Goal: Task Accomplishment & Management: Use online tool/utility

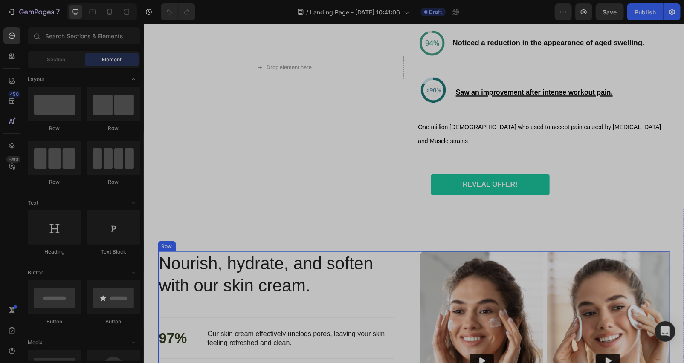
scroll to position [1894, 0]
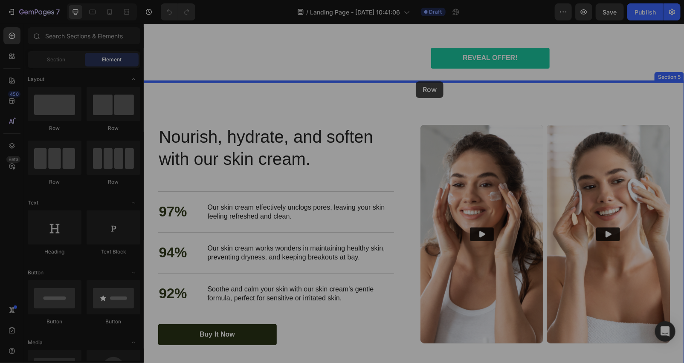
drag, startPoint x: 205, startPoint y: 135, endPoint x: 415, endPoint y: 81, distance: 217.0
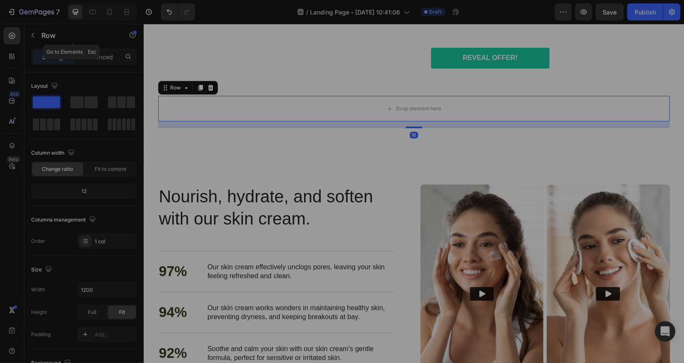
drag, startPoint x: 35, startPoint y: 38, endPoint x: 38, endPoint y: 45, distance: 7.4
click at [35, 37] on icon "button" at bounding box center [32, 35] width 7 height 7
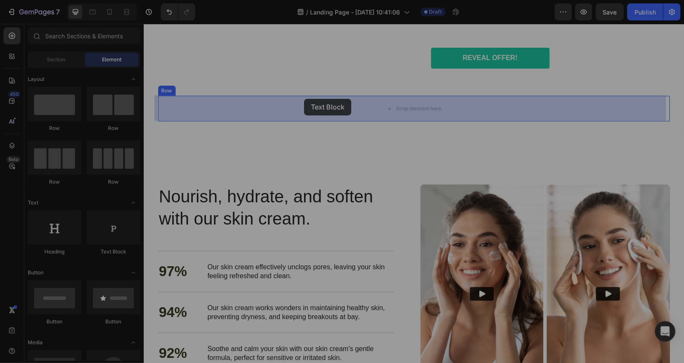
drag, startPoint x: 246, startPoint y: 254, endPoint x: 303, endPoint y: 98, distance: 166.1
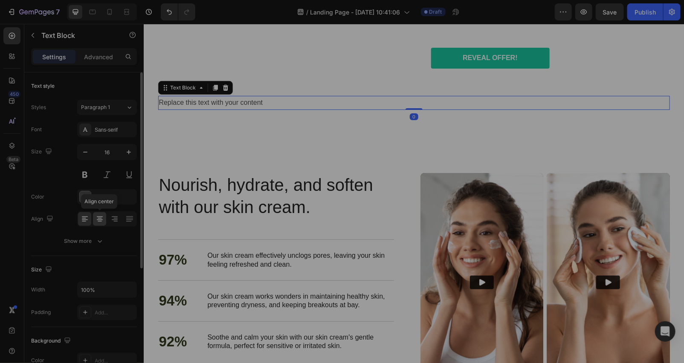
click at [99, 215] on icon at bounding box center [99, 219] width 9 height 9
click at [476, 104] on div "Replace this text with your content" at bounding box center [413, 102] width 511 height 14
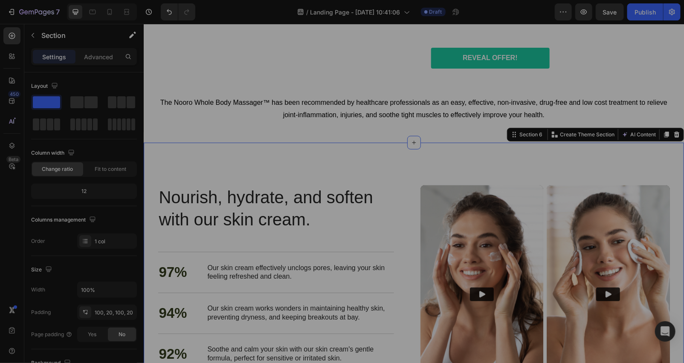
click at [367, 149] on div "Nourish, hydrate, and soften with our skin cream. Heading Nourish, hydrate, and…" at bounding box center [413, 295] width 540 height 306
click at [114, 15] on div at bounding box center [110, 12] width 14 height 14
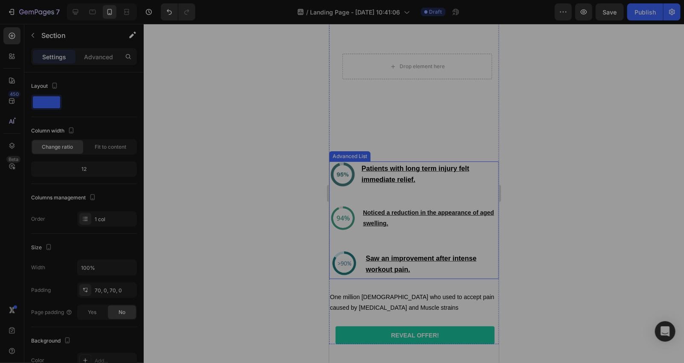
scroll to position [2255, 0]
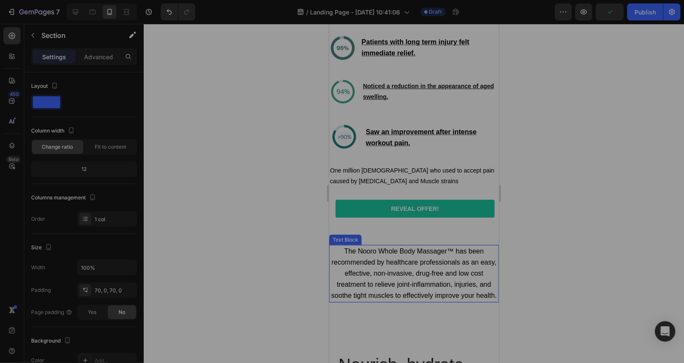
click at [261, 181] on div at bounding box center [414, 193] width 540 height 339
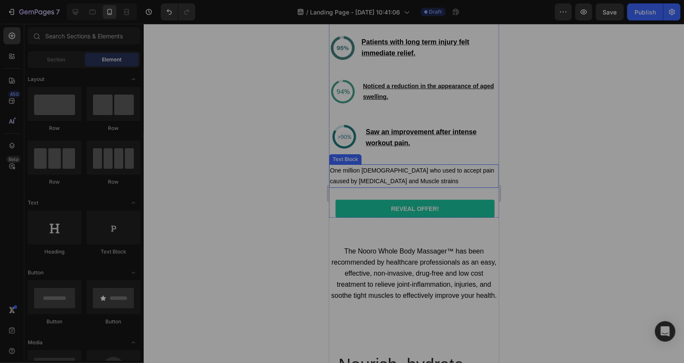
click at [396, 165] on p "One million [DEMOGRAPHIC_DATA] who used to accept pain caused by [MEDICAL_DATA]…" at bounding box center [413, 175] width 168 height 21
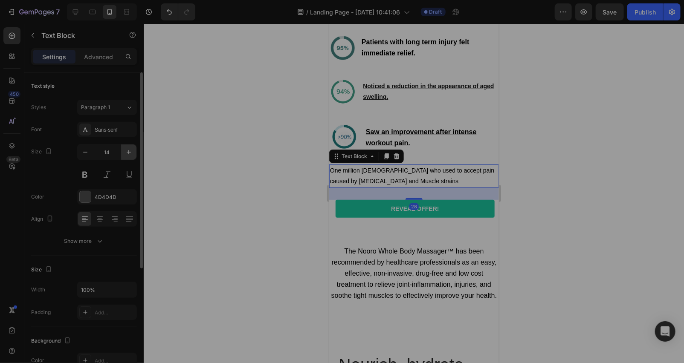
click at [125, 153] on icon "button" at bounding box center [128, 152] width 9 height 9
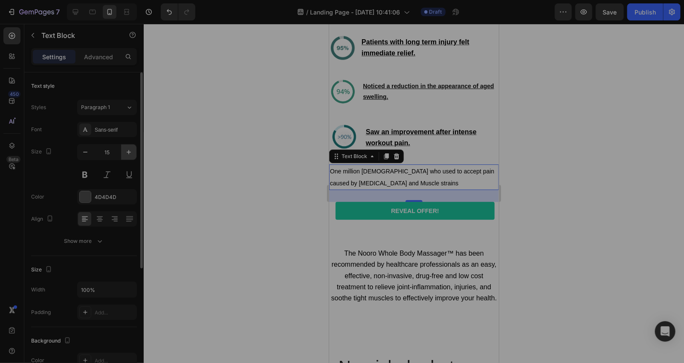
click at [125, 151] on icon "button" at bounding box center [128, 152] width 9 height 9
type input "17"
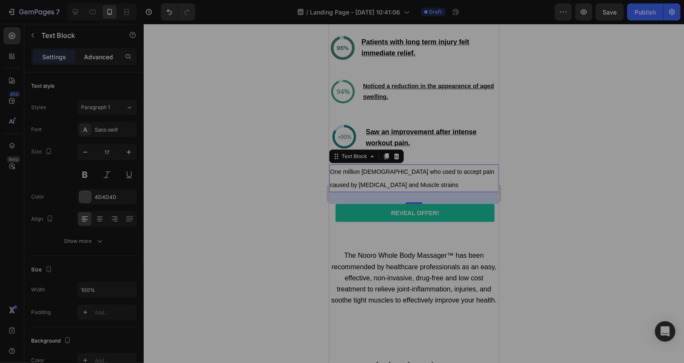
click at [93, 58] on p "Advanced" at bounding box center [98, 56] width 29 height 9
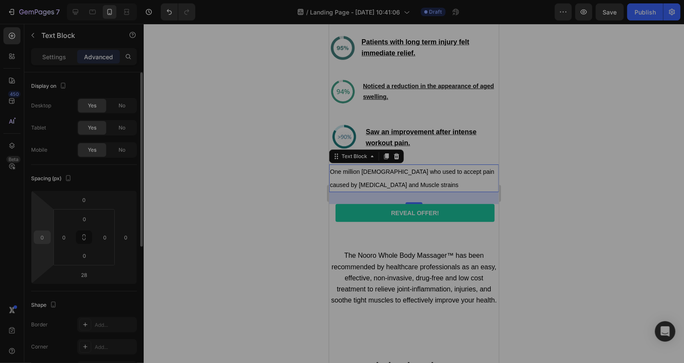
click at [44, 233] on input "0" at bounding box center [42, 237] width 13 height 13
type input "2"
type input "15"
click at [256, 240] on div at bounding box center [414, 193] width 540 height 339
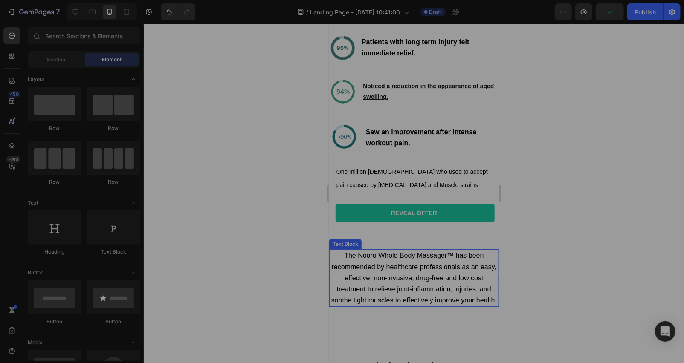
click at [367, 267] on p "The Nooro Whole Body Massager™ has been recommended by healthcare professionals…" at bounding box center [413, 278] width 168 height 56
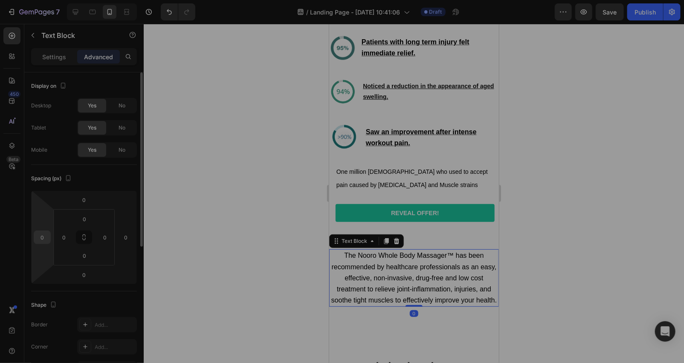
click at [43, 235] on input "0" at bounding box center [42, 237] width 13 height 13
type input "15"
click at [107, 237] on input "0" at bounding box center [104, 237] width 13 height 13
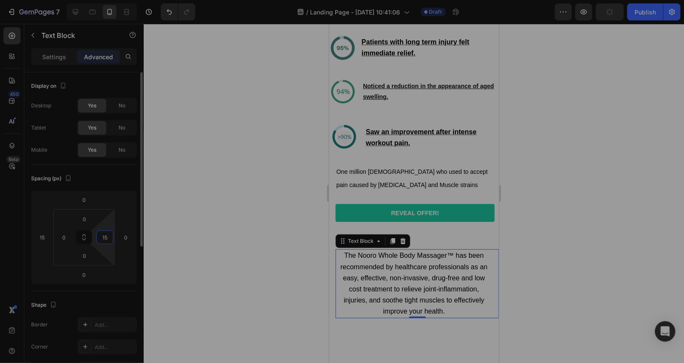
type input "15"
click at [206, 154] on div at bounding box center [414, 193] width 540 height 339
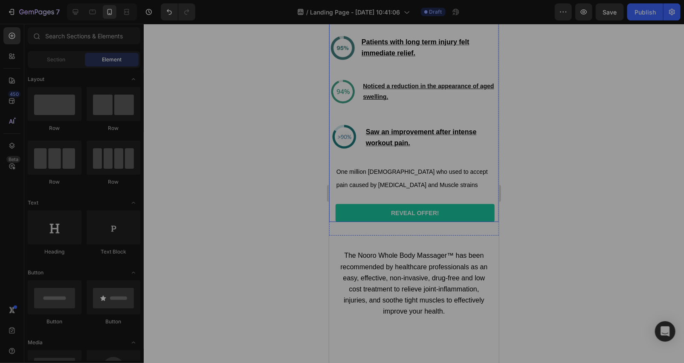
scroll to position [2128, 0]
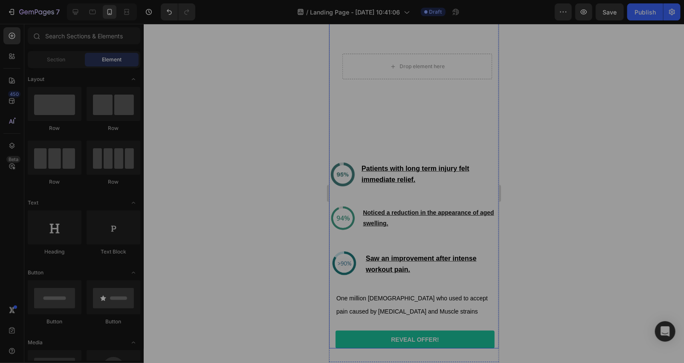
click at [338, 260] on div "Heal Yourself Like Never Before❤️‍🩹 Heading Image Patients with long term injur…" at bounding box center [414, 255] width 170 height 188
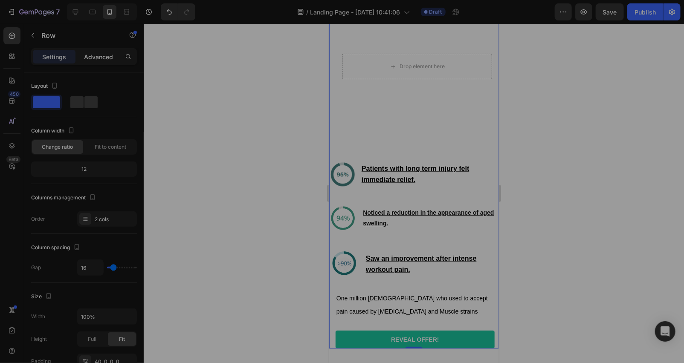
click at [97, 57] on p "Advanced" at bounding box center [98, 56] width 29 height 9
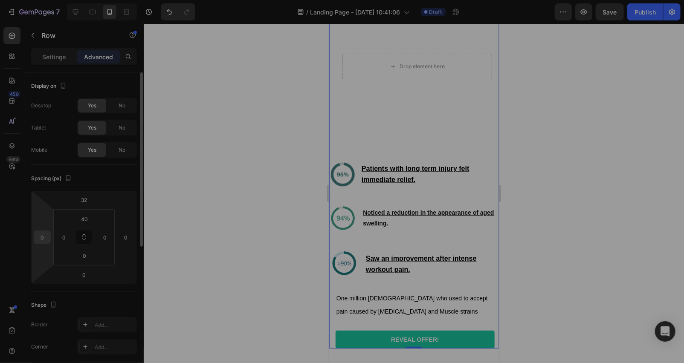
click at [44, 234] on input "0" at bounding box center [42, 237] width 13 height 13
type input "15"
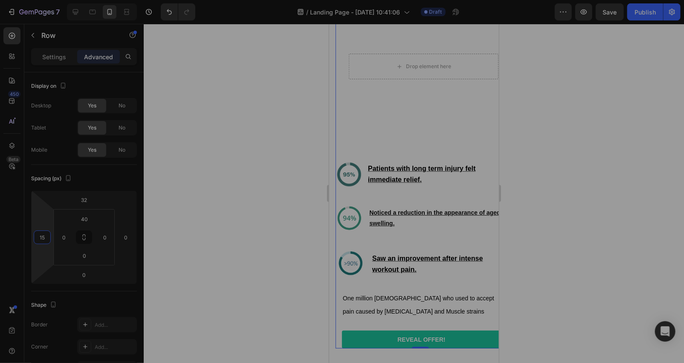
click at [183, 168] on div at bounding box center [414, 193] width 540 height 339
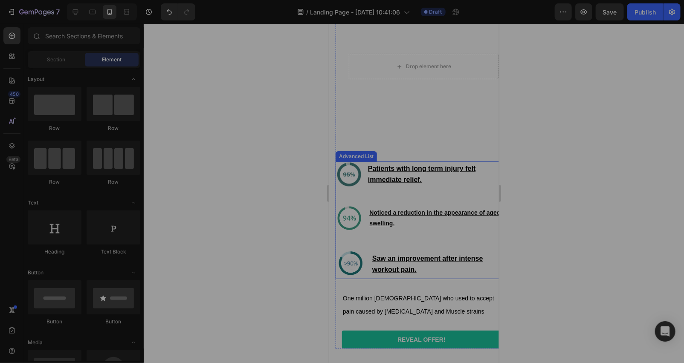
click at [460, 169] on ul "Image Patients with long term injury felt immediate relief. Text Block Image No…" at bounding box center [420, 220] width 170 height 118
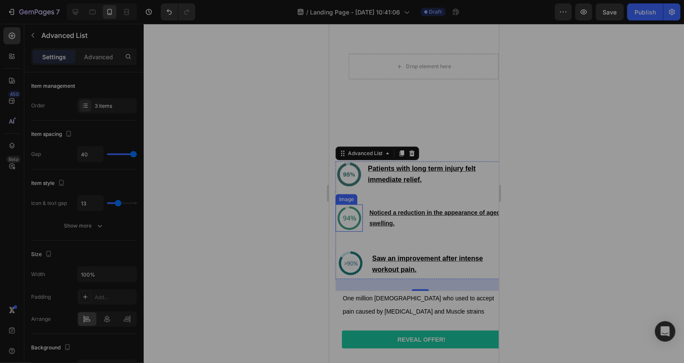
click at [337, 195] on div "Image" at bounding box center [346, 199] width 18 height 8
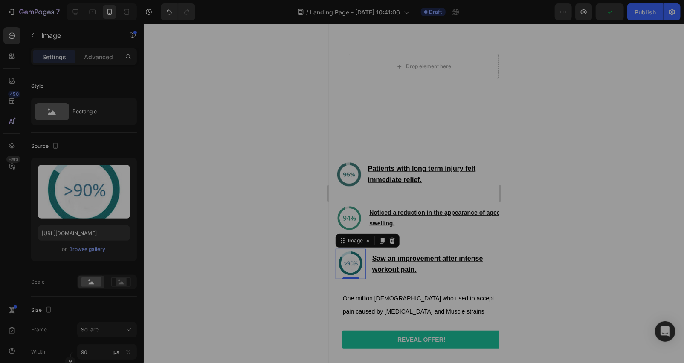
click at [338, 248] on img at bounding box center [350, 263] width 30 height 30
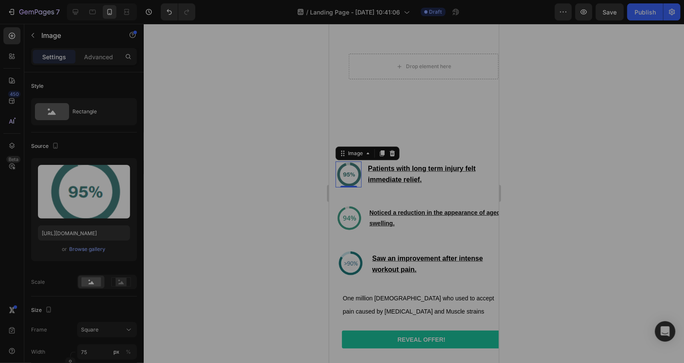
click at [341, 146] on div "Image" at bounding box center [367, 153] width 64 height 14
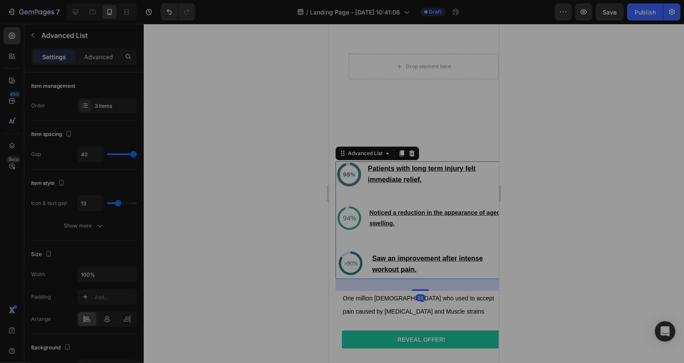
click at [407, 161] on li "Image Patients with long term injury felt immediate relief. Text Block" at bounding box center [420, 174] width 170 height 26
click at [106, 50] on div "Advanced" at bounding box center [98, 57] width 43 height 14
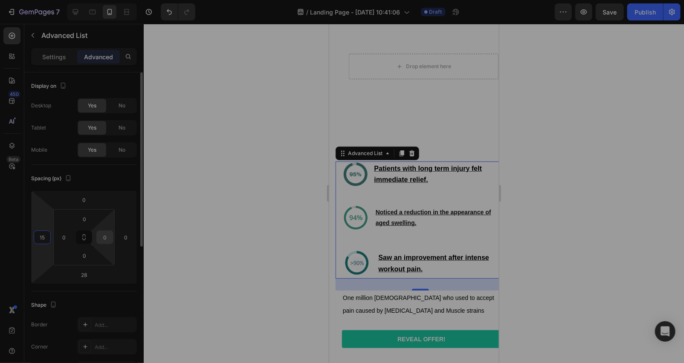
type input "15"
click at [107, 236] on input "0" at bounding box center [104, 237] width 13 height 13
type input "1"
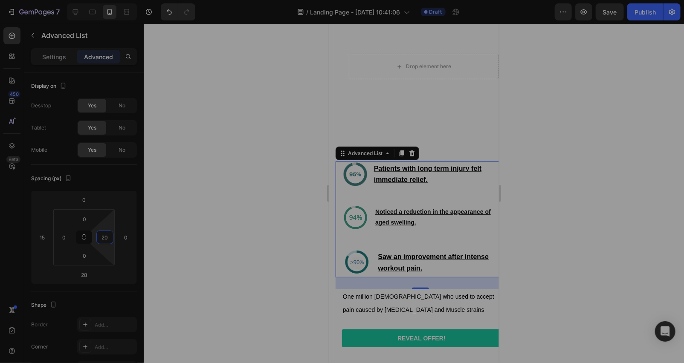
type input "20"
click at [284, 189] on div at bounding box center [414, 193] width 540 height 339
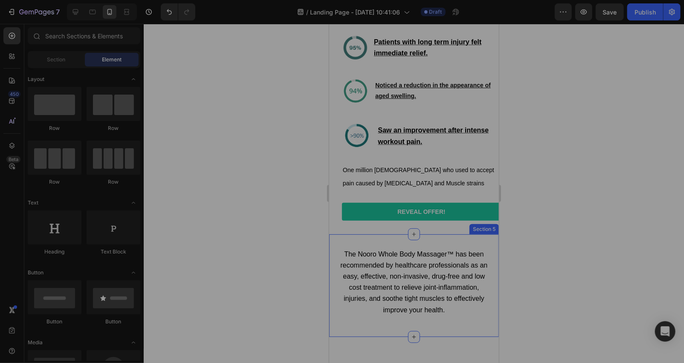
scroll to position [2380, 0]
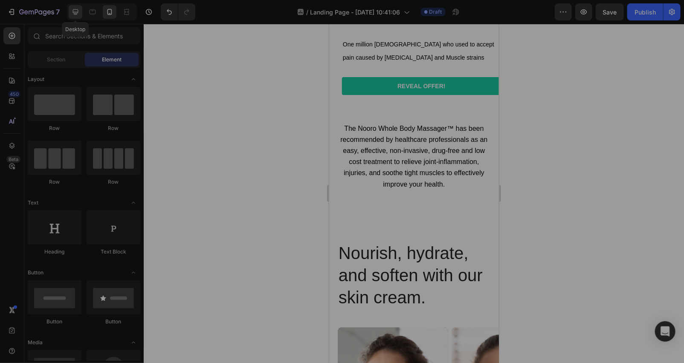
click at [75, 17] on div at bounding box center [76, 12] width 14 height 14
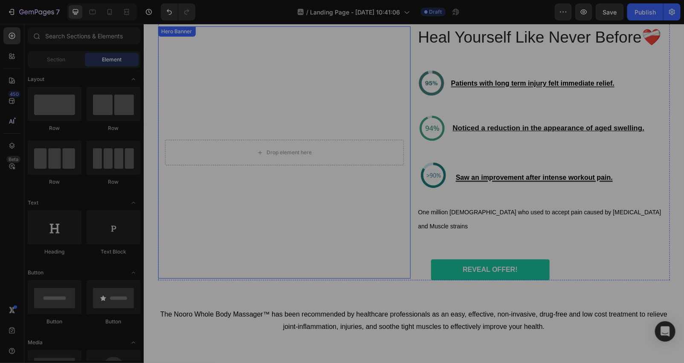
scroll to position [1808, 0]
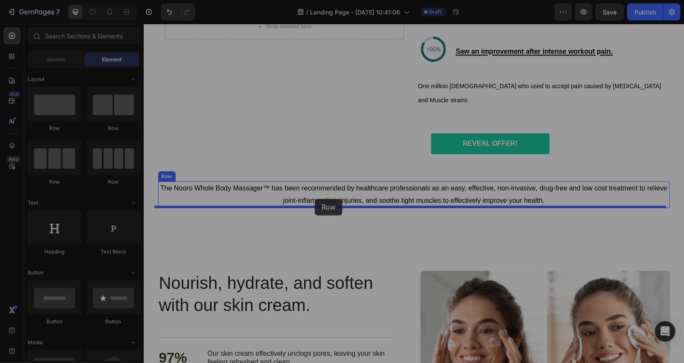
drag, startPoint x: 196, startPoint y: 127, endPoint x: 314, endPoint y: 199, distance: 137.5
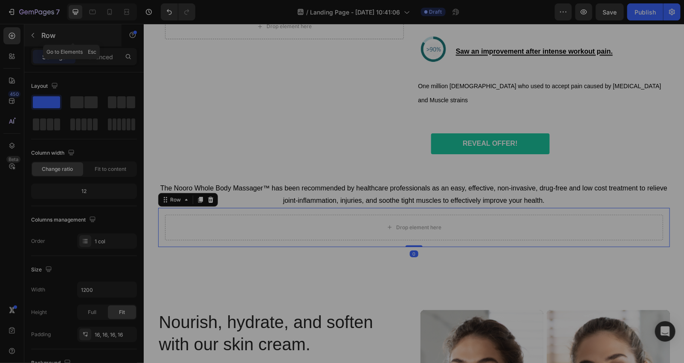
click at [36, 30] on button "button" at bounding box center [33, 36] width 14 height 14
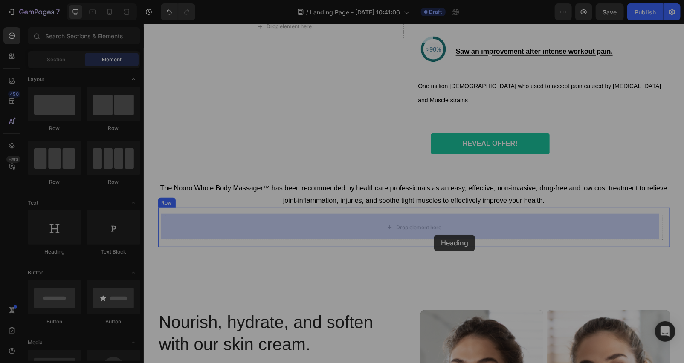
drag, startPoint x: 208, startPoint y: 256, endPoint x: 433, endPoint y: 234, distance: 226.9
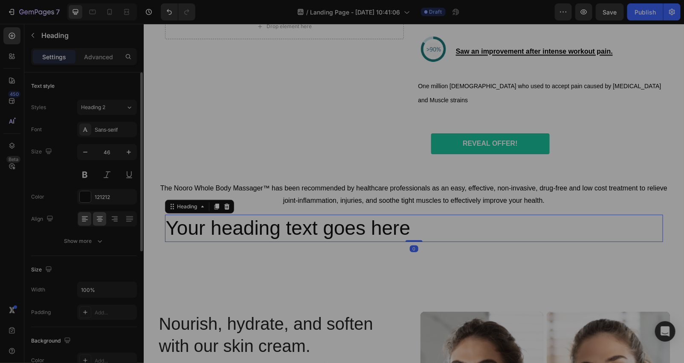
drag, startPoint x: 91, startPoint y: 221, endPoint x: 104, endPoint y: 226, distance: 14.2
click at [95, 222] on div at bounding box center [107, 218] width 60 height 15
click at [103, 222] on icon at bounding box center [99, 219] width 9 height 9
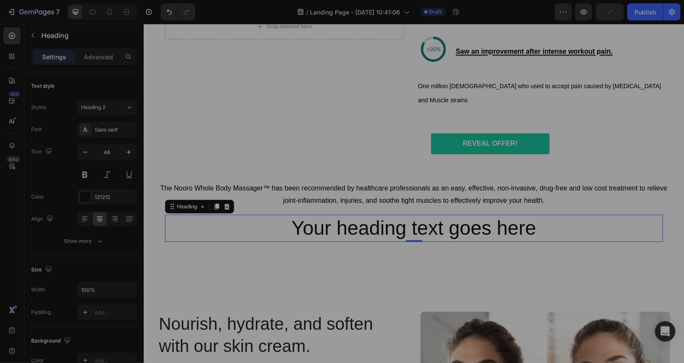
drag, startPoint x: 566, startPoint y: 232, endPoint x: 555, endPoint y: 221, distance: 15.7
click at [563, 230] on h2 "Your heading text goes here" at bounding box center [414, 227] width 498 height 27
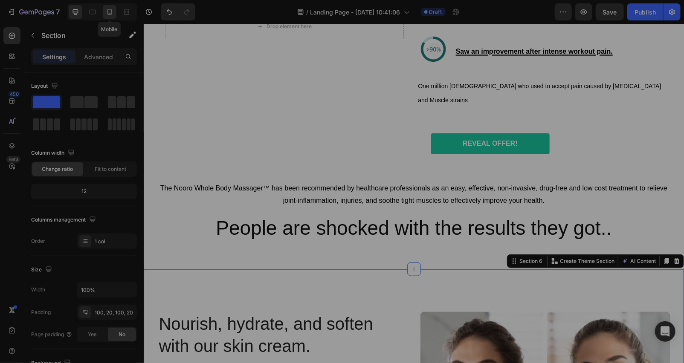
click at [104, 7] on div at bounding box center [110, 12] width 14 height 14
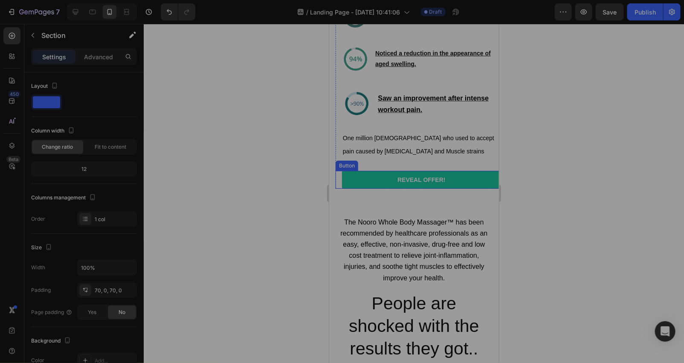
scroll to position [2413, 0]
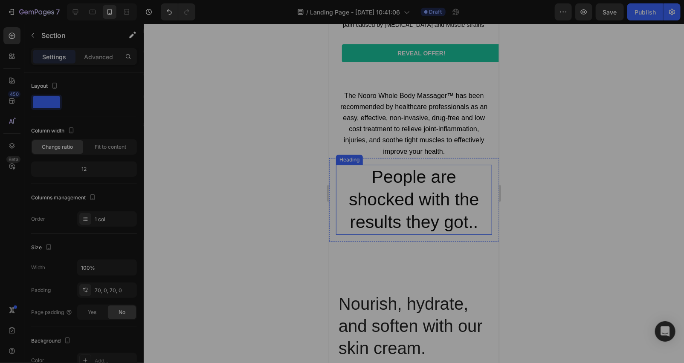
drag, startPoint x: 240, startPoint y: 125, endPoint x: 245, endPoint y: 128, distance: 5.7
click at [242, 126] on div at bounding box center [414, 193] width 540 height 339
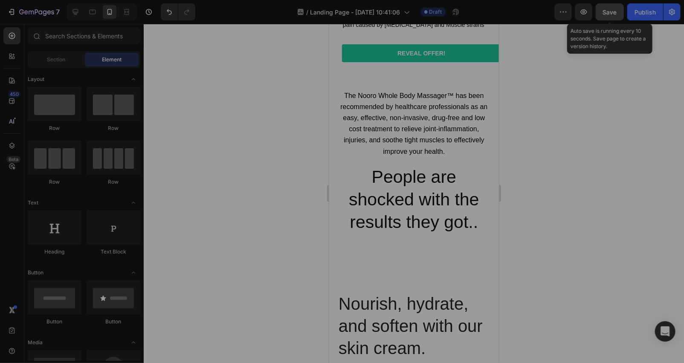
click at [604, 16] on div "Save" at bounding box center [610, 12] width 14 height 9
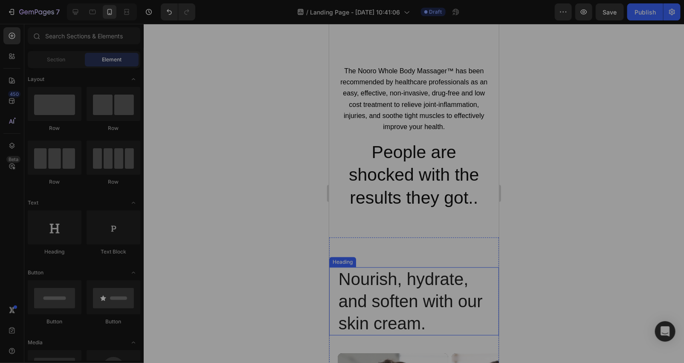
scroll to position [2539, 0]
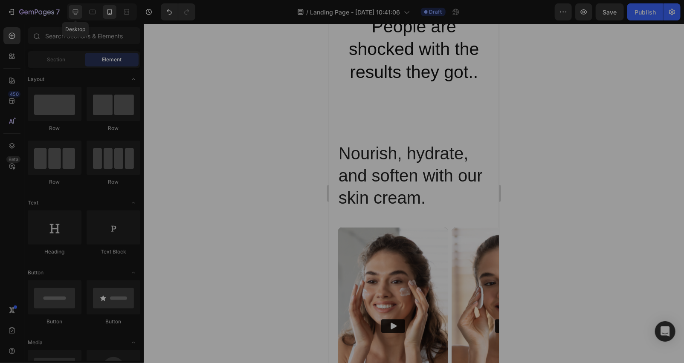
drag, startPoint x: 74, startPoint y: 9, endPoint x: 181, endPoint y: 137, distance: 167.0
click at [74, 8] on icon at bounding box center [75, 12] width 9 height 9
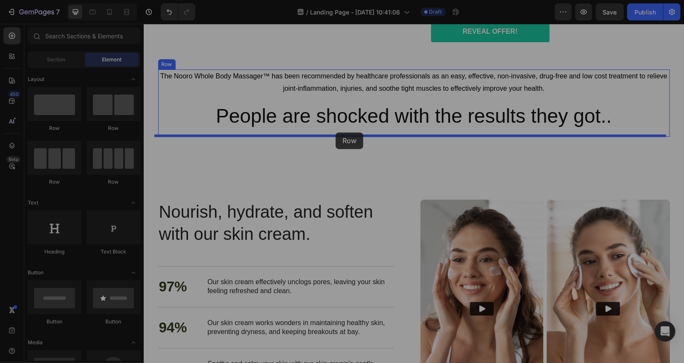
drag, startPoint x: 199, startPoint y: 192, endPoint x: 335, endPoint y: 132, distance: 148.6
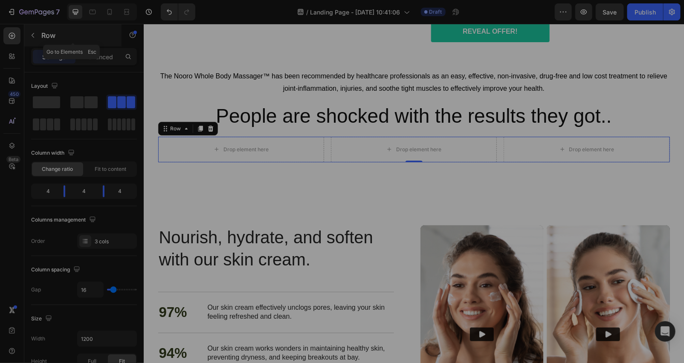
click at [26, 41] on div at bounding box center [33, 36] width 14 height 14
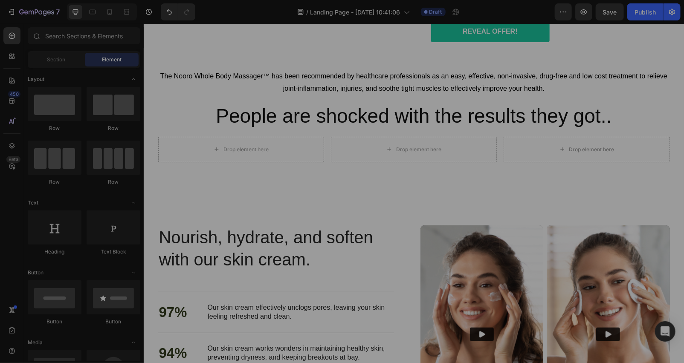
scroll to position [253, 0]
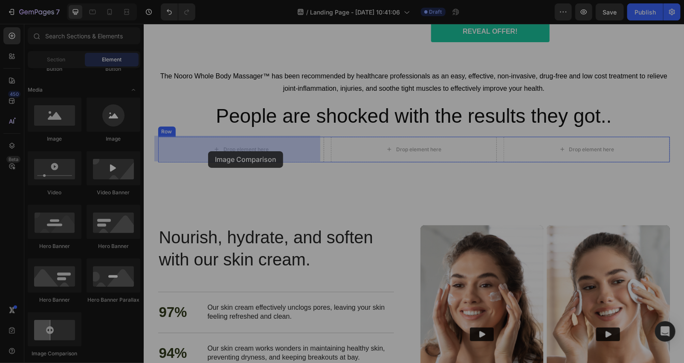
drag, startPoint x: 199, startPoint y: 366, endPoint x: 208, endPoint y: 151, distance: 215.0
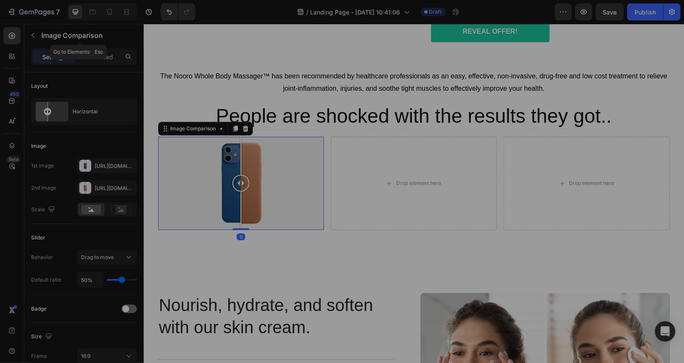
click at [31, 37] on icon "button" at bounding box center [32, 35] width 7 height 7
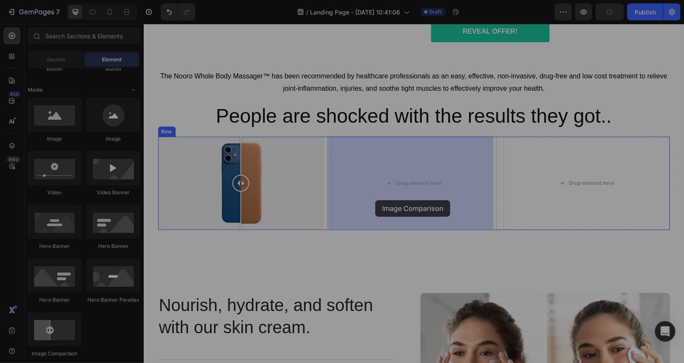
drag, startPoint x: 202, startPoint y: 364, endPoint x: 375, endPoint y: 200, distance: 238.2
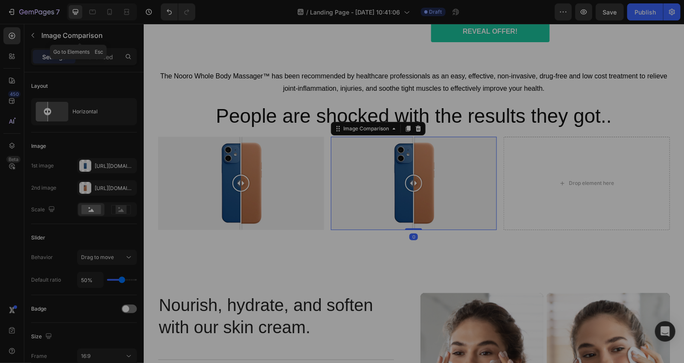
click at [36, 32] on button "button" at bounding box center [33, 36] width 14 height 14
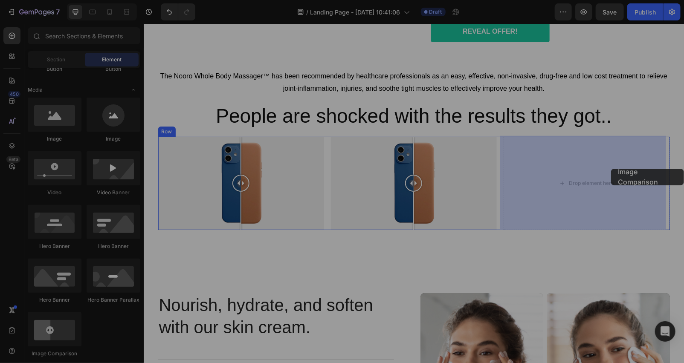
drag, startPoint x: 200, startPoint y: 363, endPoint x: 610, endPoint y: 168, distance: 453.9
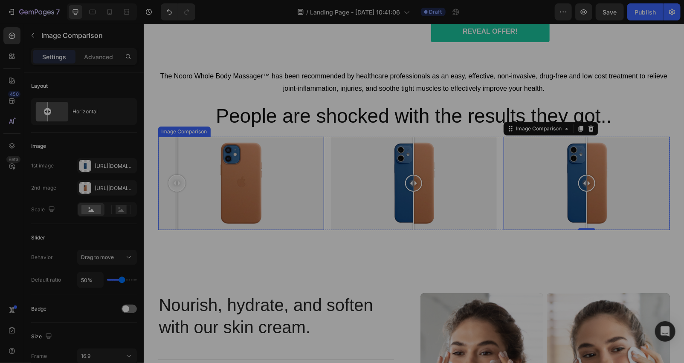
click at [173, 161] on div at bounding box center [241, 182] width 166 height 93
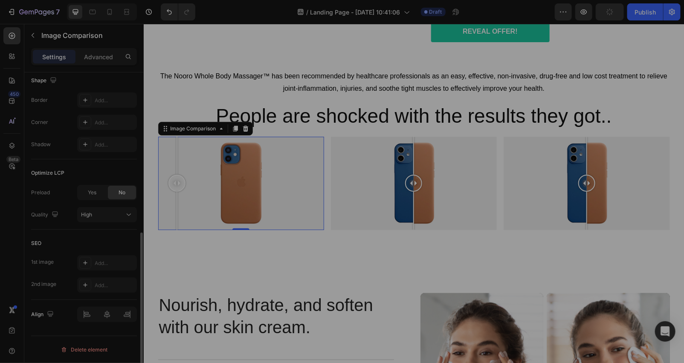
scroll to position [0, 0]
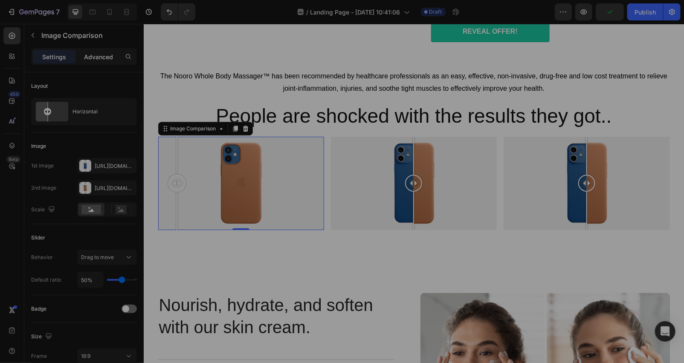
drag, startPoint x: 96, startPoint y: 51, endPoint x: 99, endPoint y: 58, distance: 7.6
click at [97, 51] on div "Advanced" at bounding box center [98, 57] width 43 height 14
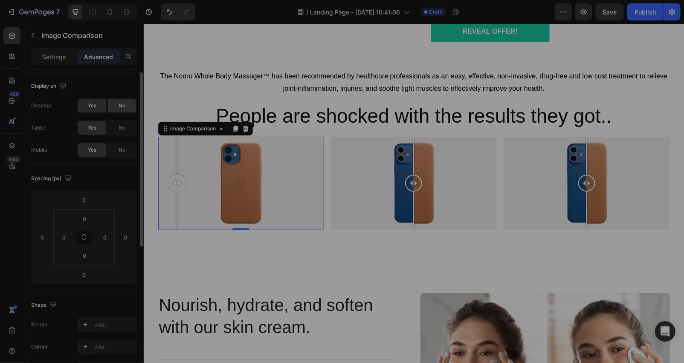
click at [115, 109] on div "No" at bounding box center [122, 106] width 28 height 14
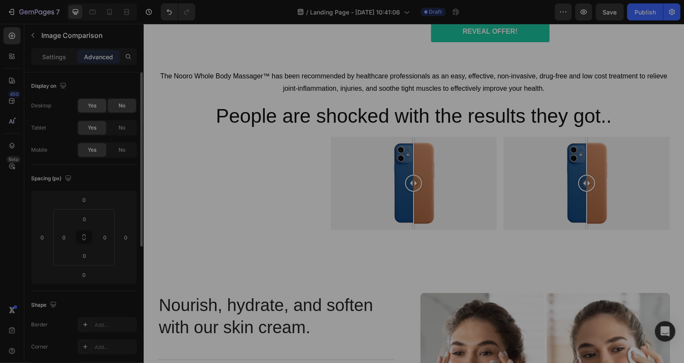
click at [95, 103] on span "Yes" at bounding box center [92, 106] width 9 height 8
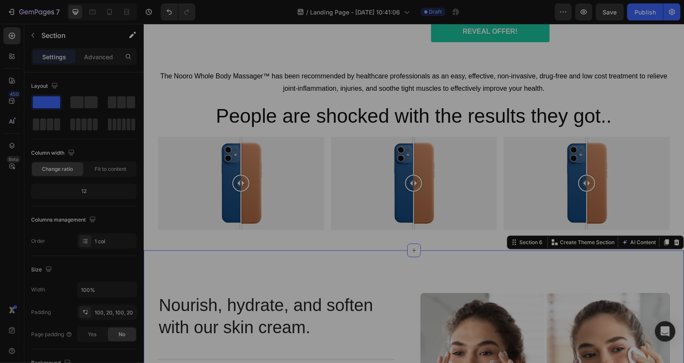
click at [36, 38] on button "button" at bounding box center [33, 36] width 14 height 14
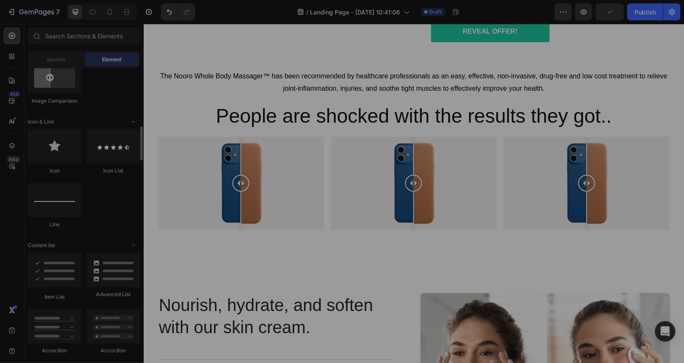
scroll to position [632, 0]
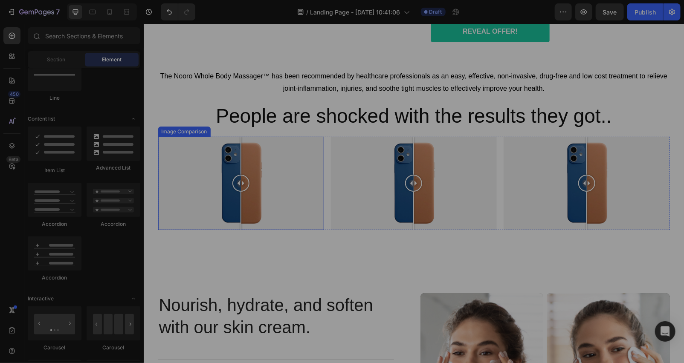
click at [214, 207] on div at bounding box center [241, 182] width 166 height 93
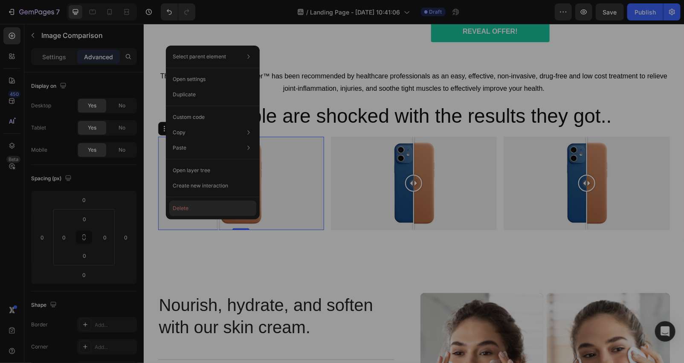
click at [190, 208] on button "Delete" at bounding box center [212, 208] width 87 height 15
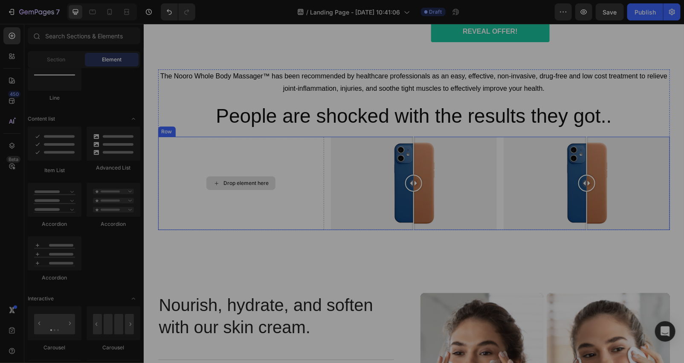
click at [158, 138] on div "Drop element here" at bounding box center [241, 182] width 166 height 93
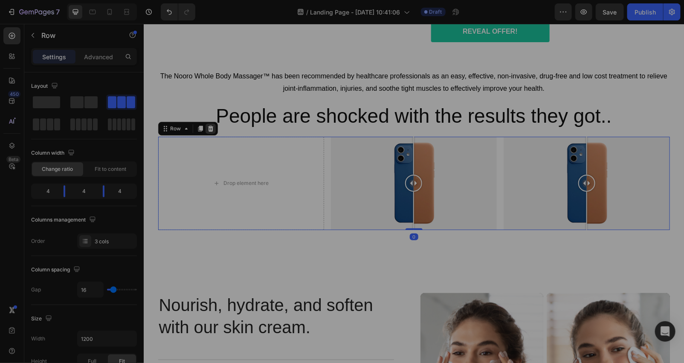
click at [205, 123] on div at bounding box center [210, 128] width 10 height 10
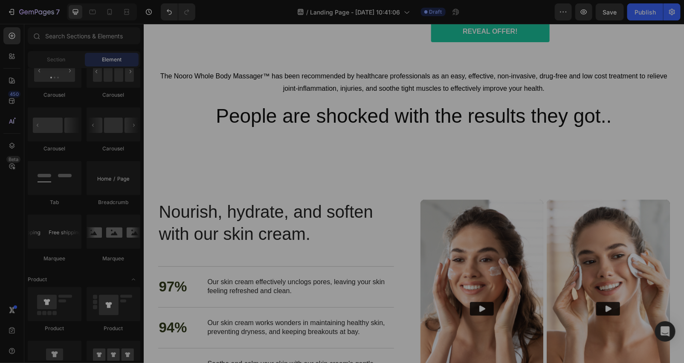
scroll to position [759, 0]
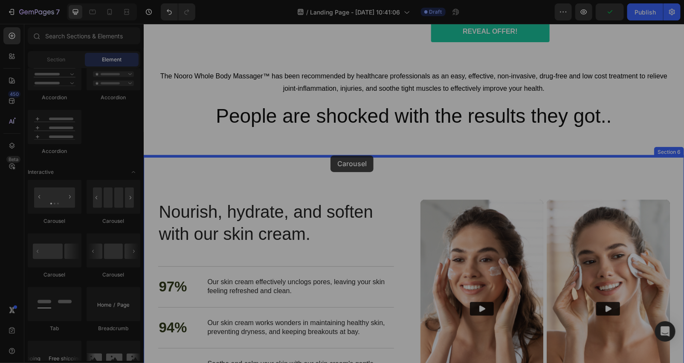
drag, startPoint x: 208, startPoint y: 220, endPoint x: 330, endPoint y: 158, distance: 137.2
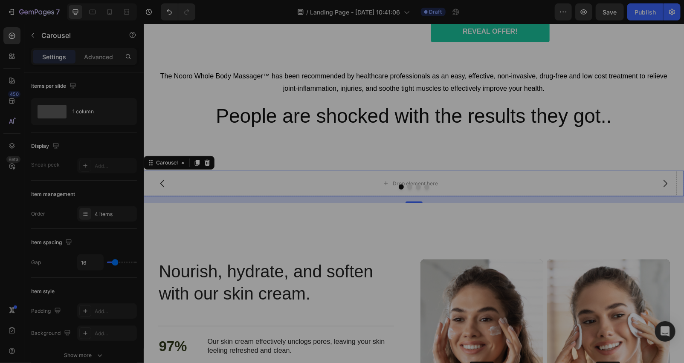
click at [159, 179] on icon "Carousel Back Arrow" at bounding box center [162, 183] width 10 height 10
click at [93, 107] on div "1 column" at bounding box center [98, 112] width 52 height 20
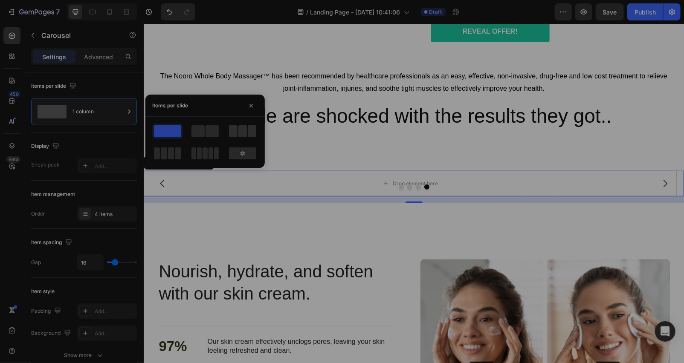
click at [237, 136] on span at bounding box center [233, 131] width 9 height 12
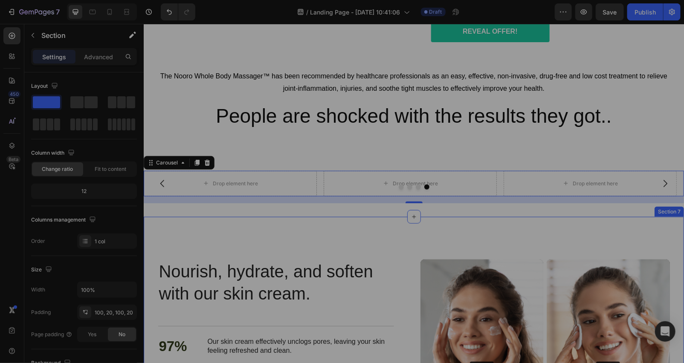
click at [292, 235] on div "Nourish, hydrate, and soften with our skin cream. Heading Nourish, hydrate, and…" at bounding box center [413, 370] width 540 height 306
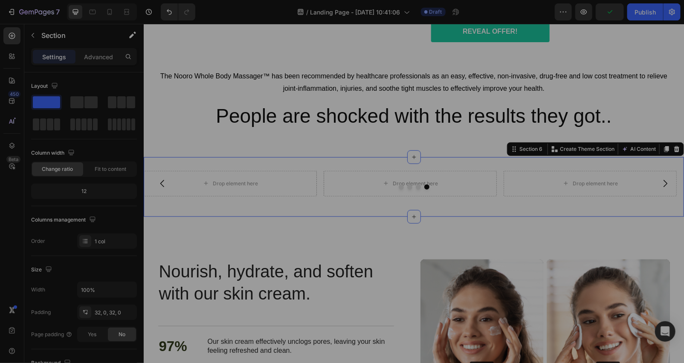
click at [173, 197] on div "Drop element here Drop element here Drop element here Drop element here Carousel" at bounding box center [413, 186] width 540 height 32
click at [101, 58] on p "Advanced" at bounding box center [98, 56] width 29 height 9
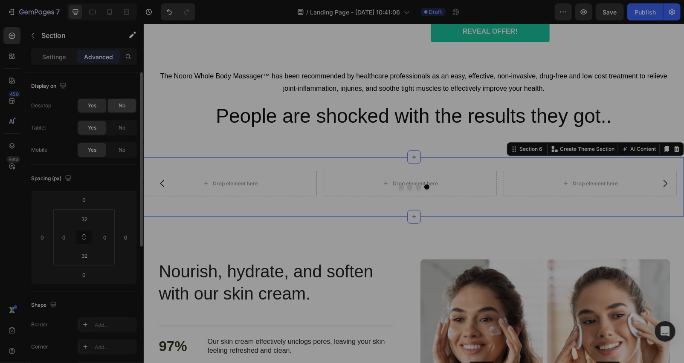
click at [116, 101] on div "No" at bounding box center [122, 106] width 28 height 14
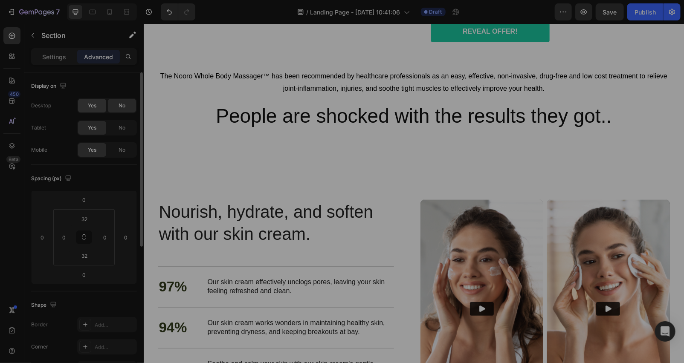
click at [88, 103] on span "Yes" at bounding box center [92, 106] width 9 height 8
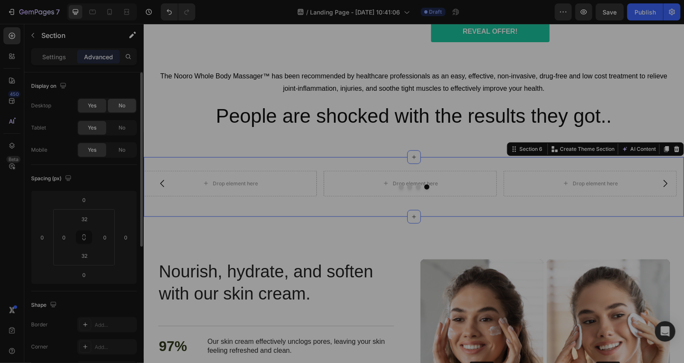
click at [120, 104] on span "No" at bounding box center [121, 106] width 7 height 8
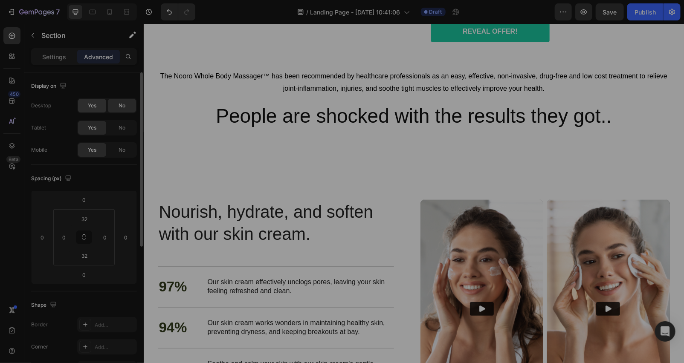
click at [95, 107] on span "Yes" at bounding box center [92, 106] width 9 height 8
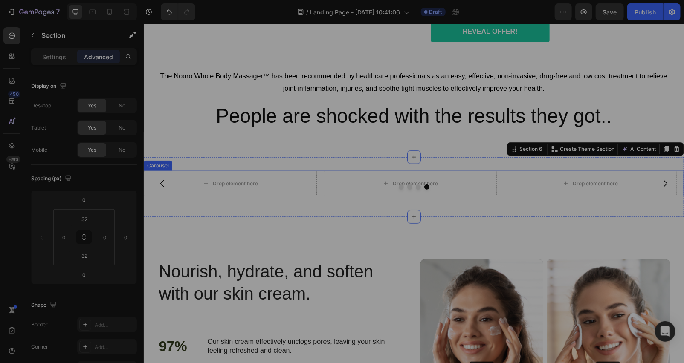
click at [267, 186] on div at bounding box center [413, 186] width 540 height 5
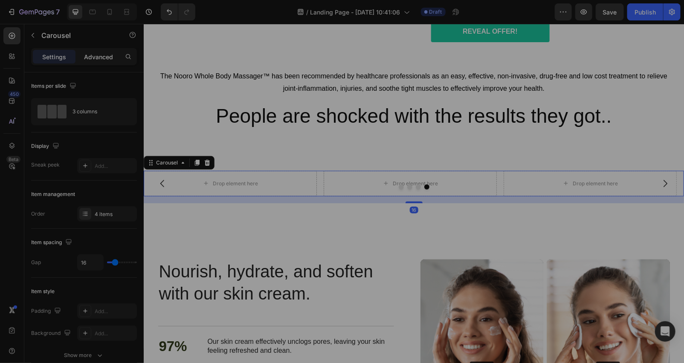
click at [96, 61] on p "Advanced" at bounding box center [98, 56] width 29 height 9
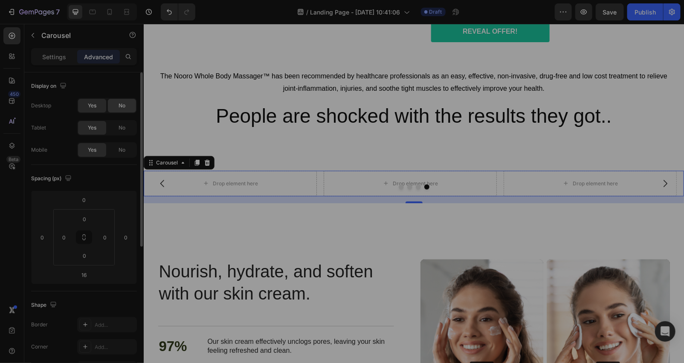
click at [117, 99] on div "No" at bounding box center [122, 106] width 28 height 14
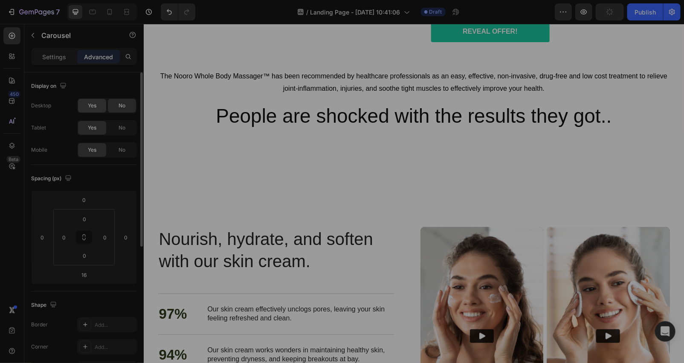
click at [88, 102] on span "Yes" at bounding box center [92, 106] width 9 height 8
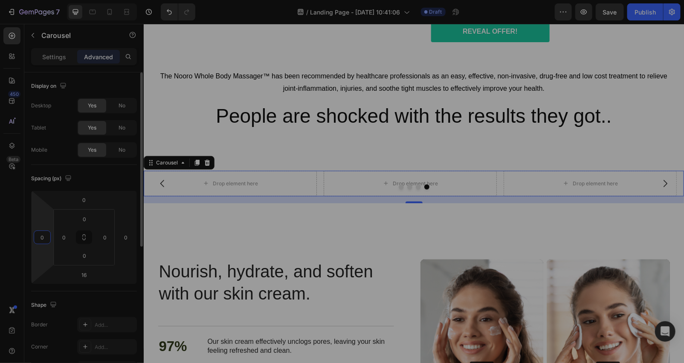
click at [45, 236] on input "0" at bounding box center [42, 237] width 13 height 13
type input "20"
click at [128, 237] on input "0" at bounding box center [125, 237] width 13 height 13
type input "25"
click at [46, 234] on input "20" at bounding box center [42, 237] width 13 height 13
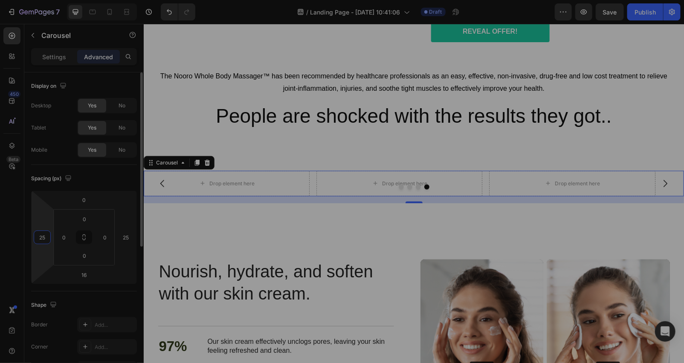
type input "25"
drag, startPoint x: 60, startPoint y: 251, endPoint x: 124, endPoint y: 240, distance: 65.0
click at [60, 0] on html "7 Version history / Landing Page - Aug 25, 10:41:06 Draft Preview Publish 450 B…" at bounding box center [342, 0] width 684 height 0
type input "2"
type input "0"
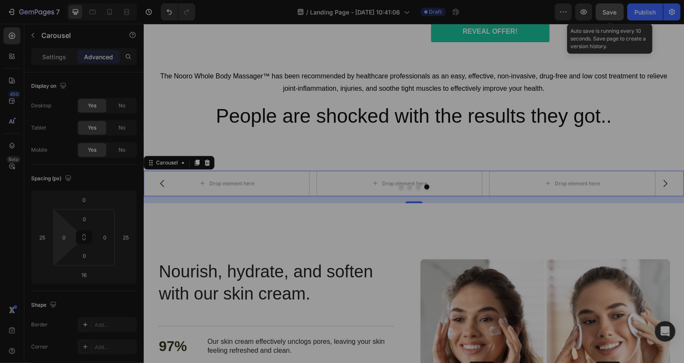
click at [598, 16] on button "Save" at bounding box center [609, 11] width 28 height 17
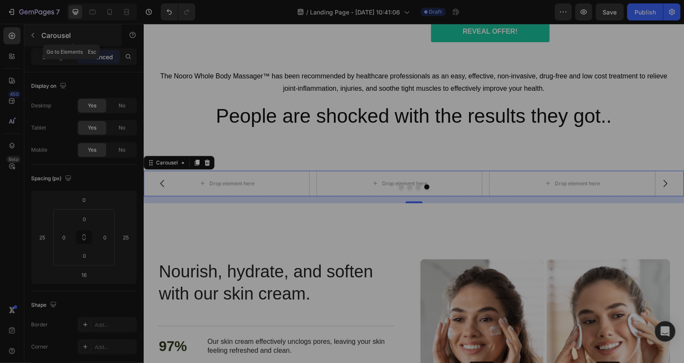
click at [39, 35] on button "button" at bounding box center [33, 36] width 14 height 14
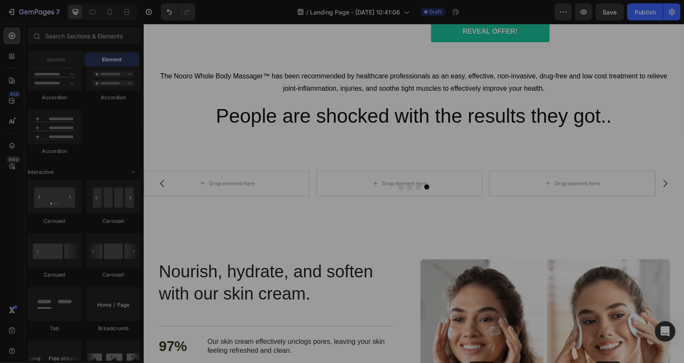
scroll to position [253, 0]
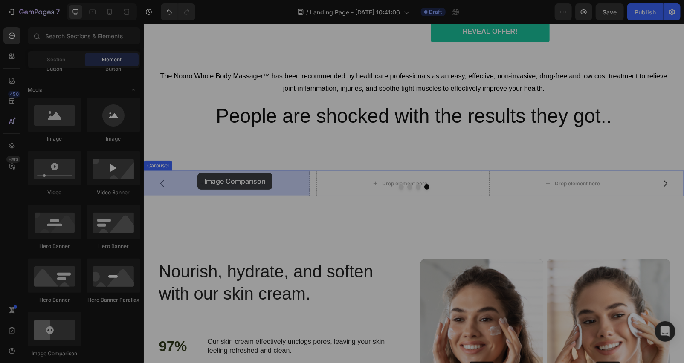
drag, startPoint x: 204, startPoint y: 359, endPoint x: 183, endPoint y: 192, distance: 168.8
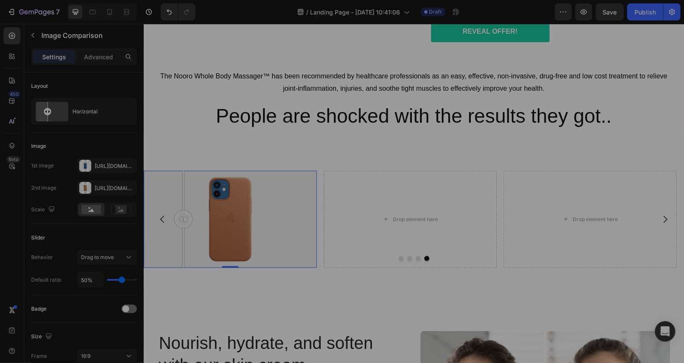
click at [183, 207] on div at bounding box center [229, 218] width 173 height 97
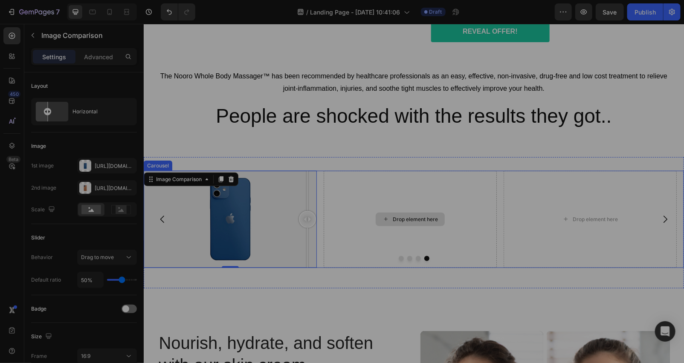
drag, startPoint x: 306, startPoint y: 219, endPoint x: 328, endPoint y: 217, distance: 22.3
click at [328, 217] on div "Drop element here Drop element here Drop element here Image Comparison 0" at bounding box center [413, 218] width 540 height 97
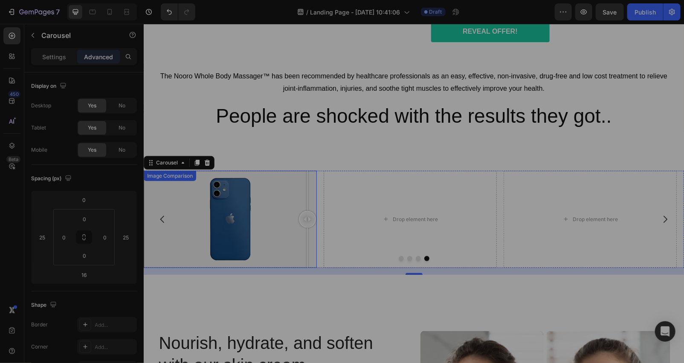
click at [190, 212] on div at bounding box center [229, 218] width 173 height 97
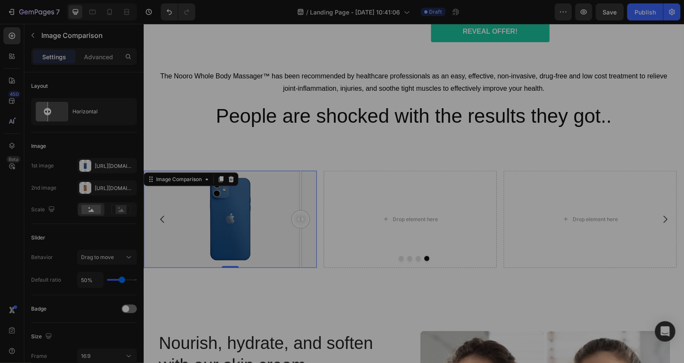
drag, startPoint x: 194, startPoint y: 217, endPoint x: 314, endPoint y: 216, distance: 119.8
click at [309, 216] on div at bounding box center [300, 219] width 17 height 17
click at [101, 164] on div "Https://cdn.Shopify.Com/s/files/1/2005/9307/files/image_compare_before.Png" at bounding box center [107, 166] width 25 height 8
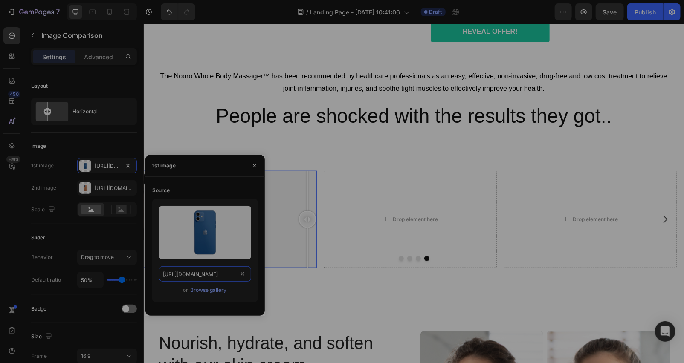
click at [211, 272] on input "https://cdn.shopify.com/s/files/1/2005/9307/files/image_compare_before.png" at bounding box center [205, 273] width 92 height 15
paste input "ucarecdn.com/99b86404-f10d-4366-9ef7-7de906888c06/-/format/auto/-/preview/750x7…"
type input "https://ucarecdn.com/99b86404-f10d-4366-9ef7-7de906888c06/-/format/auto/-/previ…"
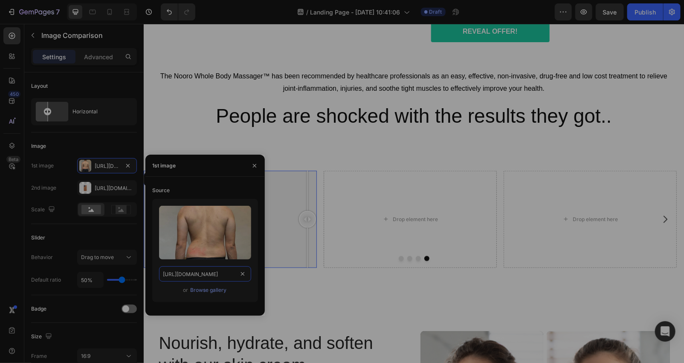
scroll to position [0, 271]
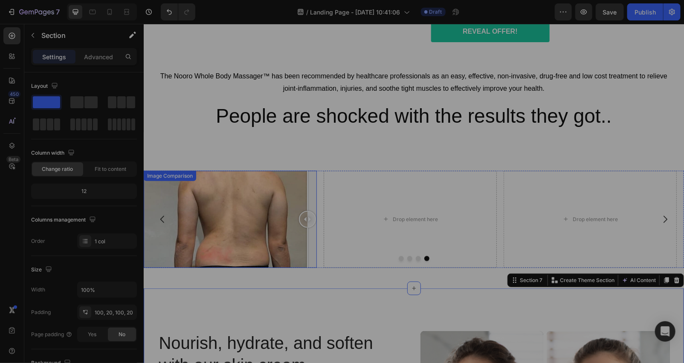
click at [193, 192] on div at bounding box center [229, 218] width 173 height 97
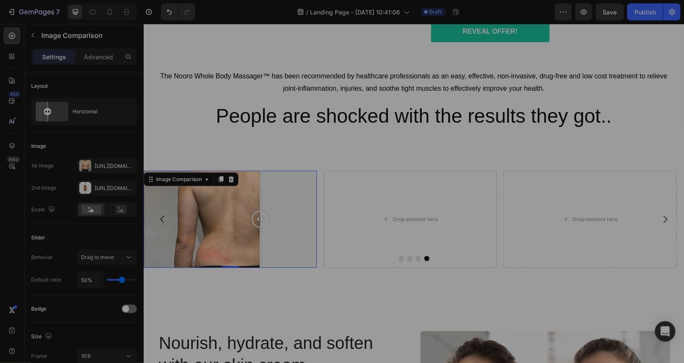
drag, startPoint x: 193, startPoint y: 222, endPoint x: 262, endPoint y: 222, distance: 68.2
click at [262, 222] on div at bounding box center [259, 219] width 17 height 17
click at [103, 183] on div "Https://cdn.Shopify.Com/s/files/1/2005/9307/files/image_compare_after.Png" at bounding box center [107, 187] width 60 height 15
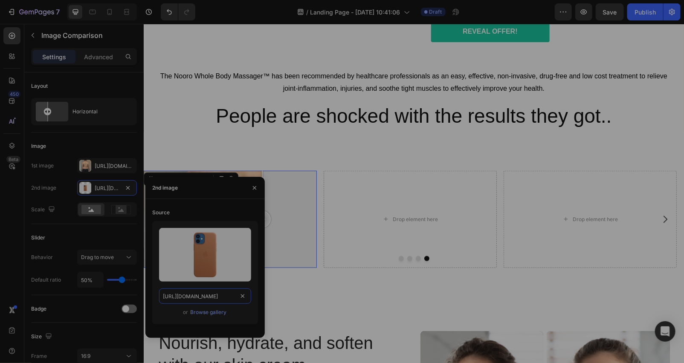
click at [219, 298] on input "https://cdn.shopify.com/s/files/1/2005/9307/files/image_compare_after.png" at bounding box center [205, 296] width 92 height 15
paste input "ucarecdn.com/560ad1e0-c0ad-4339-97a6-2c2b16f0f671/-/format/auto/-/preview/750x7…"
type input "https://ucarecdn.com/560ad1e0-c0ad-4339-97a6-2c2b16f0f671/-/format/auto/-/previ…"
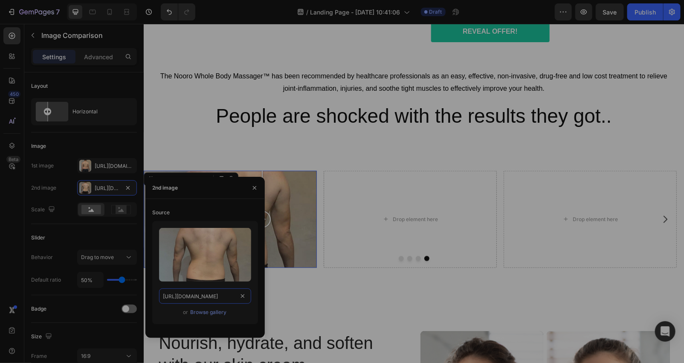
scroll to position [0, 269]
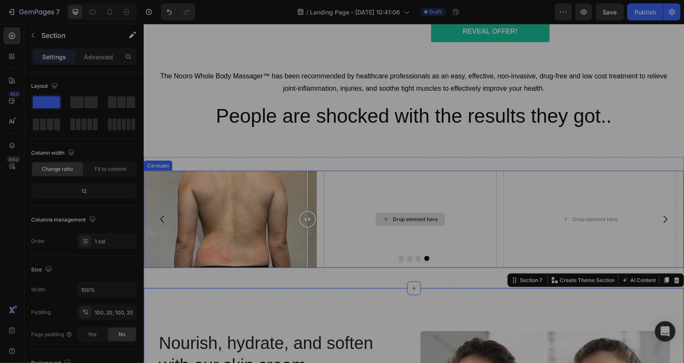
drag, startPoint x: 263, startPoint y: 219, endPoint x: 325, endPoint y: 230, distance: 62.6
click at [325, 230] on div "Drop element here Drop element here Drop element here Image Comparison" at bounding box center [413, 218] width 540 height 97
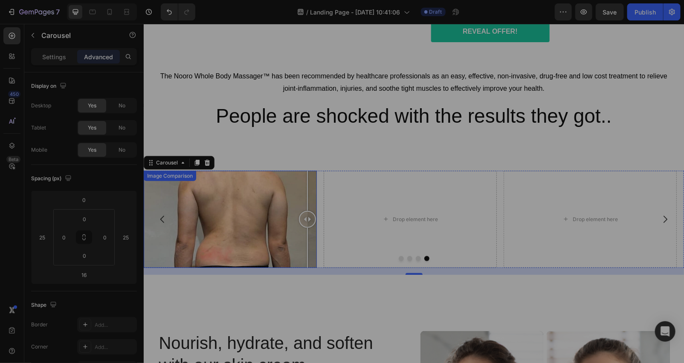
click at [236, 237] on div at bounding box center [229, 218] width 173 height 97
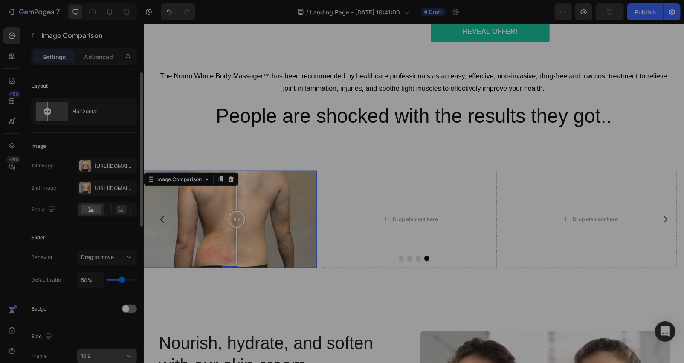
scroll to position [126, 0]
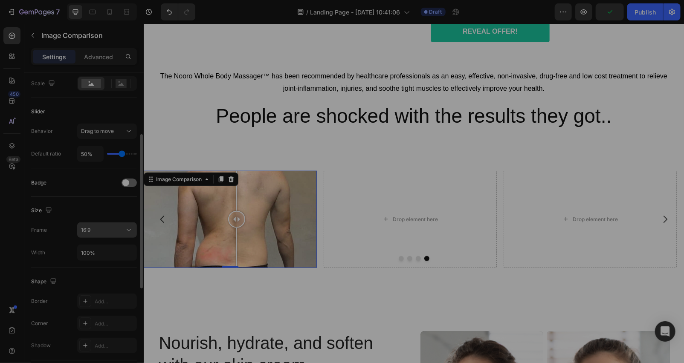
click at [111, 232] on div "16:9" at bounding box center [102, 230] width 43 height 8
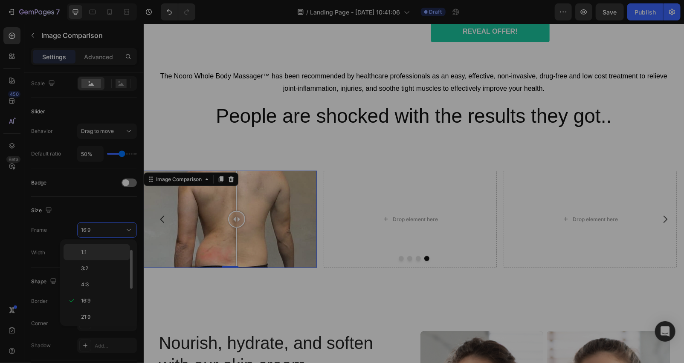
click at [110, 250] on p "1:1" at bounding box center [103, 252] width 45 height 8
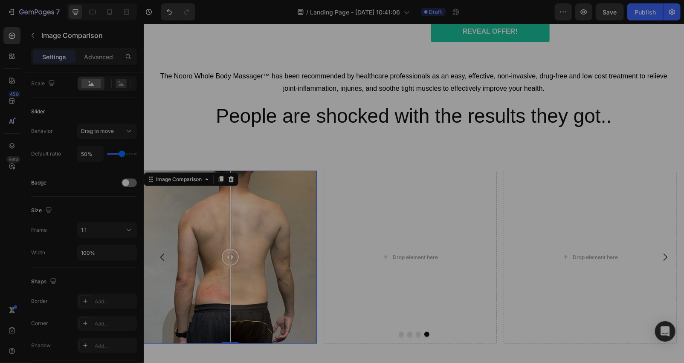
scroll to position [2047, 0]
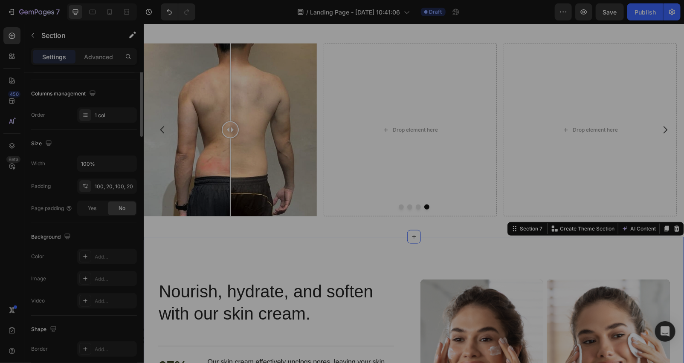
scroll to position [0, 0]
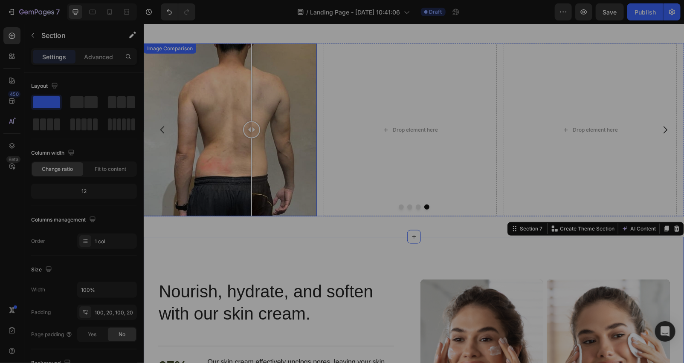
click at [251, 143] on div at bounding box center [229, 129] width 173 height 173
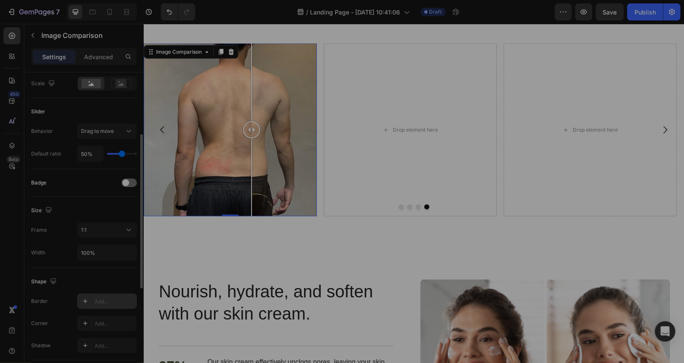
scroll to position [253, 0]
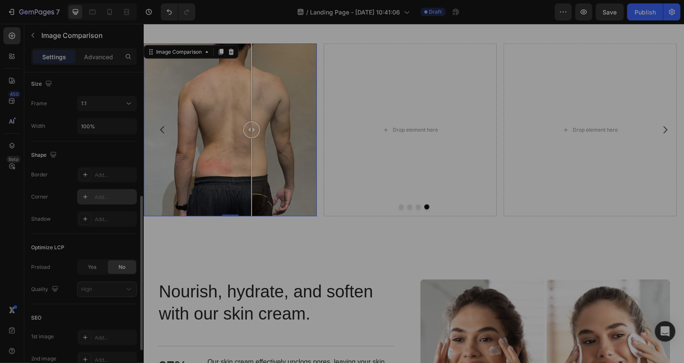
click at [90, 195] on div at bounding box center [85, 197] width 12 height 12
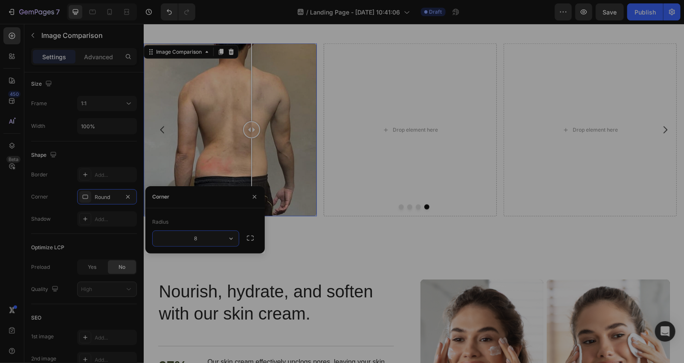
click at [202, 236] on input "8" at bounding box center [196, 238] width 86 height 15
type input "15"
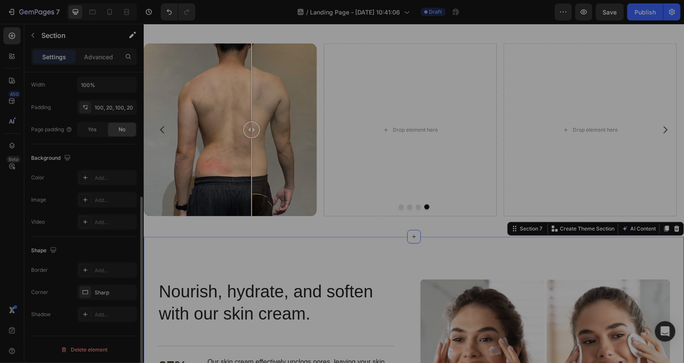
scroll to position [0, 0]
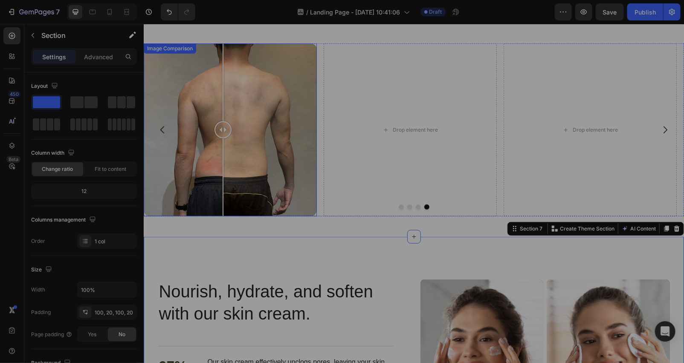
click at [222, 94] on div at bounding box center [229, 129] width 173 height 173
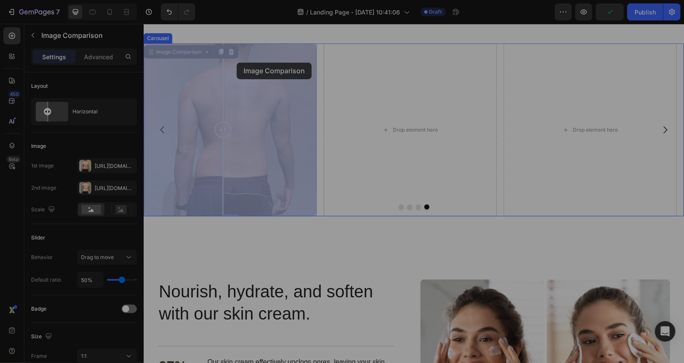
drag, startPoint x: 193, startPoint y: 53, endPoint x: 236, endPoint y: 62, distance: 44.4
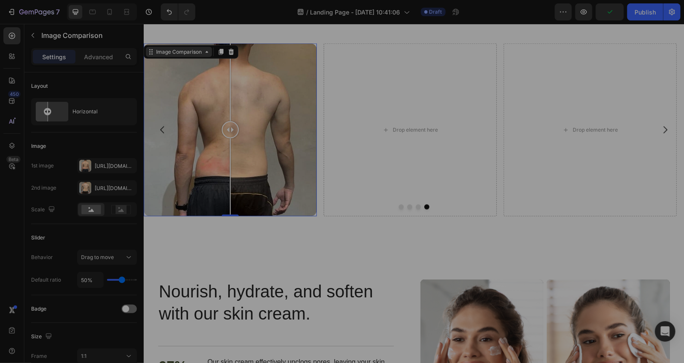
click at [190, 53] on div "Image Comparison" at bounding box center [178, 52] width 49 height 8
click at [221, 55] on div at bounding box center [220, 51] width 10 height 10
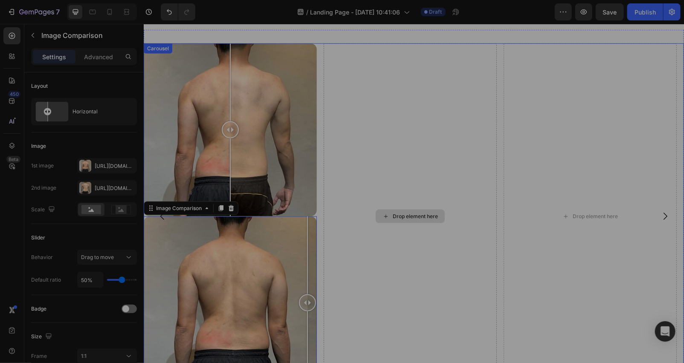
drag, startPoint x: 226, startPoint y: 260, endPoint x: 283, endPoint y: 231, distance: 64.4
click at [298, 229] on div at bounding box center [306, 302] width 17 height 173
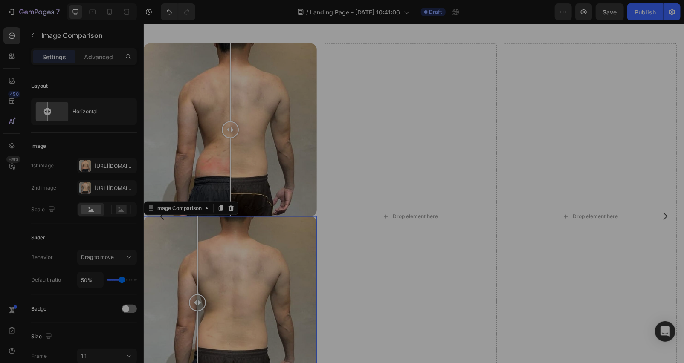
drag, startPoint x: 170, startPoint y: 237, endPoint x: 172, endPoint y: 220, distance: 16.8
click at [193, 234] on div at bounding box center [229, 302] width 173 height 173
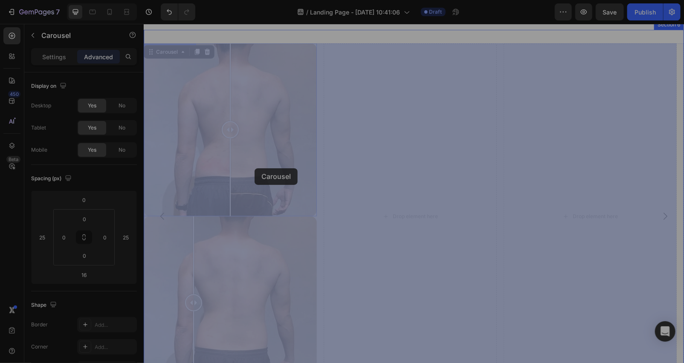
drag, startPoint x: 170, startPoint y: 208, endPoint x: 247, endPoint y: 164, distance: 89.2
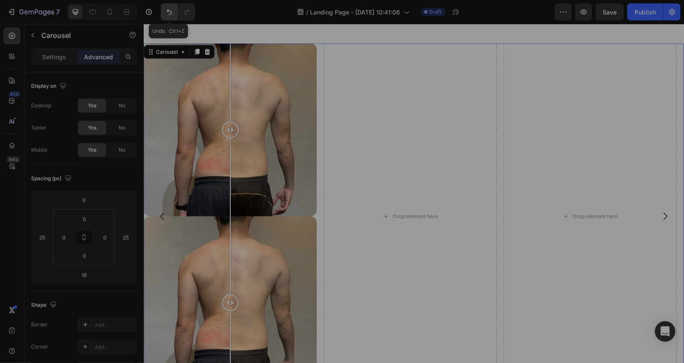
click at [169, 9] on icon "Undo/Redo" at bounding box center [169, 12] width 9 height 9
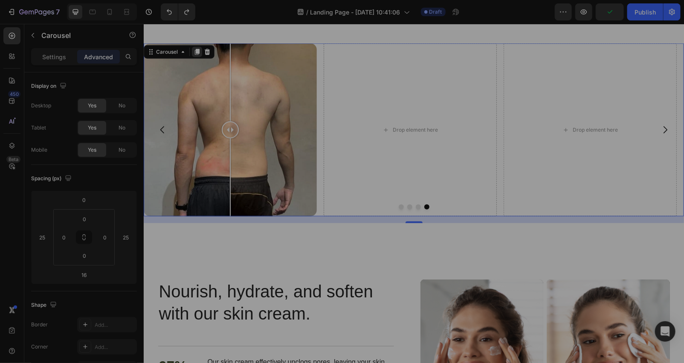
click at [194, 51] on icon at bounding box center [196, 51] width 7 height 7
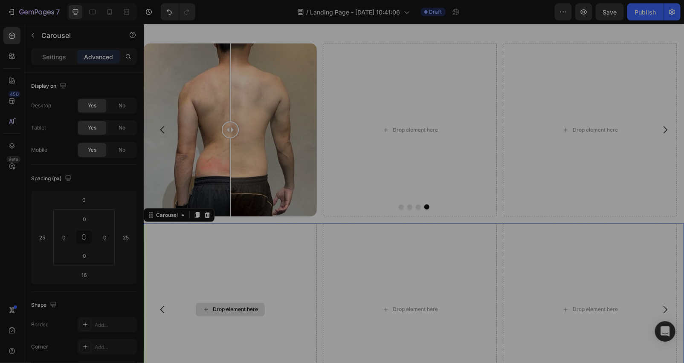
click at [222, 259] on div "Drop element here" at bounding box center [229, 309] width 173 height 173
click at [207, 214] on icon at bounding box center [207, 215] width 6 height 6
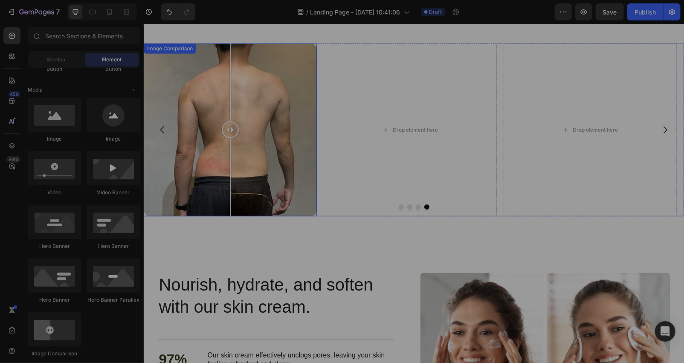
click at [204, 145] on div at bounding box center [229, 129] width 173 height 173
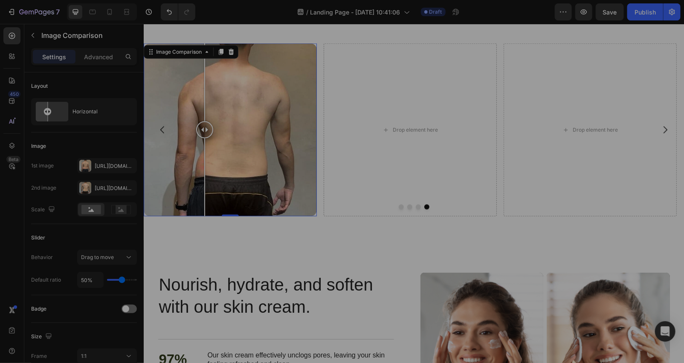
click at [253, 162] on div at bounding box center [229, 129] width 173 height 173
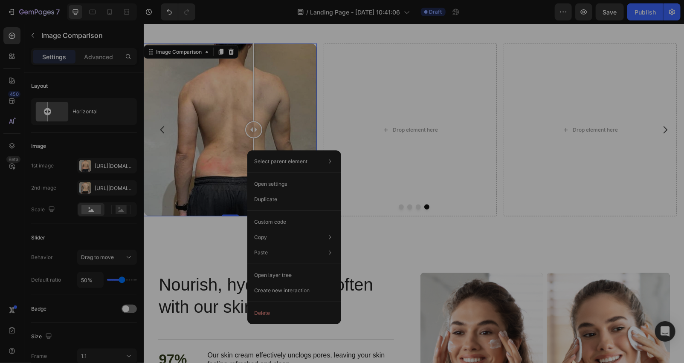
click at [197, 139] on div at bounding box center [229, 129] width 173 height 173
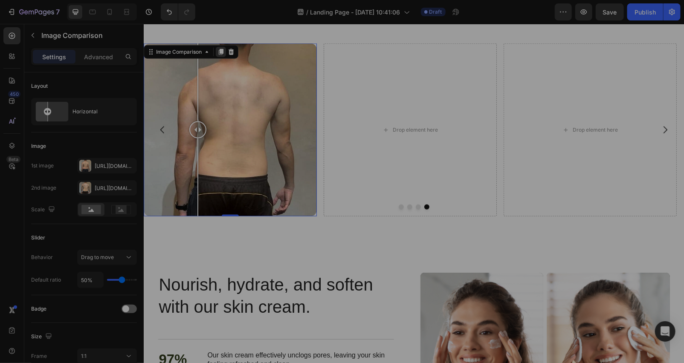
click at [218, 53] on icon at bounding box center [220, 51] width 7 height 7
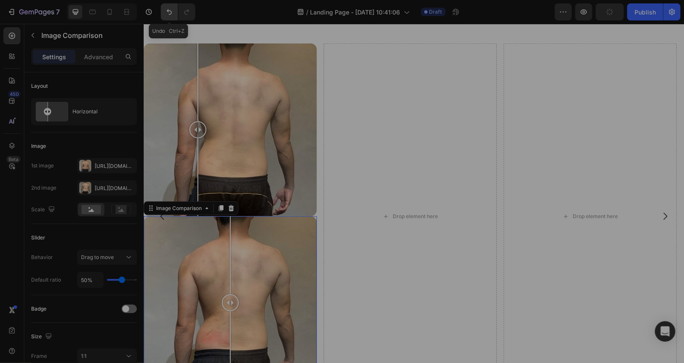
click at [166, 16] on icon "Undo/Redo" at bounding box center [169, 12] width 9 height 9
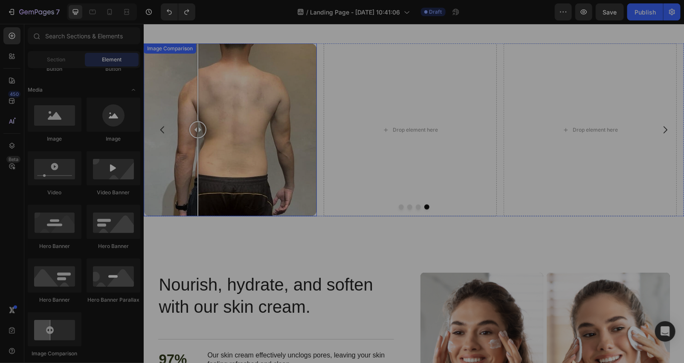
click at [248, 177] on div at bounding box center [229, 129] width 173 height 173
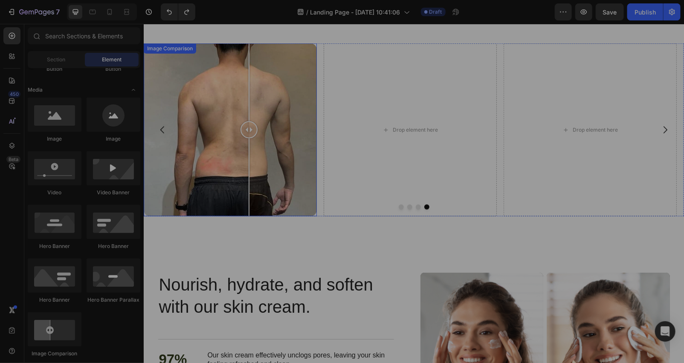
drag, startPoint x: 215, startPoint y: 162, endPoint x: 201, endPoint y: 161, distance: 14.1
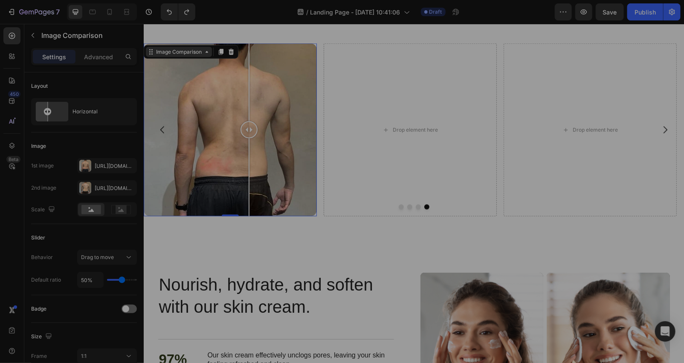
click at [208, 51] on icon at bounding box center [206, 51] width 7 height 7
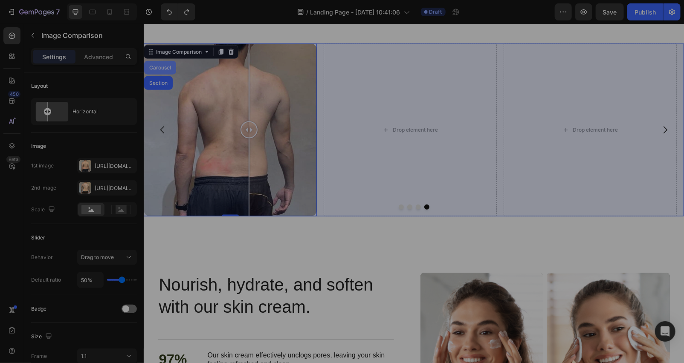
click at [160, 66] on div "Carousel" at bounding box center [159, 67] width 25 height 5
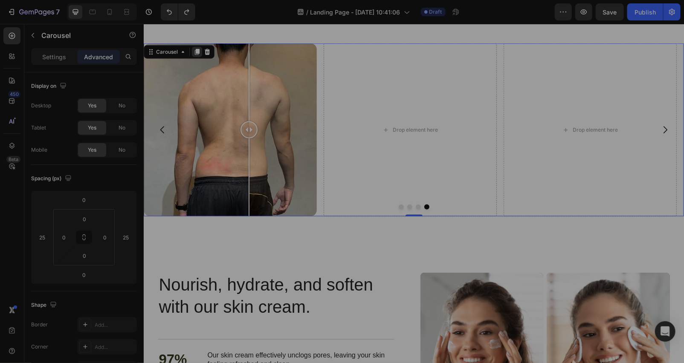
click at [195, 52] on icon at bounding box center [196, 52] width 5 height 6
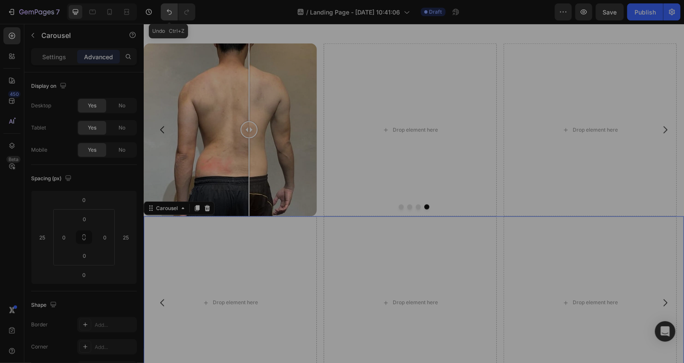
click at [175, 14] on button "Undo/Redo" at bounding box center [169, 11] width 17 height 17
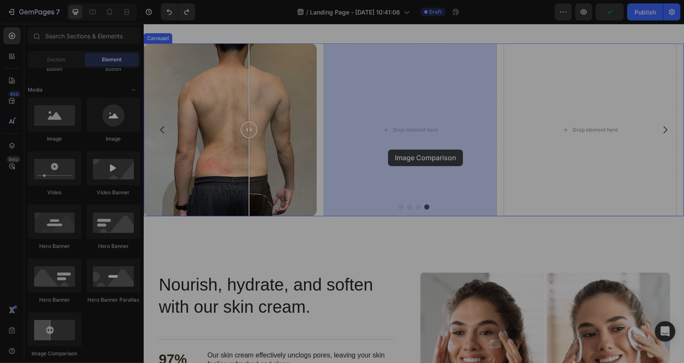
drag, startPoint x: 205, startPoint y: 361, endPoint x: 368, endPoint y: 173, distance: 247.7
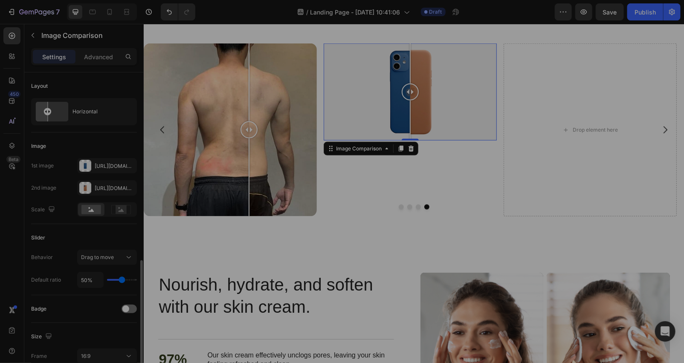
scroll to position [126, 0]
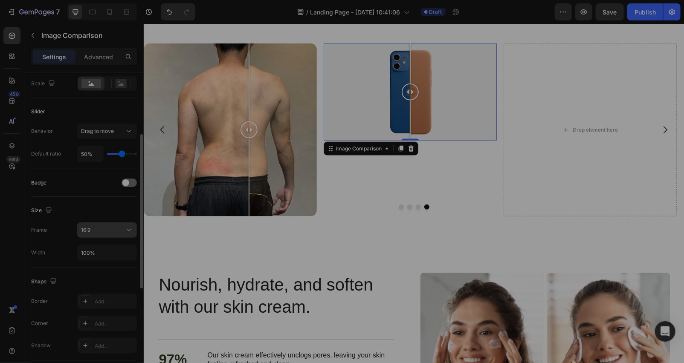
click at [106, 230] on div "16:9" at bounding box center [102, 230] width 43 height 8
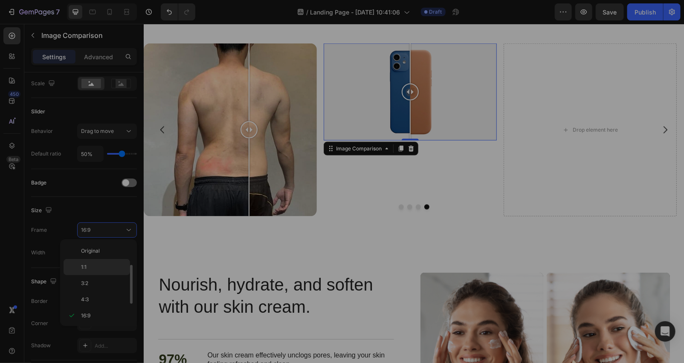
scroll to position [15, 0]
click at [100, 249] on p "1:1" at bounding box center [103, 252] width 45 height 8
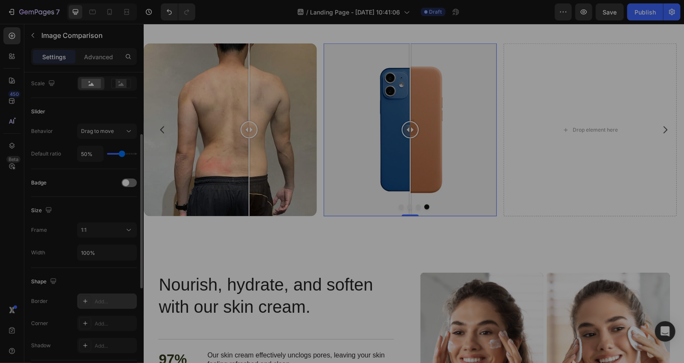
scroll to position [253, 0]
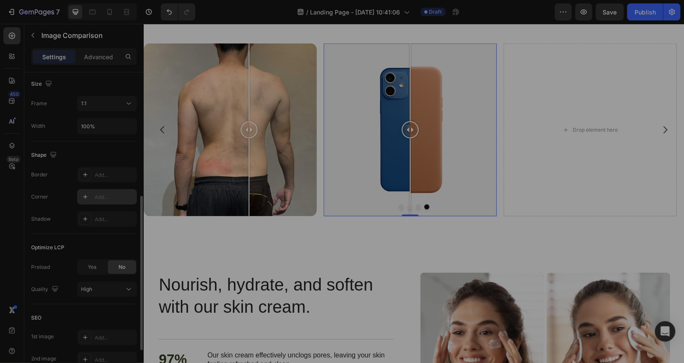
click at [95, 198] on div "Add..." at bounding box center [115, 197] width 40 height 8
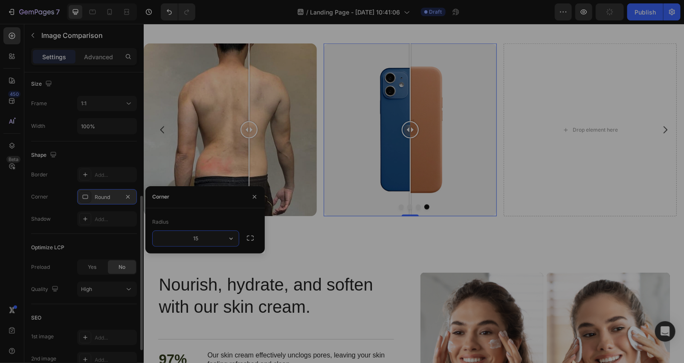
type input "15"
click at [364, 180] on div at bounding box center [409, 129] width 173 height 173
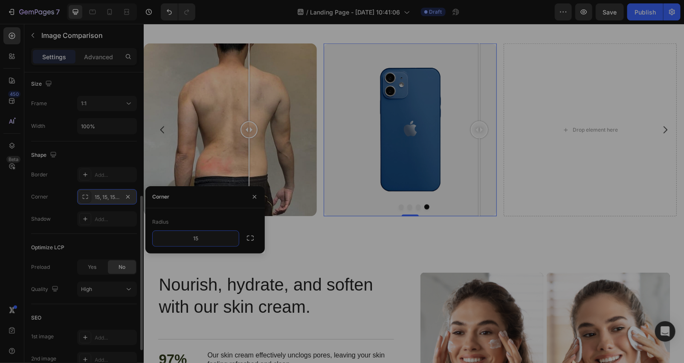
drag, startPoint x: 365, startPoint y: 130, endPoint x: 448, endPoint y: 130, distance: 83.1
click at [472, 130] on div at bounding box center [478, 129] width 17 height 17
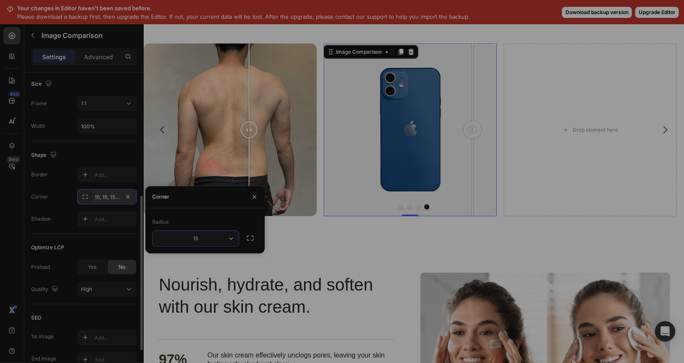
click at [214, 238] on input "15" at bounding box center [196, 238] width 86 height 15
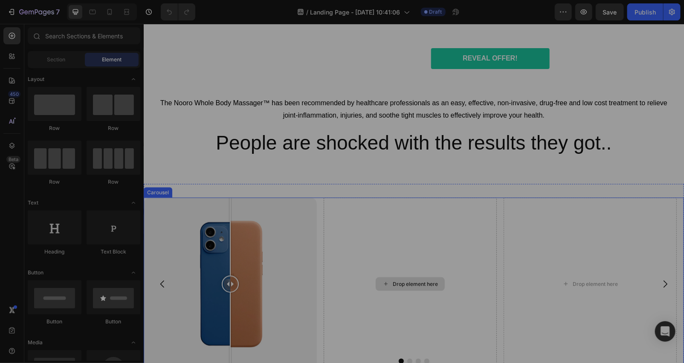
scroll to position [2020, 0]
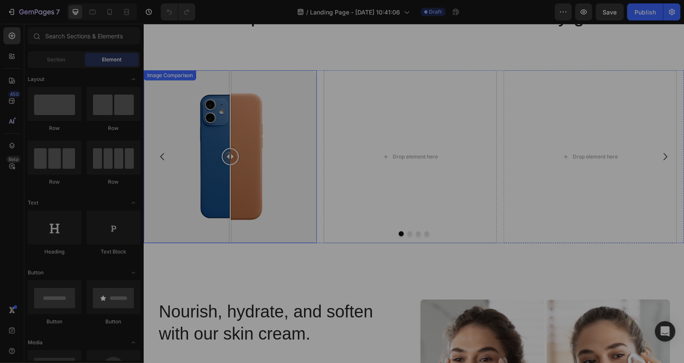
click at [262, 103] on div at bounding box center [229, 156] width 173 height 173
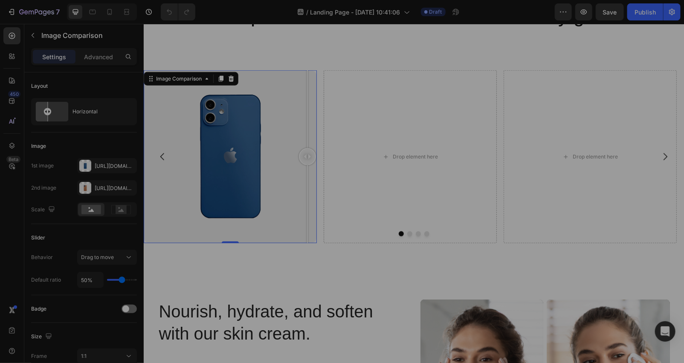
drag, startPoint x: 266, startPoint y: 154, endPoint x: 243, endPoint y: 156, distance: 23.5
click at [309, 156] on div at bounding box center [306, 156] width 17 height 17
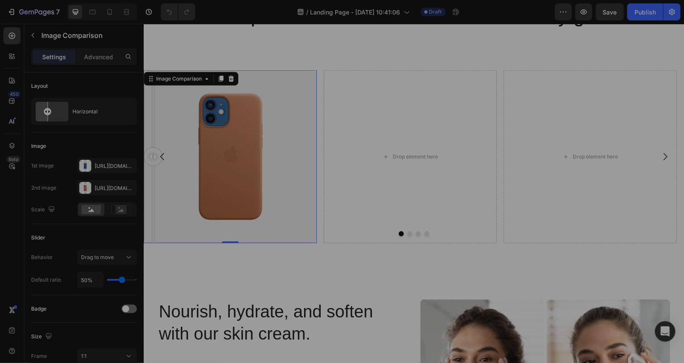
drag, startPoint x: 309, startPoint y: 159, endPoint x: 145, endPoint y: 156, distance: 164.1
click at [145, 156] on div at bounding box center [152, 156] width 17 height 17
click at [110, 185] on div "Https://cdn.Shopify.Com/s/files/1/2005/9307/files/image_compare_after.Png" at bounding box center [107, 189] width 25 height 8
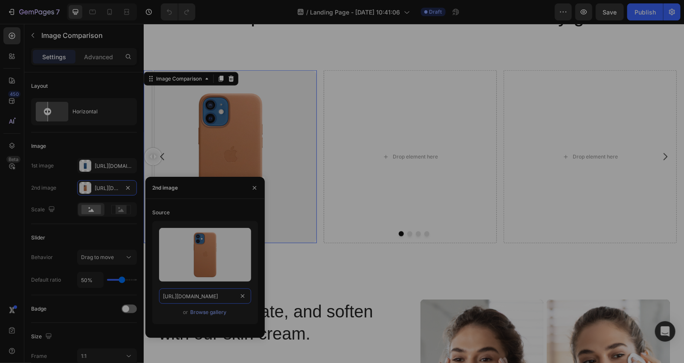
click at [203, 300] on input "https://cdn.shopify.com/s/files/1/2005/9307/files/image_compare_after.png" at bounding box center [205, 296] width 92 height 15
paste input "ucarecdn.com/99b86404-f10d-4366-9ef7-7de906888c06/-/format/auto/-/preview/750x7…"
type input "https://ucarecdn.com/99b86404-f10d-4366-9ef7-7de906888c06/-/format/auto/-/previ…"
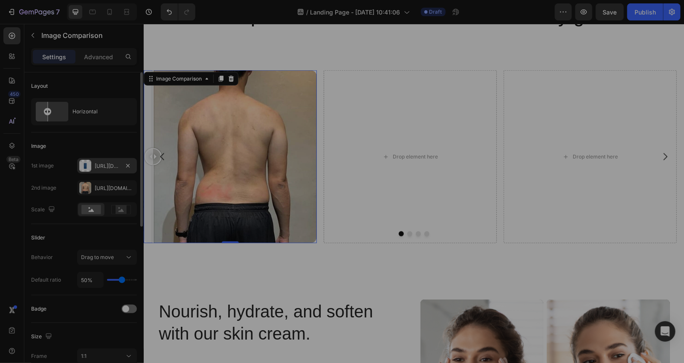
scroll to position [0, 0]
click at [107, 163] on div "Https://cdn.Shopify.Com/s/files/1/2005/9307/files/image_compare_before.Png" at bounding box center [107, 166] width 25 height 8
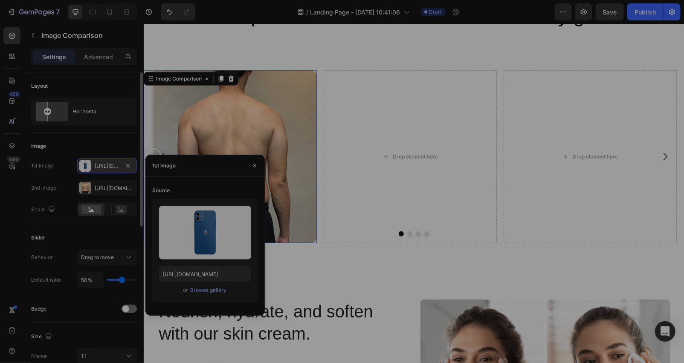
click at [104, 165] on div "Https://cdn.Shopify.Com/s/files/1/2005/9307/files/image_compare_before.Png" at bounding box center [107, 166] width 25 height 8
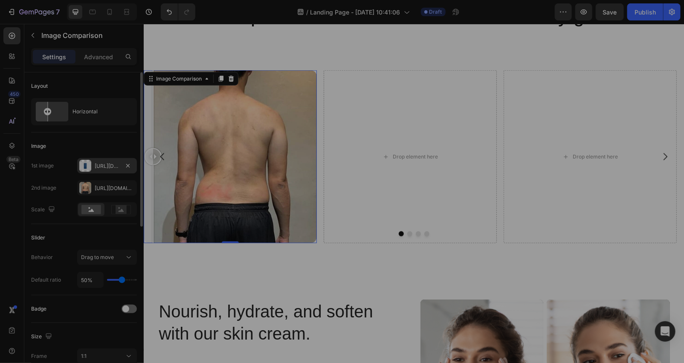
click at [108, 164] on div "Https://cdn.Shopify.Com/s/files/1/2005/9307/files/image_compare_before.Png" at bounding box center [107, 166] width 25 height 8
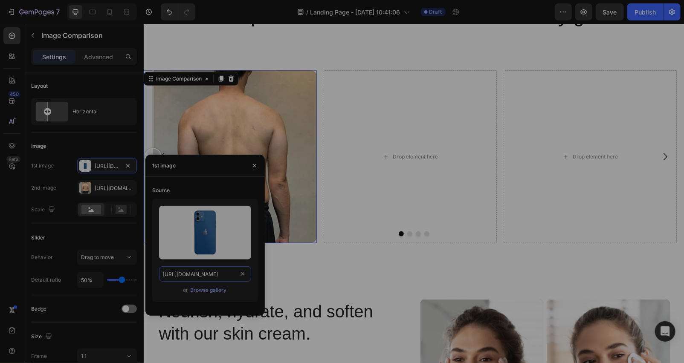
paste input "ucarecdn.com/560ad1e0-c0ad-4339-97a6-2c2b16f0f671/-/format/auto/-/preview/750x7…"
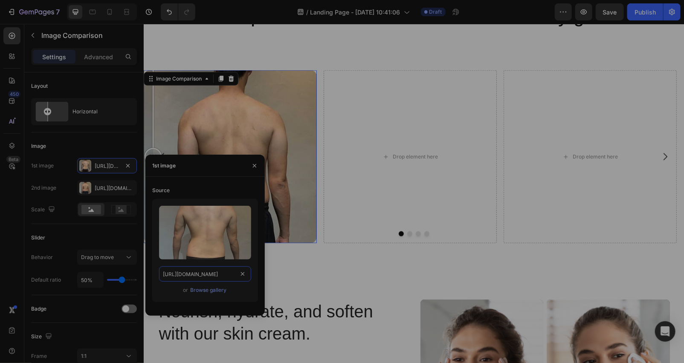
scroll to position [0, 269]
type input "https://ucarecdn.com/560ad1e0-c0ad-4339-97a6-2c2b16f0f671/-/format/auto/-/previ…"
click at [257, 166] on icon "button" at bounding box center [254, 165] width 7 height 7
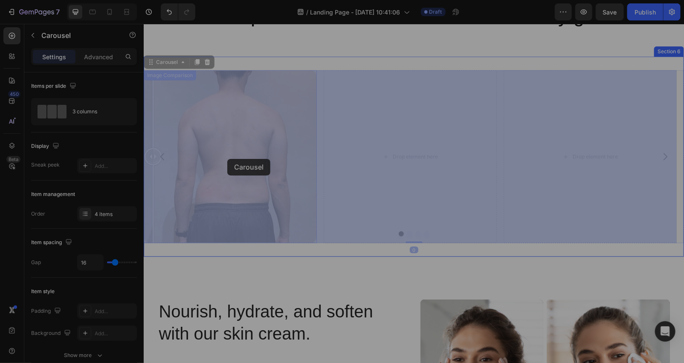
drag, startPoint x: 151, startPoint y: 153, endPoint x: 211, endPoint y: 159, distance: 59.9
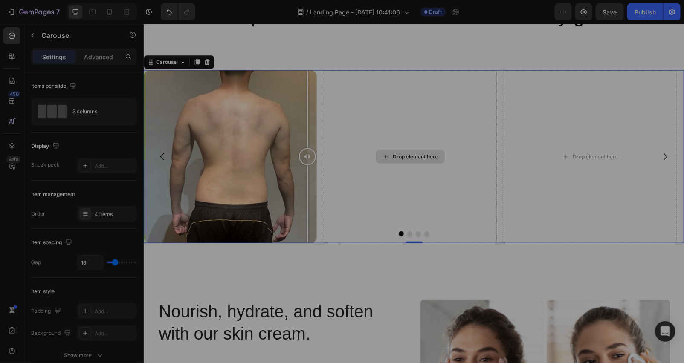
drag, startPoint x: 232, startPoint y: 159, endPoint x: 340, endPoint y: 175, distance: 109.0
click at [340, 175] on div "Image Comparison Drop element here Drop element here Image Comparison" at bounding box center [413, 156] width 540 height 173
drag, startPoint x: 29, startPoint y: 41, endPoint x: 35, endPoint y: 41, distance: 6.8
click at [32, 41] on button "button" at bounding box center [33, 36] width 14 height 14
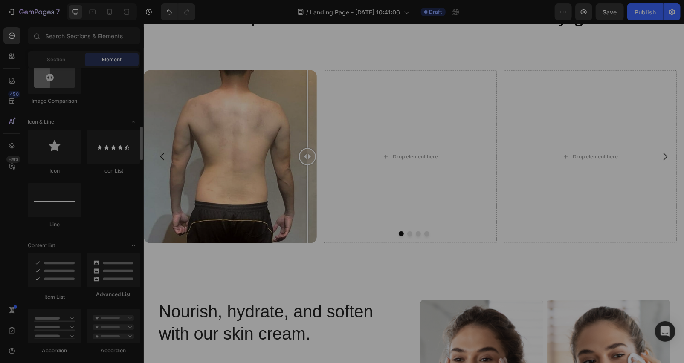
scroll to position [379, 0]
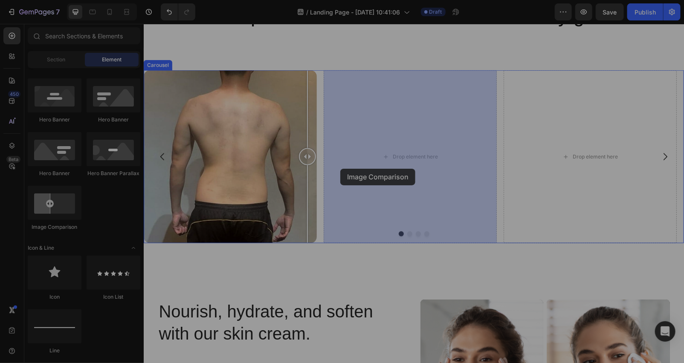
drag, startPoint x: 192, startPoint y: 234, endPoint x: 340, endPoint y: 168, distance: 161.8
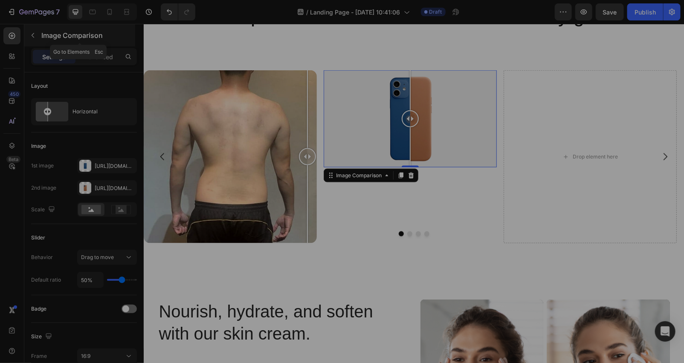
click at [35, 40] on button "button" at bounding box center [33, 36] width 14 height 14
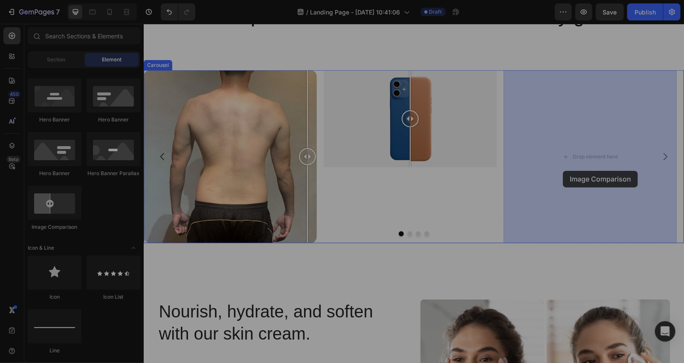
drag, startPoint x: 183, startPoint y: 242, endPoint x: 562, endPoint y: 170, distance: 385.6
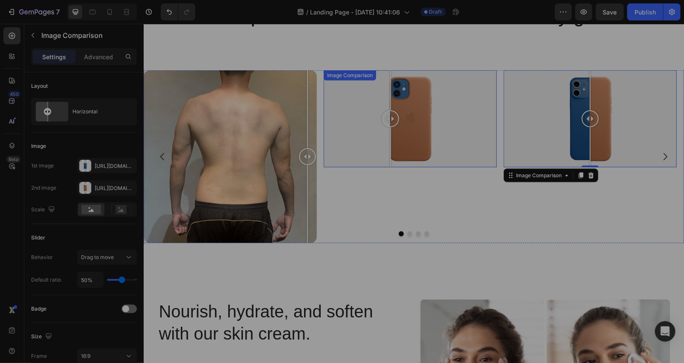
click at [390, 141] on div at bounding box center [409, 118] width 173 height 97
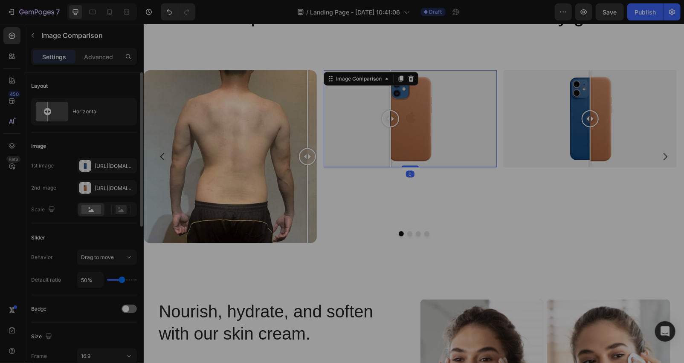
scroll to position [126, 0]
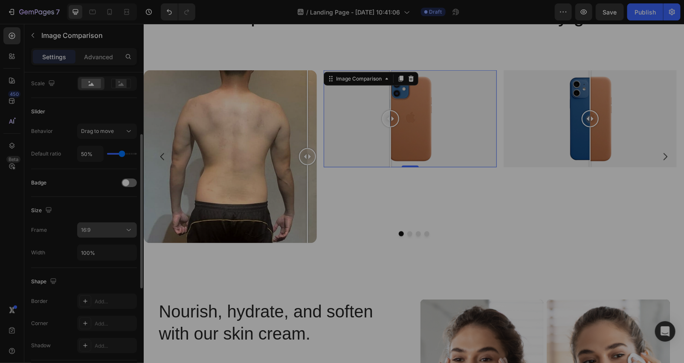
click at [95, 234] on div "16:9" at bounding box center [102, 230] width 43 height 8
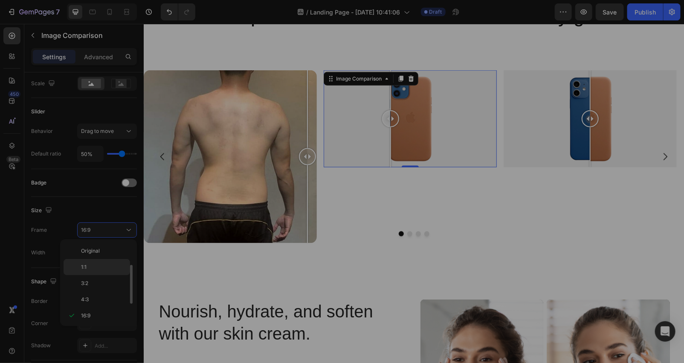
scroll to position [15, 0]
click at [94, 256] on p "1:1" at bounding box center [103, 252] width 45 height 8
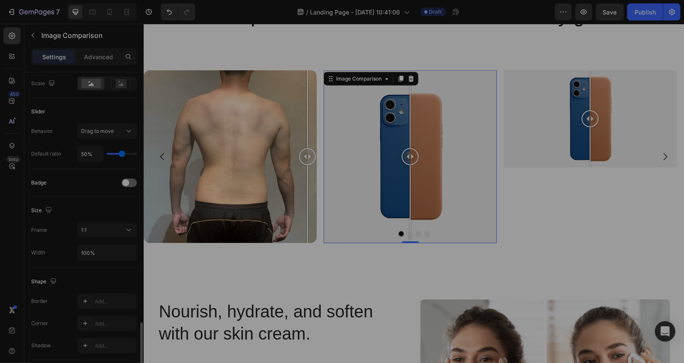
scroll to position [253, 0]
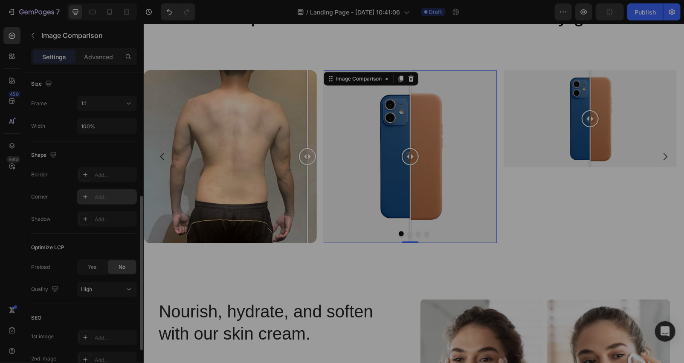
click at [99, 193] on div "Add..." at bounding box center [115, 197] width 40 height 8
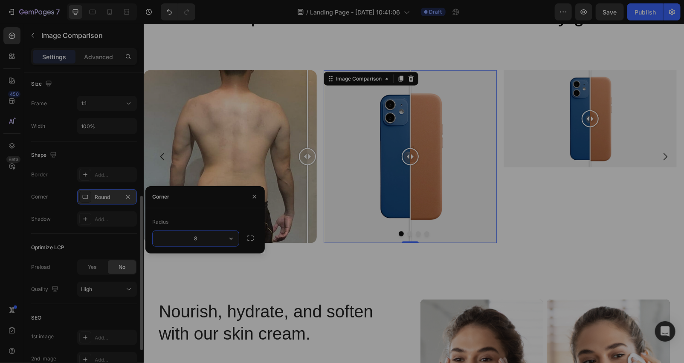
click at [208, 238] on input "8" at bounding box center [196, 238] width 86 height 15
type input "15"
click at [572, 158] on div at bounding box center [589, 118] width 173 height 97
click at [530, 147] on div at bounding box center [589, 118] width 173 height 97
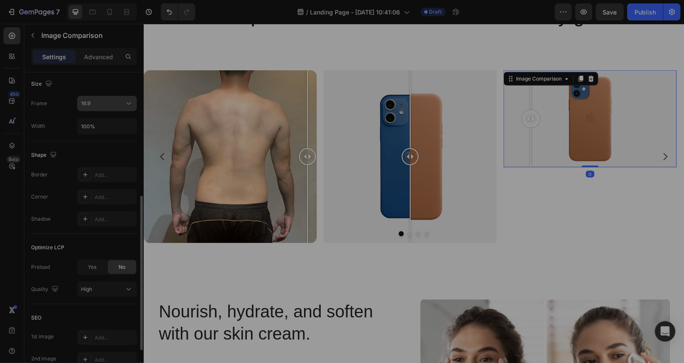
click at [98, 108] on button "16:9" at bounding box center [107, 103] width 60 height 15
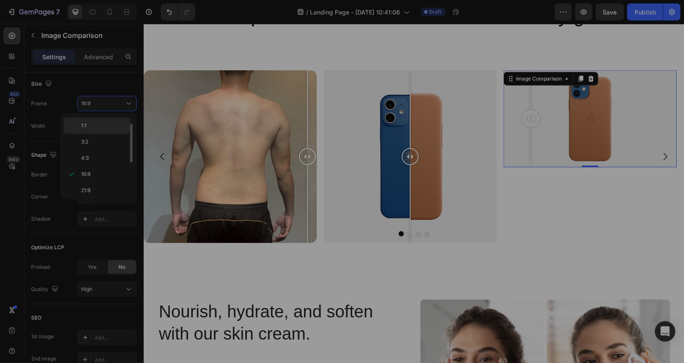
click at [90, 134] on div "1:1" at bounding box center [97, 142] width 66 height 16
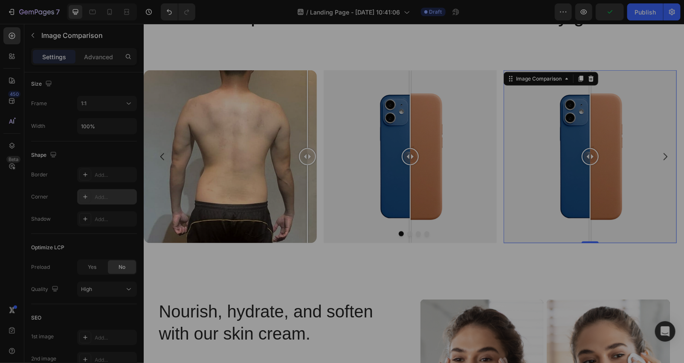
click at [99, 195] on div "Add..." at bounding box center [115, 197] width 40 height 8
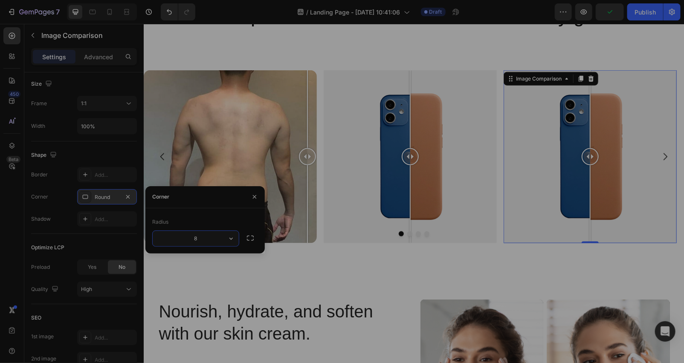
click at [206, 236] on input "8" at bounding box center [196, 238] width 86 height 15
type input "15"
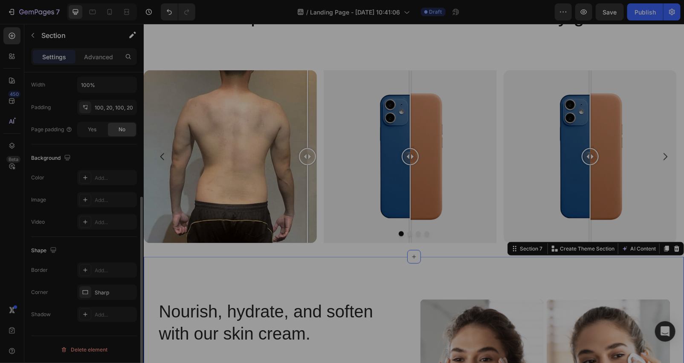
scroll to position [0, 0]
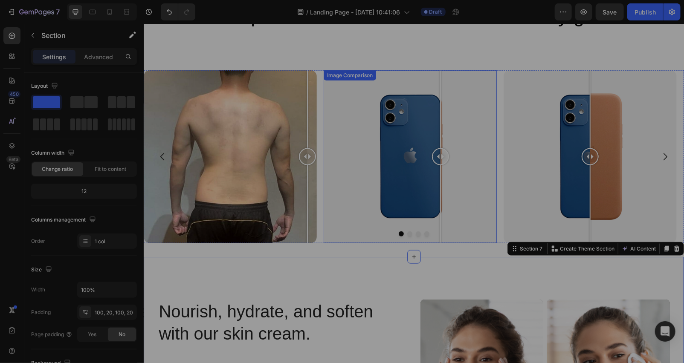
click at [440, 121] on div at bounding box center [409, 156] width 173 height 173
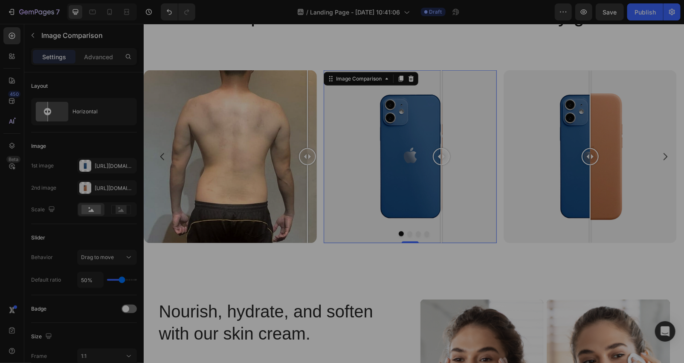
drag, startPoint x: 441, startPoint y: 158, endPoint x: 461, endPoint y: 159, distance: 20.5
click at [449, 159] on div at bounding box center [440, 156] width 17 height 17
drag, startPoint x: 107, startPoint y: 164, endPoint x: 105, endPoint y: 177, distance: 13.3
click at [107, 164] on div "Https://cdn.Shopify.Com/s/files/1/2005/9307/files/image_compare_before.Png" at bounding box center [107, 166] width 25 height 8
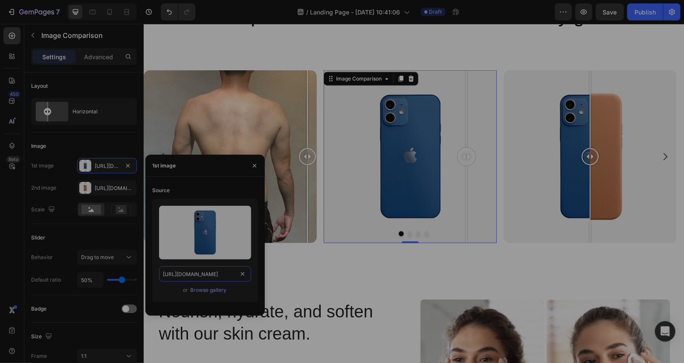
click at [205, 274] on input "https://cdn.shopify.com/s/files/1/2005/9307/files/image_compare_before.png" at bounding box center [205, 273] width 92 height 15
paste input "ucarecdn.com/3c051a3c-6e11-432b-aaaa-f98d9aa88d0c/-/format/auto/-/preview/750x7…"
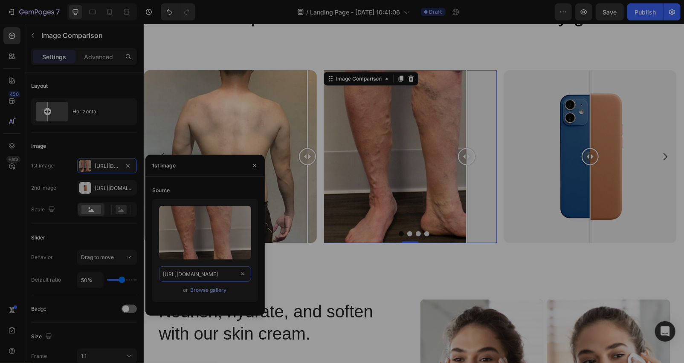
scroll to position [0, 268]
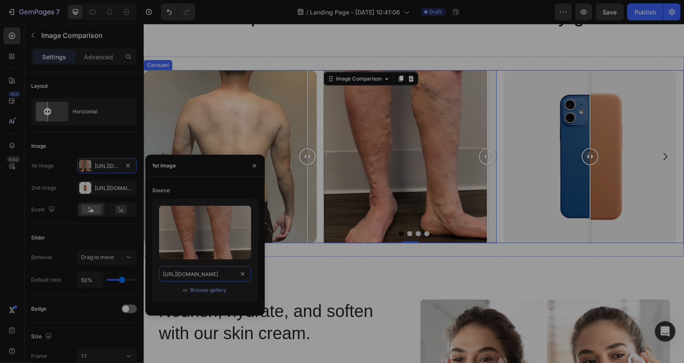
drag, startPoint x: 467, startPoint y: 159, endPoint x: 497, endPoint y: 159, distance: 29.8
click at [497, 159] on div "Image Comparison Image Comparison 0 Image Comparison Image Comparison" at bounding box center [413, 156] width 540 height 173
type input "https://ucarecdn.com/3c051a3c-6e11-432b-aaaa-f98d9aa88d0c/-/format/auto/-/previ…"
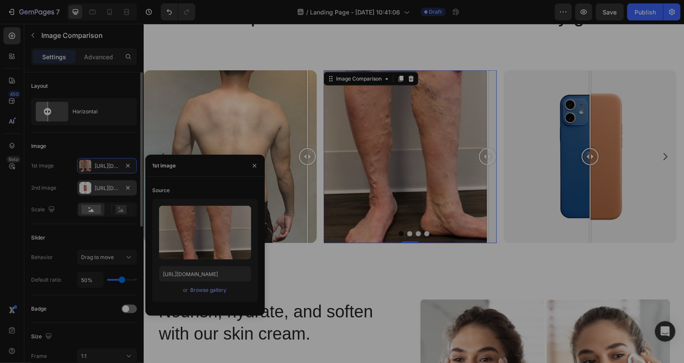
click at [106, 192] on div "Https://cdn.Shopify.Com/s/files/1/2005/9307/files/image_compare_after.Png" at bounding box center [107, 187] width 60 height 15
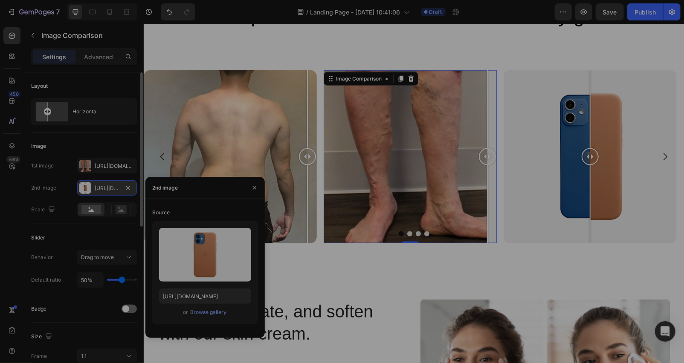
click at [107, 189] on div "Https://cdn.Shopify.Com/s/files/1/2005/9307/files/image_compare_after.Png" at bounding box center [107, 189] width 25 height 8
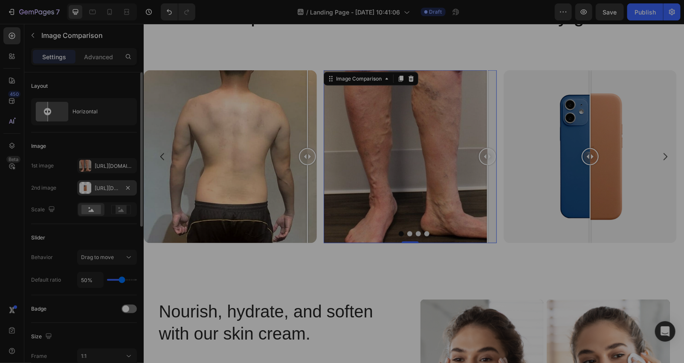
click at [114, 184] on div "Https://cdn.Shopify.Com/s/files/1/2005/9307/files/image_compare_after.Png" at bounding box center [107, 187] width 60 height 15
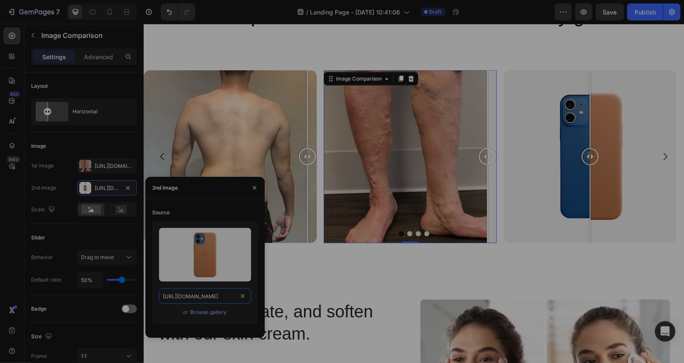
click at [222, 296] on input "https://cdn.shopify.com/s/files/1/2005/9307/files/image_compare_after.png" at bounding box center [205, 296] width 92 height 15
paste input "ucarecdn.com/d3798d55-694a-489b-86ef-de9f740b2c48/-/format/auto/-/preview/750x7…"
type input "https://ucarecdn.com/d3798d55-694a-489b-86ef-de9f740b2c48/-/format/auto/-/previ…"
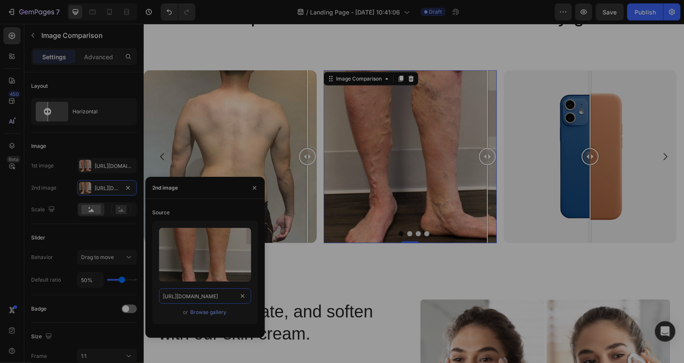
scroll to position [0, 271]
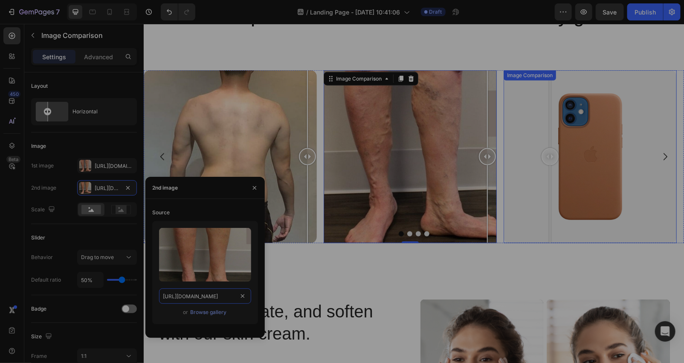
click at [549, 189] on div at bounding box center [589, 156] width 173 height 173
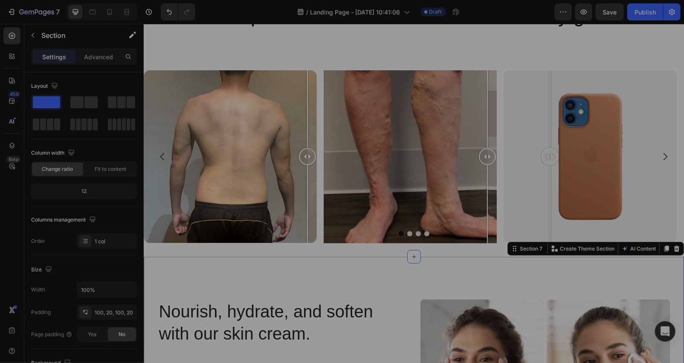
drag, startPoint x: 416, startPoint y: 281, endPoint x: 373, endPoint y: 247, distance: 54.6
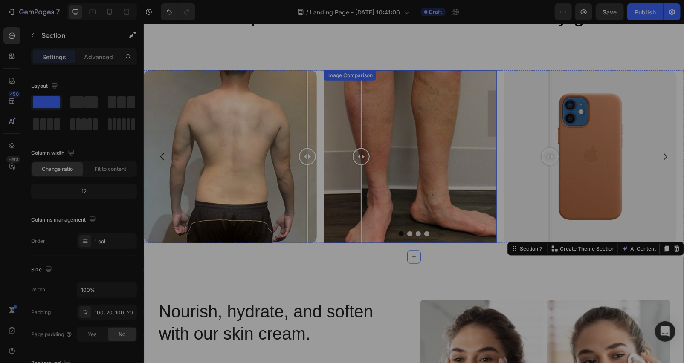
click at [361, 208] on div at bounding box center [409, 156] width 173 height 173
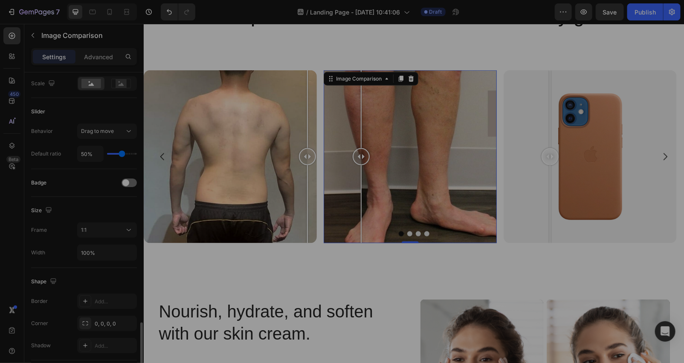
scroll to position [253, 0]
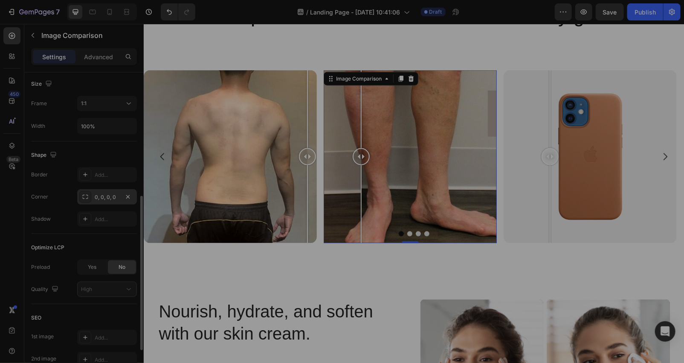
click at [101, 195] on div "0, 0, 0, 0" at bounding box center [107, 197] width 25 height 8
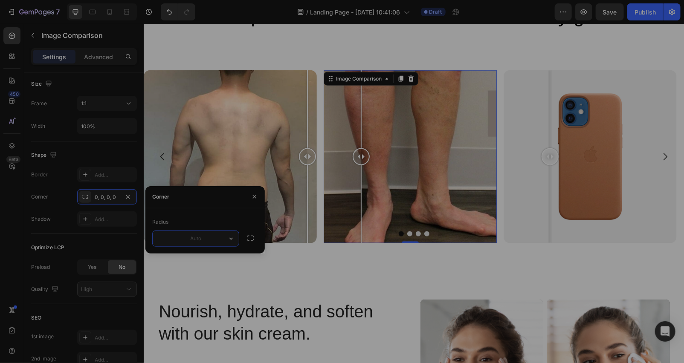
click at [202, 240] on input "text" at bounding box center [196, 238] width 86 height 15
type input "15"
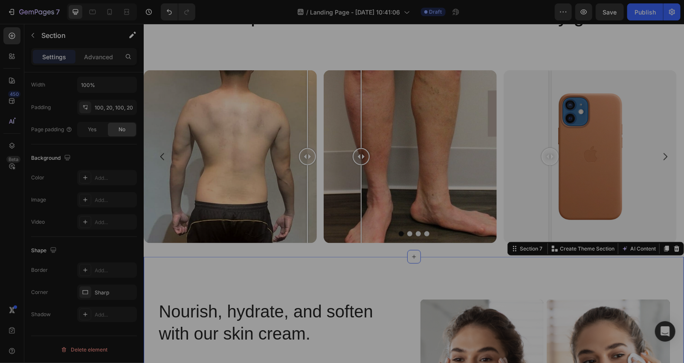
scroll to position [0, 0]
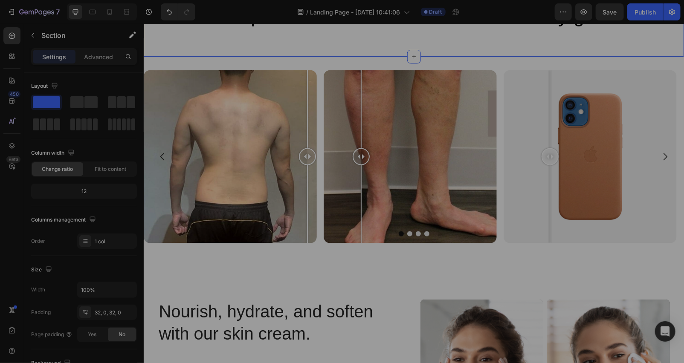
click at [319, 39] on div "The Nooro Whole Body Massager™ has been recommended by healthcare professionals…" at bounding box center [413, 6] width 540 height 74
click at [315, 135] on div at bounding box center [306, 156] width 17 height 173
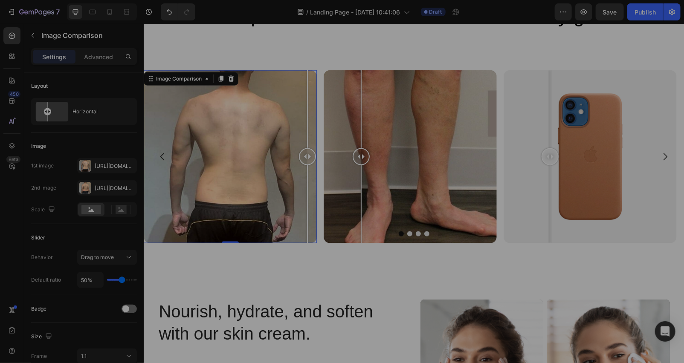
click at [313, 130] on div at bounding box center [306, 156] width 17 height 173
drag, startPoint x: 313, startPoint y: 130, endPoint x: 318, endPoint y: 130, distance: 5.1
click at [318, 130] on div "Image Comparison 0 Image Comparison Image Comparison Image Comparison" at bounding box center [413, 156] width 540 height 173
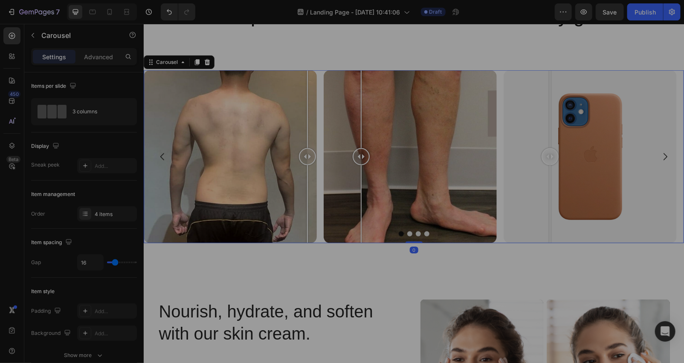
click at [318, 130] on div "Image Comparison Image Comparison Image Comparison Image Comparison" at bounding box center [413, 156] width 540 height 173
type input "38"
type input "41"
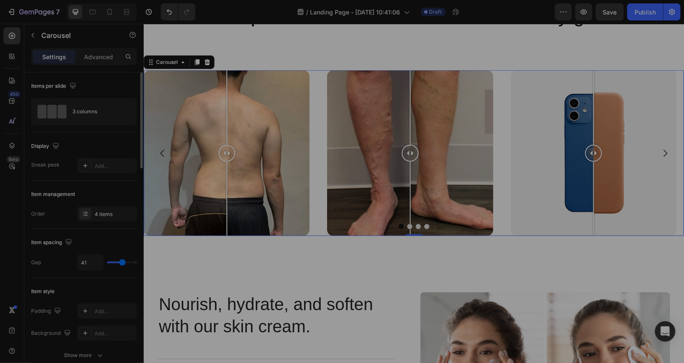
type input "43"
type input "56"
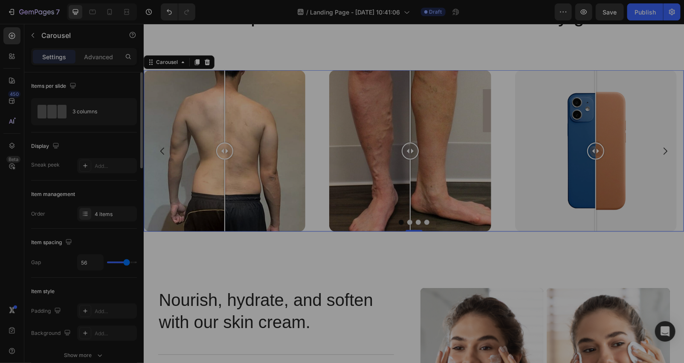
type input "54"
type input "53"
type input "51"
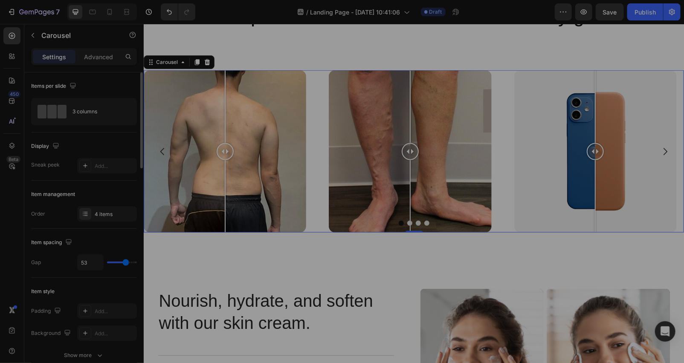
type input "51"
type input "48"
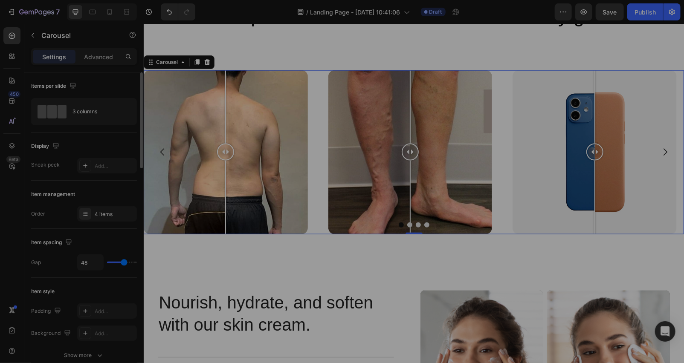
drag, startPoint x: 116, startPoint y: 265, endPoint x: 124, endPoint y: 265, distance: 8.1
type input "48"
click at [124, 263] on input "range" at bounding box center [122, 263] width 30 height 2
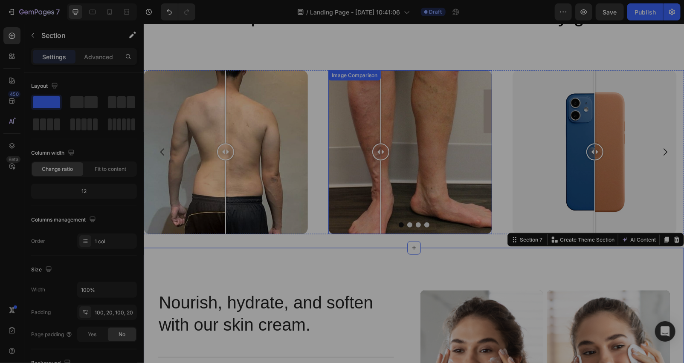
drag, startPoint x: 411, startPoint y: 155, endPoint x: 380, endPoint y: 179, distance: 39.2
click at [380, 179] on div at bounding box center [380, 152] width 17 height 164
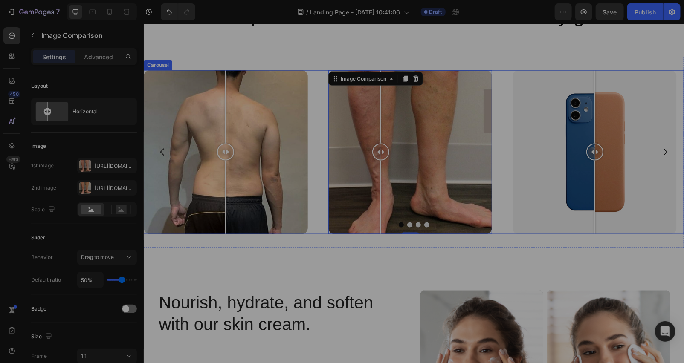
click at [659, 150] on icon "Carousel Next Arrow" at bounding box center [664, 152] width 10 height 10
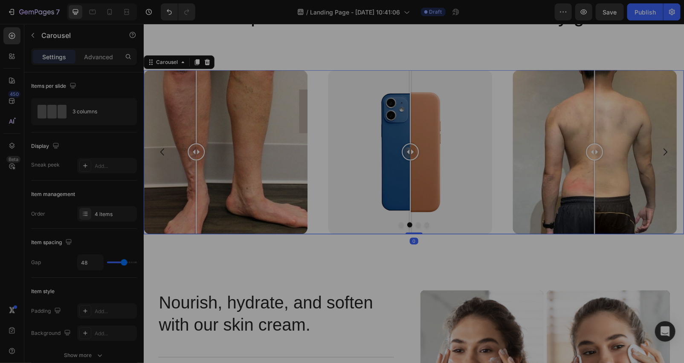
click at [659, 149] on icon "Carousel Next Arrow" at bounding box center [664, 152] width 10 height 10
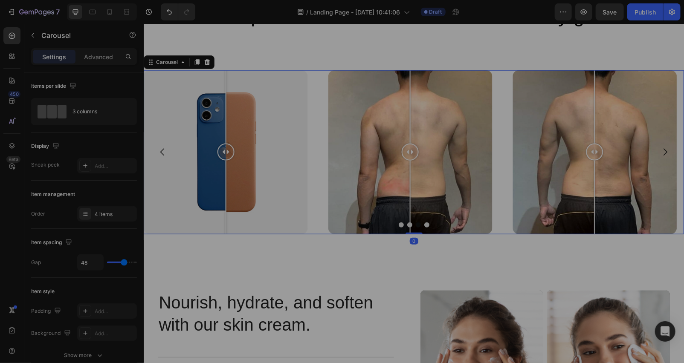
click at [659, 147] on icon "Carousel Next Arrow" at bounding box center [664, 152] width 10 height 10
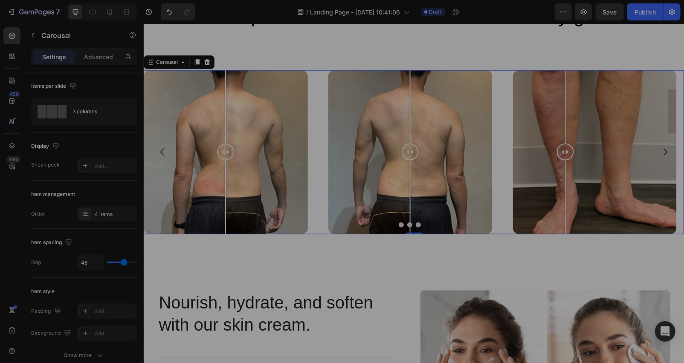
click at [659, 147] on icon "Carousel Next Arrow" at bounding box center [664, 152] width 10 height 10
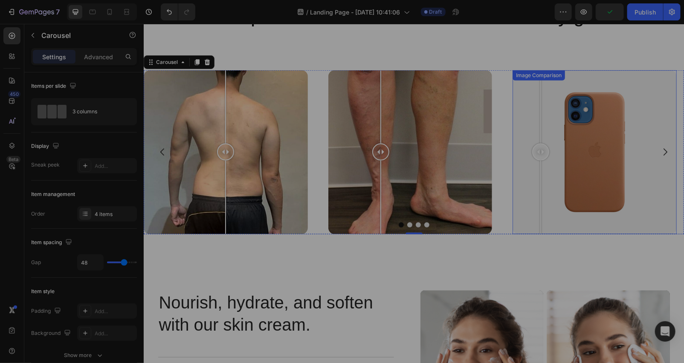
click at [540, 181] on div at bounding box center [594, 152] width 164 height 164
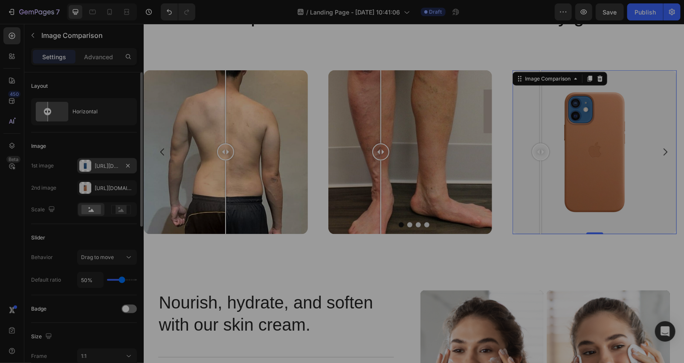
click at [108, 164] on div "Https://cdn.Shopify.Com/s/files/1/2005/9307/files/image_compare_before.Png" at bounding box center [107, 166] width 25 height 8
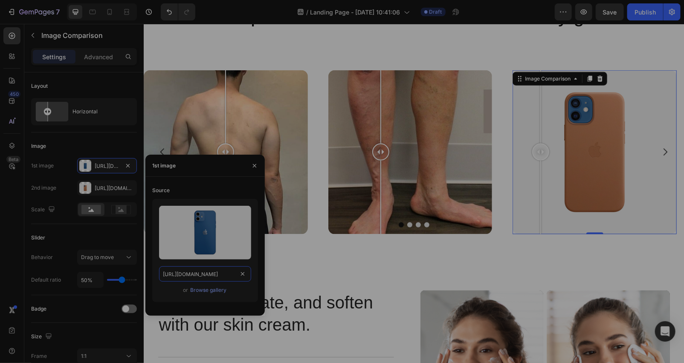
click at [198, 274] on input "https://cdn.shopify.com/s/files/1/2005/9307/files/image_compare_before.png" at bounding box center [205, 273] width 92 height 15
paste input "ucarecdn.com/85d20aac-ce28-4815-a77d-74b5923e73ba/-/format/auto/-/preview/750x7…"
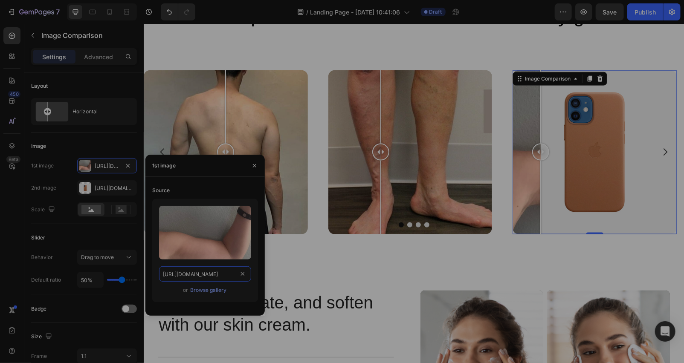
scroll to position [0, 254]
type input "https://ucarecdn.com/85d20aac-ce28-4815-a77d-74b5923e73ba/-/format/auto/-/previ…"
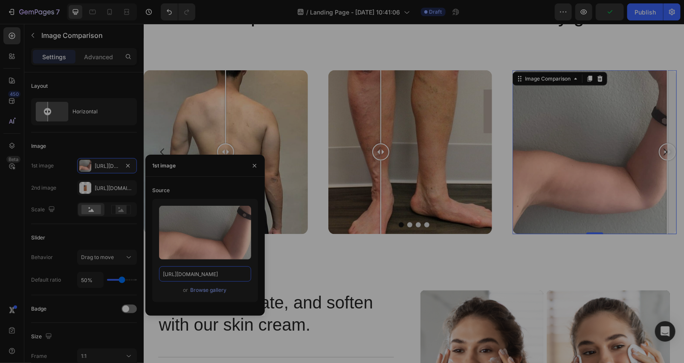
drag, startPoint x: 543, startPoint y: 151, endPoint x: 681, endPoint y: 167, distance: 138.6
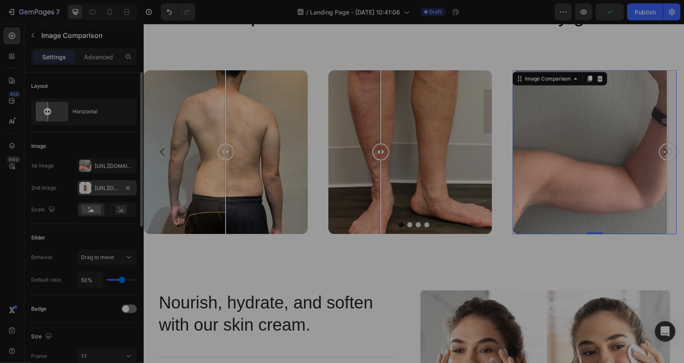
click at [117, 182] on div "Https://cdn.Shopify.Com/s/files/1/2005/9307/files/image_compare_after.Png" at bounding box center [107, 187] width 60 height 15
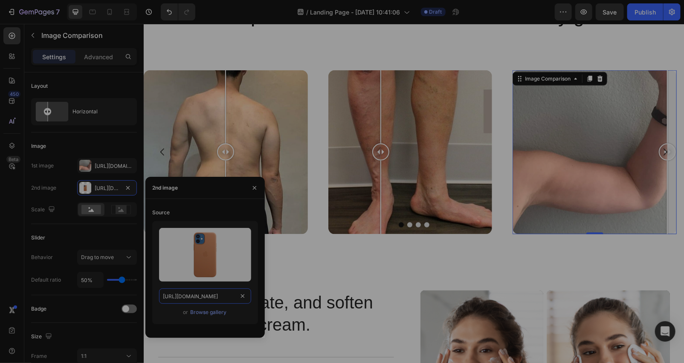
paste input "ucarecdn.com/24412a1f-0871-47fb-9556-d2dbde964d7f/-/format/auto/-/preview/750x7…"
type input "https://ucarecdn.com/24412a1f-0871-47fb-9556-d2dbde964d7f/-/format/auto/-/previ…"
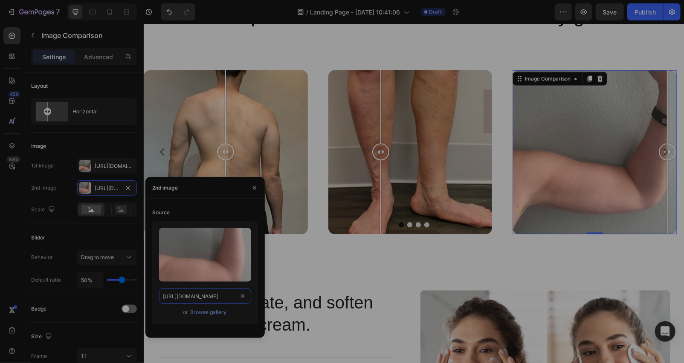
scroll to position [0, 250]
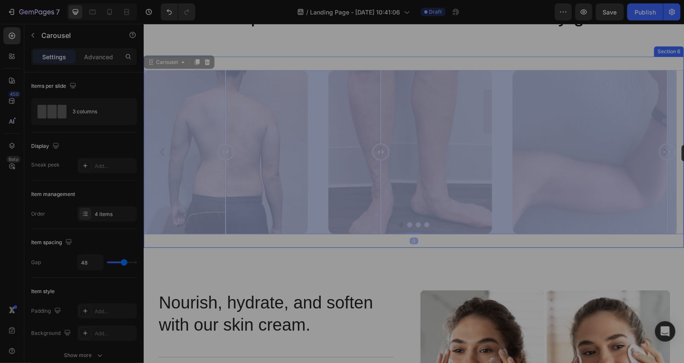
drag, startPoint x: 661, startPoint y: 147, endPoint x: 681, endPoint y: 144, distance: 19.9
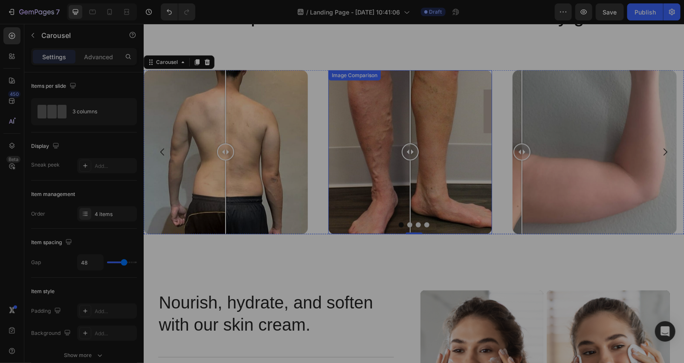
drag, startPoint x: 587, startPoint y: 150, endPoint x: 467, endPoint y: 169, distance: 121.7
click at [467, 169] on div "Image Comparison Image Comparison Image Comparison Image Comparison" at bounding box center [413, 152] width 540 height 164
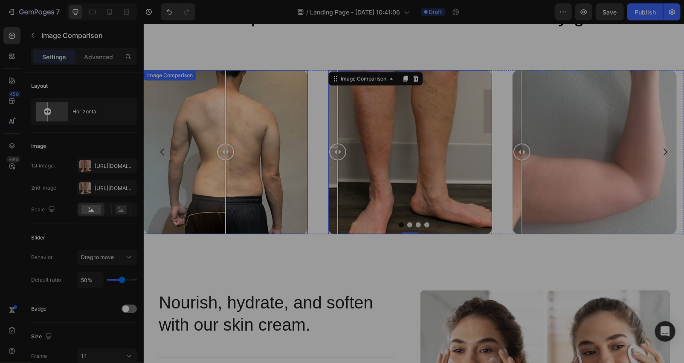
drag, startPoint x: 412, startPoint y: 154, endPoint x: 238, endPoint y: 166, distance: 174.3
click at [238, 166] on div "Image Comparison Image Comparison 0 Image Comparison Image Comparison" at bounding box center [413, 152] width 540 height 164
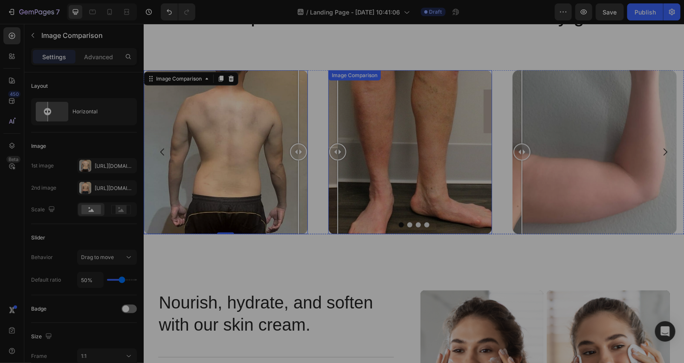
drag, startPoint x: 214, startPoint y: 152, endPoint x: 465, endPoint y: 138, distance: 252.3
click at [465, 138] on div "Image Comparison 0 Image Comparison Image Comparison Image Comparison" at bounding box center [413, 152] width 540 height 164
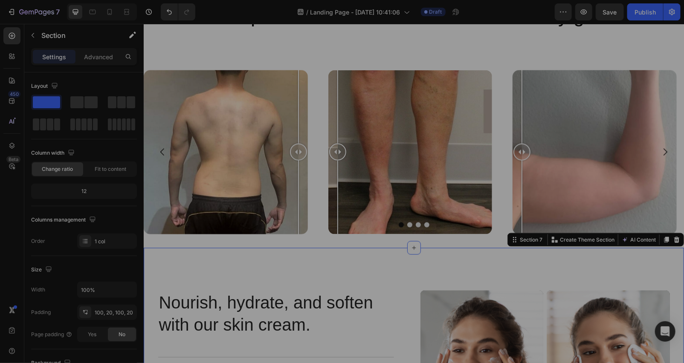
click at [615, 15] on div "Save" at bounding box center [610, 12] width 14 height 9
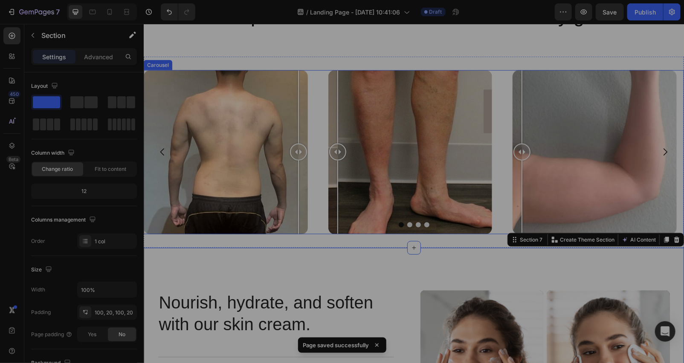
click at [318, 78] on div "Image Comparison Image Comparison Image Comparison Image Comparison" at bounding box center [413, 152] width 540 height 164
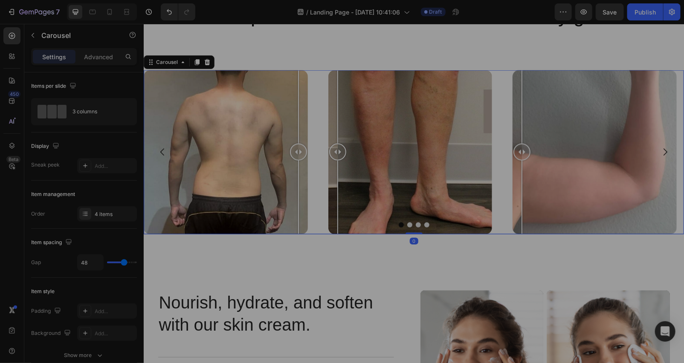
click at [100, 48] on div "Settings Advanced" at bounding box center [84, 56] width 106 height 17
click at [100, 53] on p "Advanced" at bounding box center [98, 56] width 29 height 9
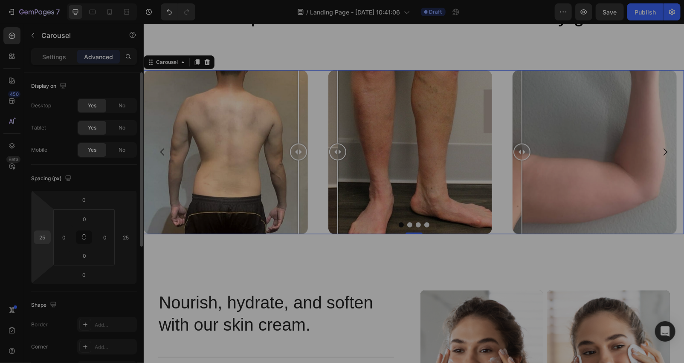
click at [46, 236] on input "25" at bounding box center [42, 237] width 13 height 13
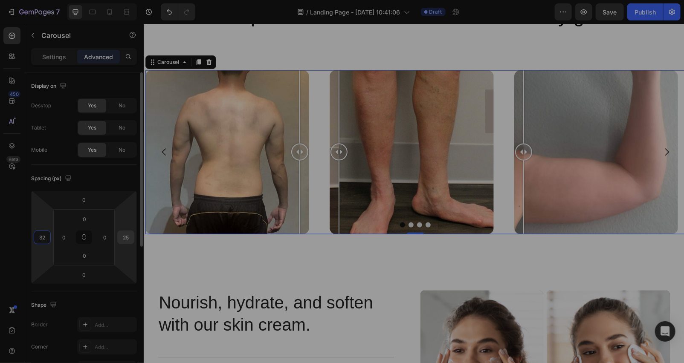
type input "32"
click at [133, 235] on div "25" at bounding box center [125, 238] width 17 height 14
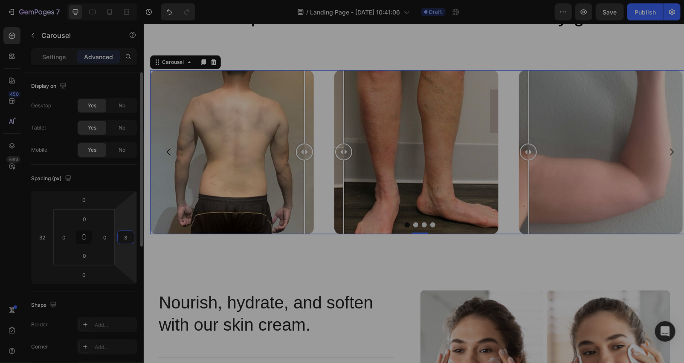
type input "32"
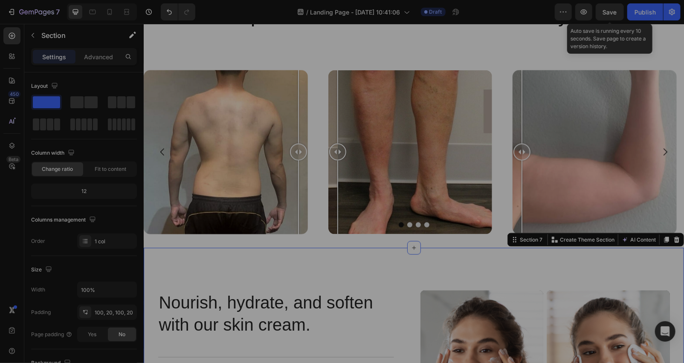
click at [608, 8] on div "Save" at bounding box center [610, 12] width 14 height 9
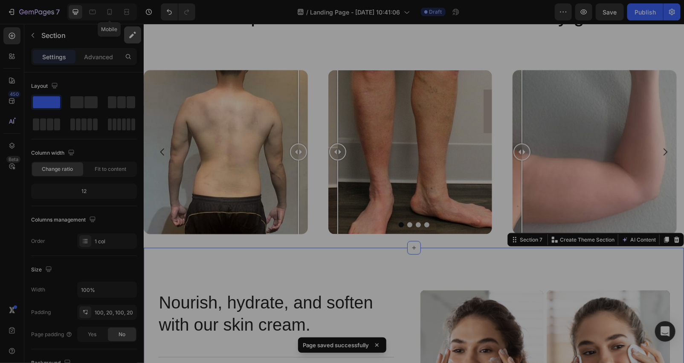
drag, startPoint x: 113, startPoint y: 12, endPoint x: 135, endPoint y: 30, distance: 28.1
click at [114, 13] on div at bounding box center [110, 12] width 14 height 14
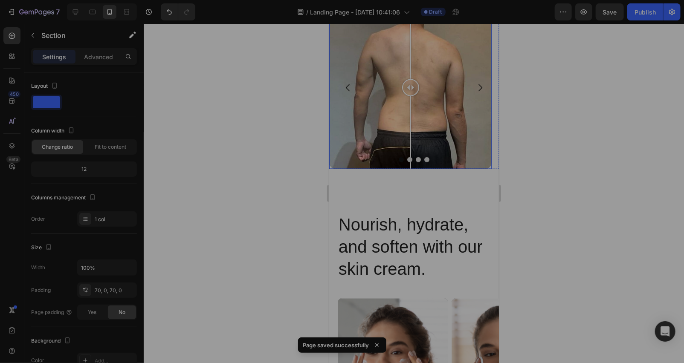
scroll to position [2002, 0]
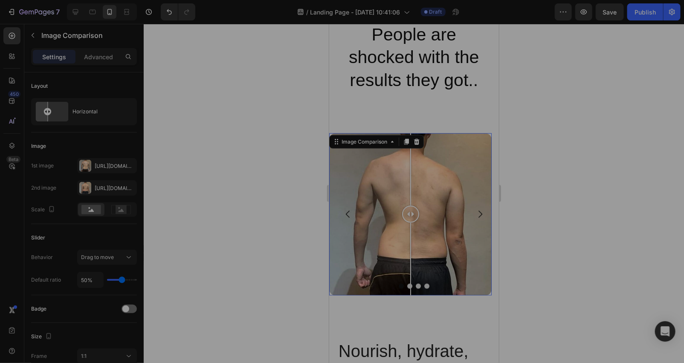
click at [367, 133] on div "Image Comparison 0" at bounding box center [410, 214] width 162 height 162
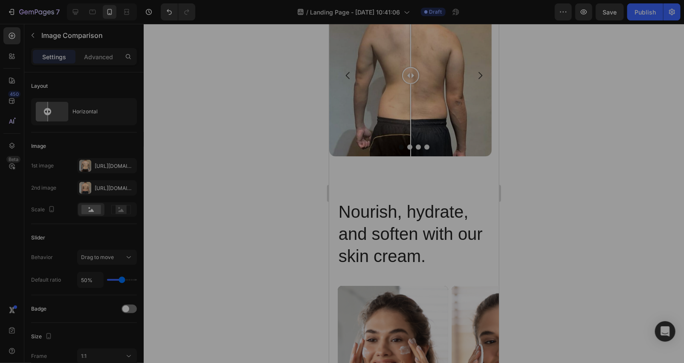
scroll to position [2544, 0]
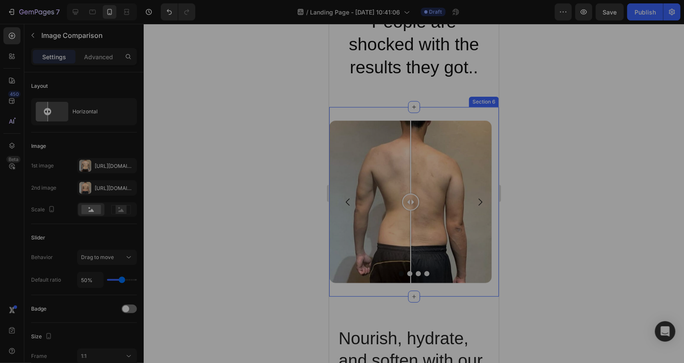
click at [353, 111] on div "Image Comparison Image Comparison Image Comparison Image Comparison Carousel Se…" at bounding box center [414, 202] width 170 height 190
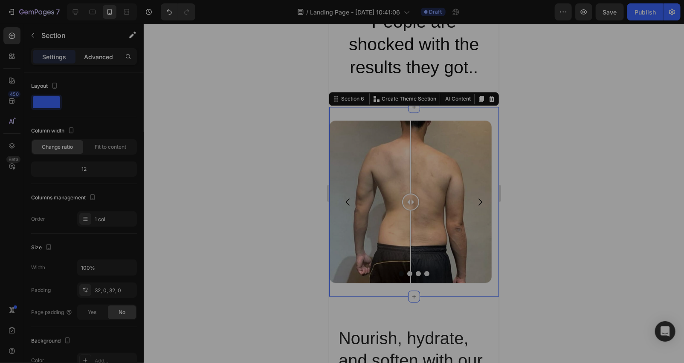
click at [101, 58] on p "Advanced" at bounding box center [98, 56] width 29 height 9
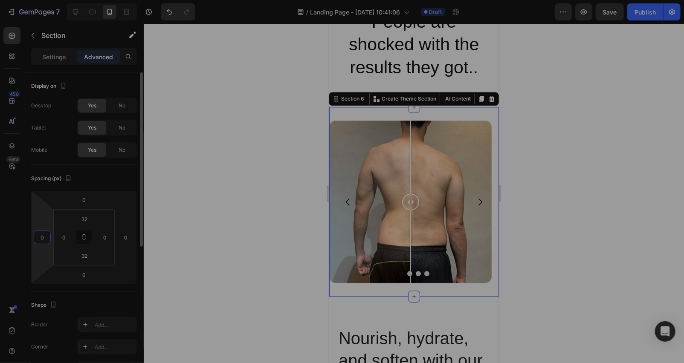
click at [47, 236] on input "0" at bounding box center [42, 237] width 13 height 13
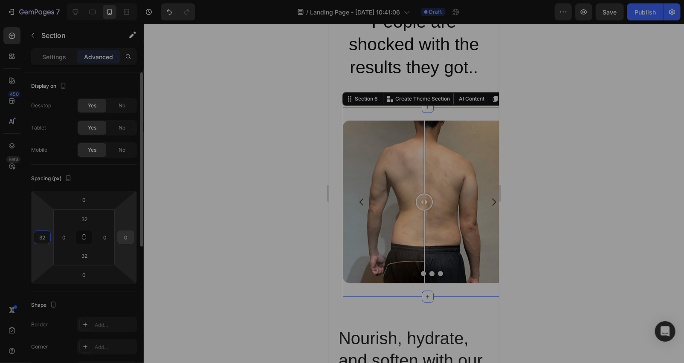
type input "32"
click at [129, 236] on input "0" at bounding box center [125, 237] width 13 height 13
type input "3"
type input "0"
click at [49, 232] on div "32" at bounding box center [42, 238] width 17 height 14
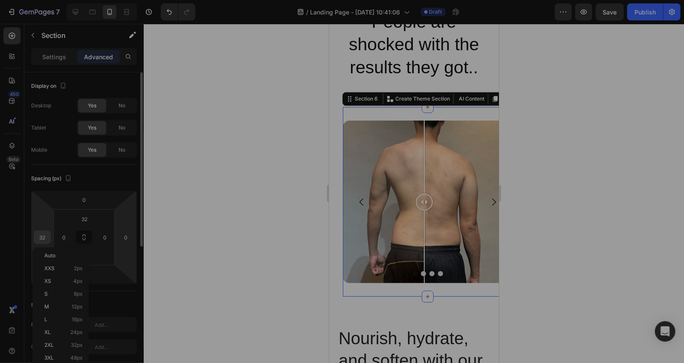
click at [46, 234] on input "32" at bounding box center [42, 237] width 13 height 13
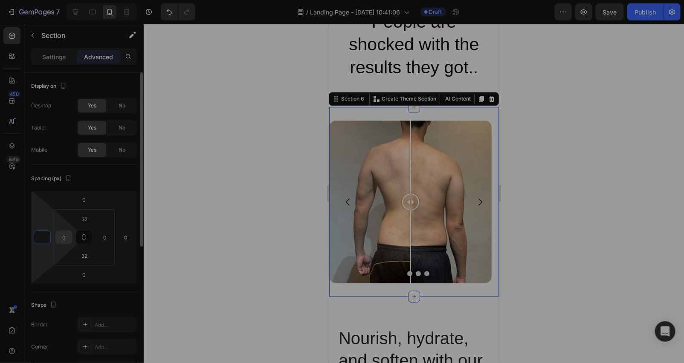
type input "0"
click at [71, 234] on div "0" at bounding box center [63, 238] width 17 height 14
click at [68, 233] on input "0" at bounding box center [64, 237] width 13 height 13
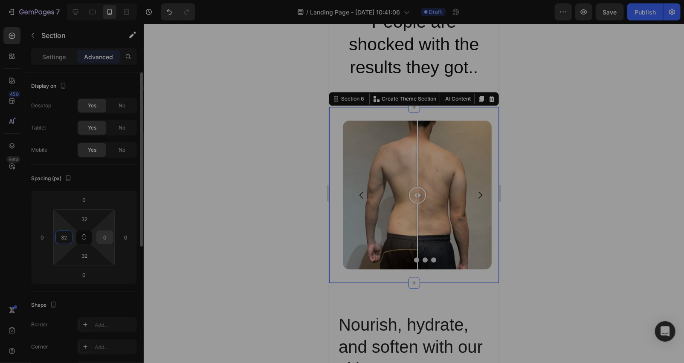
type input "32"
click at [109, 236] on input "0" at bounding box center [104, 237] width 13 height 13
type input "32"
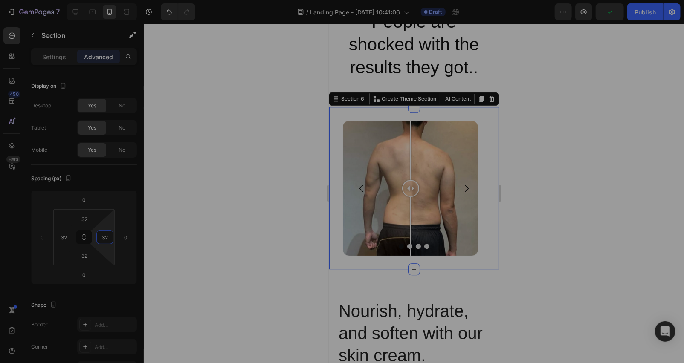
click at [230, 223] on div at bounding box center [414, 193] width 540 height 339
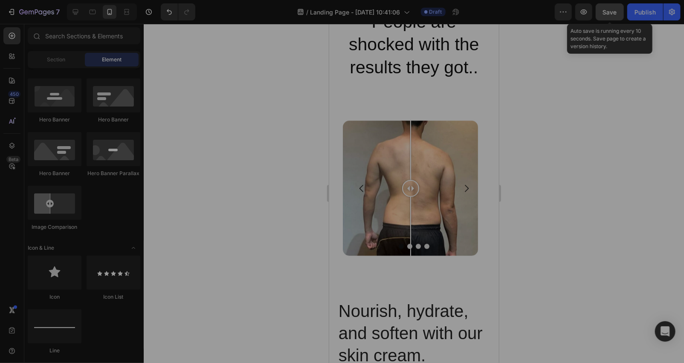
click at [608, 10] on span "Save" at bounding box center [610, 12] width 14 height 7
click at [462, 183] on icon "Carousel Next Arrow" at bounding box center [466, 188] width 10 height 10
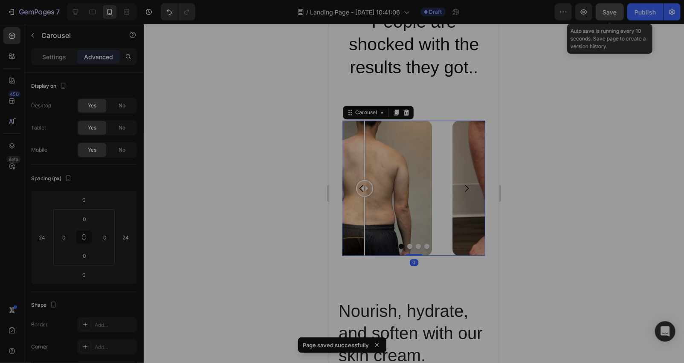
click at [462, 183] on icon "Carousel Next Arrow" at bounding box center [466, 188] width 10 height 10
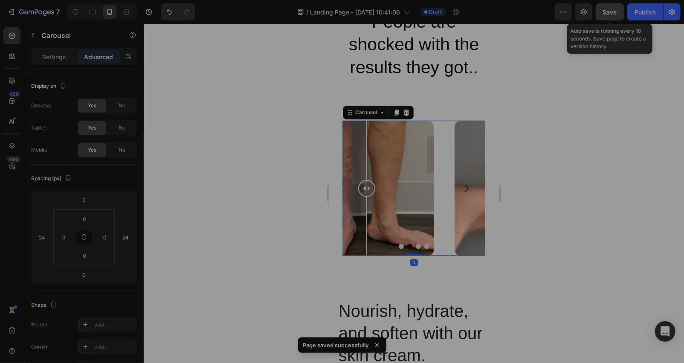
click at [462, 183] on icon "Carousel Next Arrow" at bounding box center [466, 188] width 10 height 10
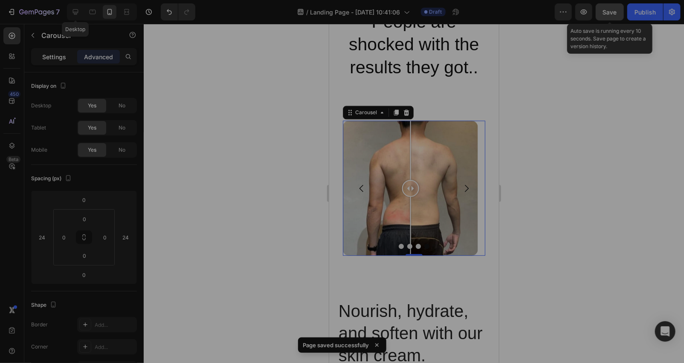
drag, startPoint x: 72, startPoint y: 16, endPoint x: 58, endPoint y: 61, distance: 47.8
click at [72, 15] on icon at bounding box center [75, 12] width 9 height 9
type input "32"
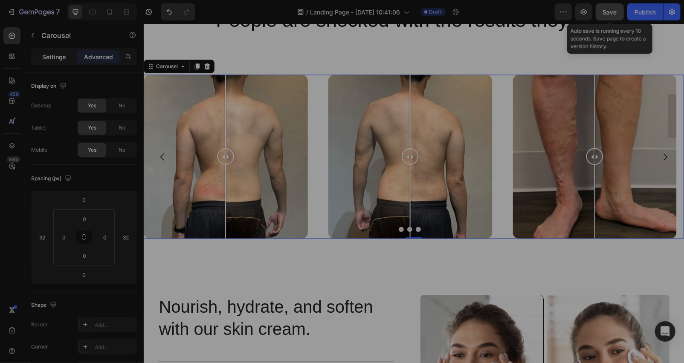
scroll to position [2565, 0]
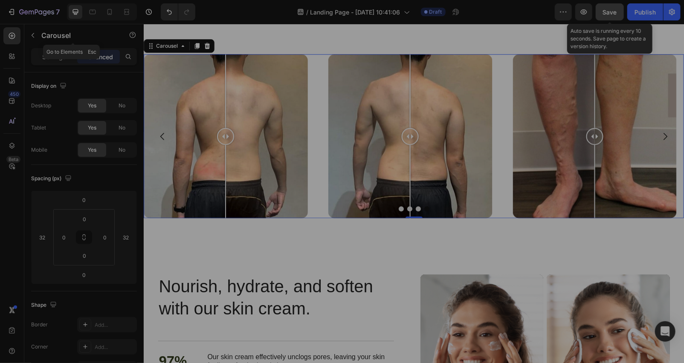
drag, startPoint x: 26, startPoint y: 35, endPoint x: 33, endPoint y: 46, distance: 13.2
click at [27, 35] on button "button" at bounding box center [33, 36] width 14 height 14
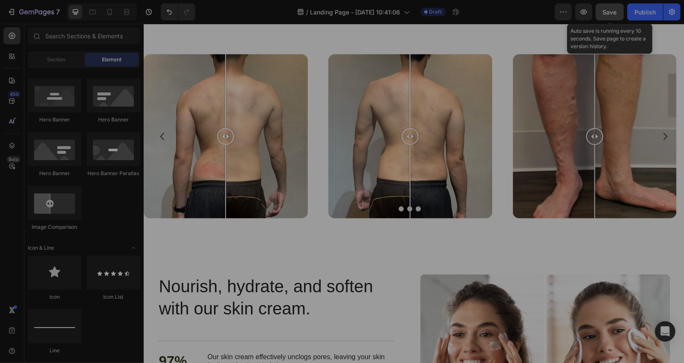
scroll to position [0, 0]
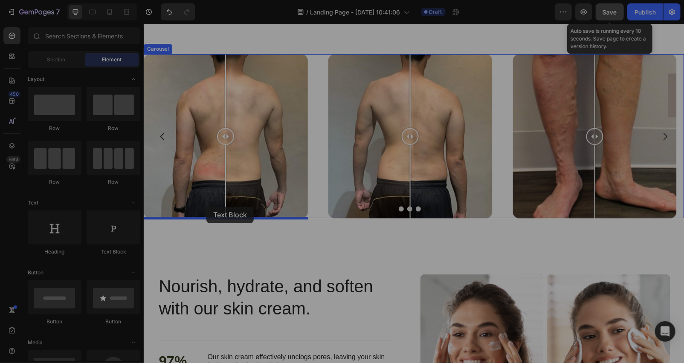
drag, startPoint x: 144, startPoint y: 234, endPoint x: 208, endPoint y: 207, distance: 69.5
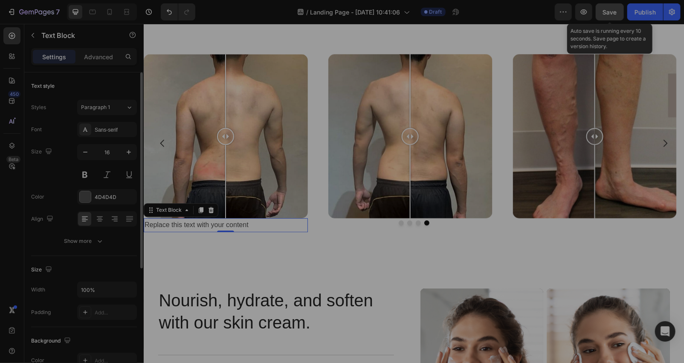
click at [92, 218] on div at bounding box center [107, 218] width 60 height 15
click at [95, 219] on div at bounding box center [99, 219] width 13 height 14
click at [84, 192] on div at bounding box center [85, 196] width 11 height 11
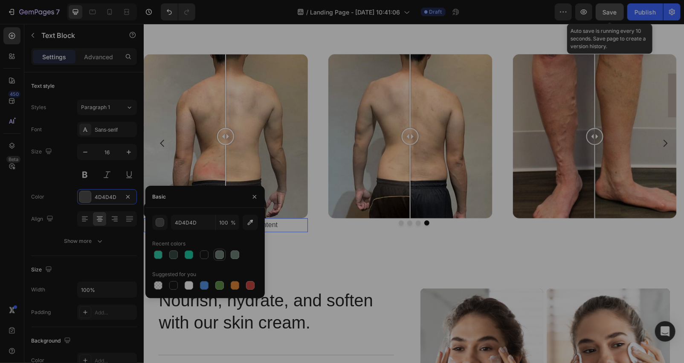
drag, startPoint x: 203, startPoint y: 257, endPoint x: 219, endPoint y: 257, distance: 16.2
click at [203, 256] on div at bounding box center [204, 255] width 9 height 9
type input "141414"
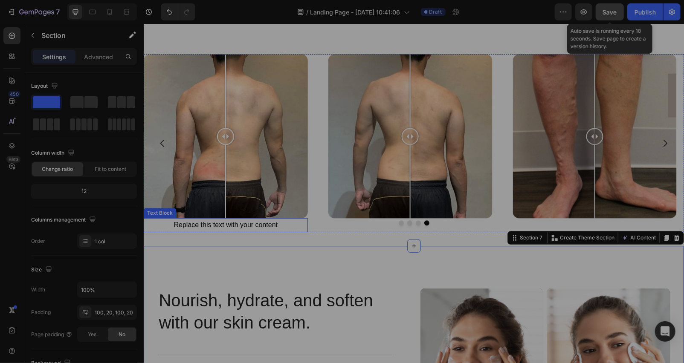
click at [266, 230] on div "Replace this text with your content" at bounding box center [225, 225] width 164 height 14
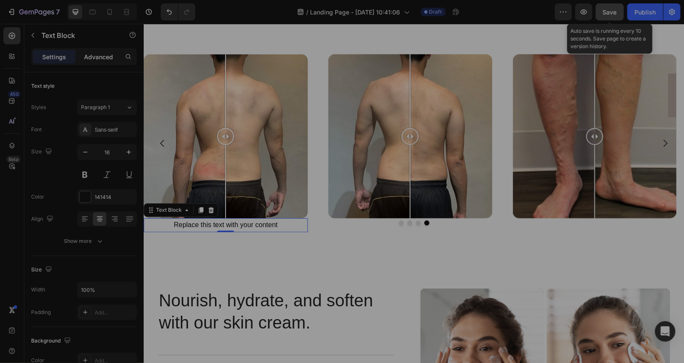
drag, startPoint x: 100, startPoint y: 49, endPoint x: 99, endPoint y: 58, distance: 8.1
click at [100, 50] on div "Advanced" at bounding box center [98, 57] width 43 height 14
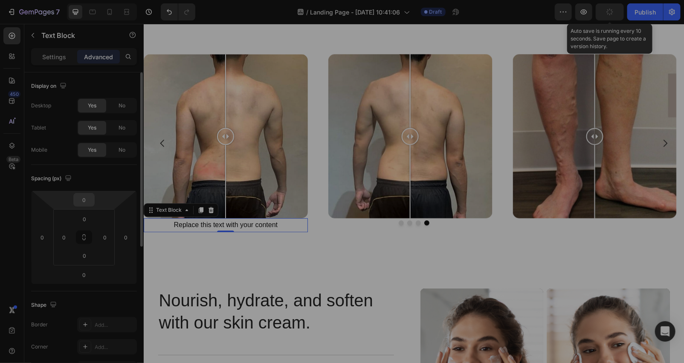
click at [85, 194] on input "0" at bounding box center [83, 199] width 17 height 13
type input "20"
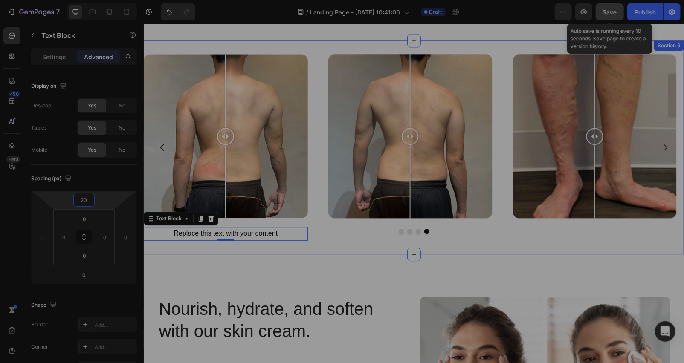
click at [244, 253] on div "Image Comparison Image Comparison Image Comparison Image Comparison Replace thi…" at bounding box center [413, 147] width 540 height 214
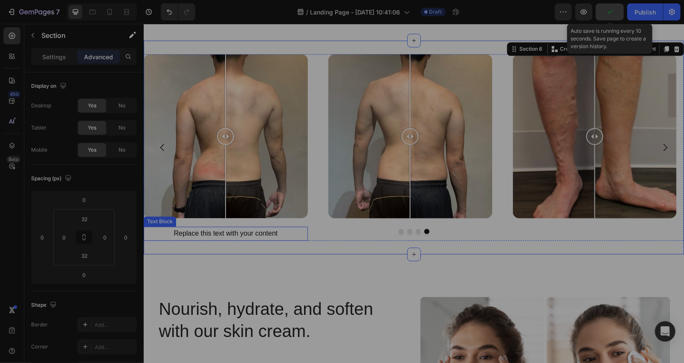
drag, startPoint x: 270, startPoint y: 233, endPoint x: 280, endPoint y: 232, distance: 9.5
click at [271, 233] on div "Image Comparison Image Comparison Image Comparison Image Comparison Replace thi…" at bounding box center [413, 147] width 540 height 186
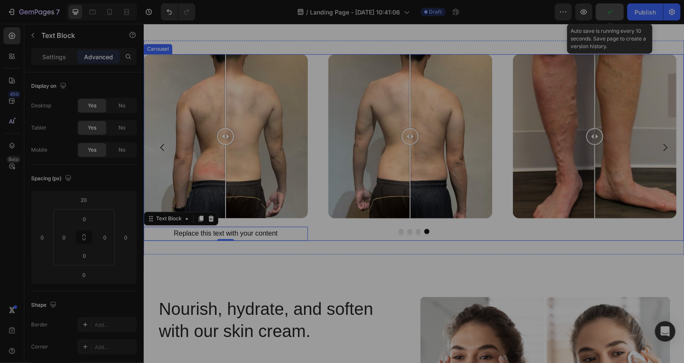
click at [281, 231] on div at bounding box center [413, 230] width 540 height 5
click at [279, 231] on div at bounding box center [413, 230] width 540 height 5
click at [272, 230] on div at bounding box center [413, 230] width 540 height 5
click at [231, 228] on div at bounding box center [413, 230] width 540 height 5
click at [253, 236] on div "Replace this text with your content" at bounding box center [225, 233] width 164 height 14
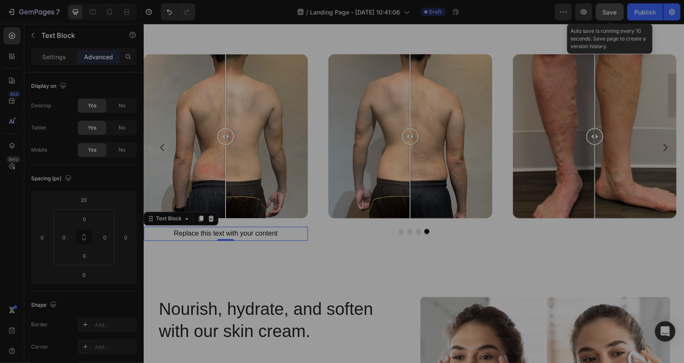
click at [284, 234] on div "Replace this text with your content" at bounding box center [225, 233] width 164 height 14
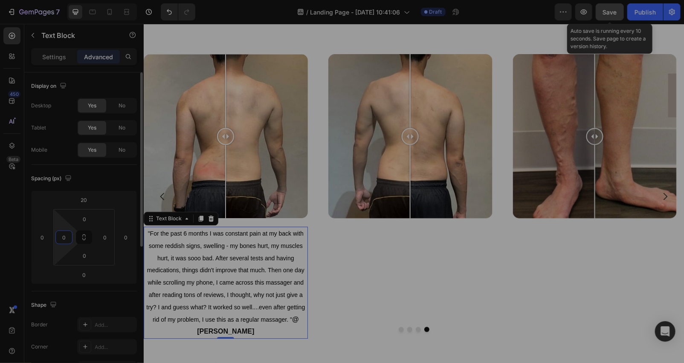
click at [67, 237] on input "0" at bounding box center [64, 237] width 13 height 13
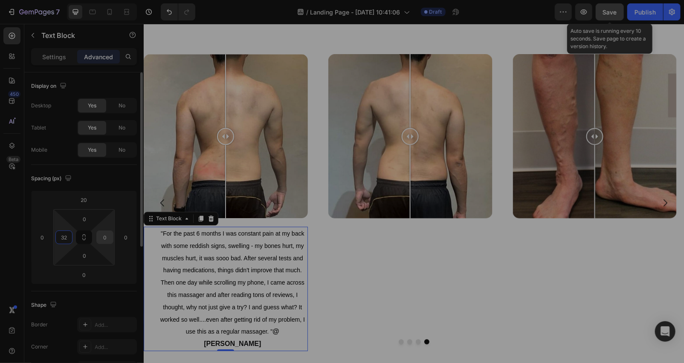
type input "32"
click at [109, 234] on input "0" at bounding box center [104, 237] width 13 height 13
type input "32"
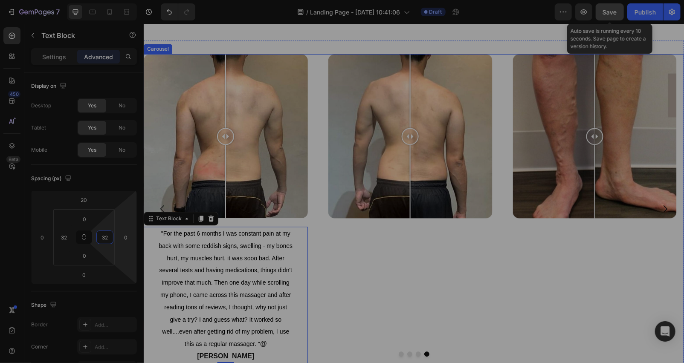
click at [339, 271] on div "Image Comparison" at bounding box center [410, 208] width 164 height 309
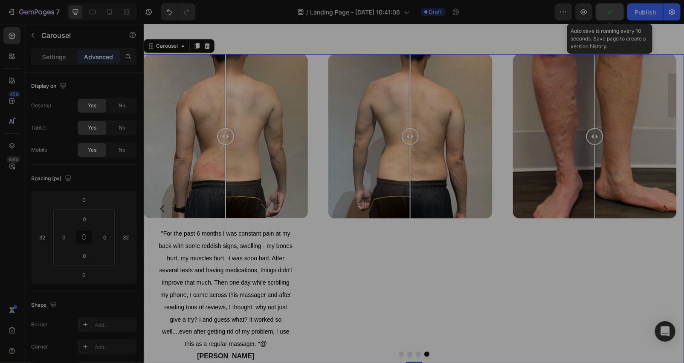
scroll to position [2691, 0]
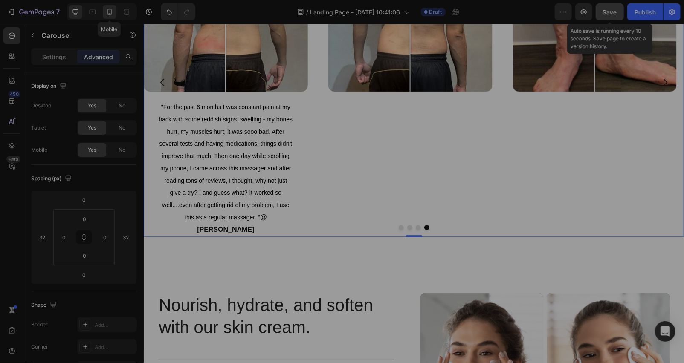
click at [103, 11] on div at bounding box center [110, 12] width 14 height 14
type input "24"
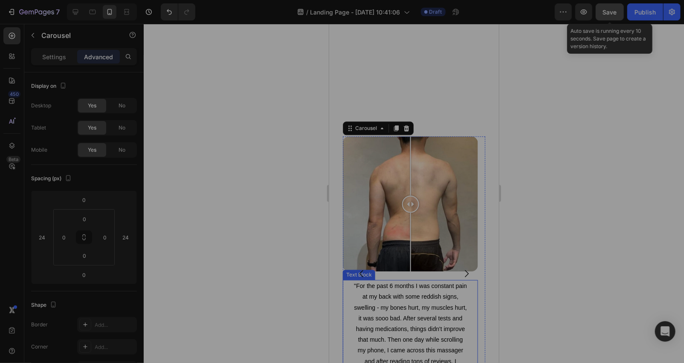
scroll to position [2652, 0]
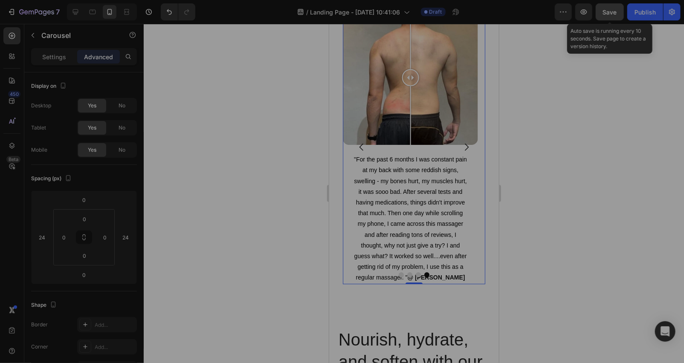
click at [293, 208] on div at bounding box center [414, 193] width 540 height 339
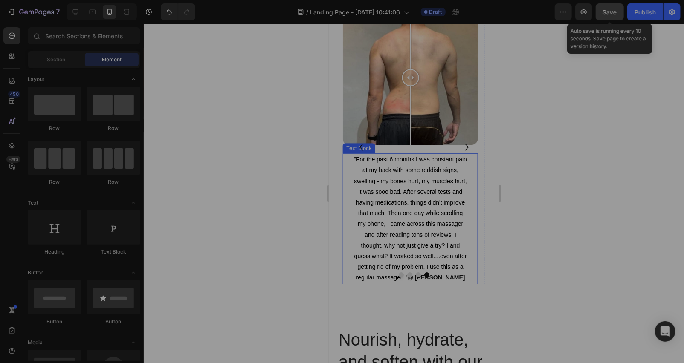
click at [400, 216] on span ""For the past 6 months I was constant pain at my back with some reddish signs, …" at bounding box center [409, 218] width 113 height 125
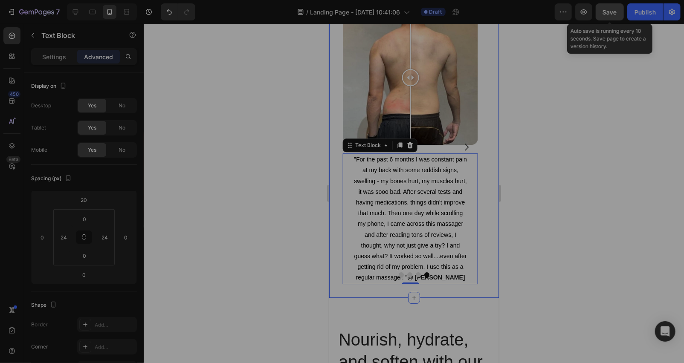
click at [602, 17] on button "Save" at bounding box center [609, 11] width 28 height 17
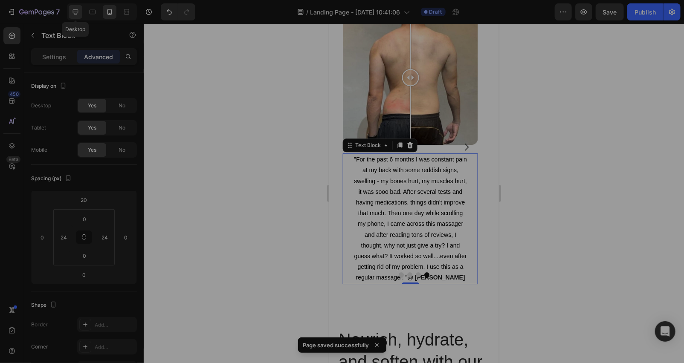
drag, startPoint x: 75, startPoint y: 13, endPoint x: 2, endPoint y: 88, distance: 104.0
click at [75, 13] on icon at bounding box center [76, 12] width 6 height 6
type input "32"
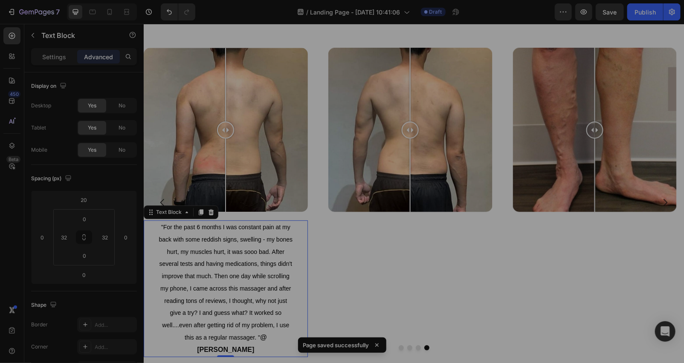
scroll to position [2738, 0]
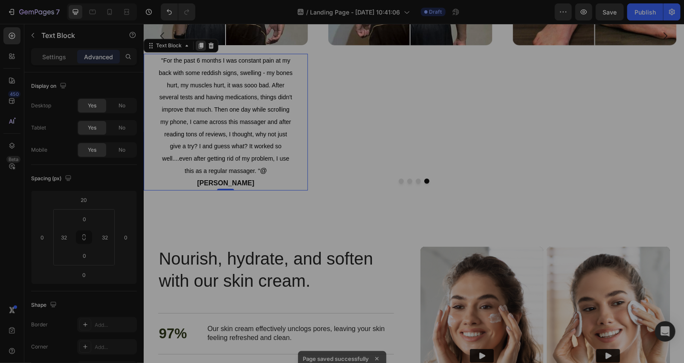
click at [201, 44] on icon at bounding box center [200, 45] width 5 height 6
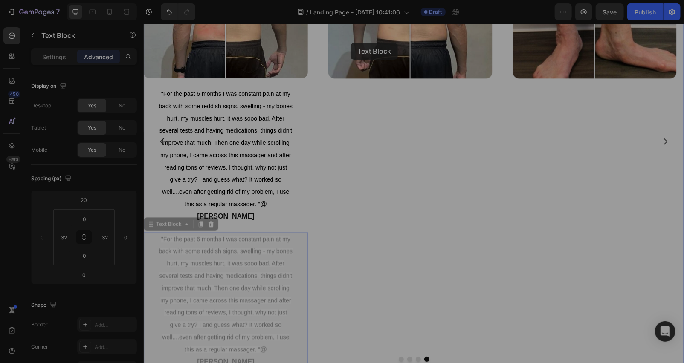
scroll to position [2662, 0]
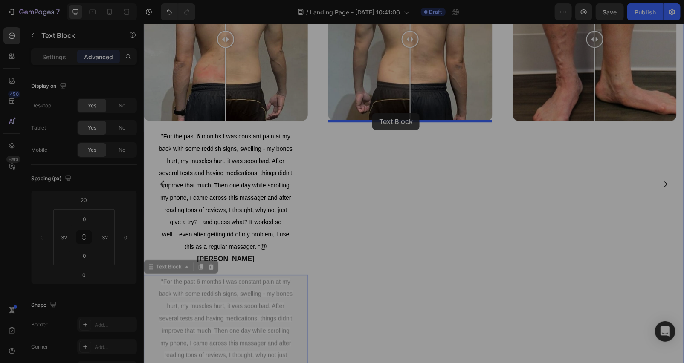
drag, startPoint x: 179, startPoint y: 118, endPoint x: 372, endPoint y: 113, distance: 193.1
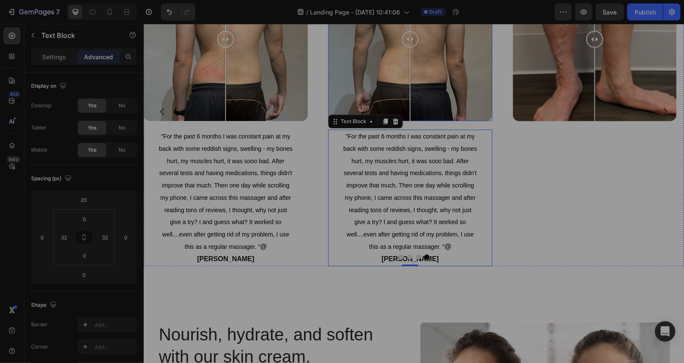
scroll to position [2590, 0]
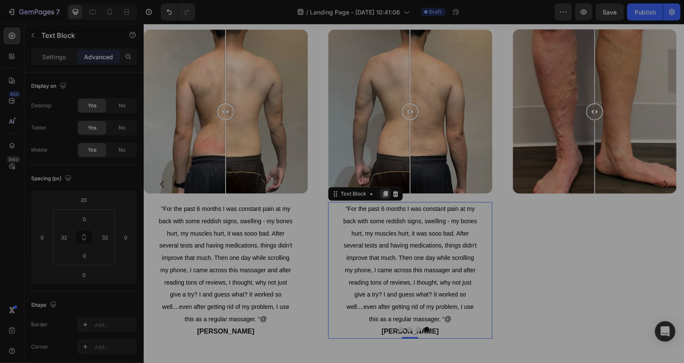
click at [382, 193] on icon at bounding box center [384, 193] width 7 height 7
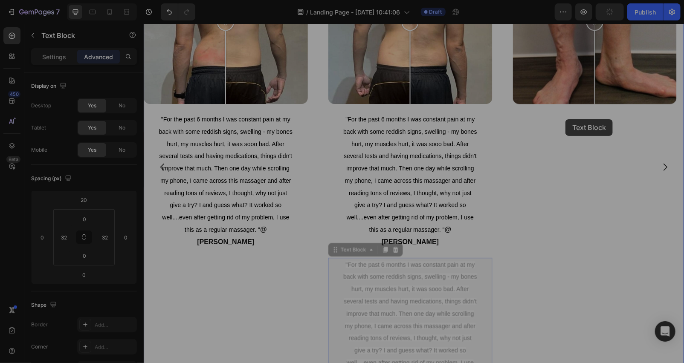
scroll to position [2673, 0]
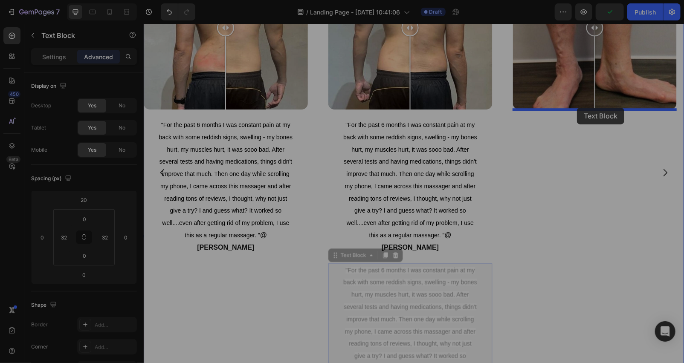
drag, startPoint x: 362, startPoint y: 47, endPoint x: 576, endPoint y: 107, distance: 222.8
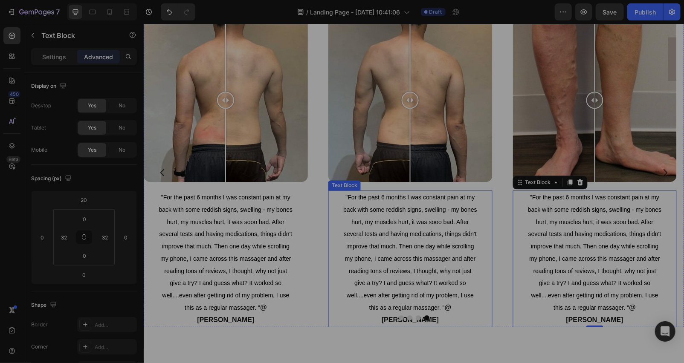
scroll to position [2853, 0]
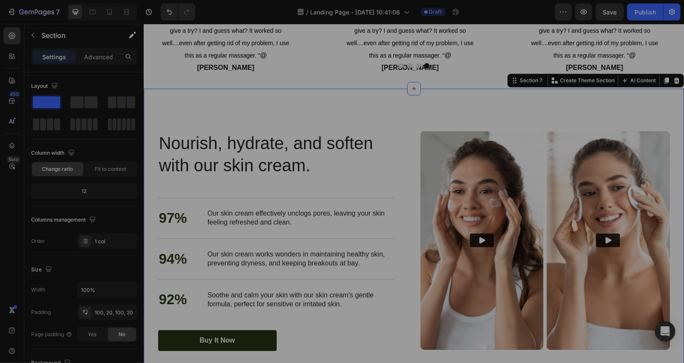
click at [378, 101] on div "Nourish, hydrate, and soften with our skin cream. Heading Nourish, hydrate, and…" at bounding box center [413, 241] width 540 height 306
click at [364, 46] on p ""For the past 6 months I was constant pain at my back with some reddish signs, …" at bounding box center [409, 6] width 135 height 135
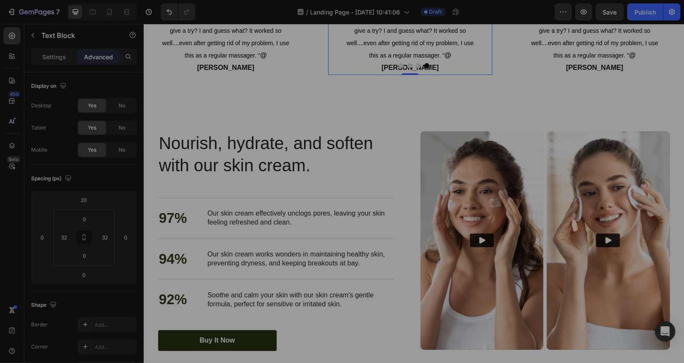
scroll to position [2727, 0]
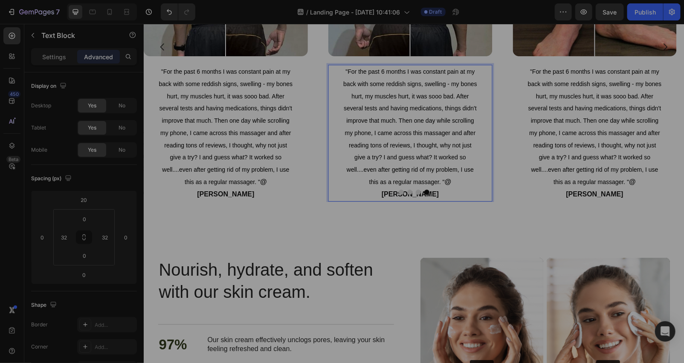
drag, startPoint x: 455, startPoint y: 125, endPoint x: 462, endPoint y: 129, distance: 8.6
click at [457, 126] on p ""For the past 6 months I was constant pain at my back with some reddish signs, …" at bounding box center [409, 132] width 135 height 135
click at [487, 205] on div "Image Comparison "I rarely write reviews, but after doing my before and after p…" at bounding box center [413, 46] width 540 height 336
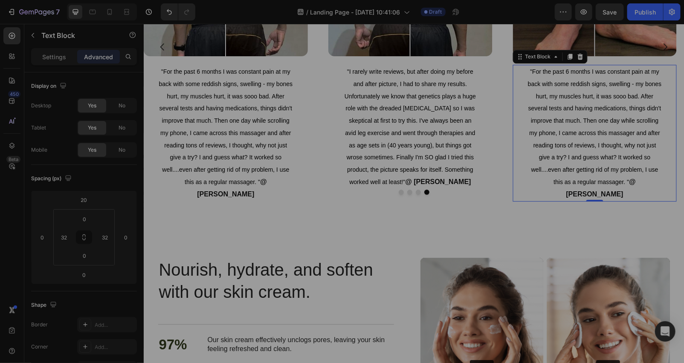
click at [537, 153] on span ""For the past 6 months I was constant pain at my back with some reddish signs, …" at bounding box center [594, 126] width 134 height 117
click at [551, 156] on span ""For the past 6 months I was constant pain at my back with some reddish signs, …" at bounding box center [594, 126] width 134 height 117
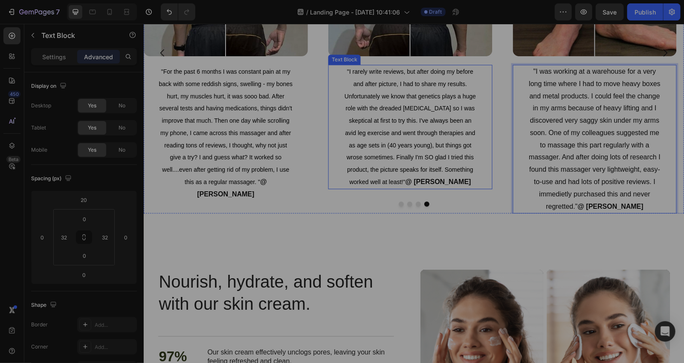
click at [427, 179] on strong "@ [PERSON_NAME]" at bounding box center [437, 181] width 66 height 7
click at [278, 176] on p ""For the past 6 months I was constant pain at my back with some reddish signs, …" at bounding box center [225, 132] width 135 height 135
click at [466, 177] on p ""I rarely write reviews, but after doing my before and after picture, I had to …" at bounding box center [409, 126] width 135 height 123
click at [589, 192] on p ""I was working at a warehouse for a very long time where I had to move heavy bo…" at bounding box center [593, 138] width 135 height 147
click at [365, 134] on span ""I rarely write reviews, but after doing my before and after picture, I had to …" at bounding box center [409, 126] width 131 height 117
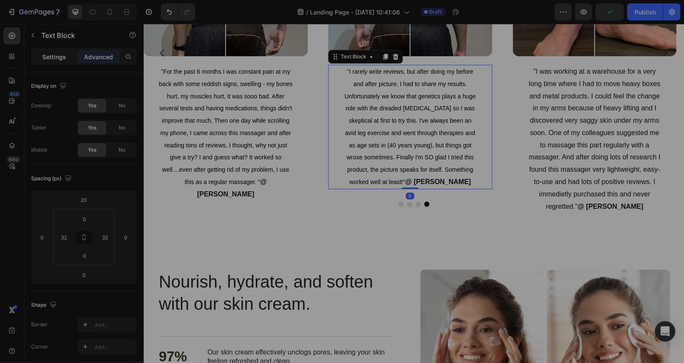
click at [50, 56] on p "Settings" at bounding box center [54, 56] width 24 height 9
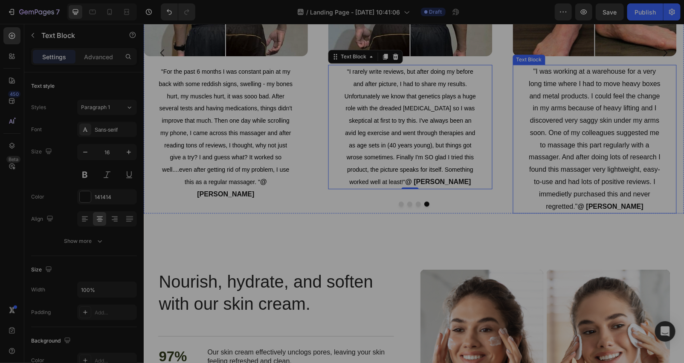
drag, startPoint x: 539, startPoint y: 133, endPoint x: 527, endPoint y: 132, distance: 11.5
click at [539, 132] on p ""I was working at a warehouse for a very long time where I had to move heavy bo…" at bounding box center [593, 138] width 135 height 147
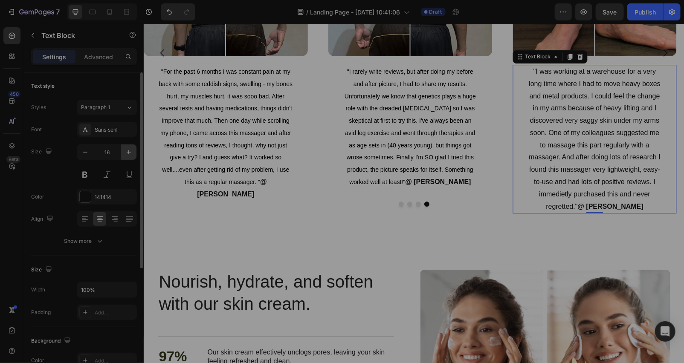
click at [127, 154] on icon "button" at bounding box center [128, 152] width 9 height 9
type input "17"
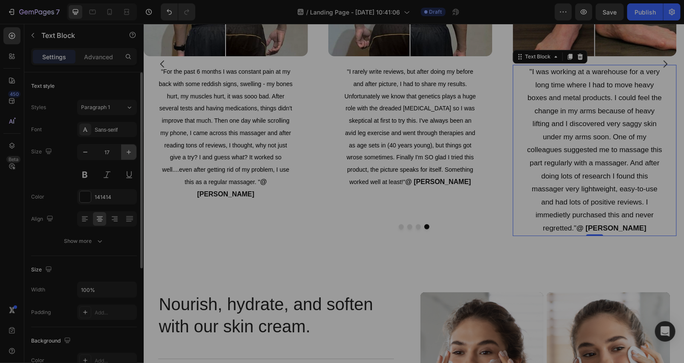
scroll to position [2732, 0]
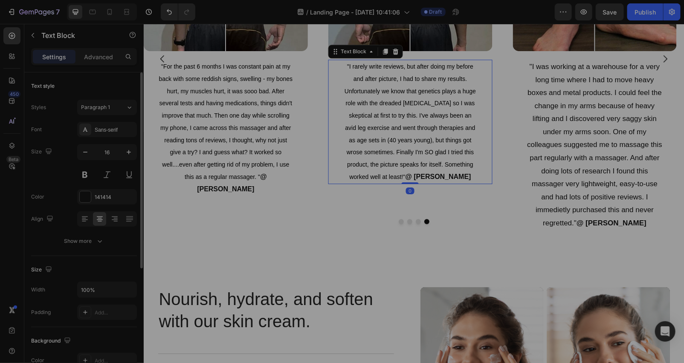
click at [373, 81] on span ""I rarely write reviews, but after doing my before and after picture, I had to …" at bounding box center [409, 121] width 131 height 117
drag, startPoint x: 540, startPoint y: 107, endPoint x: 509, endPoint y: 107, distance: 30.3
click at [541, 106] on p ""I was working at a warehouse for a very long time where I had to move heavy bo…" at bounding box center [593, 145] width 135 height 170
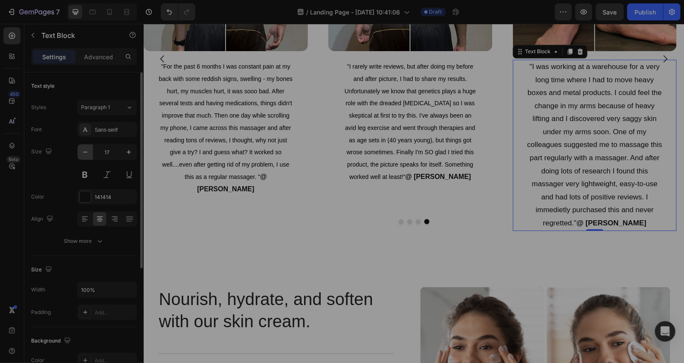
click at [79, 154] on button "button" at bounding box center [85, 151] width 15 height 15
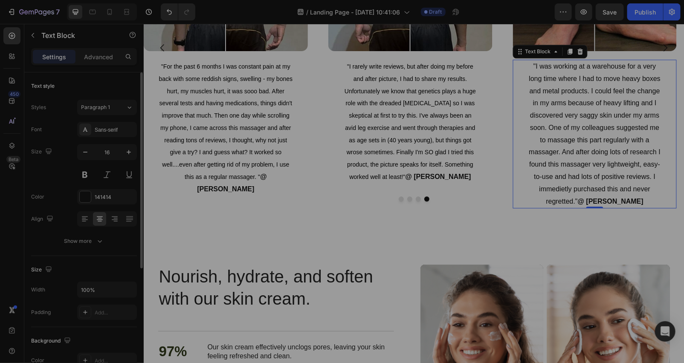
scroll to position [2727, 0]
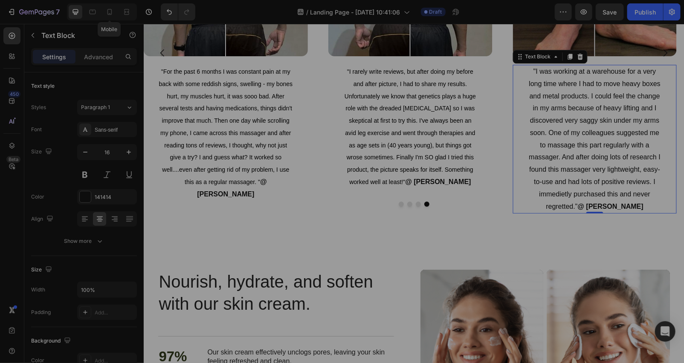
drag, startPoint x: 107, startPoint y: 12, endPoint x: 116, endPoint y: 24, distance: 14.9
click at [108, 12] on icon at bounding box center [109, 12] width 9 height 9
type input "14"
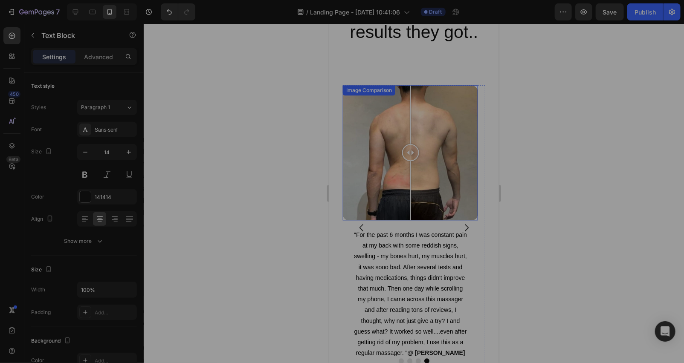
scroll to position [2543, 0]
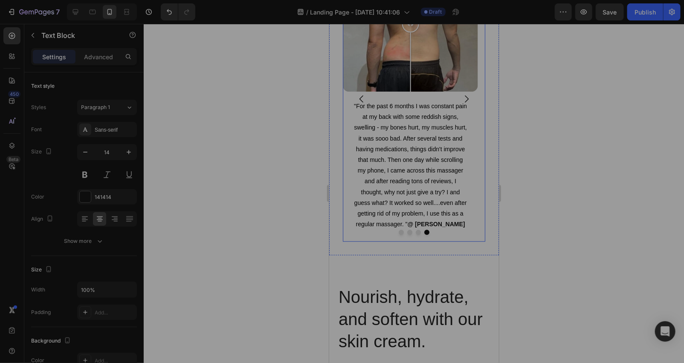
click at [461, 98] on icon "Carousel Next Arrow" at bounding box center [466, 98] width 10 height 10
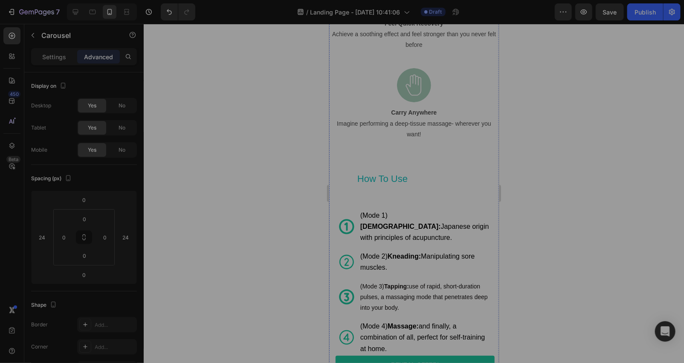
scroll to position [1406, 0]
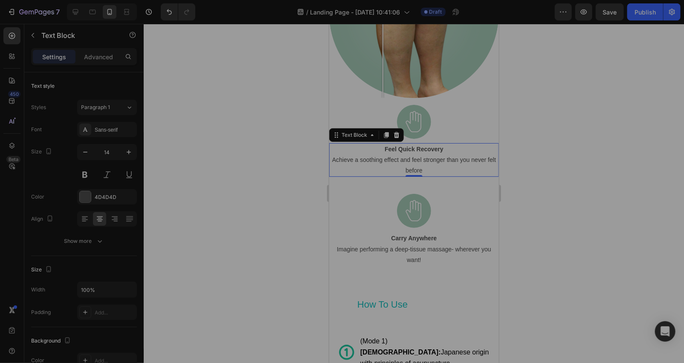
click at [441, 154] on p "Feel Quick Recovery" at bounding box center [413, 149] width 168 height 11
click at [94, 61] on p "Advanced" at bounding box center [98, 56] width 29 height 9
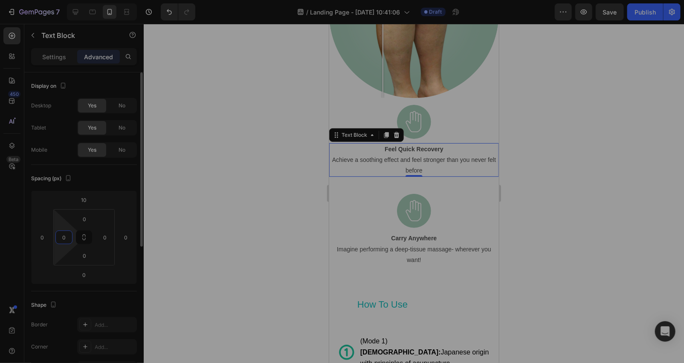
click at [69, 236] on input "0" at bounding box center [64, 237] width 13 height 13
type input "32"
click at [110, 239] on input "0" at bounding box center [104, 237] width 13 height 13
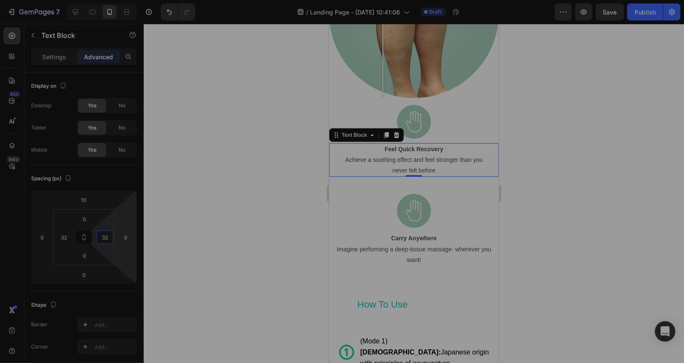
type input "32"
drag, startPoint x: 249, startPoint y: 241, endPoint x: 257, endPoint y: 240, distance: 8.6
click at [251, 241] on div at bounding box center [414, 193] width 540 height 339
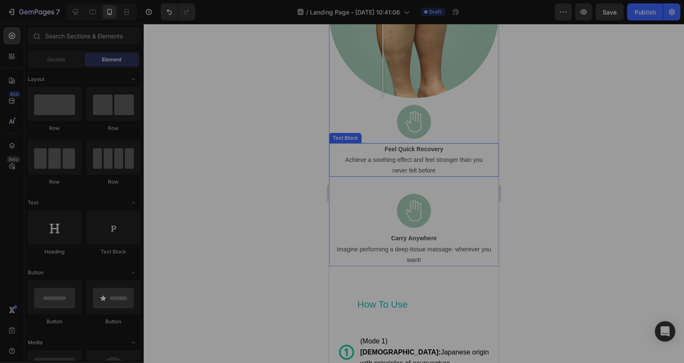
click at [390, 165] on p "Achieve a soothing effect and feel stronger than you never felt before" at bounding box center [413, 164] width 141 height 21
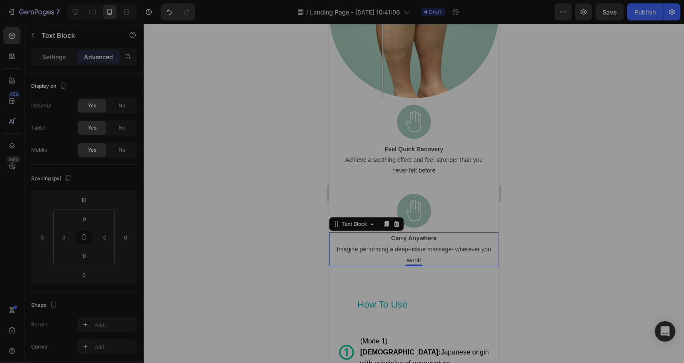
click at [380, 243] on p "Carry Anywhere" at bounding box center [413, 238] width 168 height 11
click at [67, 237] on input "0" at bounding box center [64, 237] width 13 height 13
type input "32"
click at [108, 236] on input "0" at bounding box center [104, 237] width 13 height 13
type input "32"
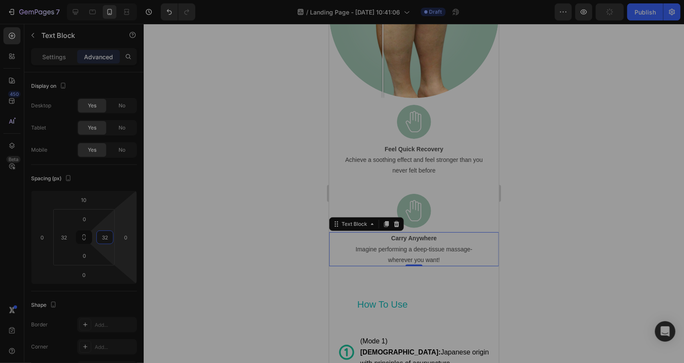
click at [263, 266] on div at bounding box center [414, 193] width 540 height 339
click at [431, 241] on strong "Carry Anywhere" at bounding box center [414, 237] width 46 height 7
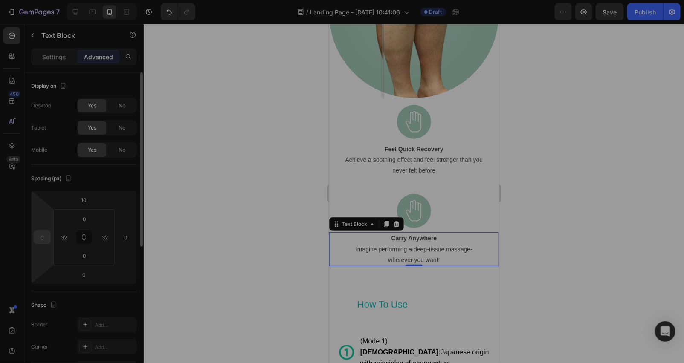
click at [45, 237] on input "0" at bounding box center [42, 237] width 13 height 13
type input "3"
type input "15"
click at [300, 236] on div at bounding box center [414, 193] width 540 height 339
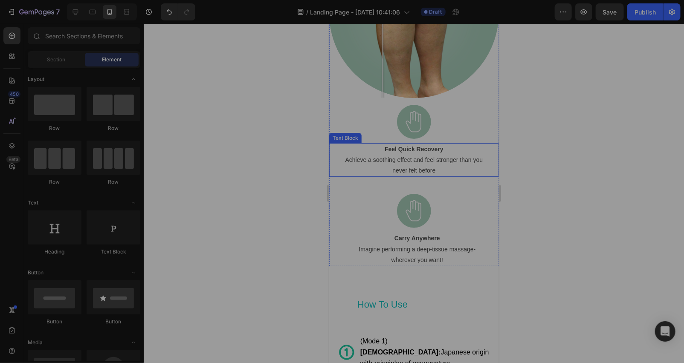
click at [445, 165] on p "Achieve a soothing effect and feel stronger than you never felt before" at bounding box center [413, 164] width 141 height 21
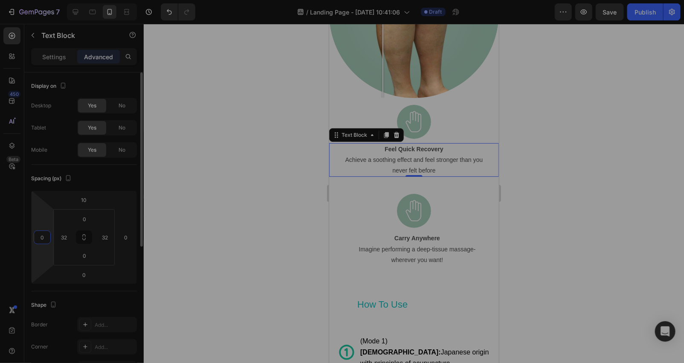
click at [45, 233] on input "0" at bounding box center [42, 237] width 13 height 13
type input "15"
click at [248, 217] on div at bounding box center [414, 193] width 540 height 339
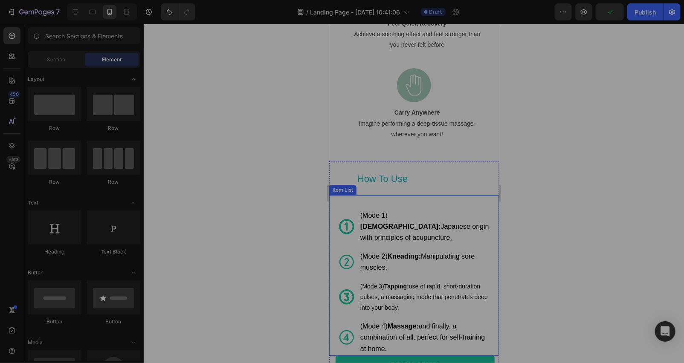
scroll to position [1659, 0]
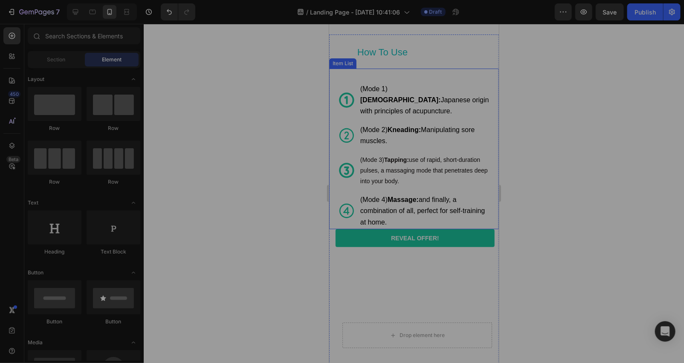
click at [335, 71] on div "(Mode 1) Shiatsu: Japanese origin with principles of acupuncture. (Mode 2) Knea…" at bounding box center [414, 148] width 170 height 161
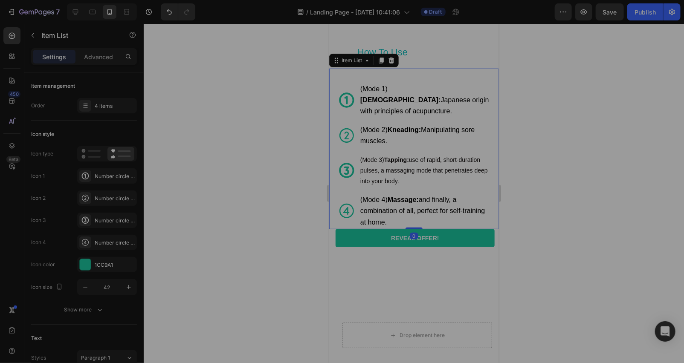
click at [102, 57] on p "Advanced" at bounding box center [98, 56] width 29 height 9
type input "100%"
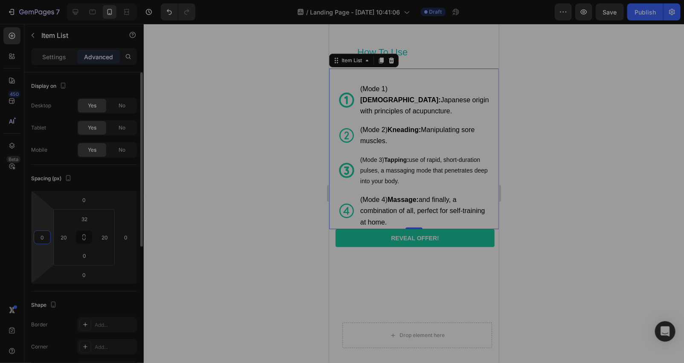
click at [45, 234] on input "0" at bounding box center [42, 237] width 13 height 13
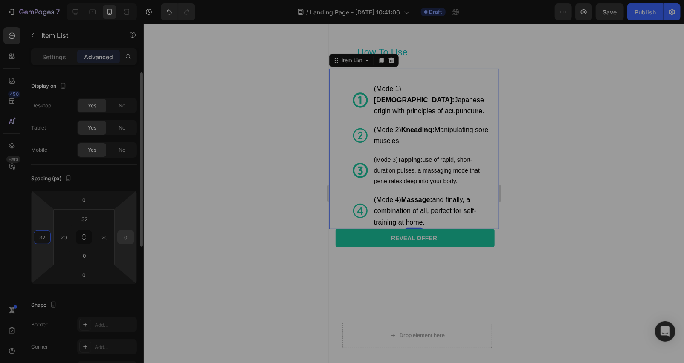
type input "32"
click at [127, 236] on input "0" at bounding box center [125, 237] width 13 height 13
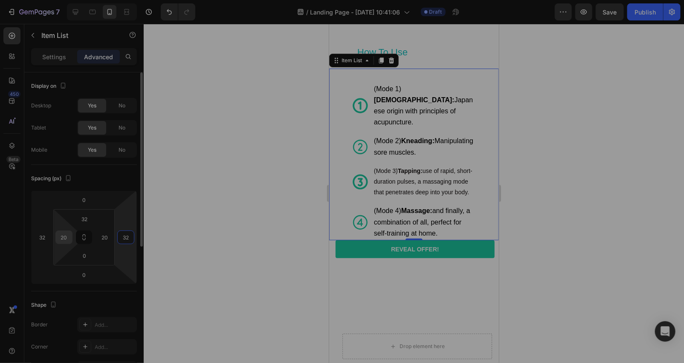
type input "32"
click at [66, 235] on input "20" at bounding box center [64, 237] width 13 height 13
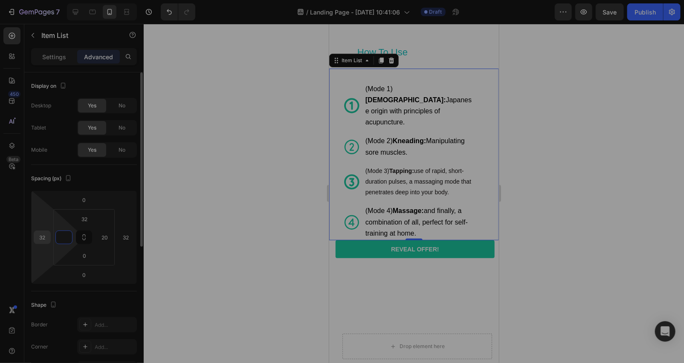
type input "0"
click at [47, 235] on input "32" at bounding box center [42, 237] width 13 height 13
type input "8"
type input "4"
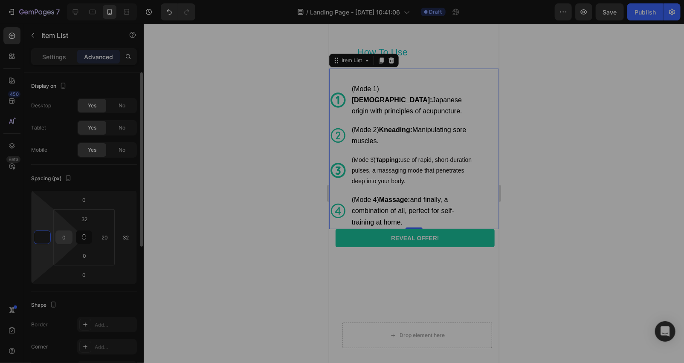
type input "0"
click at [66, 235] on input "0" at bounding box center [64, 237] width 13 height 13
type input "0"
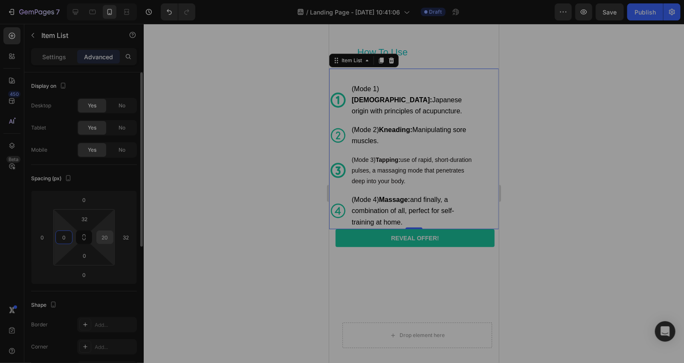
click at [109, 234] on input "20" at bounding box center [104, 237] width 13 height 13
type input "0"
click at [129, 234] on input "32" at bounding box center [125, 237] width 13 height 13
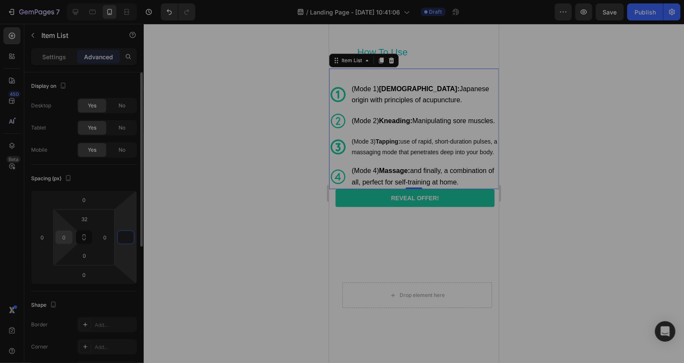
type input "0"
click at [66, 236] on input "0" at bounding box center [64, 237] width 13 height 13
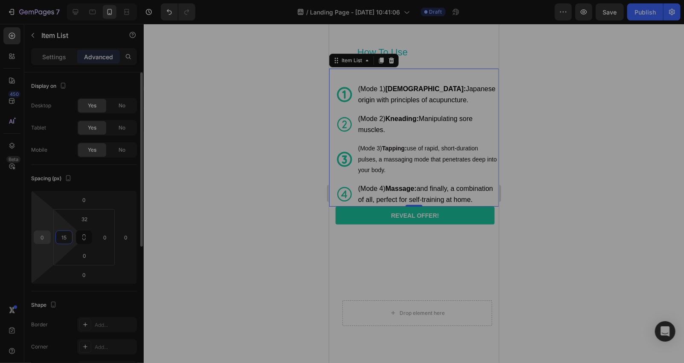
type input "15"
click at [43, 237] on input "0" at bounding box center [42, 237] width 13 height 13
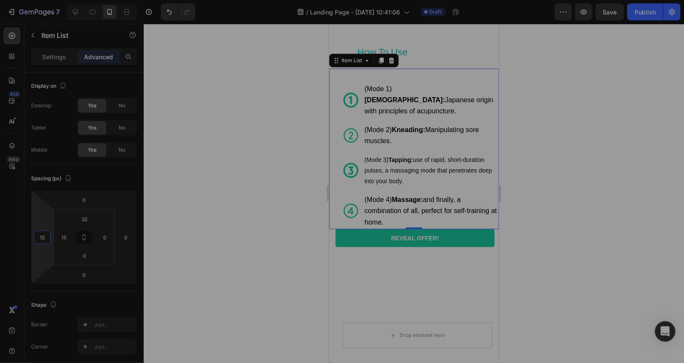
type input "15"
click at [241, 210] on div at bounding box center [414, 193] width 540 height 339
click at [417, 96] on strong "[DEMOGRAPHIC_DATA]:" at bounding box center [404, 99] width 81 height 7
click at [333, 77] on div "(Mode 1) Shiatsu: Japanese origin with principles of acupuncture. (Mode 2) Knea…" at bounding box center [414, 148] width 170 height 161
click at [69, 235] on input "15" at bounding box center [64, 237] width 13 height 13
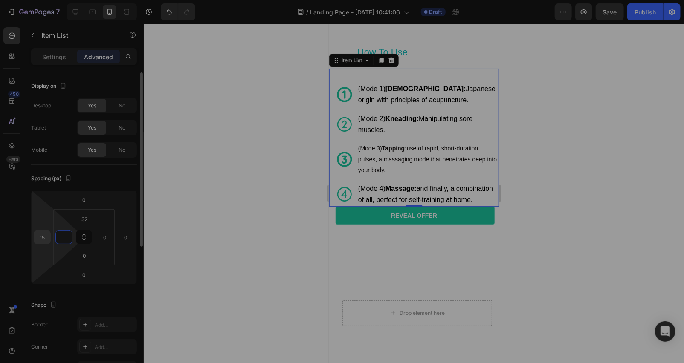
type input "0"
click at [45, 236] on input "15" at bounding box center [42, 237] width 13 height 13
type input "1"
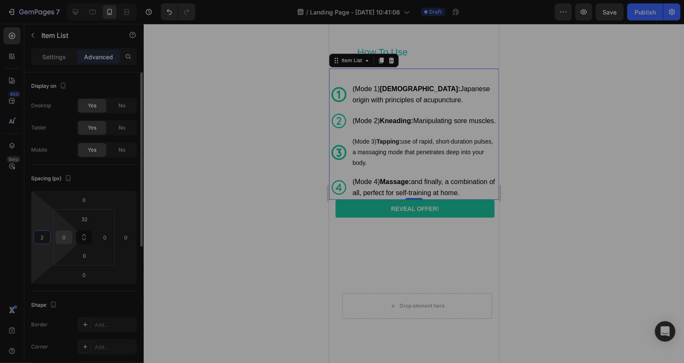
type input "20"
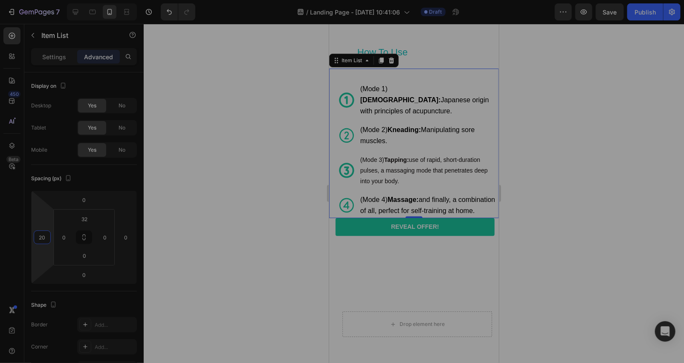
click at [227, 231] on div at bounding box center [414, 193] width 540 height 339
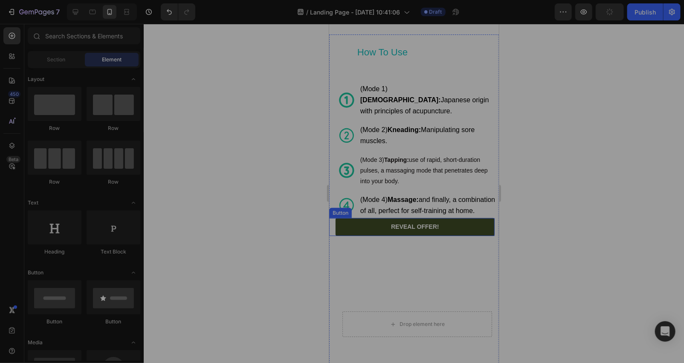
click at [350, 227] on link "REVEAL OFFER!" at bounding box center [414, 227] width 159 height 18
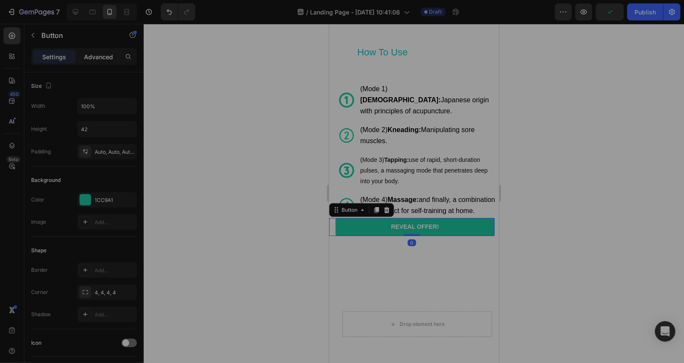
drag, startPoint x: 83, startPoint y: 52, endPoint x: 101, endPoint y: 55, distance: 19.1
click at [87, 49] on div "Settings Advanced" at bounding box center [84, 56] width 106 height 17
click at [103, 56] on p "Advanced" at bounding box center [98, 56] width 29 height 9
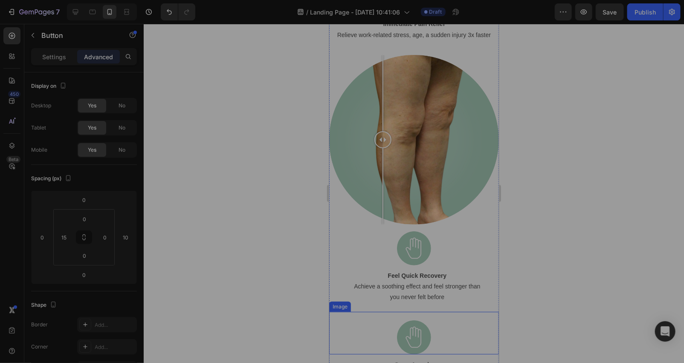
scroll to position [1406, 0]
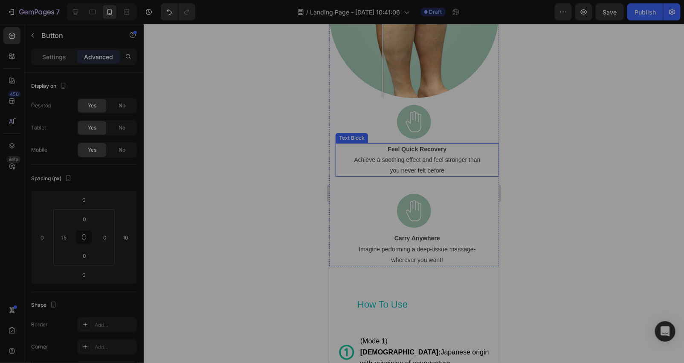
click at [441, 160] on p "Achieve a soothing effect and feel stronger than you never felt before" at bounding box center [416, 164] width 134 height 21
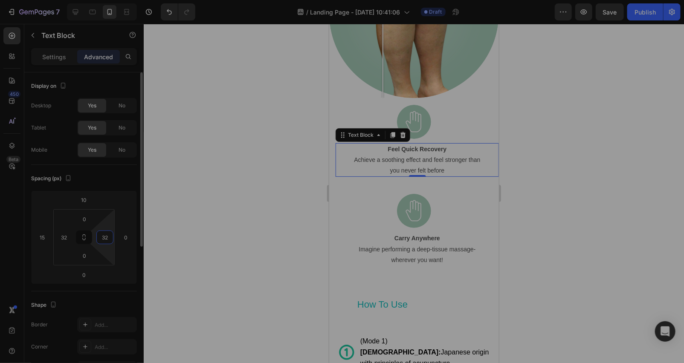
click at [106, 236] on input "32" at bounding box center [104, 237] width 13 height 13
type input "32"
click at [384, 247] on p "Imagine performing a deep-tissue massage- wherever you want!" at bounding box center [416, 254] width 134 height 21
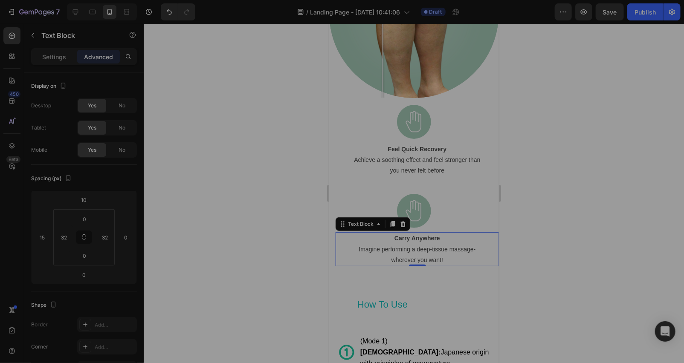
scroll to position [1153, 0]
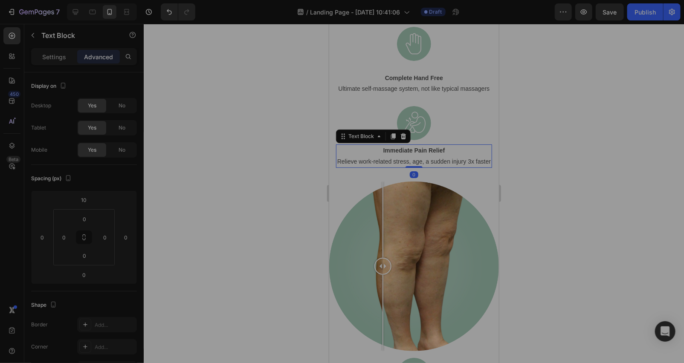
click at [387, 166] on p "Relieve work-related stress, age, a sudden injury 3x faster" at bounding box center [413, 161] width 154 height 11
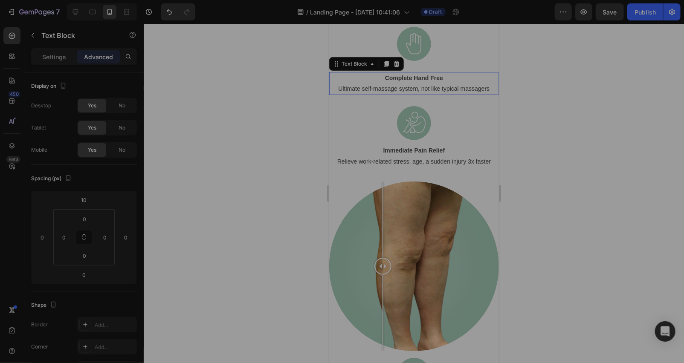
click at [409, 87] on p "Ultimate self-massage system, not like typical massagers" at bounding box center [413, 88] width 168 height 11
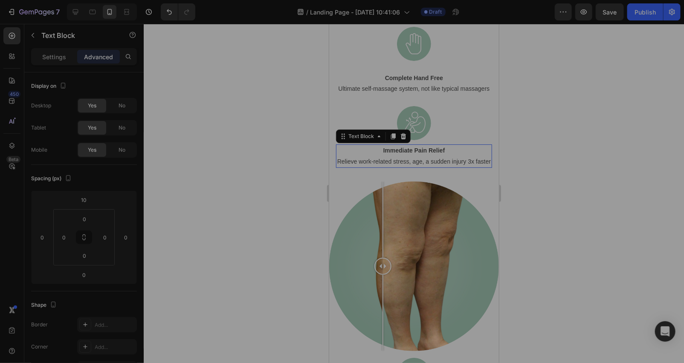
click at [381, 163] on p "Relieve work-related stress, age, a sudden injury 3x faster" at bounding box center [413, 161] width 154 height 11
click at [379, 86] on p "Ultimate self-massage system, not like typical massagers" at bounding box center [413, 88] width 168 height 11
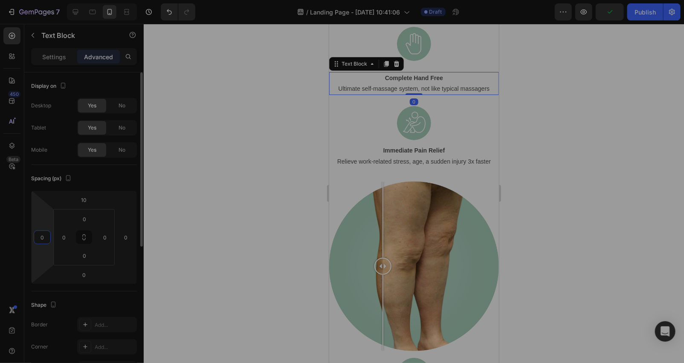
click at [44, 235] on input "0" at bounding box center [42, 237] width 13 height 13
type input "32"
click at [127, 235] on input "0" at bounding box center [125, 237] width 13 height 13
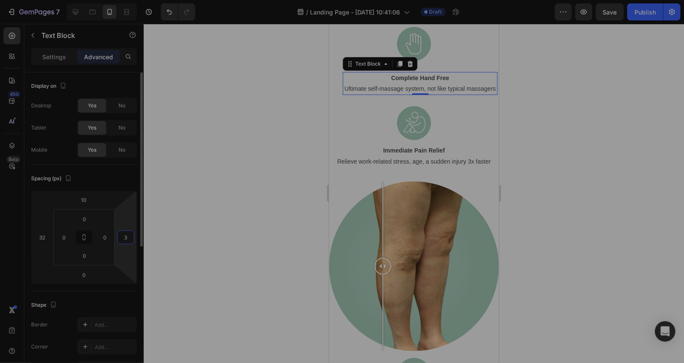
type input "32"
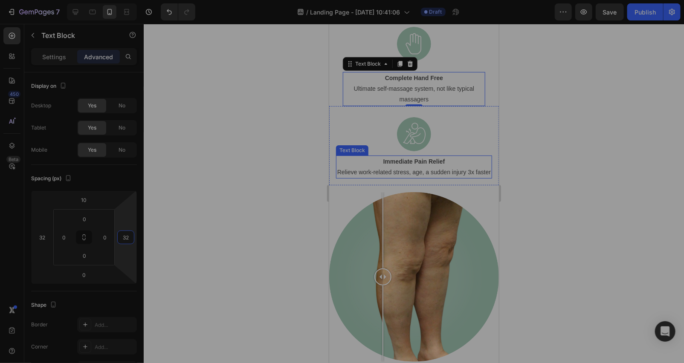
click at [353, 169] on p "Relieve work-related stress, age, a sudden injury 3x faster" at bounding box center [413, 172] width 154 height 11
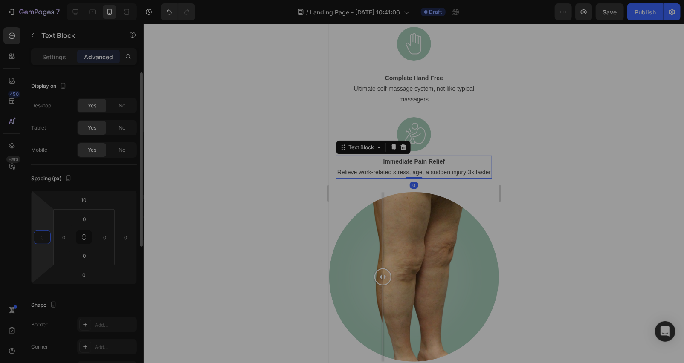
click at [47, 237] on input "0" at bounding box center [42, 237] width 13 height 13
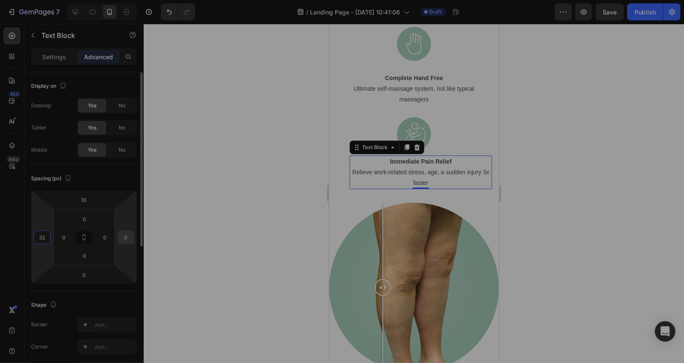
type input "32"
click at [129, 237] on input "0" at bounding box center [125, 237] width 13 height 13
type input "32"
click at [282, 172] on div at bounding box center [414, 193] width 540 height 339
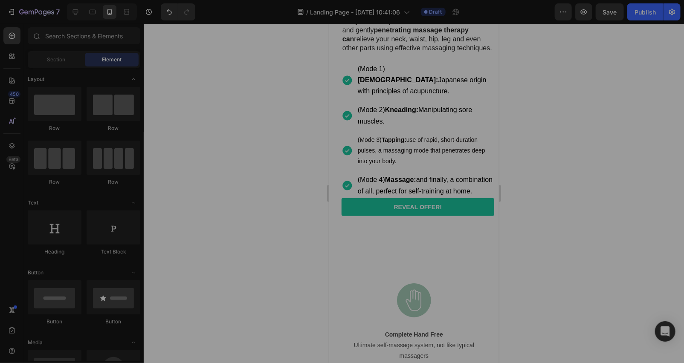
scroll to position [2146, 0]
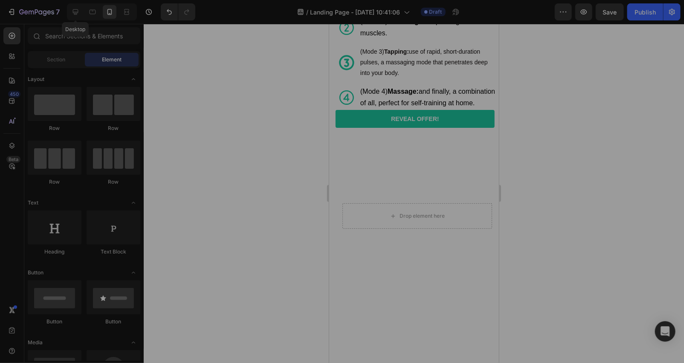
drag, startPoint x: 70, startPoint y: 8, endPoint x: 111, endPoint y: 16, distance: 41.7
click at [74, 6] on div at bounding box center [76, 12] width 14 height 14
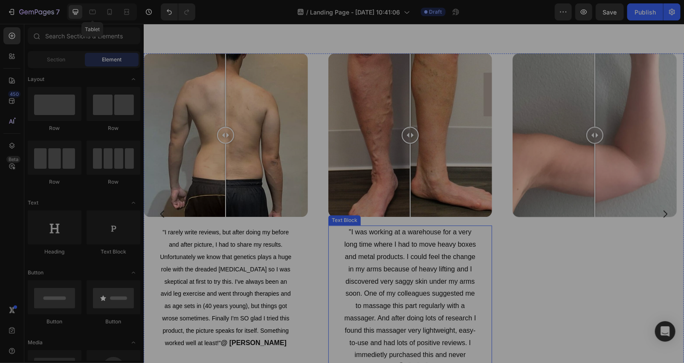
scroll to position [2521, 0]
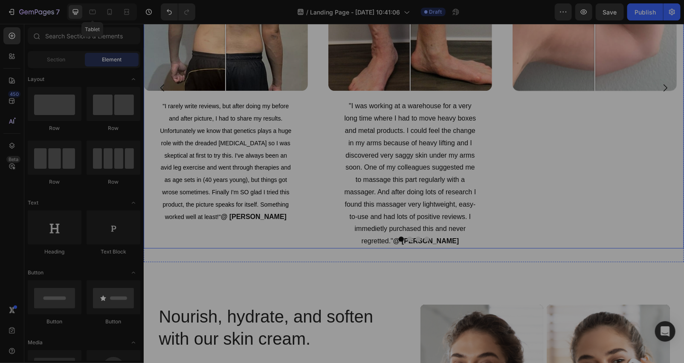
click at [542, 139] on div "Image Comparison" at bounding box center [594, 87] width 164 height 321
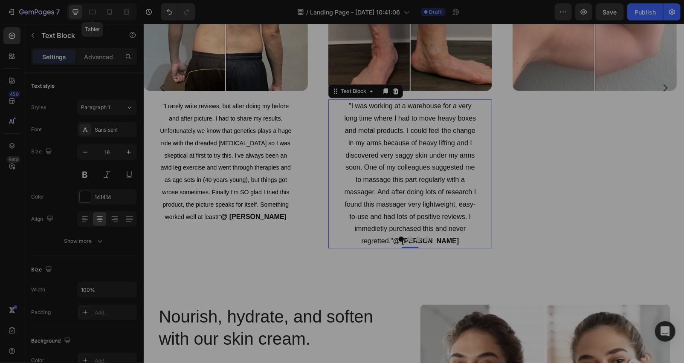
click at [401, 144] on p ""I was working at a warehouse for a very long time where I had to move heavy bo…" at bounding box center [409, 173] width 135 height 147
click at [381, 87] on div at bounding box center [385, 91] width 10 height 10
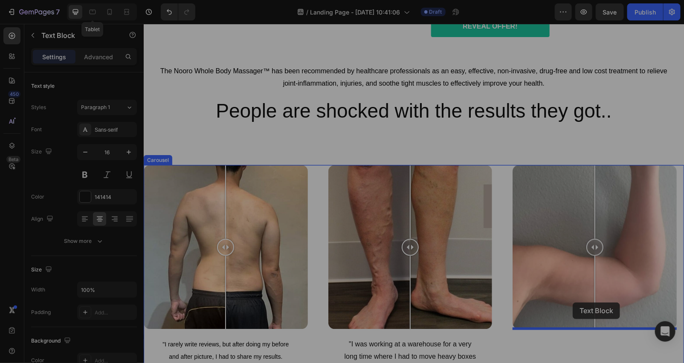
scroll to position [2272, 0]
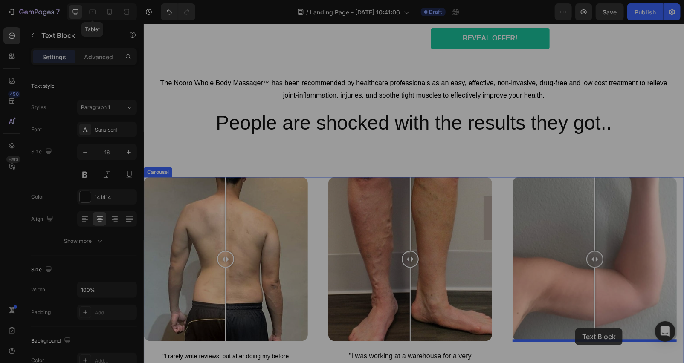
drag, startPoint x: 365, startPoint y: 171, endPoint x: 575, endPoint y: 328, distance: 261.5
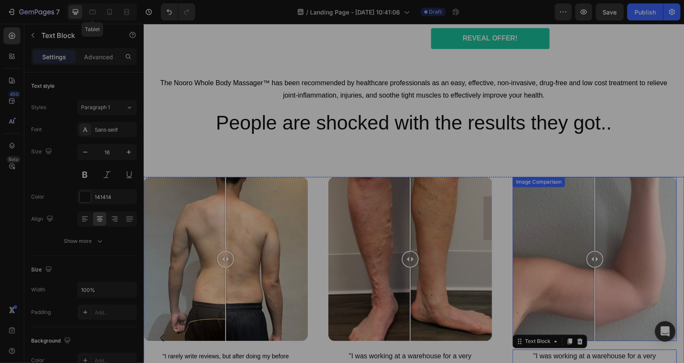
scroll to position [2397, 0]
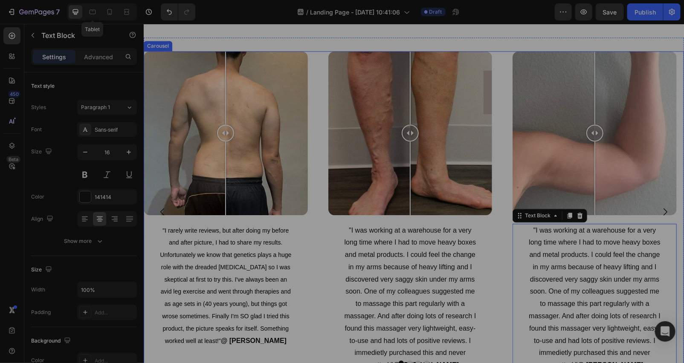
click at [496, 227] on div "Image Comparison "I rarely write reviews, but after doing my before and after p…" at bounding box center [413, 211] width 540 height 321
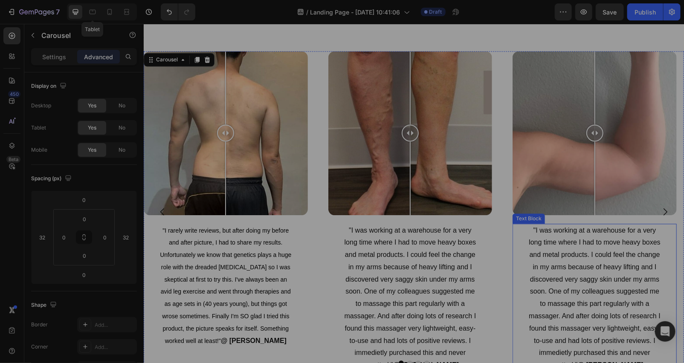
click at [543, 226] on p ""I was working at a warehouse for a very long time where I had to move heavy bo…" at bounding box center [593, 297] width 135 height 147
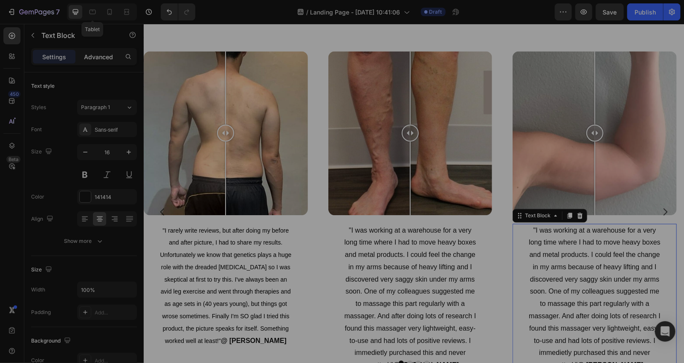
click at [103, 58] on p "Advanced" at bounding box center [98, 56] width 29 height 9
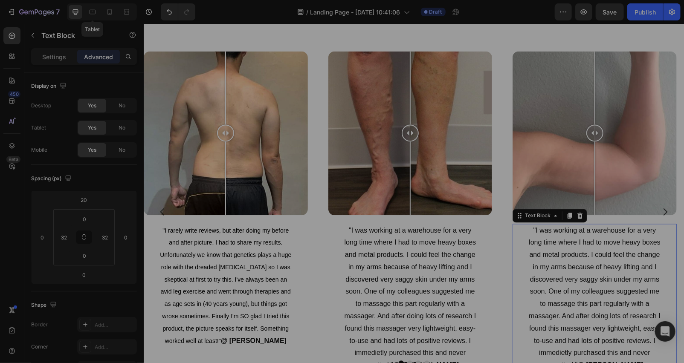
scroll to position [2524, 0]
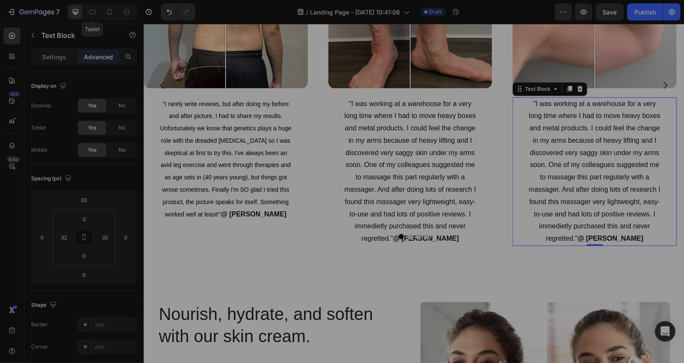
click at [566, 217] on p ""I was working at a warehouse for a very long time where I had to move heavy bo…" at bounding box center [593, 170] width 135 height 147
click at [614, 227] on p ""I was working at a warehouse for a very long time where I had to move heavy bo…" at bounding box center [593, 170] width 135 height 147
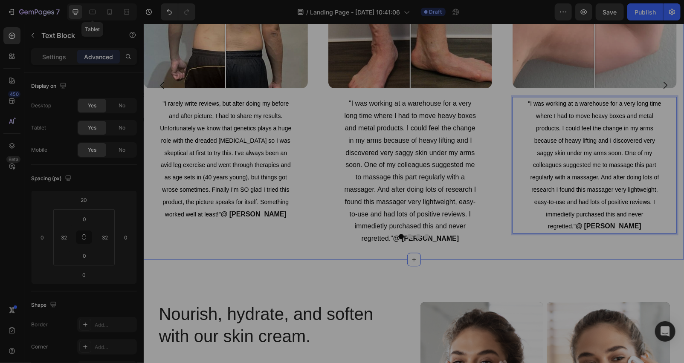
click at [510, 251] on div "Image Comparison "I rarely write reviews, but after doing my before and after p…" at bounding box center [413, 85] width 540 height 349
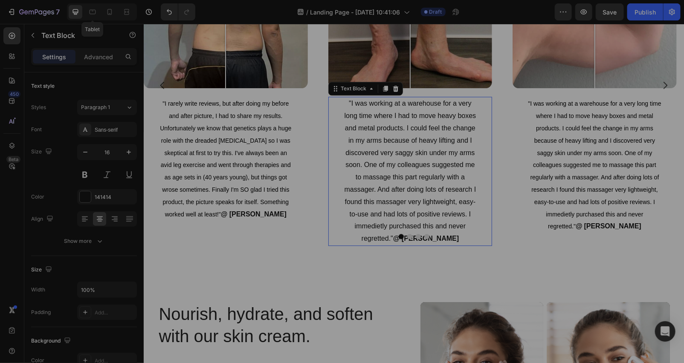
click at [399, 175] on p ""I was working at a warehouse for a very long time where I had to move heavy bo…" at bounding box center [409, 170] width 135 height 147
click at [481, 240] on div ""I was working at a warehouse for a very long time where I had to move heavy bo…" at bounding box center [410, 170] width 164 height 149
click at [459, 233] on p ""I was working at a warehouse for a very long time where I had to move heavy bo…" at bounding box center [409, 170] width 135 height 147
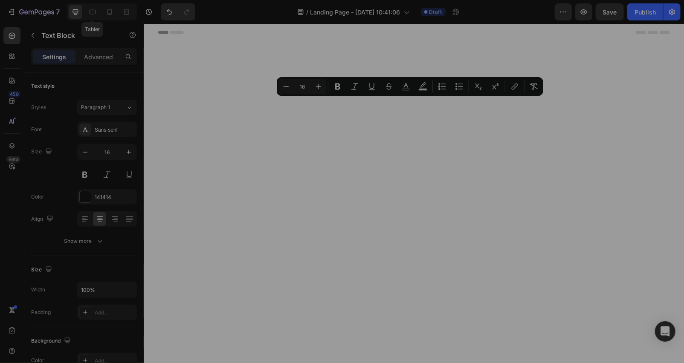
scroll to position [2524, 0]
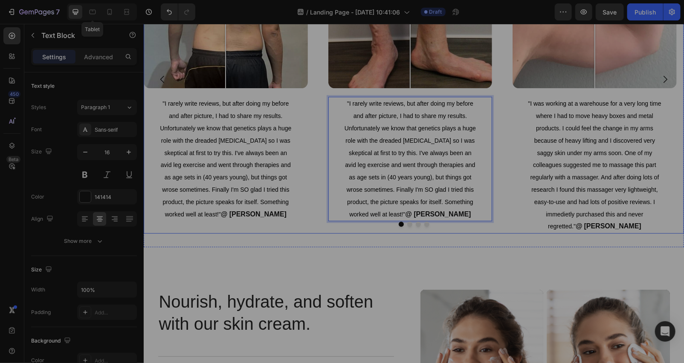
click at [295, 228] on div "Image Comparison "I rarely write reviews, but after doing my before and after p…" at bounding box center [225, 78] width 164 height 309
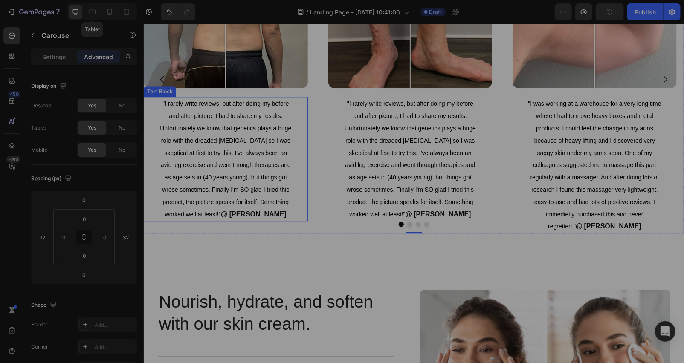
drag, startPoint x: 240, startPoint y: 179, endPoint x: 248, endPoint y: 185, distance: 10.4
click at [240, 179] on span ""I rarely write reviews, but after doing my before and after picture, I had to …" at bounding box center [224, 158] width 131 height 117
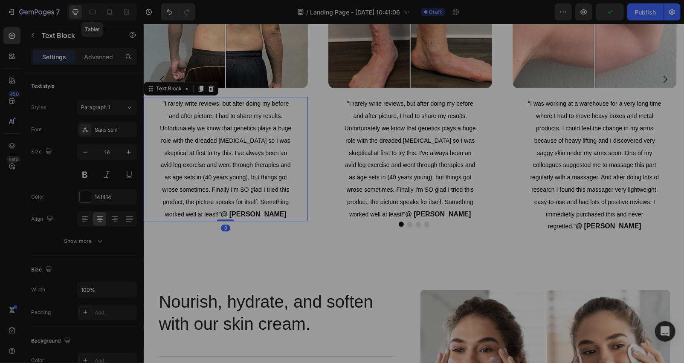
drag, startPoint x: 272, startPoint y: 217, endPoint x: 280, endPoint y: 215, distance: 8.8
click at [278, 215] on p ""I rarely write reviews, but after doing my before and after picture, I had to …" at bounding box center [225, 158] width 135 height 123
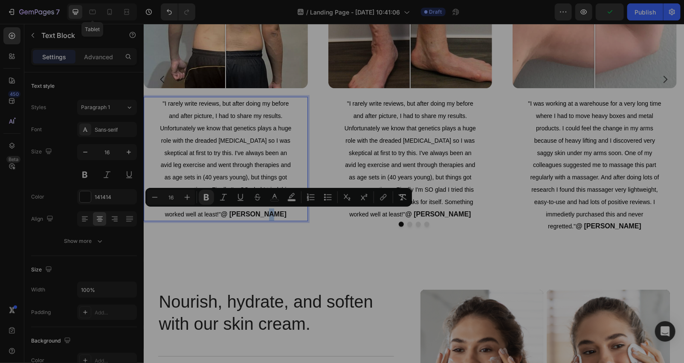
click at [281, 215] on p ""I rarely write reviews, but after doing my before and after picture, I had to …" at bounding box center [225, 158] width 135 height 123
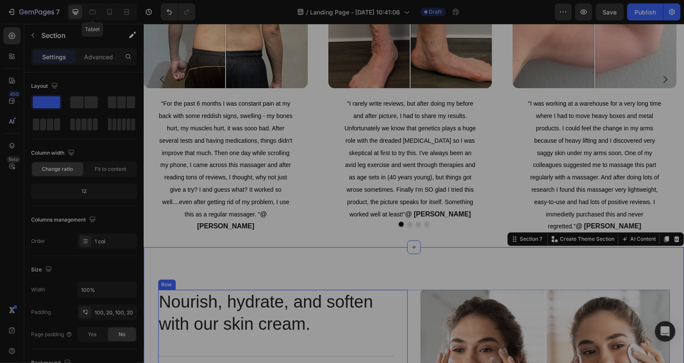
drag, startPoint x: 390, startPoint y: 291, endPoint x: 361, endPoint y: 273, distance: 34.1
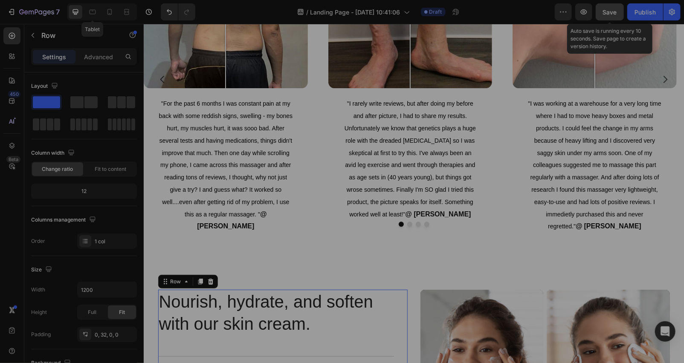
drag, startPoint x: 615, startPoint y: 7, endPoint x: 572, endPoint y: 0, distance: 42.7
click at [615, 9] on span "Save" at bounding box center [610, 12] width 14 height 7
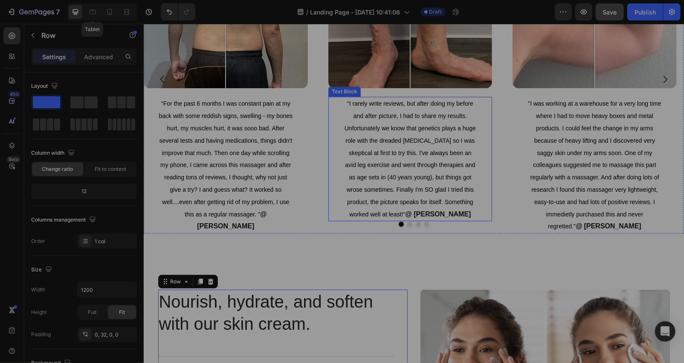
scroll to position [2397, 0]
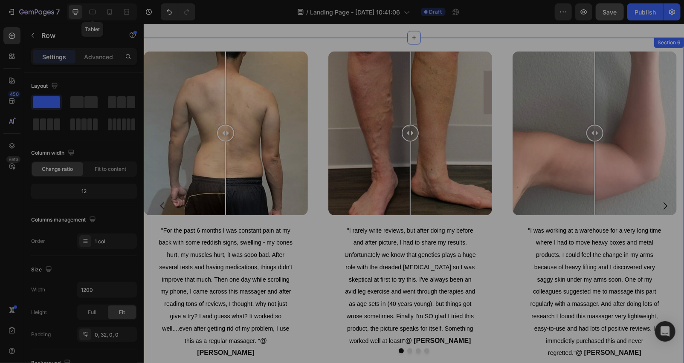
click at [307, 40] on div "Image Comparison "For the past 6 months I was constant pain at my back with som…" at bounding box center [413, 205] width 540 height 336
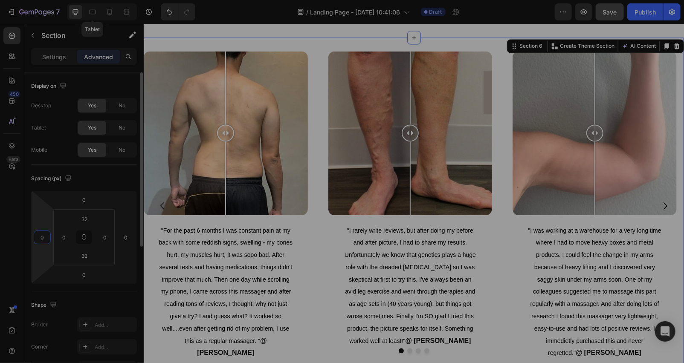
click at [44, 235] on input "0" at bounding box center [42, 237] width 13 height 13
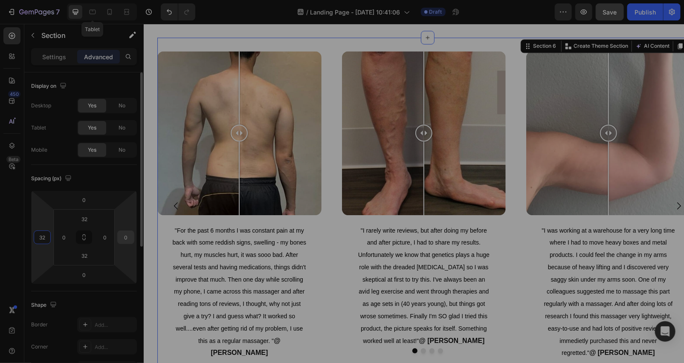
type input "32"
click at [130, 235] on input "0" at bounding box center [125, 237] width 13 height 13
type input "32"
click at [105, 239] on input "0" at bounding box center [104, 237] width 13 height 13
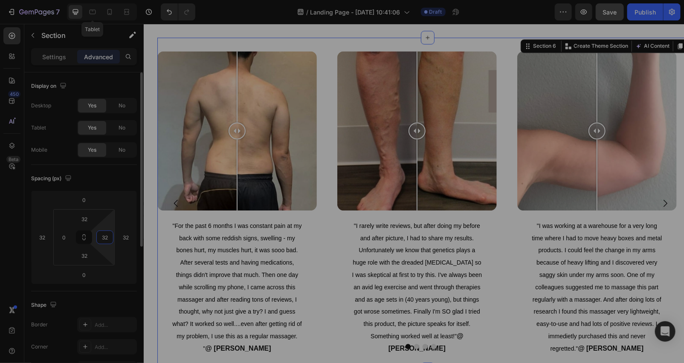
type input "3"
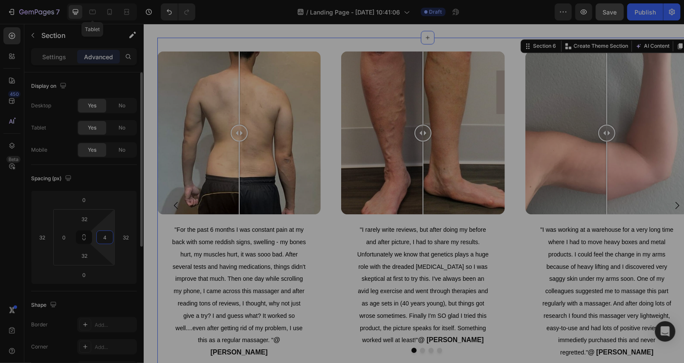
type input "40"
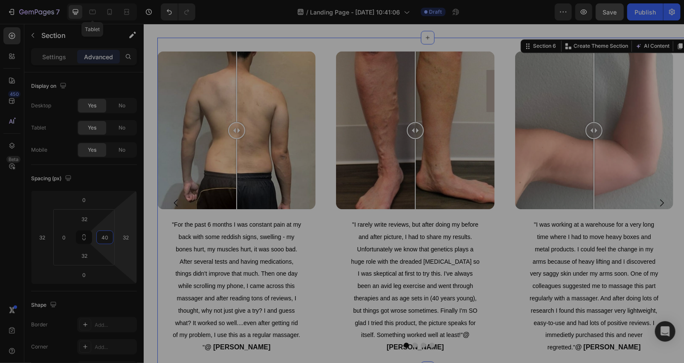
click at [149, 223] on section "Image Comparison "For the past 6 months I was constant pain at my back with som…" at bounding box center [413, 202] width 540 height 331
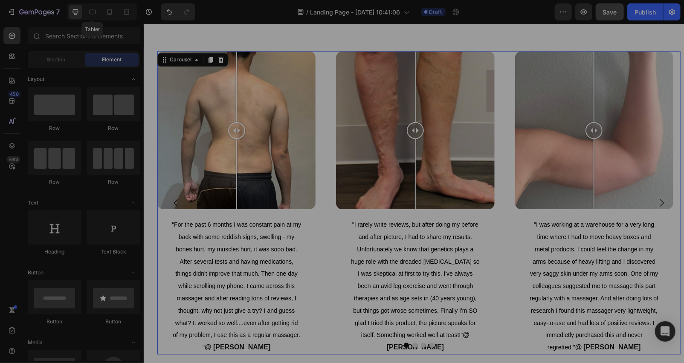
click at [332, 143] on div "Image Comparison "For the past 6 months I was constant pain at my back with som…" at bounding box center [418, 202] width 523 height 303
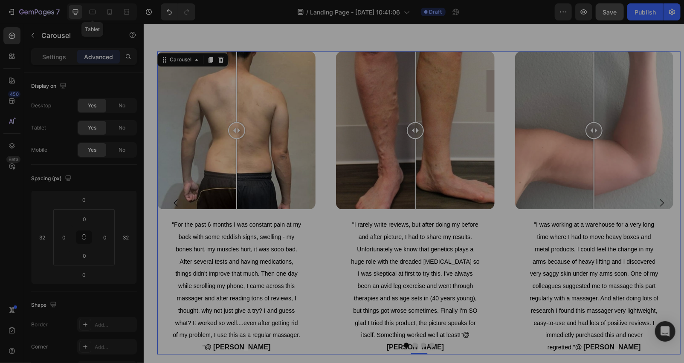
click at [333, 222] on div "Image Comparison "For the past 6 months I was constant pain at my back with som…" at bounding box center [418, 202] width 523 height 303
click at [109, 54] on p "Advanced" at bounding box center [98, 56] width 29 height 9
click at [325, 58] on div "Image Comparison "For the past 6 months I was constant pain at my back with som…" at bounding box center [418, 202] width 523 height 303
click at [181, 58] on div "Carousel" at bounding box center [179, 59] width 25 height 8
click at [109, 237] on input "0" at bounding box center [104, 237] width 13 height 13
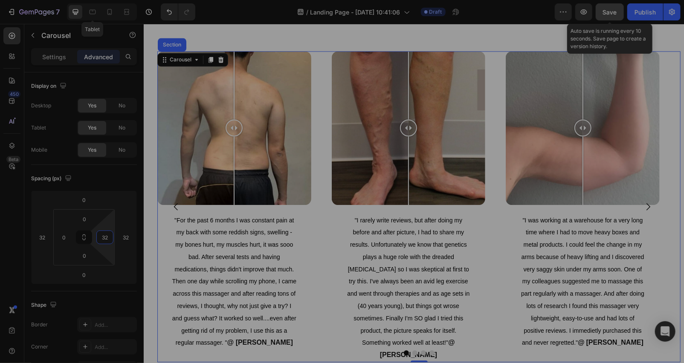
type input "32"
click at [610, 11] on span "Save" at bounding box center [610, 12] width 14 height 7
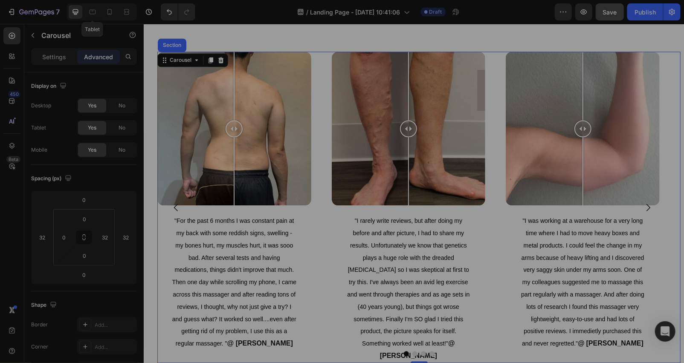
scroll to position [2272, 0]
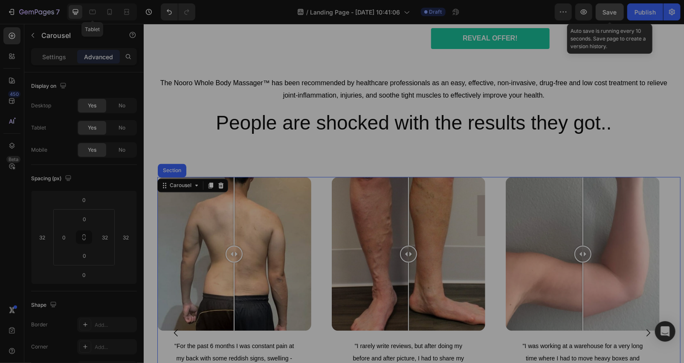
click at [609, 8] on div "Save" at bounding box center [610, 12] width 14 height 9
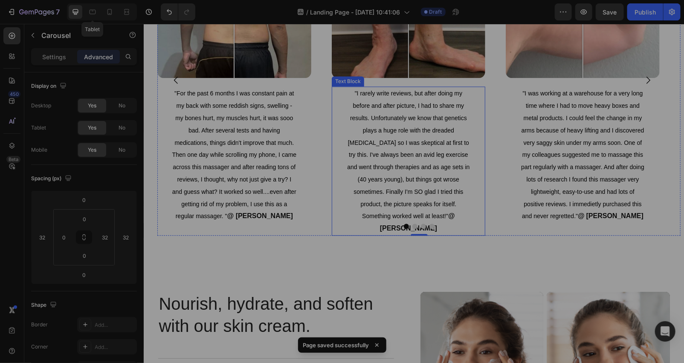
scroll to position [2650, 0]
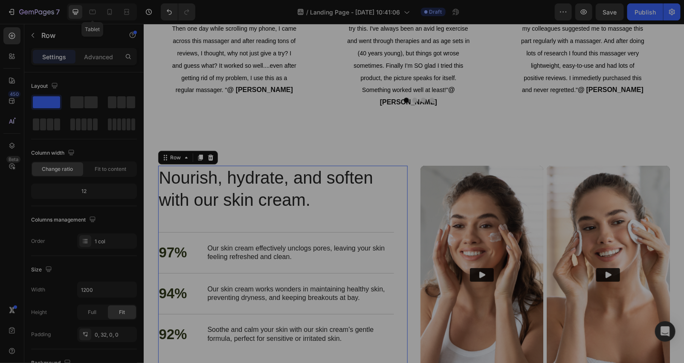
click at [393, 181] on div "Nourish, hydrate, and soften with our skin cream. Heading 97% Text Block Our sk…" at bounding box center [282, 275] width 249 height 220
click at [208, 159] on icon at bounding box center [210, 157] width 6 height 6
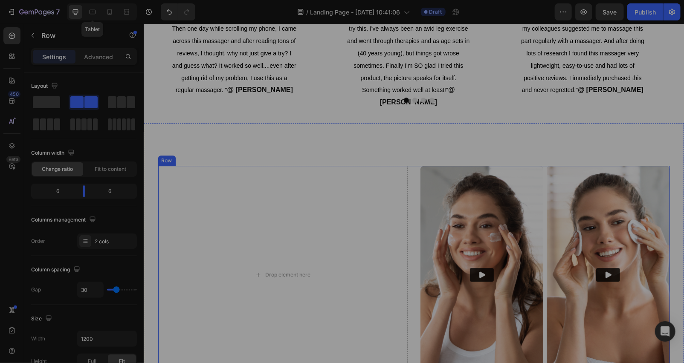
click at [405, 179] on div "Drop element here Video Video Carousel Row" at bounding box center [413, 274] width 511 height 219
click at [208, 157] on icon at bounding box center [210, 157] width 6 height 6
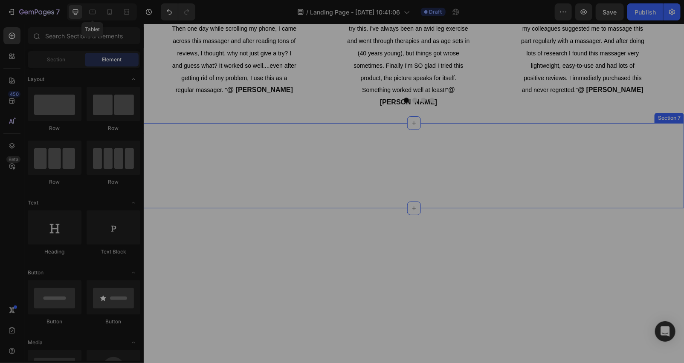
drag, startPoint x: 319, startPoint y: 171, endPoint x: 297, endPoint y: 171, distance: 22.2
click at [318, 171] on div "Nourish, hydrate, and soften with our skin cream. Heading Section 7" at bounding box center [413, 165] width 540 height 85
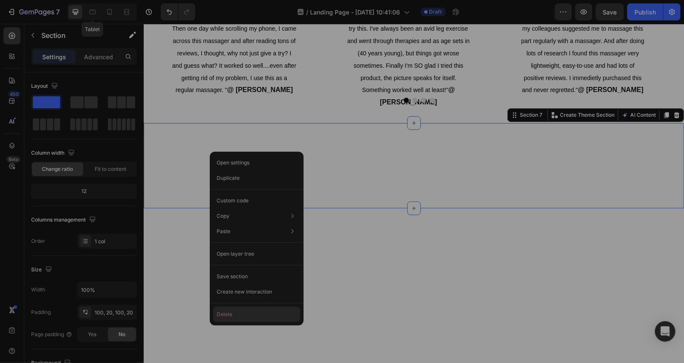
drag, startPoint x: 240, startPoint y: 313, endPoint x: 131, endPoint y: 248, distance: 126.4
click at [240, 313] on button "Delete" at bounding box center [256, 314] width 87 height 15
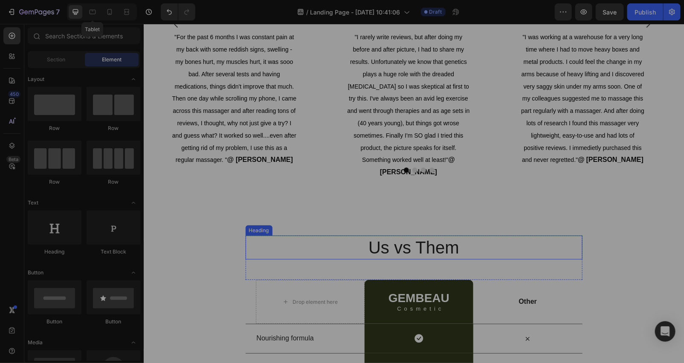
scroll to position [2707, 0]
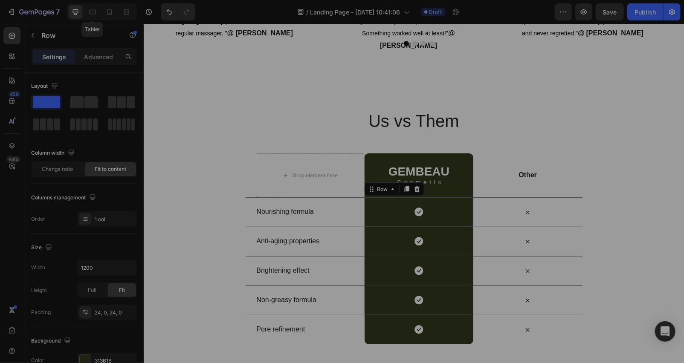
drag, startPoint x: 408, startPoint y: 210, endPoint x: 414, endPoint y: 210, distance: 5.5
click at [410, 210] on div "Icon Row 0" at bounding box center [418, 211] width 109 height 29
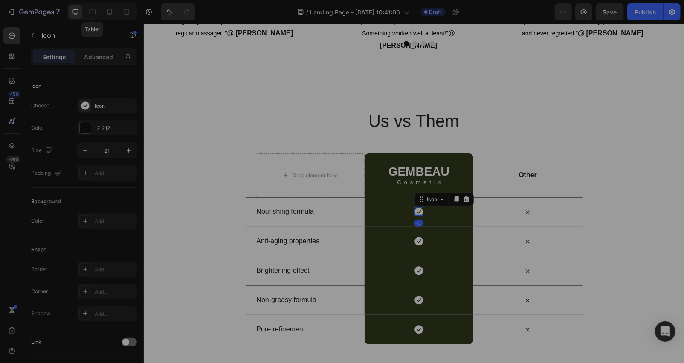
click at [416, 209] on icon at bounding box center [418, 211] width 9 height 9
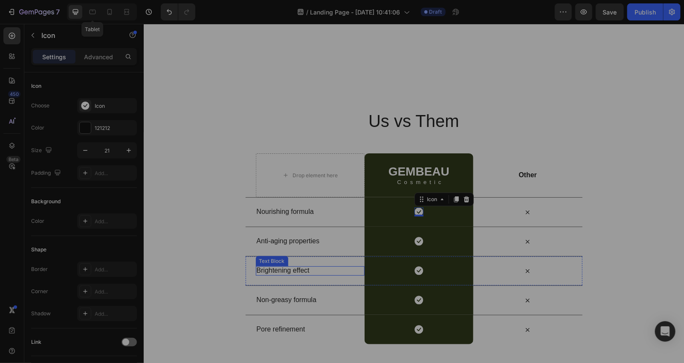
scroll to position [2832, 0]
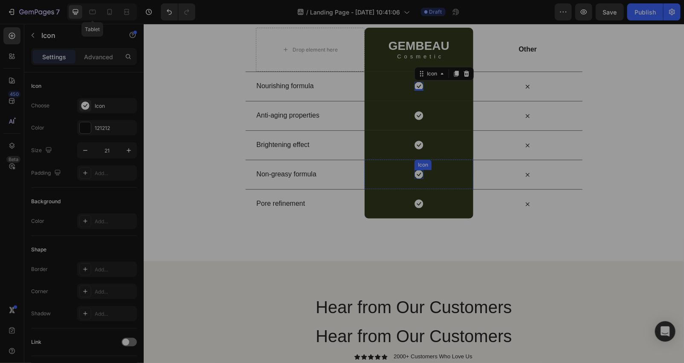
click at [414, 172] on icon at bounding box center [418, 174] width 9 height 9
click at [523, 170] on icon at bounding box center [527, 174] width 9 height 9
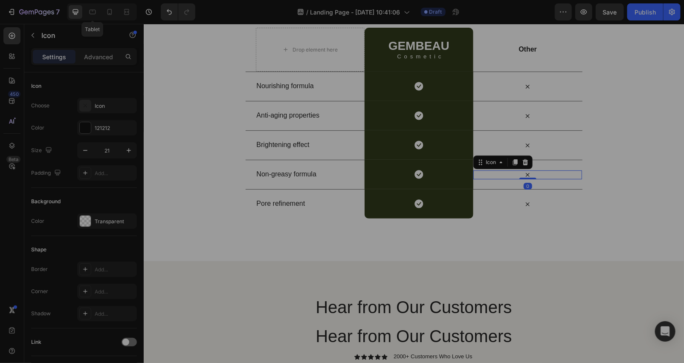
click at [525, 171] on icon at bounding box center [527, 174] width 9 height 9
click at [84, 106] on icon at bounding box center [85, 105] width 9 height 9
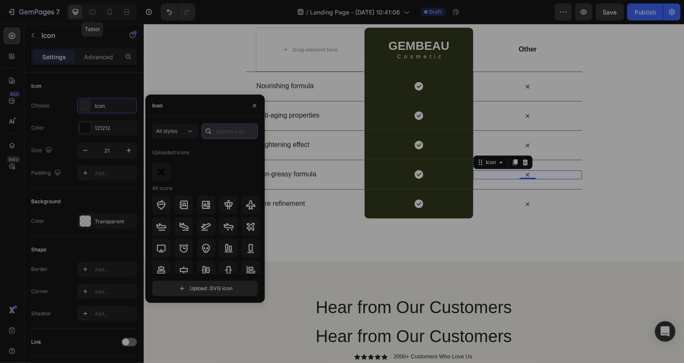
click at [222, 135] on input "text" at bounding box center [230, 131] width 56 height 15
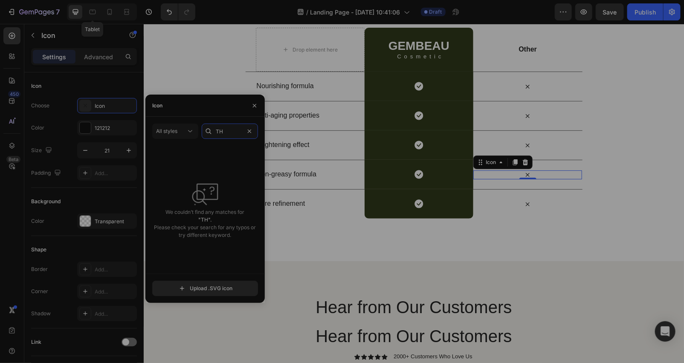
type input "T"
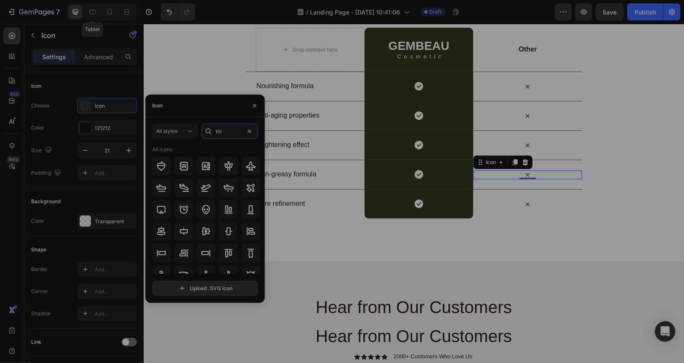
type input "thik"
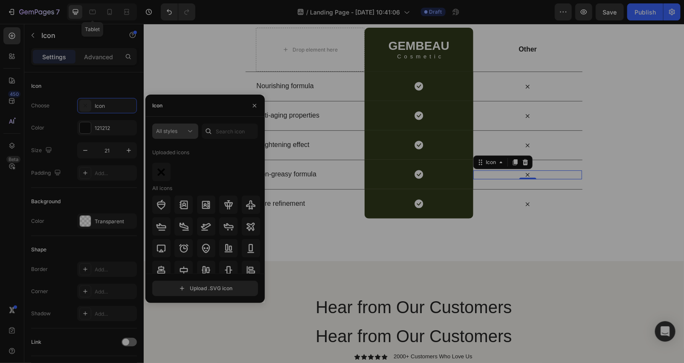
click at [183, 127] on div "All styles" at bounding box center [171, 131] width 30 height 8
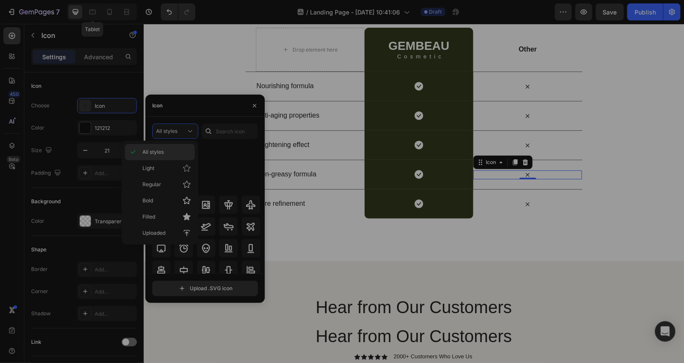
click at [170, 144] on div "All styles" at bounding box center [160, 152] width 70 height 16
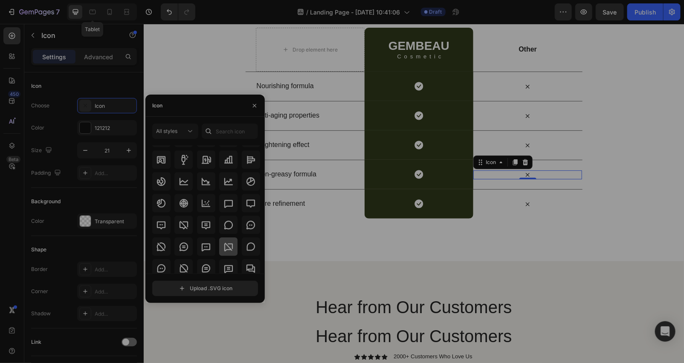
scroll to position [1225, 0]
click at [199, 286] on input "file" at bounding box center [205, 288] width 105 height 14
click at [248, 102] on button "button" at bounding box center [255, 106] width 14 height 14
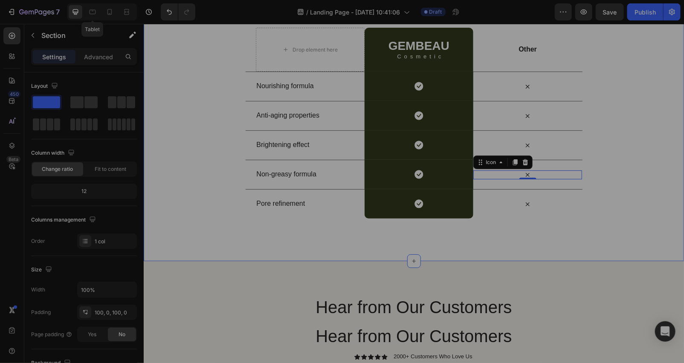
click at [466, 236] on div "Us vs Them Heading Row Drop element here GEMBEAU Heading Cosmetic Text Block Ro…" at bounding box center [413, 100] width 540 height 320
click at [414, 142] on icon at bounding box center [418, 145] width 9 height 9
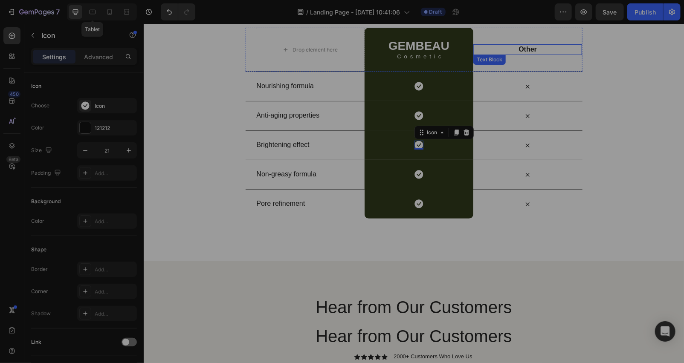
click at [529, 49] on p "Other" at bounding box center [526, 49] width 107 height 9
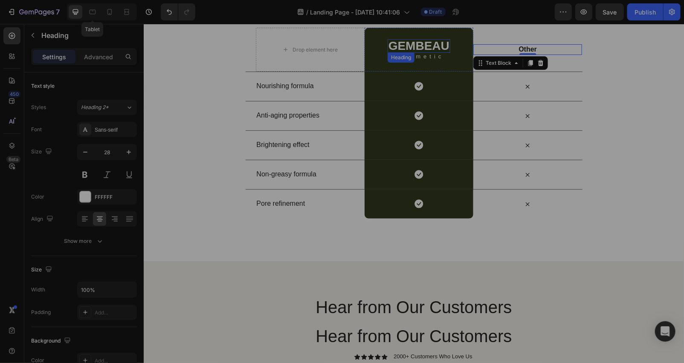
click at [439, 49] on h2 "GEMBEAU" at bounding box center [418, 46] width 63 height 14
click at [447, 58] on icon at bounding box center [449, 61] width 6 height 6
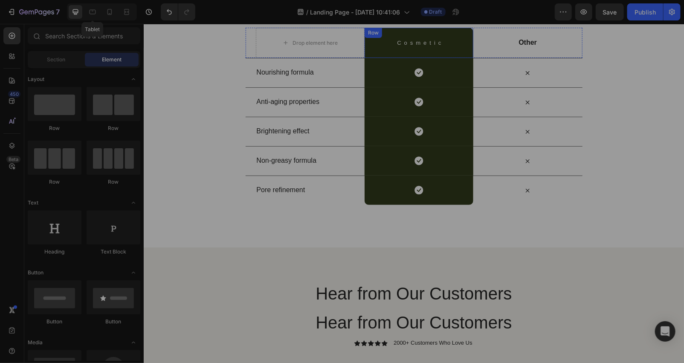
click at [416, 46] on div "Cosmetic Text Block Row" at bounding box center [418, 42] width 109 height 30
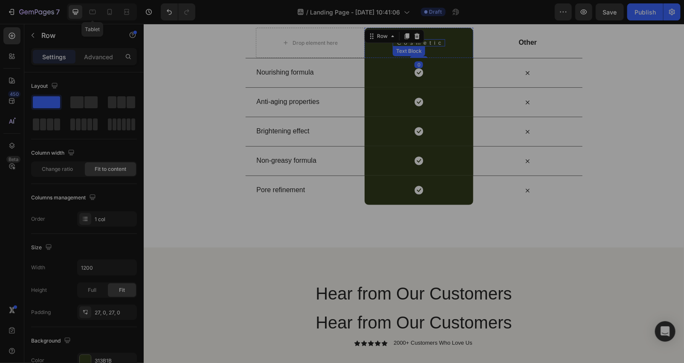
click at [426, 44] on p "Cosmetic" at bounding box center [419, 43] width 47 height 6
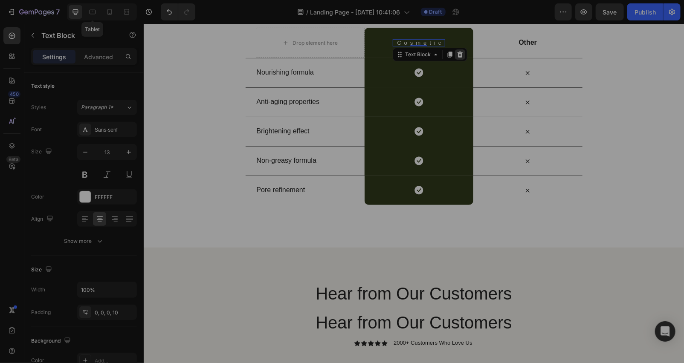
click at [456, 54] on icon at bounding box center [459, 54] width 7 height 7
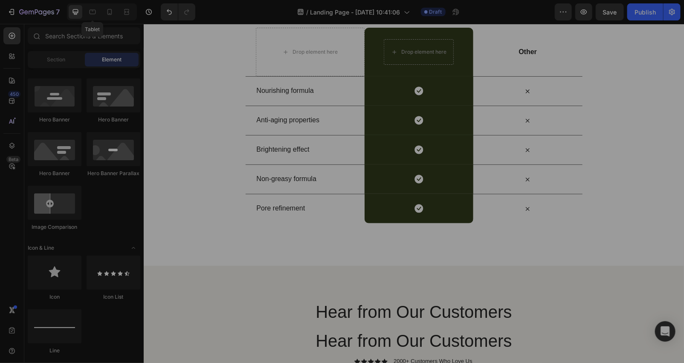
scroll to position [253, 0]
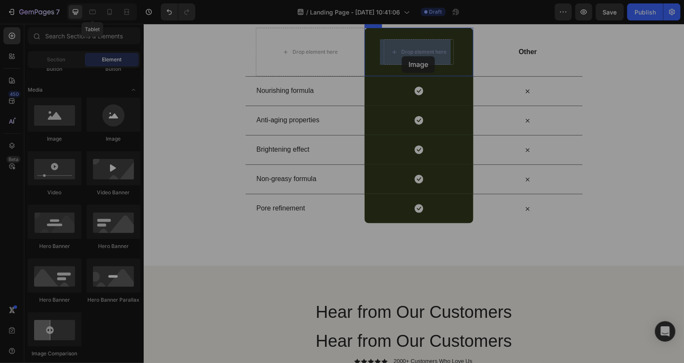
drag, startPoint x: 206, startPoint y: 147, endPoint x: 401, endPoint y: 56, distance: 215.5
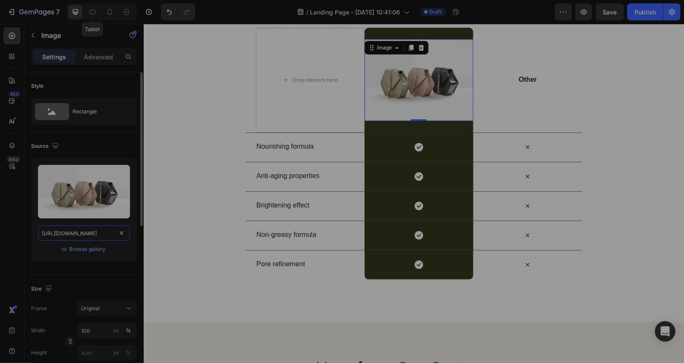
click at [96, 231] on input "[URL][DOMAIN_NAME]" at bounding box center [84, 232] width 92 height 15
paste input "[DOMAIN_NAME][URL][DOMAIN_NAME]"
type input "[URL][DOMAIN_NAME]"
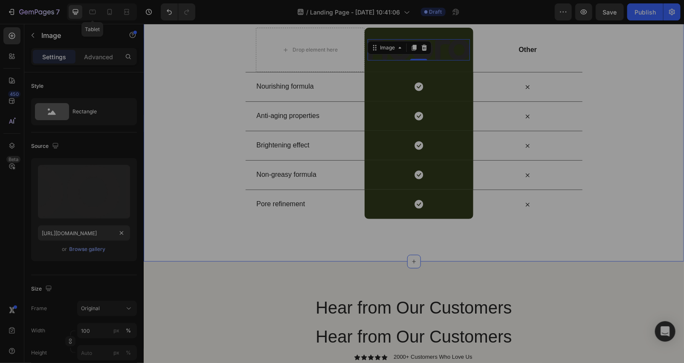
click at [263, 252] on div "Us vs Them Heading Row Drop element here Image 0 Row Other Text Block Row Nouri…" at bounding box center [413, 100] width 540 height 321
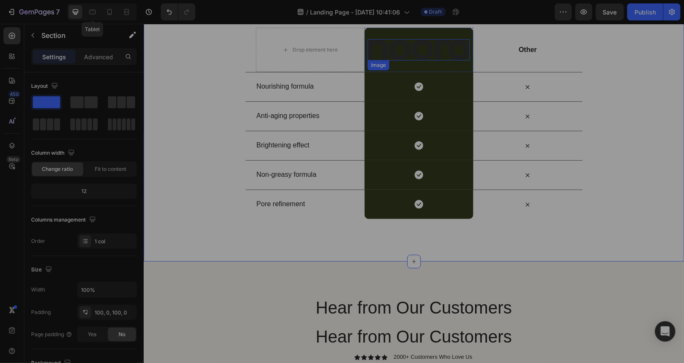
click at [414, 47] on img at bounding box center [418, 49] width 102 height 21
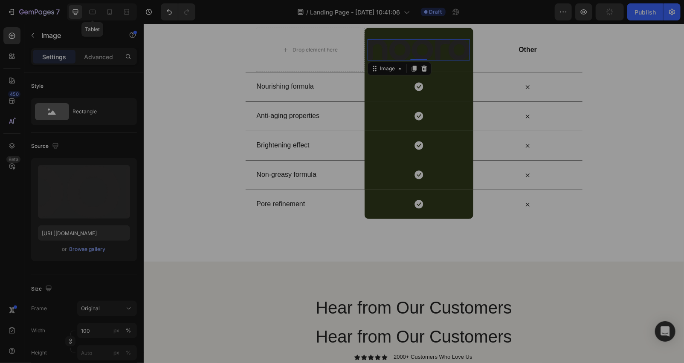
click at [389, 52] on img at bounding box center [418, 49] width 102 height 21
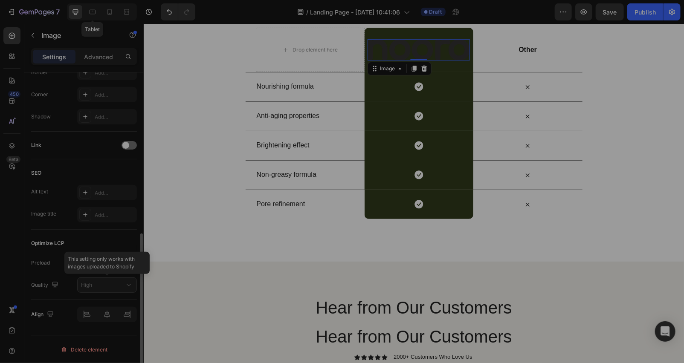
scroll to position [75, 0]
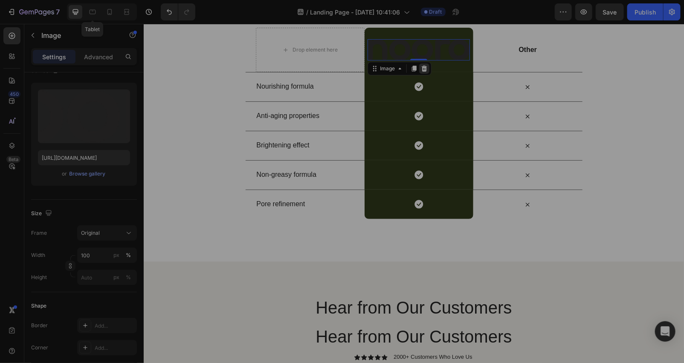
click at [421, 66] on icon at bounding box center [424, 68] width 6 height 6
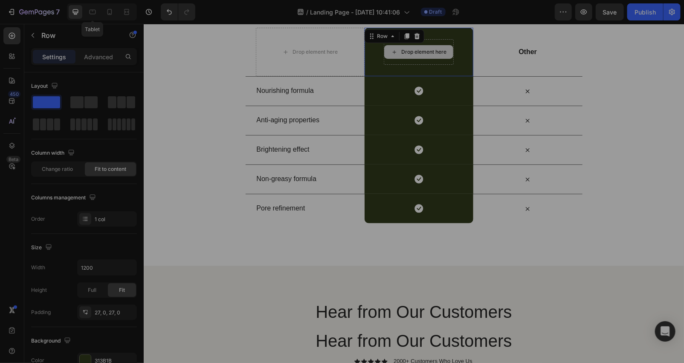
click at [414, 62] on div "Drop element here" at bounding box center [418, 52] width 70 height 26
click at [413, 34] on icon at bounding box center [416, 36] width 6 height 6
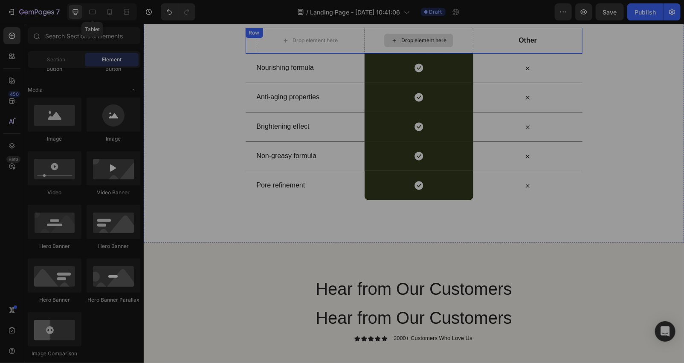
click at [406, 34] on div "Drop element here" at bounding box center [418, 40] width 69 height 14
click at [401, 37] on div "Drop element here" at bounding box center [423, 40] width 45 height 7
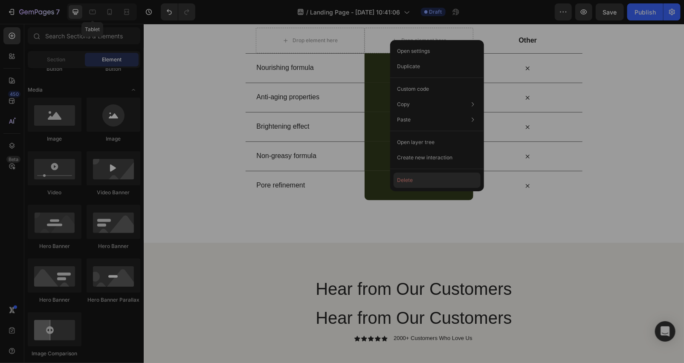
click at [404, 182] on button "Delete" at bounding box center [436, 180] width 87 height 15
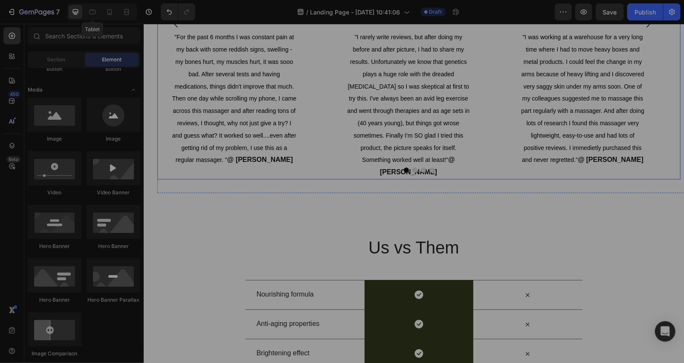
scroll to position [2707, 0]
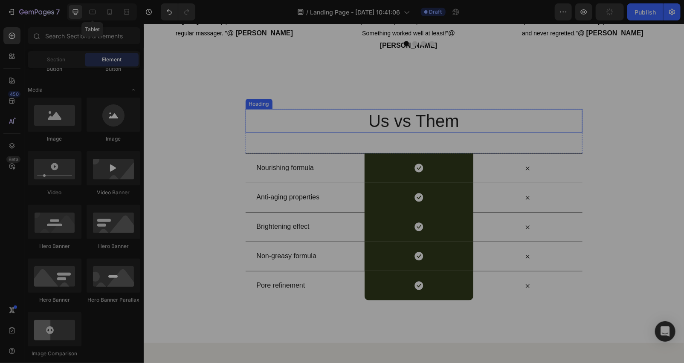
click at [416, 124] on h2 "Us vs Them" at bounding box center [413, 121] width 337 height 24
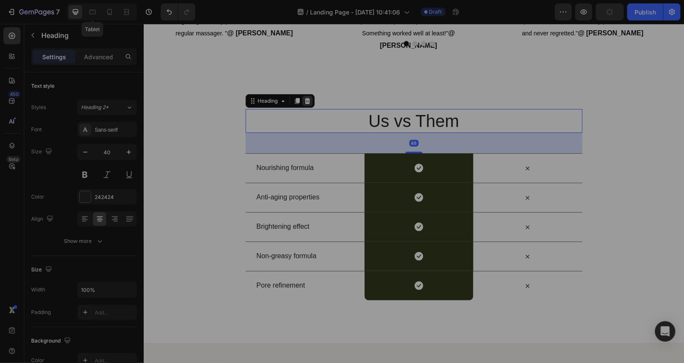
click at [305, 98] on icon at bounding box center [307, 101] width 6 height 6
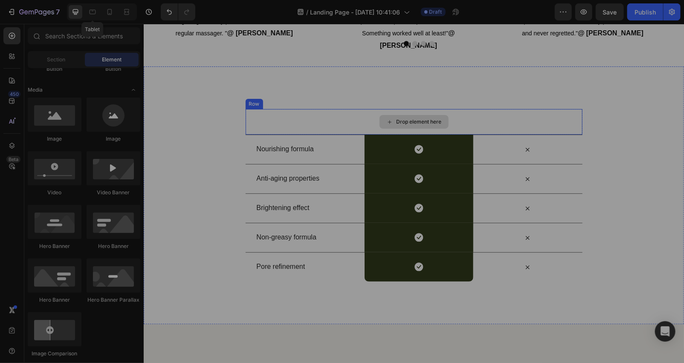
click at [394, 117] on div "Drop element here" at bounding box center [413, 122] width 69 height 14
click at [289, 116] on div "Drop element here" at bounding box center [413, 122] width 337 height 26
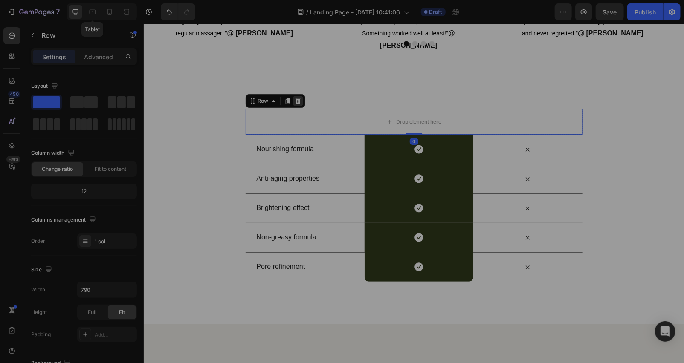
click at [299, 102] on div at bounding box center [297, 100] width 10 height 10
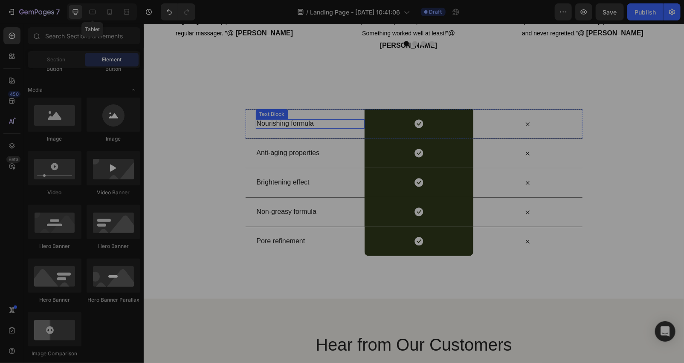
click at [305, 121] on p "Nourishing formula" at bounding box center [309, 123] width 107 height 9
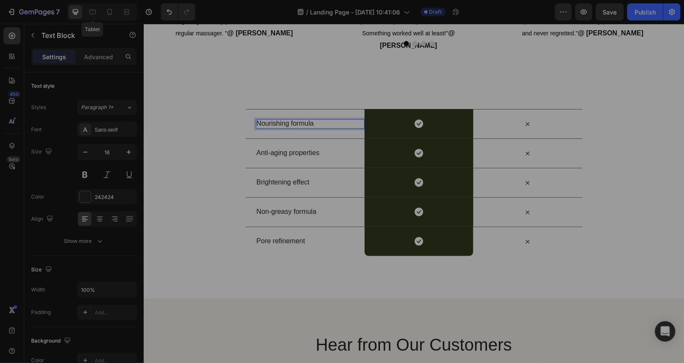
click at [305, 121] on p "Nourishing formula" at bounding box center [309, 123] width 107 height 9
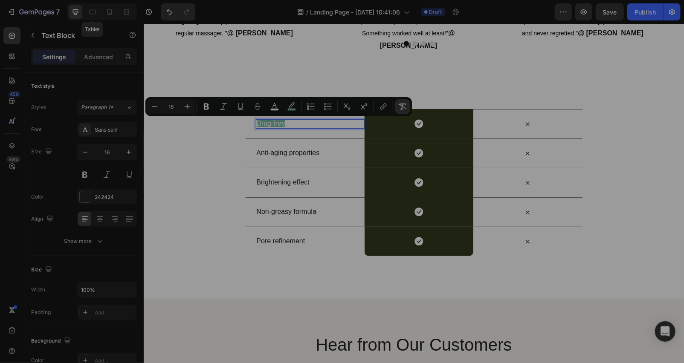
click at [397, 110] on button "Remove Format" at bounding box center [402, 106] width 15 height 15
click at [278, 294] on div "Drug-free Text Block 0 Icon Row Icon Row Anti-aging properties Text Block Icon …" at bounding box center [413, 182] width 540 height 232
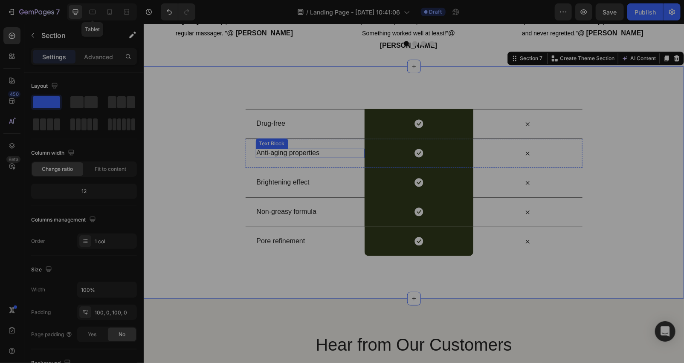
click at [309, 150] on p "Anti-aging properties" at bounding box center [309, 152] width 107 height 9
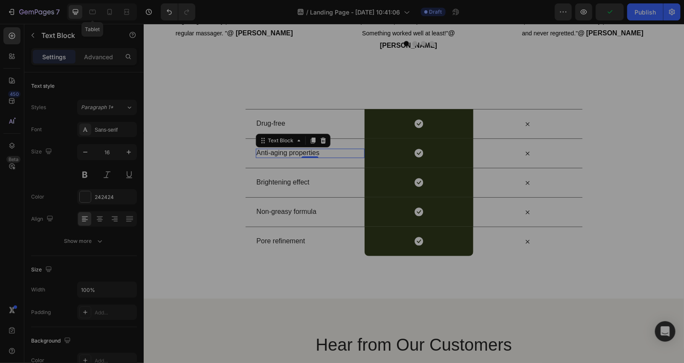
click at [318, 149] on p "Anti-aging properties" at bounding box center [309, 152] width 107 height 9
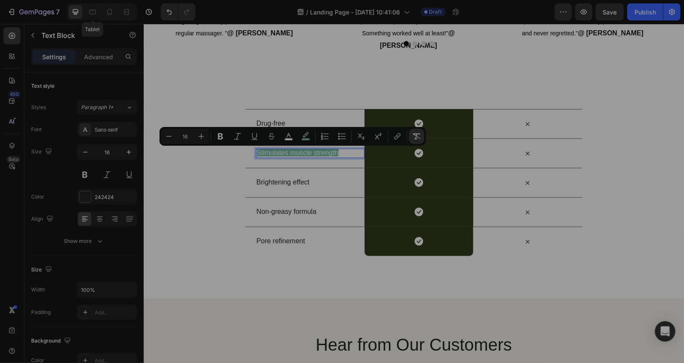
click at [414, 138] on icon "Editor contextual toolbar" at bounding box center [416, 136] width 9 height 9
drag, startPoint x: 283, startPoint y: 176, endPoint x: 306, endPoint y: 181, distance: 24.0
click at [289, 177] on div "Brightening effect Text Block" at bounding box center [309, 182] width 109 height 29
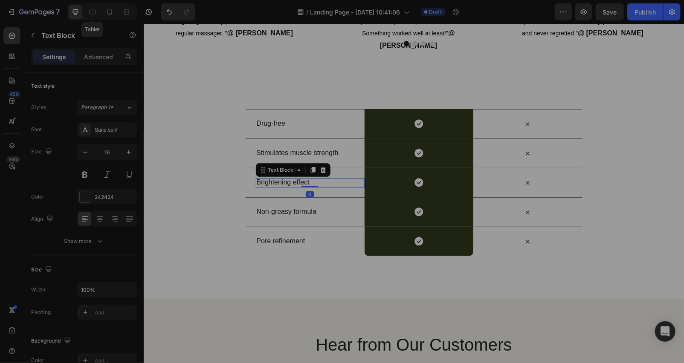
click at [310, 180] on p "Brightening effect" at bounding box center [309, 182] width 107 height 9
click at [315, 181] on p "Brightening effect" at bounding box center [309, 182] width 107 height 9
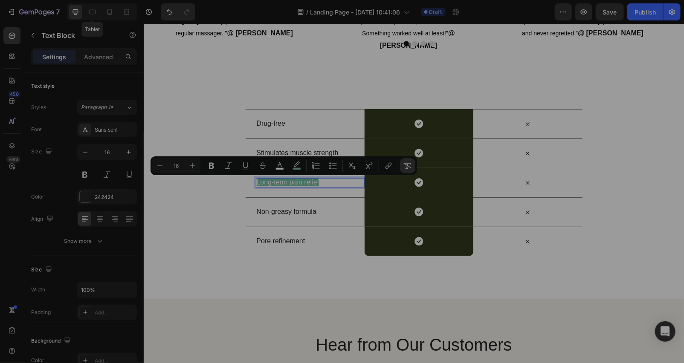
click at [404, 168] on icon "Editor contextual toolbar" at bounding box center [407, 166] width 9 height 9
click at [313, 208] on p "Non-greasy formula" at bounding box center [309, 211] width 107 height 9
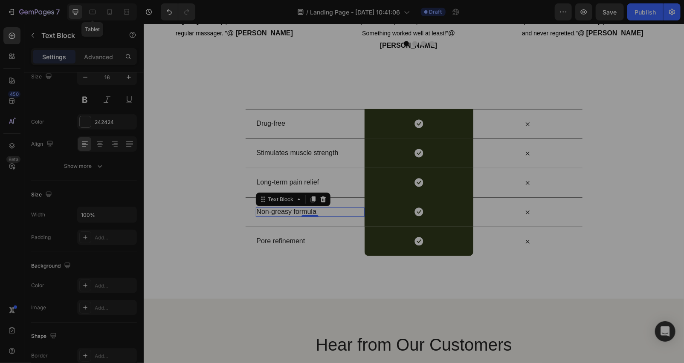
click at [315, 205] on div "Text Block" at bounding box center [292, 199] width 75 height 14
click at [319, 208] on p "Non-greasy formula" at bounding box center [309, 211] width 107 height 9
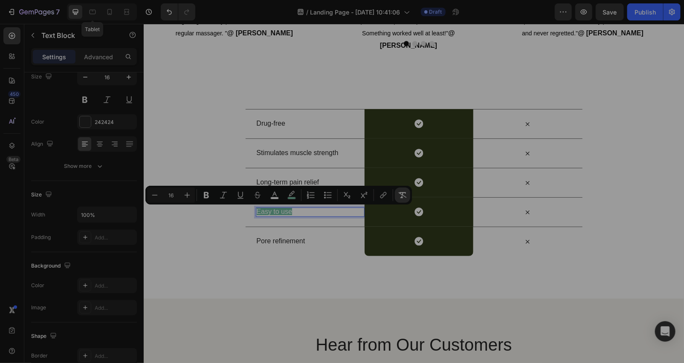
click at [397, 195] on button "Remove Format" at bounding box center [402, 195] width 15 height 15
click at [297, 241] on p "Pore refinement" at bounding box center [309, 241] width 107 height 9
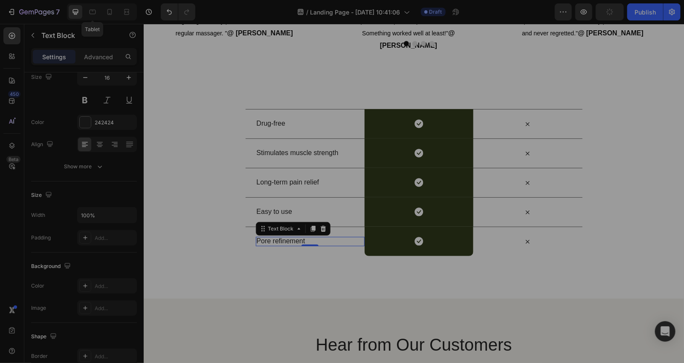
click at [315, 242] on p "Pore refinement" at bounding box center [309, 241] width 107 height 9
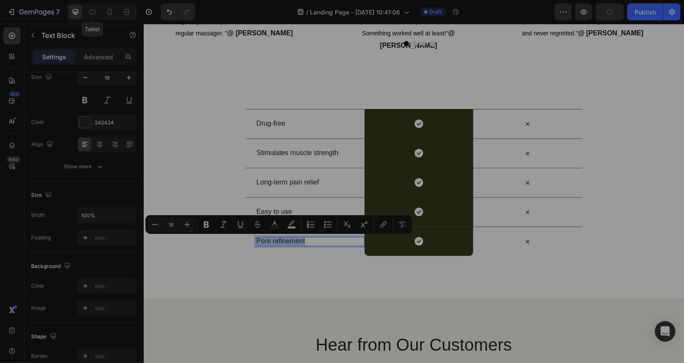
scroll to position [2697, 0]
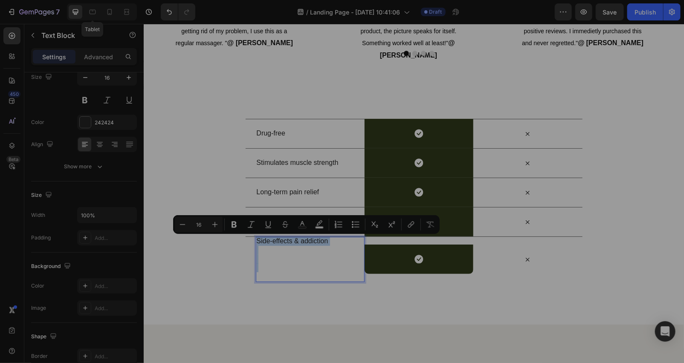
click at [300, 268] on p "Rich Text Editor. Editing area: main" at bounding box center [309, 272] width 107 height 18
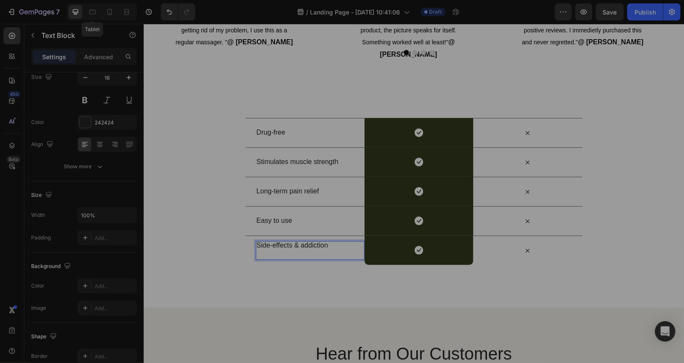
scroll to position [2702, 0]
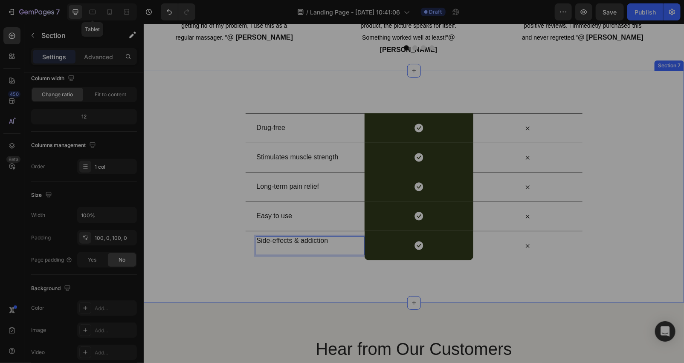
click at [374, 277] on div "Drug-free Text Block Icon Row Icon Row Stimulates muscle strength Text Block Ic…" at bounding box center [413, 186] width 540 height 232
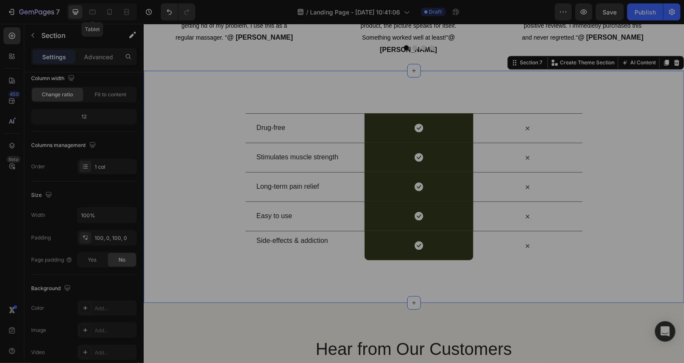
scroll to position [0, 0]
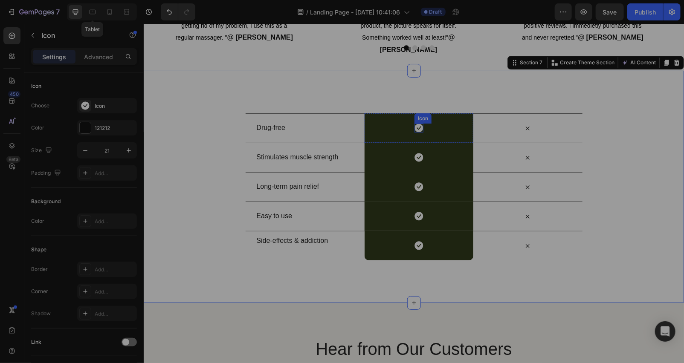
click at [415, 125] on icon at bounding box center [418, 127] width 9 height 9
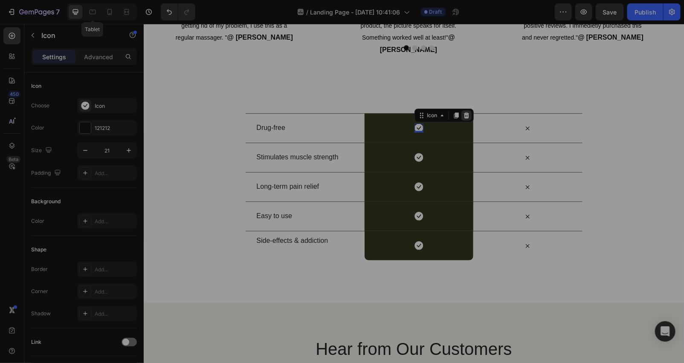
click at [462, 116] on icon at bounding box center [465, 115] width 7 height 7
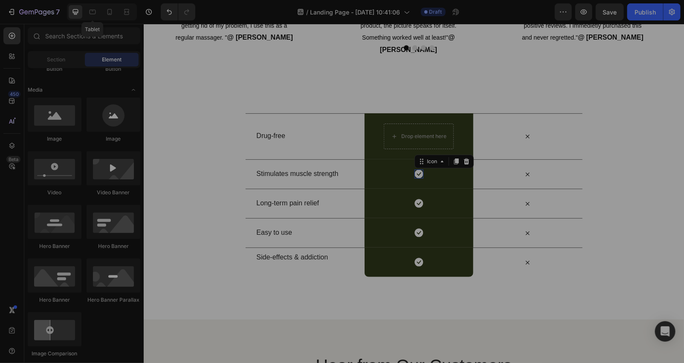
click at [415, 174] on icon at bounding box center [418, 173] width 9 height 9
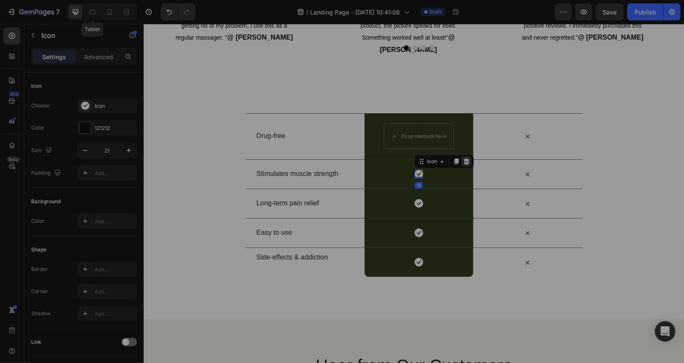
click at [462, 160] on icon at bounding box center [465, 161] width 7 height 7
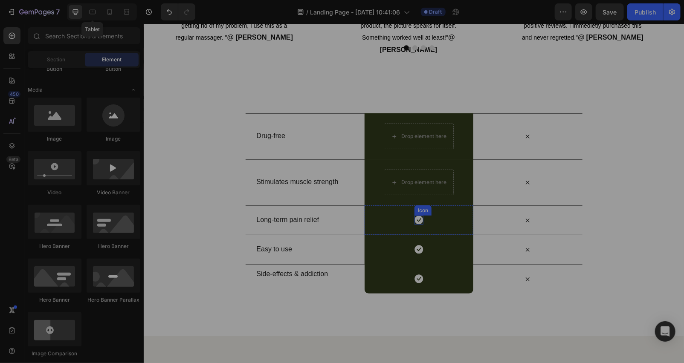
drag, startPoint x: 413, startPoint y: 215, endPoint x: 438, endPoint y: 222, distance: 25.9
click at [417, 219] on div "Icon" at bounding box center [418, 219] width 9 height 9
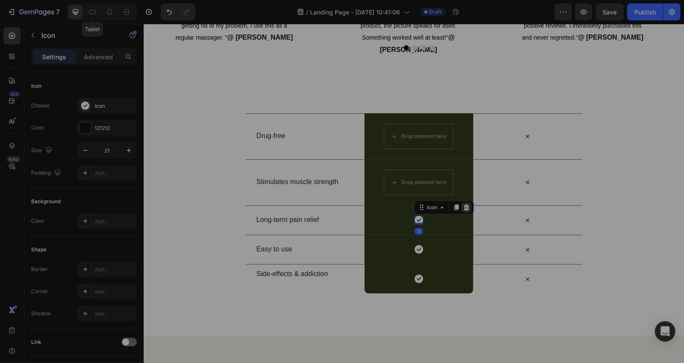
click at [463, 210] on icon at bounding box center [466, 207] width 6 height 6
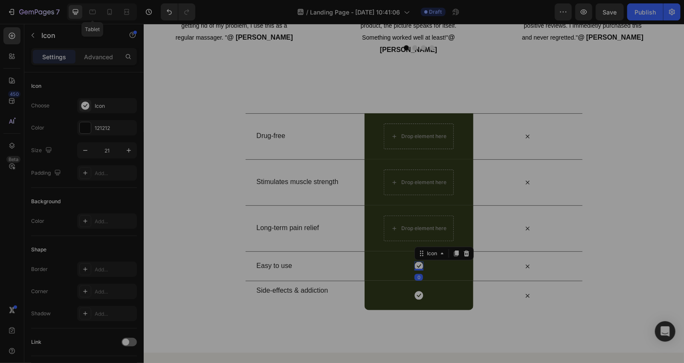
click at [415, 265] on icon at bounding box center [418, 265] width 9 height 9
drag, startPoint x: 463, startPoint y: 251, endPoint x: 449, endPoint y: 257, distance: 15.0
click at [463, 251] on icon at bounding box center [466, 253] width 6 height 6
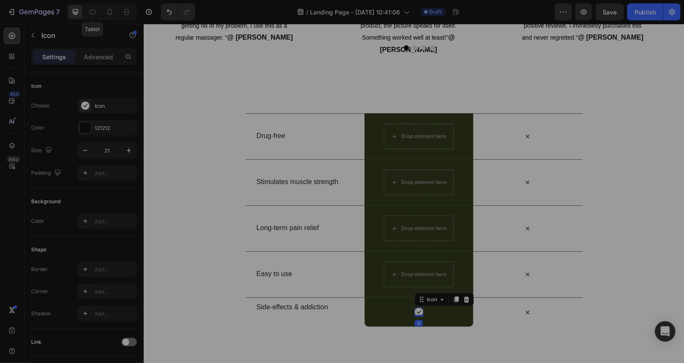
drag, startPoint x: 413, startPoint y: 313, endPoint x: 429, endPoint y: 308, distance: 17.0
click at [414, 313] on icon at bounding box center [418, 311] width 9 height 9
drag, startPoint x: 462, startPoint y: 302, endPoint x: 450, endPoint y: 299, distance: 13.1
click at [463, 302] on icon at bounding box center [466, 299] width 6 height 6
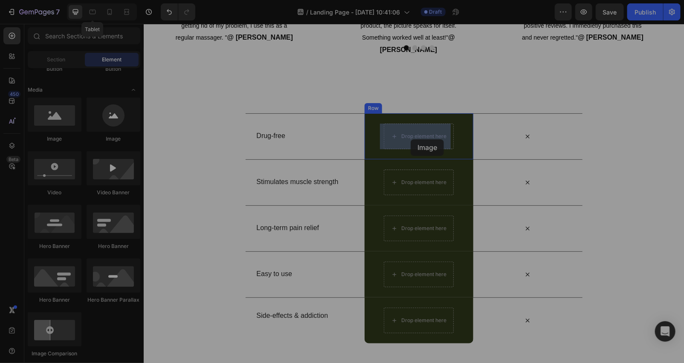
drag, startPoint x: 259, startPoint y: 145, endPoint x: 410, endPoint y: 139, distance: 151.4
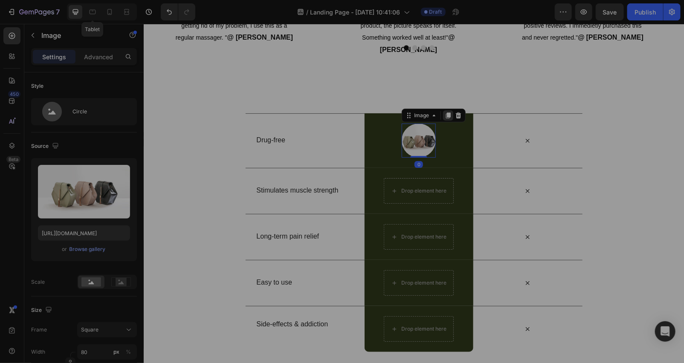
click at [444, 116] on icon at bounding box center [447, 115] width 7 height 7
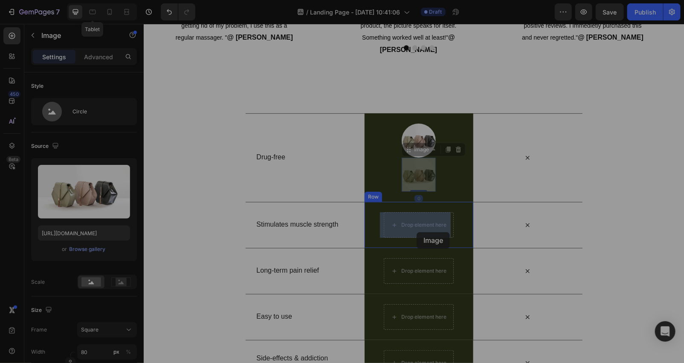
drag, startPoint x: 426, startPoint y: 153, endPoint x: 416, endPoint y: 232, distance: 79.5
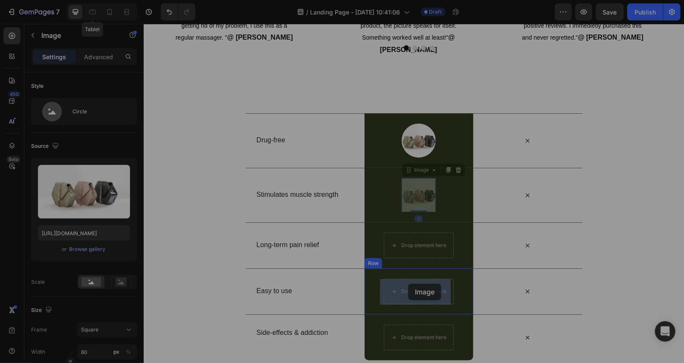
drag, startPoint x: 430, startPoint y: 173, endPoint x: 407, endPoint y: 283, distance: 113.0
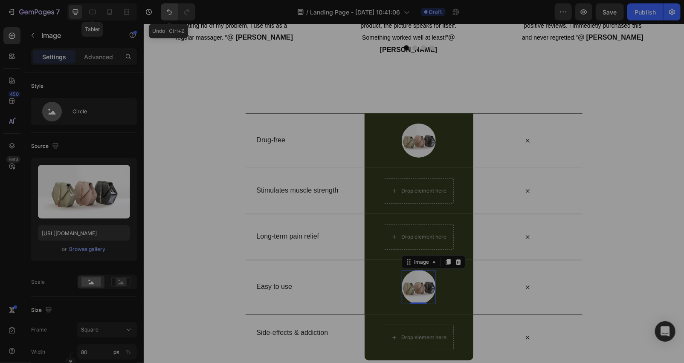
click at [176, 10] on button "Undo/Redo" at bounding box center [169, 11] width 17 height 17
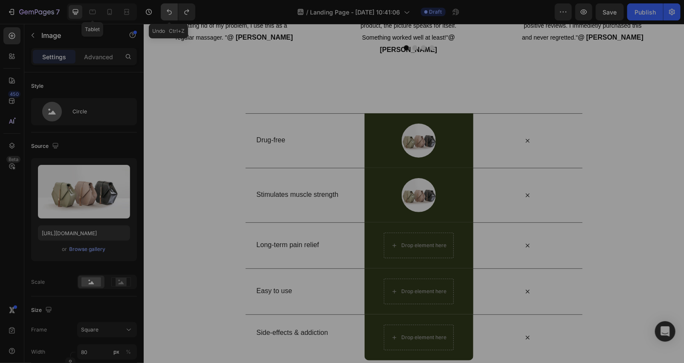
click at [169, 13] on icon "Undo/Redo" at bounding box center [169, 12] width 9 height 9
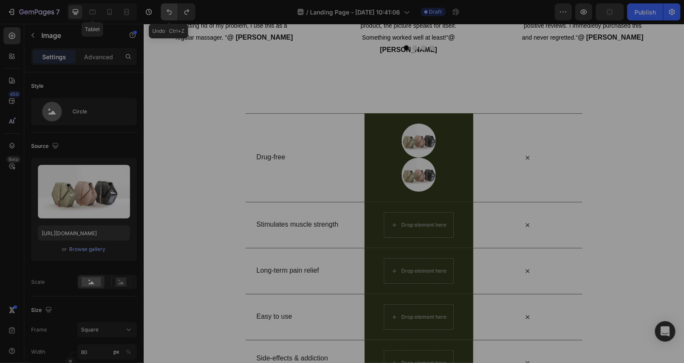
click at [169, 13] on icon "Undo/Redo" at bounding box center [169, 12] width 9 height 9
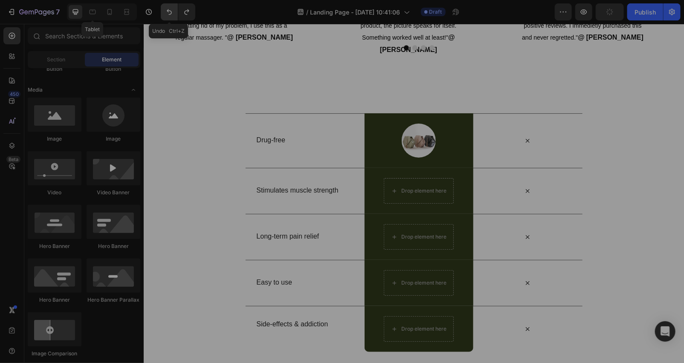
click at [169, 13] on icon "Undo/Redo" at bounding box center [169, 12] width 9 height 9
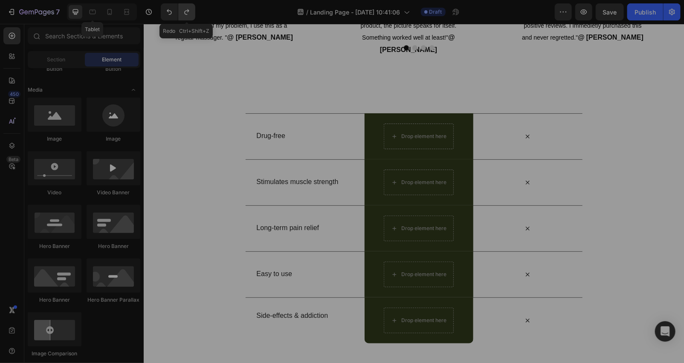
click at [184, 14] on icon "Undo/Redo" at bounding box center [186, 12] width 9 height 9
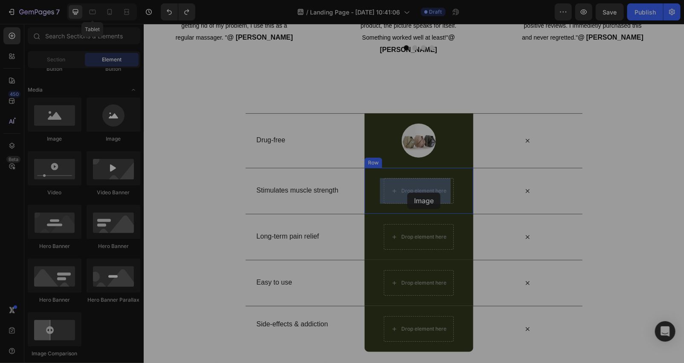
drag, startPoint x: 251, startPoint y: 144, endPoint x: 372, endPoint y: 186, distance: 128.7
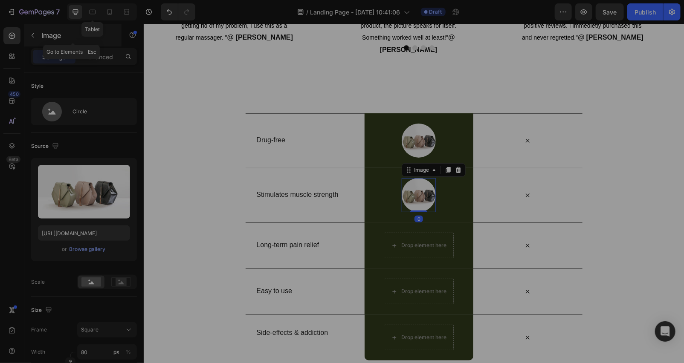
click at [32, 35] on icon "button" at bounding box center [32, 35] width 7 height 7
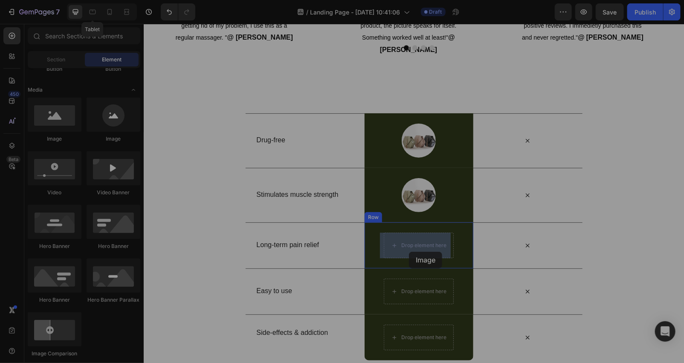
drag, startPoint x: 256, startPoint y: 141, endPoint x: 384, endPoint y: 249, distance: 167.9
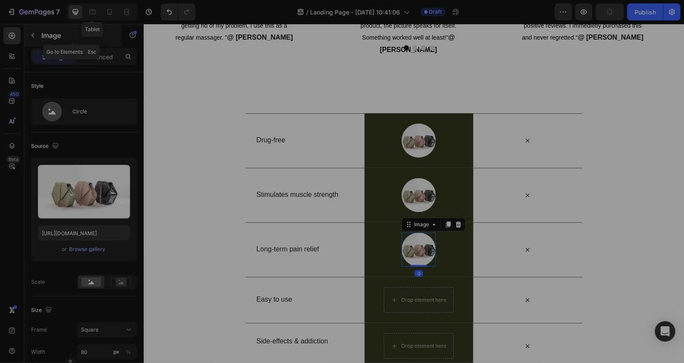
click at [29, 38] on button "button" at bounding box center [33, 36] width 14 height 14
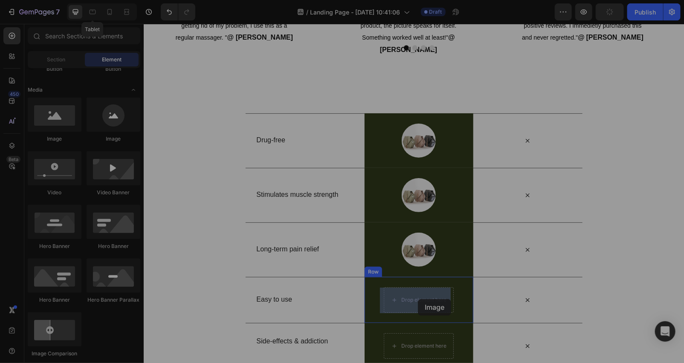
drag, startPoint x: 251, startPoint y: 136, endPoint x: 365, endPoint y: 286, distance: 188.8
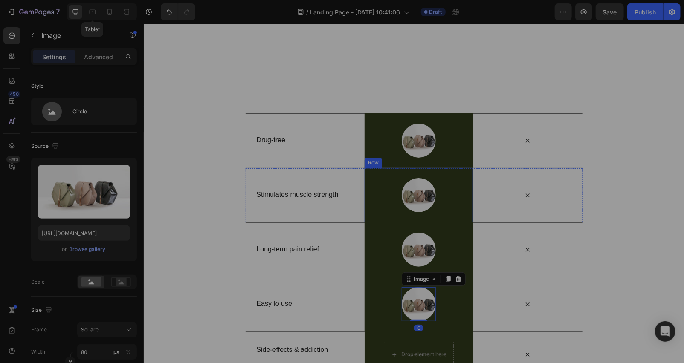
scroll to position [2828, 0]
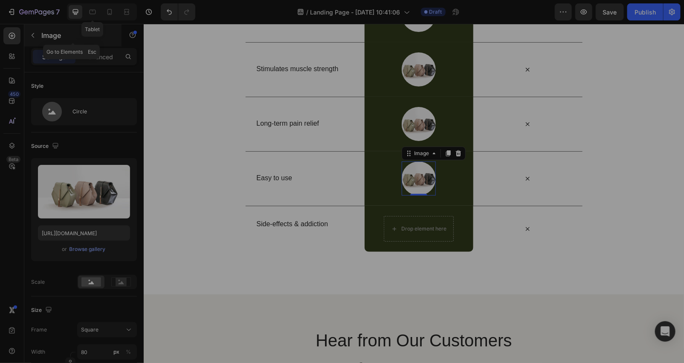
click at [33, 35] on icon "button" at bounding box center [32, 35] width 7 height 7
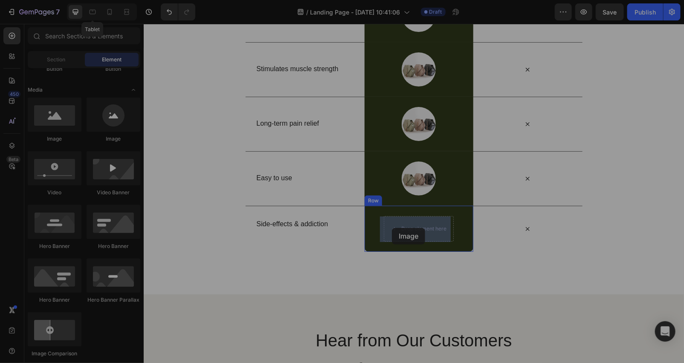
drag, startPoint x: 244, startPoint y: 150, endPoint x: 393, endPoint y: 227, distance: 167.9
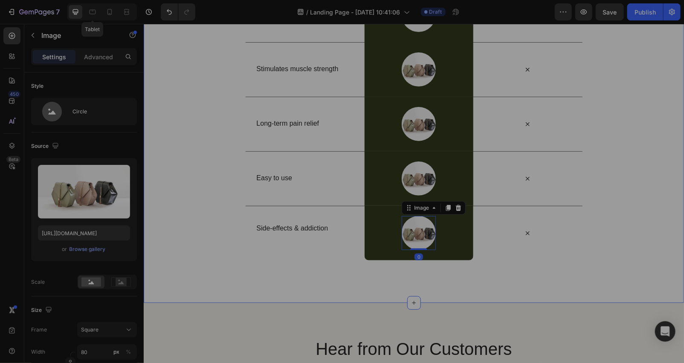
click at [520, 282] on div "Drug-free Text Block Image Row Icon Row Stimulates muscle strength Text Block I…" at bounding box center [413, 124] width 540 height 358
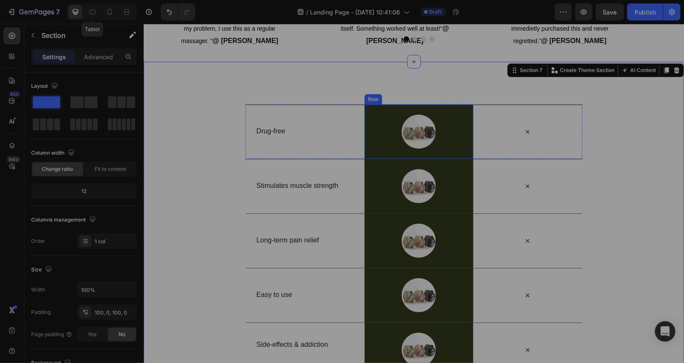
scroll to position [2576, 0]
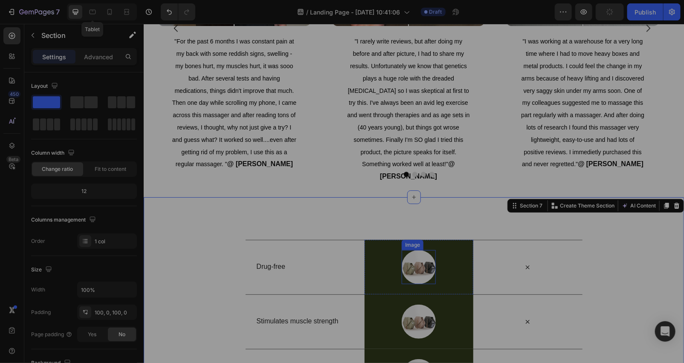
click at [418, 274] on img at bounding box center [418, 267] width 34 height 34
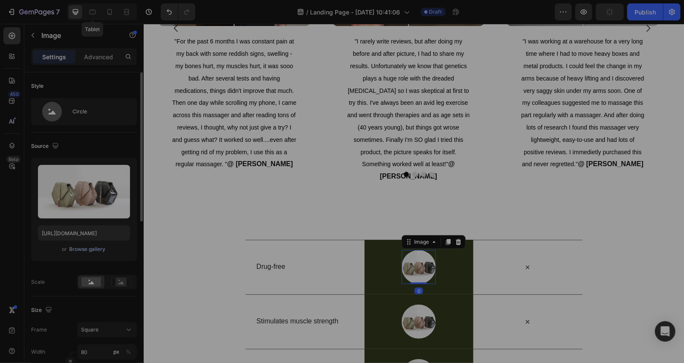
click at [84, 248] on div "Browse gallery" at bounding box center [87, 249] width 36 height 8
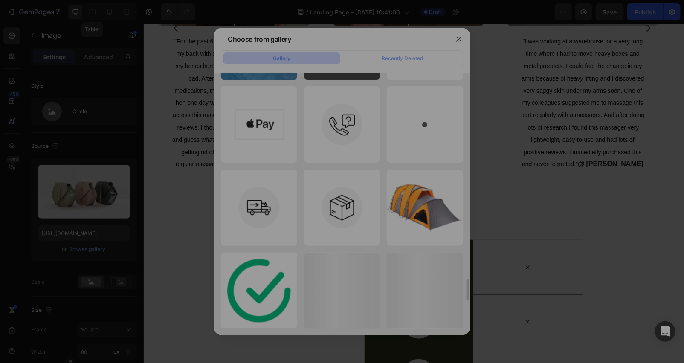
scroll to position [2609, 0]
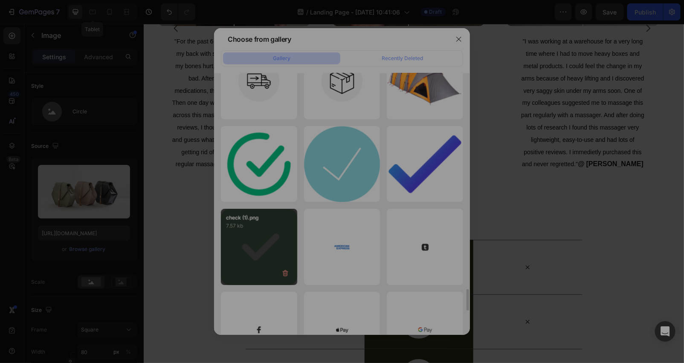
click at [233, 232] on div "check (1).png 7.57 kb" at bounding box center [259, 247] width 76 height 76
type input "[URL][DOMAIN_NAME]"
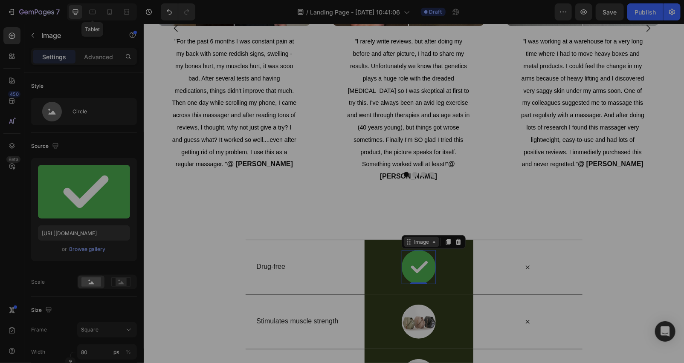
scroll to position [2702, 0]
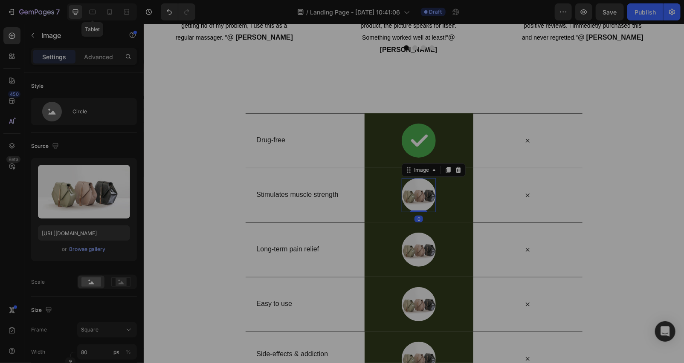
click at [411, 202] on img at bounding box center [418, 195] width 34 height 34
click at [87, 246] on div "Browse gallery" at bounding box center [87, 249] width 36 height 8
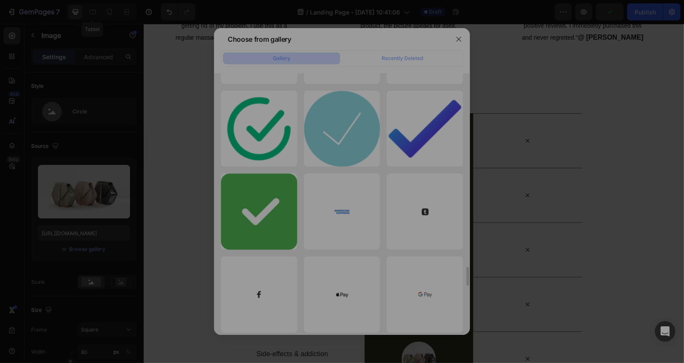
scroll to position [2518, 0]
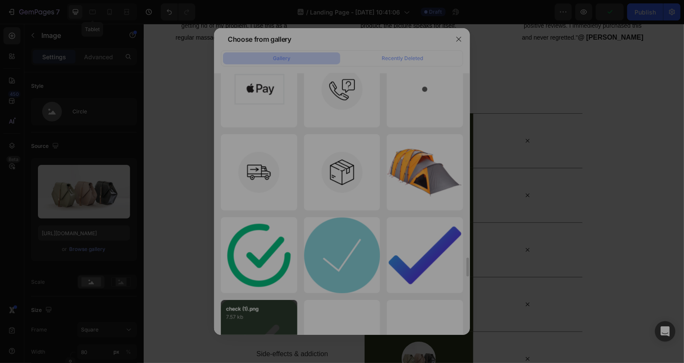
click at [263, 325] on div "check (1).png 7.57 kb" at bounding box center [259, 338] width 76 height 76
type input "[URL][DOMAIN_NAME]"
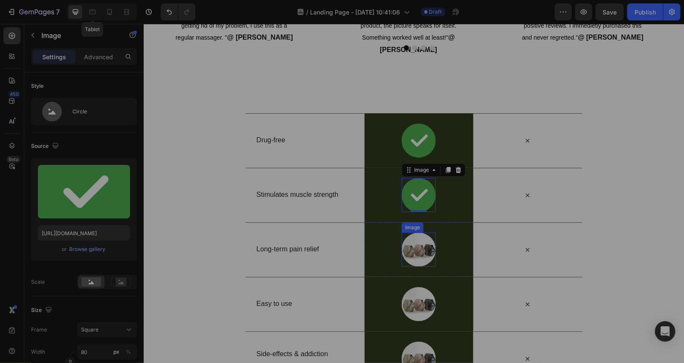
click at [415, 245] on img at bounding box center [418, 249] width 34 height 34
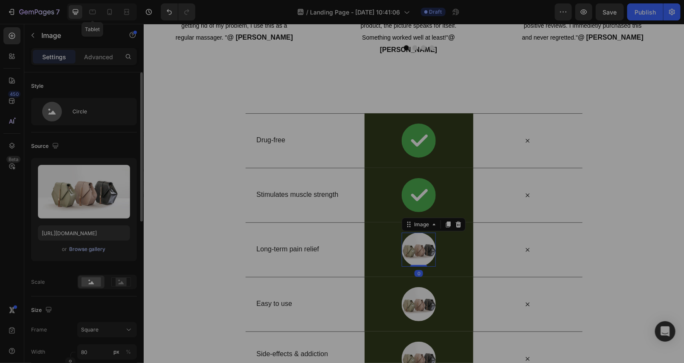
click at [87, 248] on div "Browse gallery" at bounding box center [87, 249] width 36 height 8
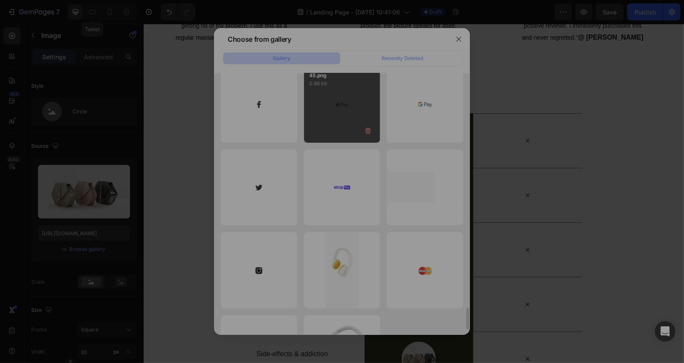
scroll to position [2581, 0]
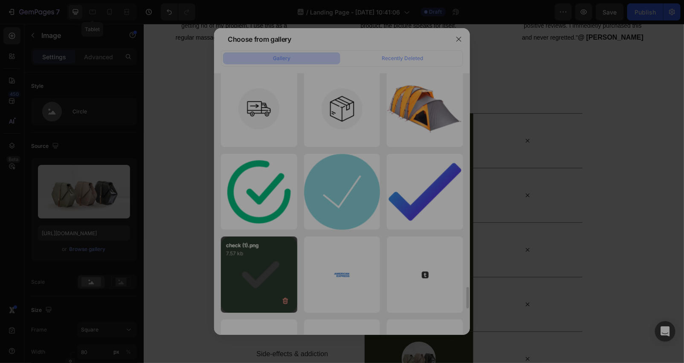
click at [250, 276] on div "check (1).png 7.57 kb" at bounding box center [259, 275] width 76 height 76
type input "[URL][DOMAIN_NAME]"
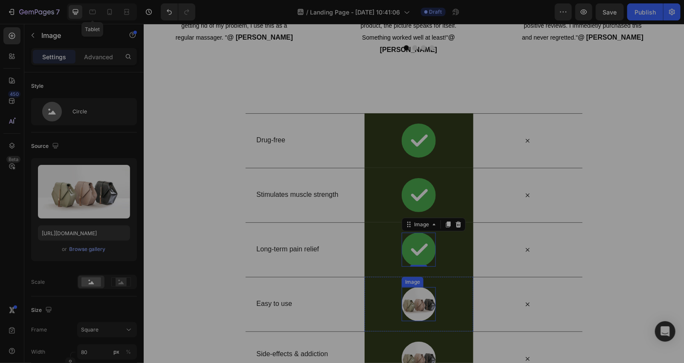
click at [417, 312] on img at bounding box center [418, 304] width 34 height 34
click at [80, 249] on div "Browse gallery" at bounding box center [87, 249] width 36 height 8
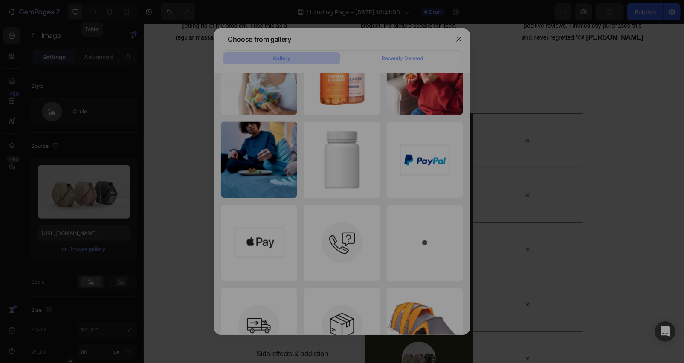
scroll to position [2609, 0]
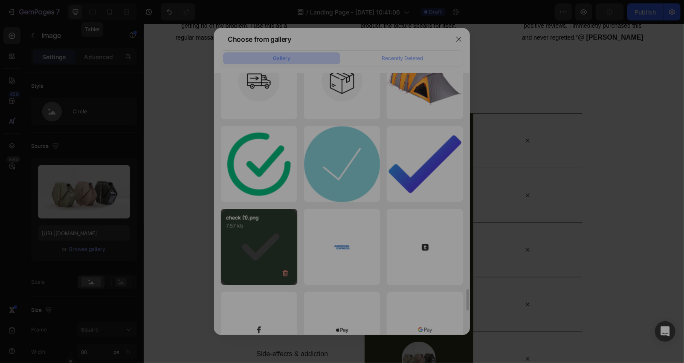
click at [266, 219] on p "check (1).png" at bounding box center [259, 218] width 66 height 8
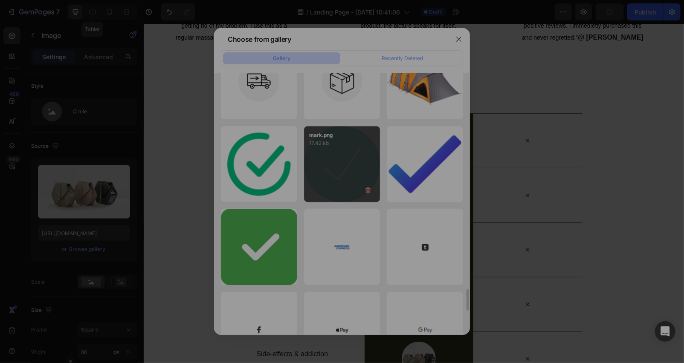
type input "[URL][DOMAIN_NAME]"
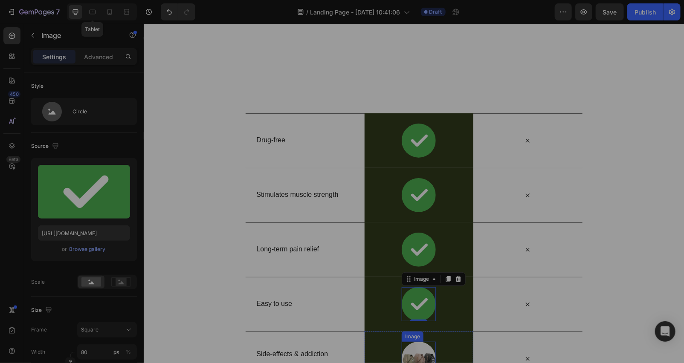
scroll to position [2955, 0]
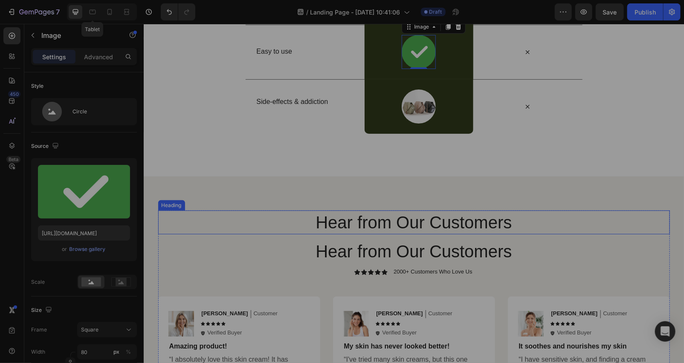
click at [413, 228] on h2 "Hear from Our Customers" at bounding box center [413, 222] width 511 height 24
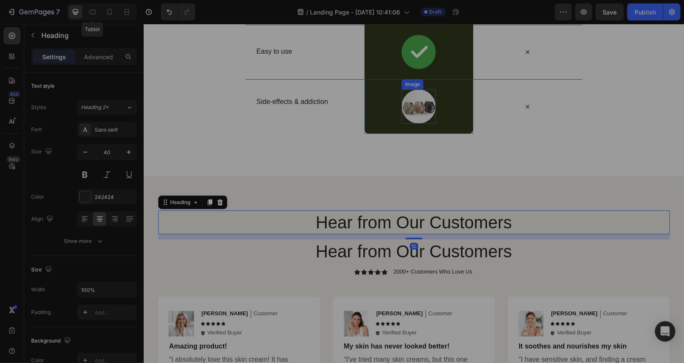
click at [409, 100] on img at bounding box center [418, 106] width 34 height 34
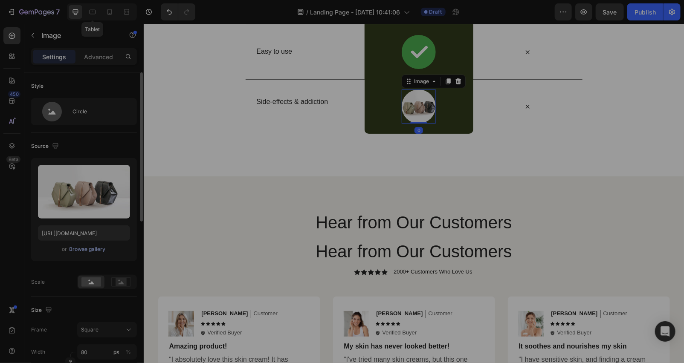
click at [93, 245] on button "Browse gallery" at bounding box center [87, 249] width 37 height 9
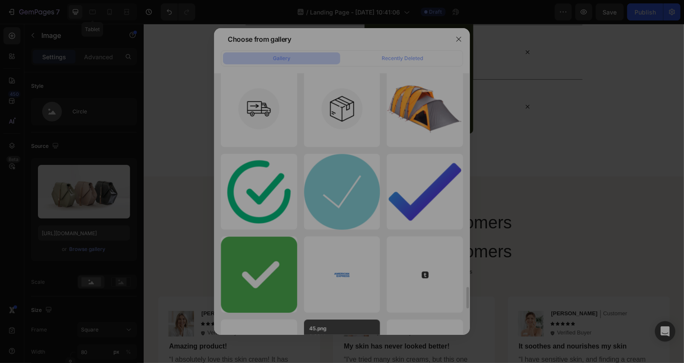
scroll to position [2708, 0]
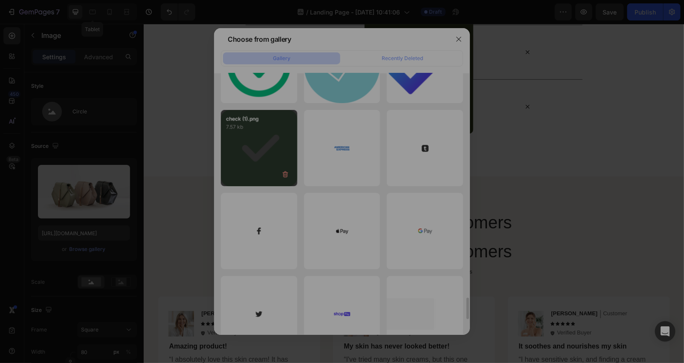
click at [260, 169] on div "check (1).png 7.57 kb" at bounding box center [259, 148] width 76 height 76
type input "[URL][DOMAIN_NAME]"
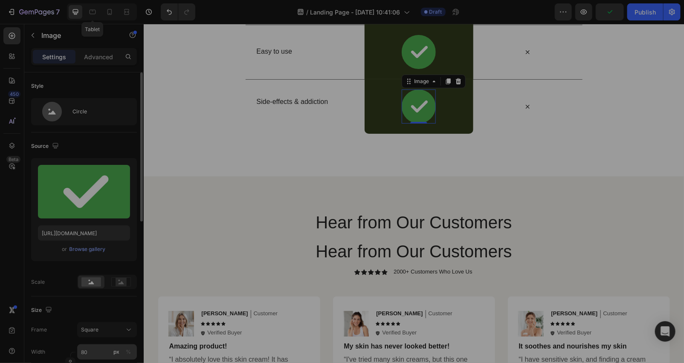
scroll to position [126, 0]
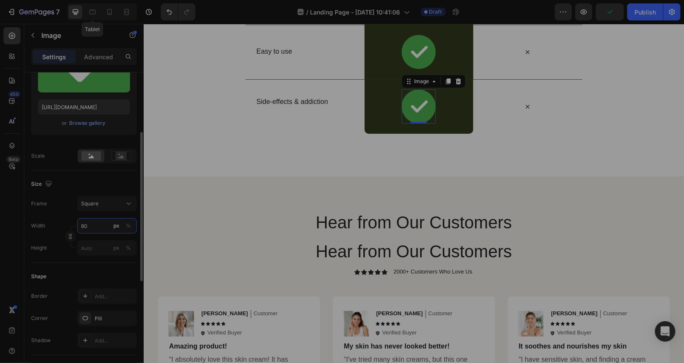
click at [90, 229] on input "80" at bounding box center [107, 225] width 60 height 15
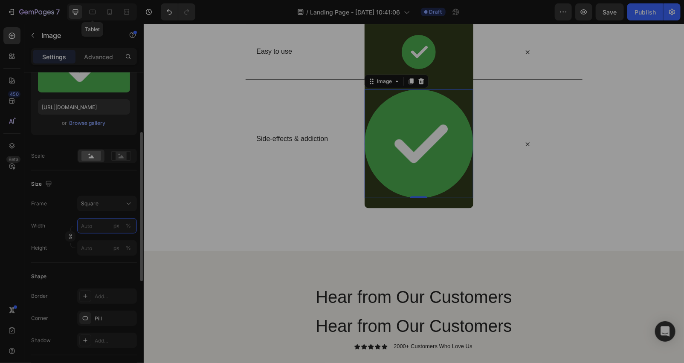
type input "5"
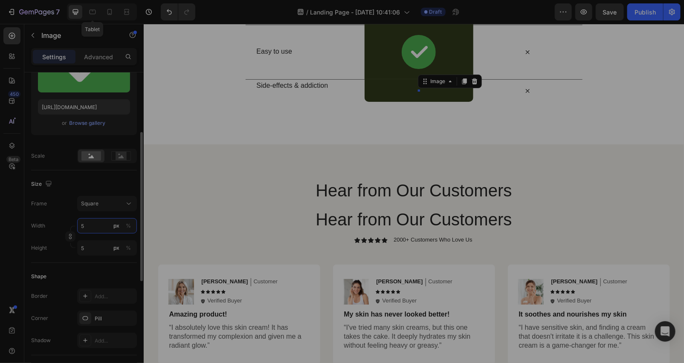
type input "50"
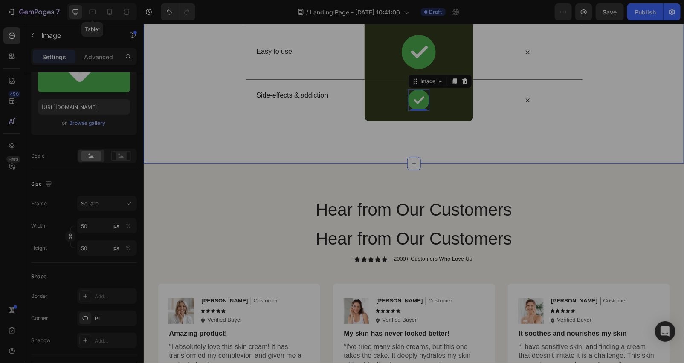
click at [284, 120] on div "Side-effects & addiction Text Block" at bounding box center [309, 99] width 109 height 41
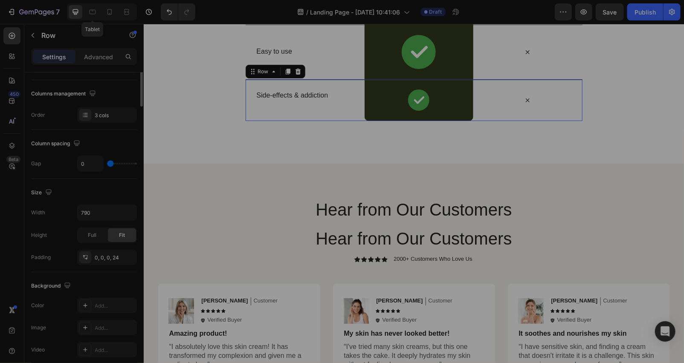
scroll to position [0, 0]
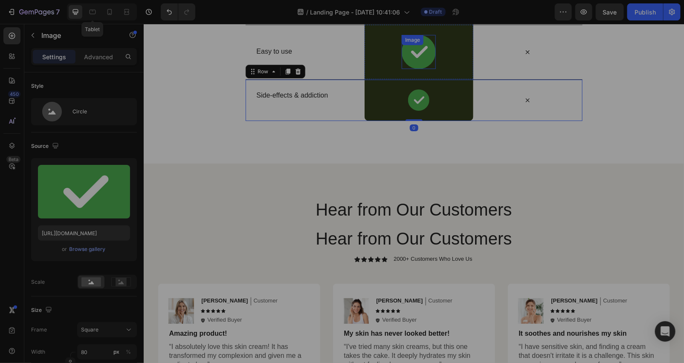
click at [421, 62] on img at bounding box center [418, 52] width 34 height 34
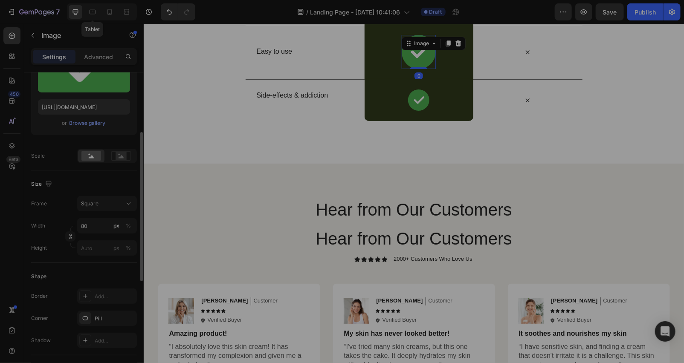
scroll to position [253, 0]
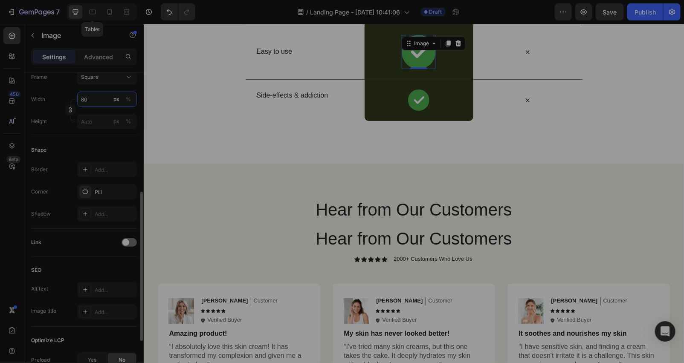
click at [91, 98] on input "80" at bounding box center [107, 99] width 60 height 15
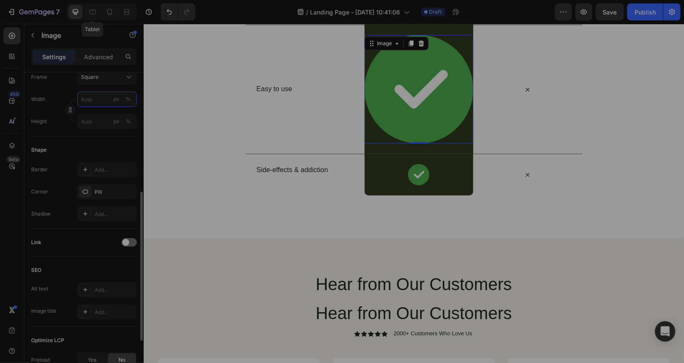
type input "5"
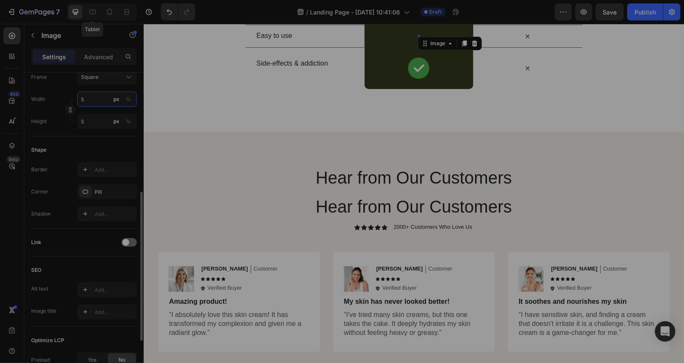
type input "50"
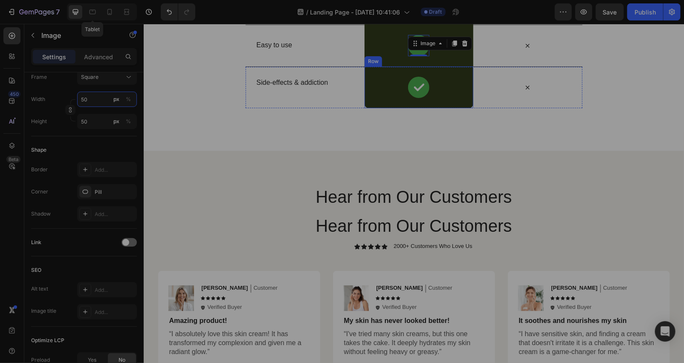
scroll to position [2828, 0]
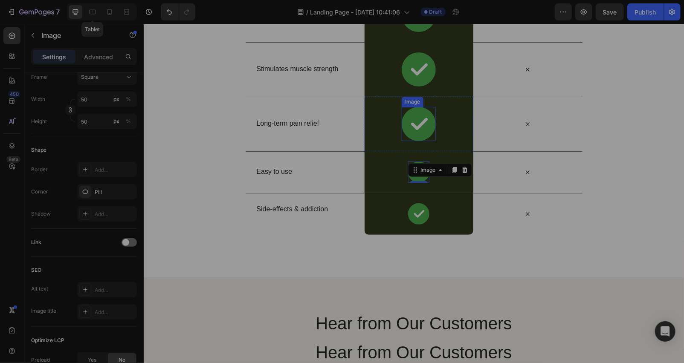
click at [410, 133] on img at bounding box center [418, 124] width 34 height 34
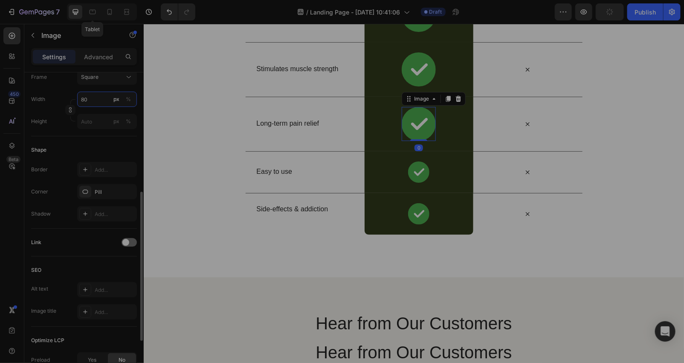
click at [96, 94] on input "80" at bounding box center [107, 99] width 60 height 15
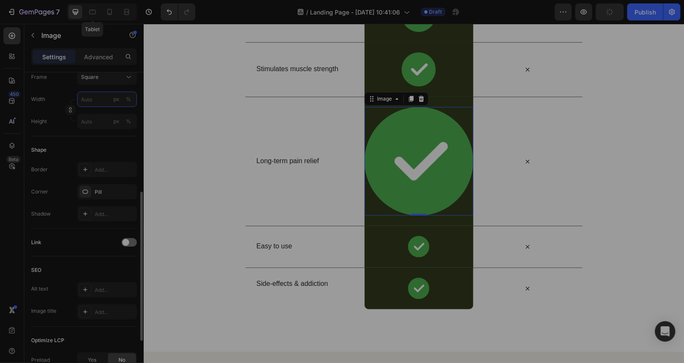
type input "5"
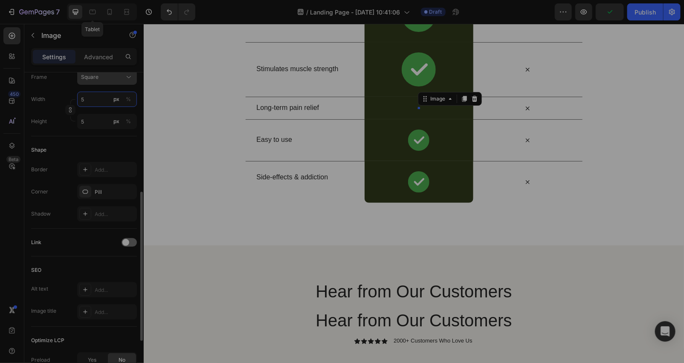
type input "50"
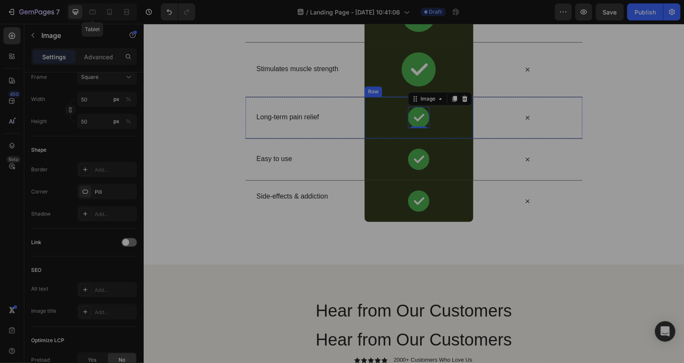
click at [397, 119] on div "Image 0 Row" at bounding box center [418, 117] width 109 height 42
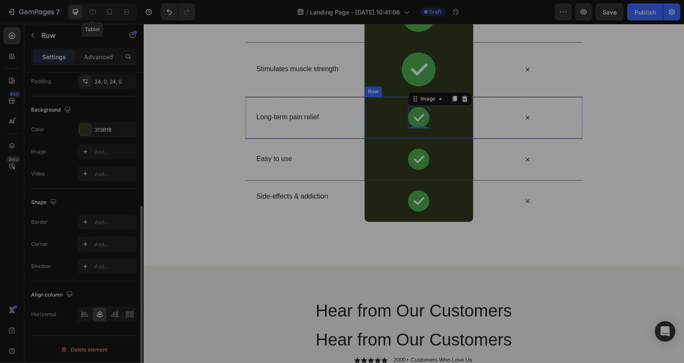
scroll to position [0, 0]
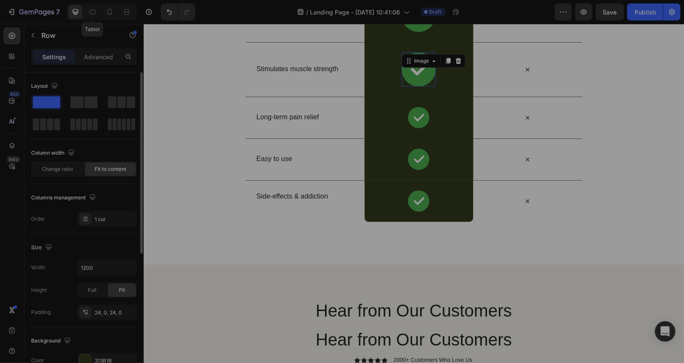
click at [422, 66] on div "Image 0" at bounding box center [418, 69] width 34 height 34
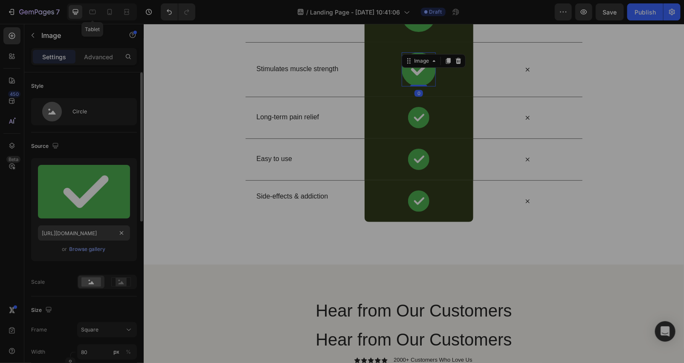
scroll to position [126, 0]
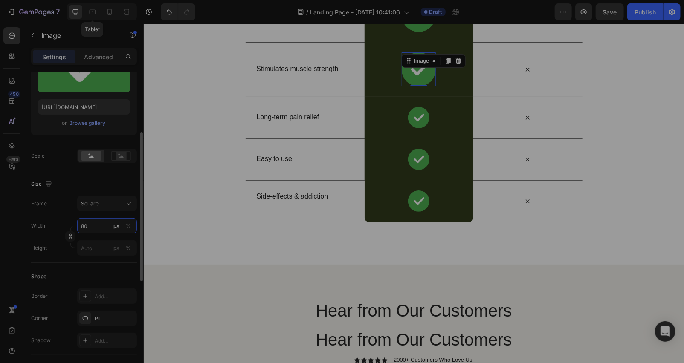
click at [96, 219] on input "80" at bounding box center [107, 225] width 60 height 15
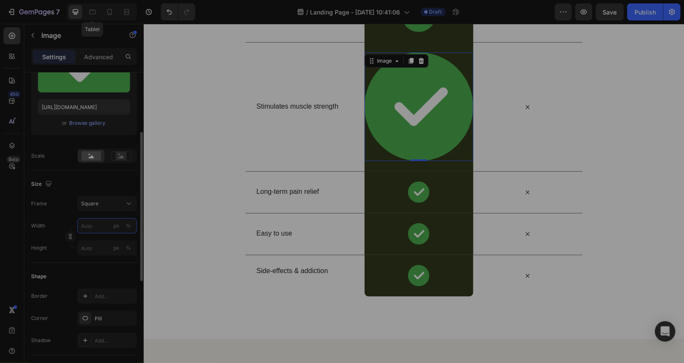
type input "5"
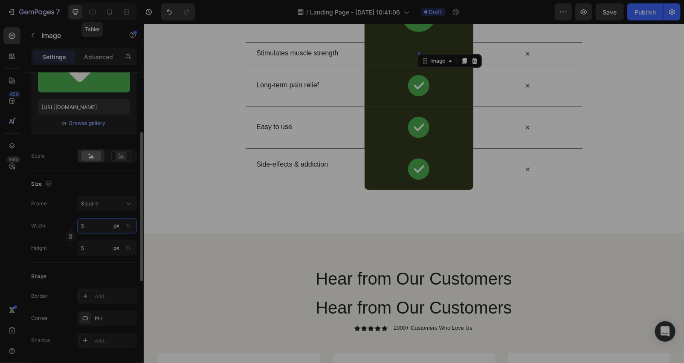
type input "50"
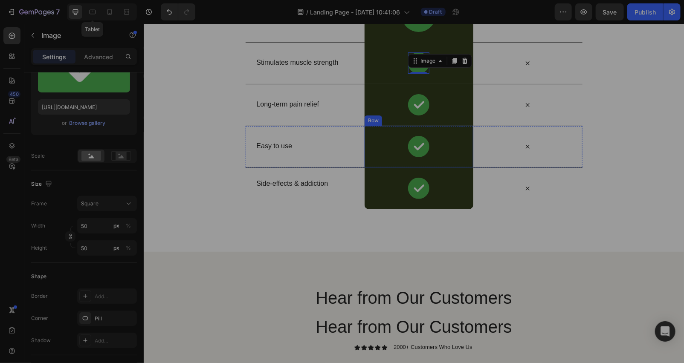
click at [393, 149] on div "Image Row" at bounding box center [418, 146] width 109 height 42
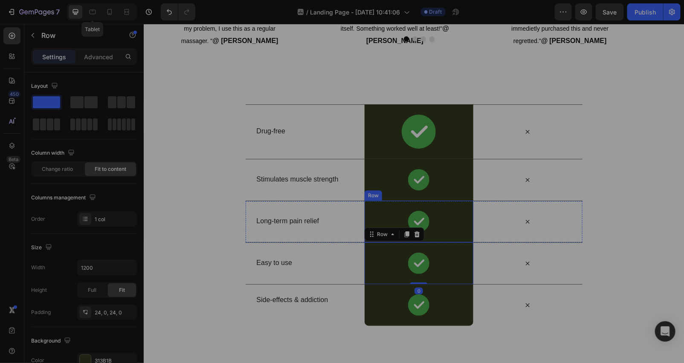
scroll to position [2576, 0]
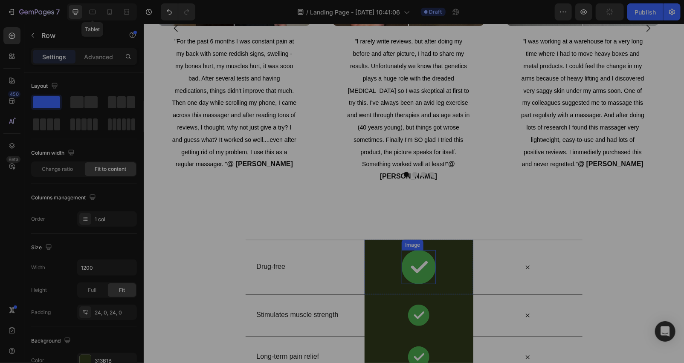
click at [402, 263] on img at bounding box center [418, 267] width 34 height 34
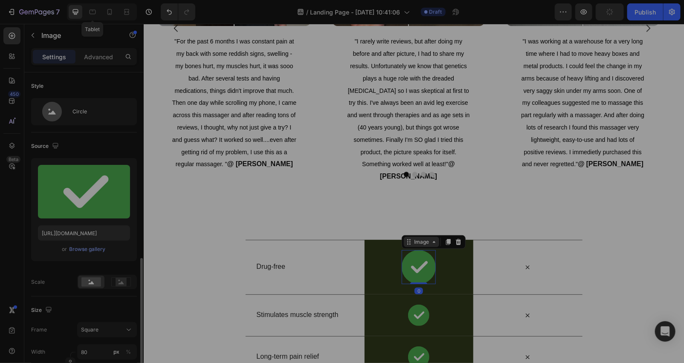
scroll to position [126, 0]
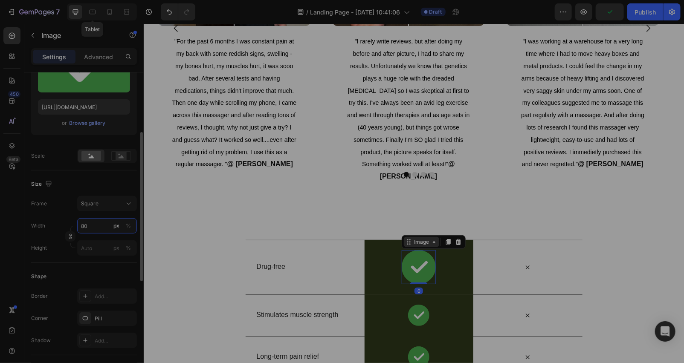
click at [91, 226] on input "80" at bounding box center [107, 225] width 60 height 15
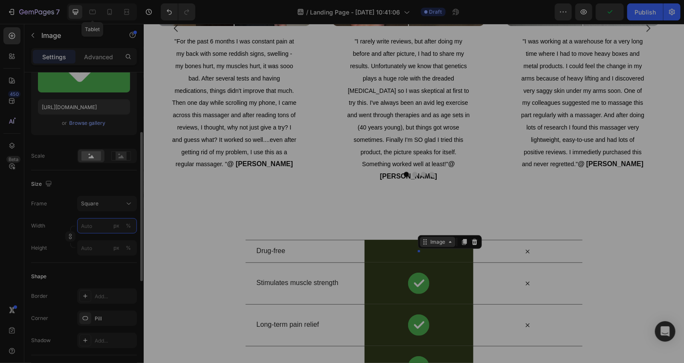
type input "5"
type input "50"
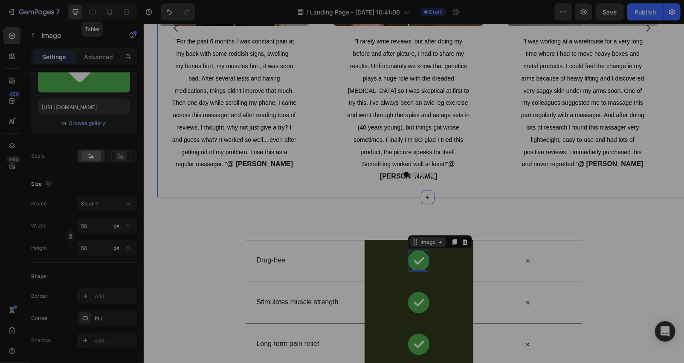
drag, startPoint x: 317, startPoint y: 183, endPoint x: 390, endPoint y: 183, distance: 72.9
click at [317, 183] on div "Image Comparison "For the past 6 months I was constant pain at my back with som…" at bounding box center [427, 28] width 540 height 338
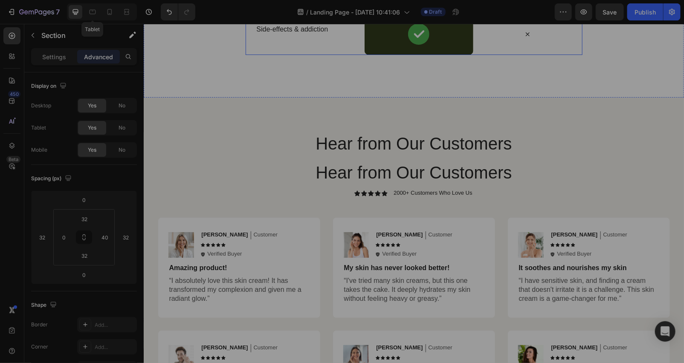
scroll to position [2702, 0]
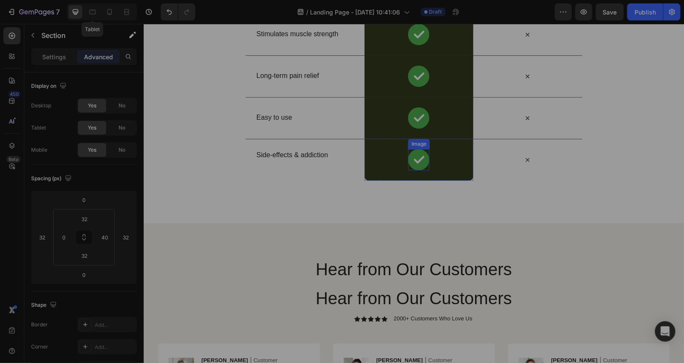
click at [414, 162] on img at bounding box center [417, 159] width 21 height 21
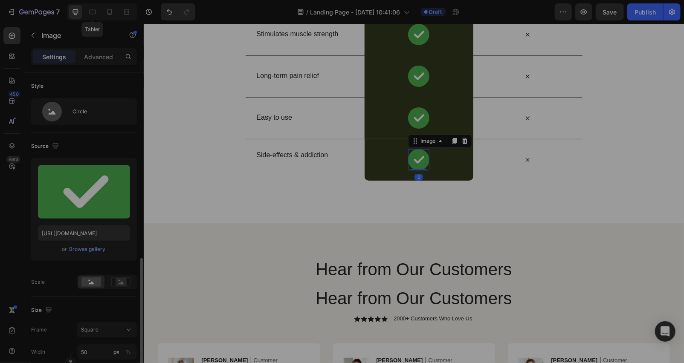
scroll to position [126, 0]
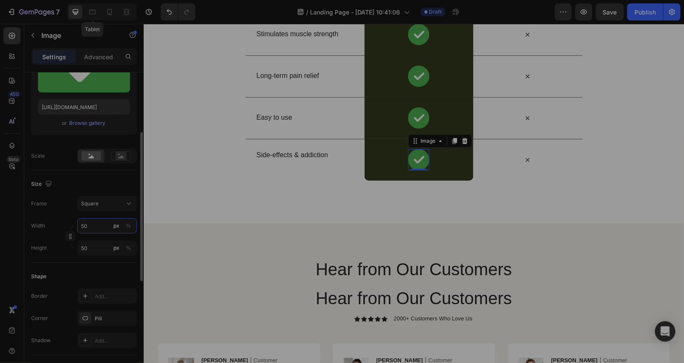
click at [94, 223] on input "50" at bounding box center [107, 225] width 60 height 15
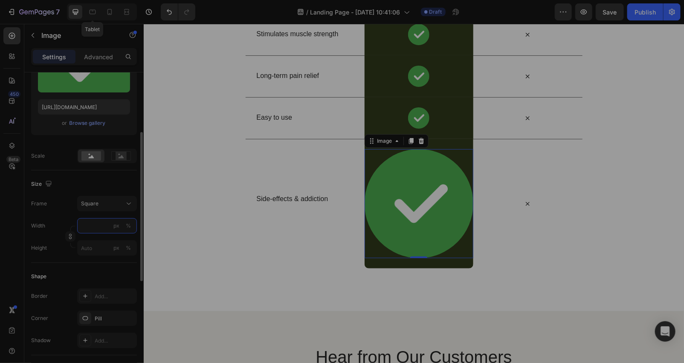
type input "4"
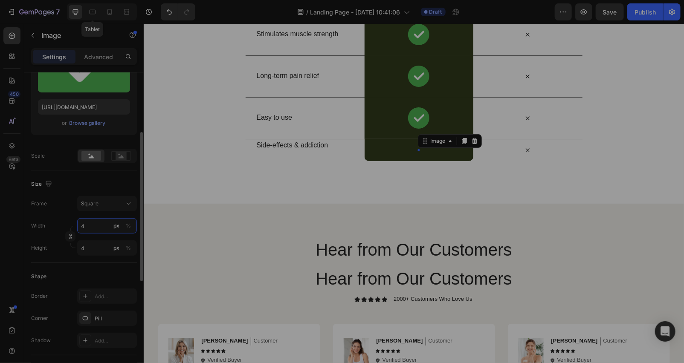
type input "40"
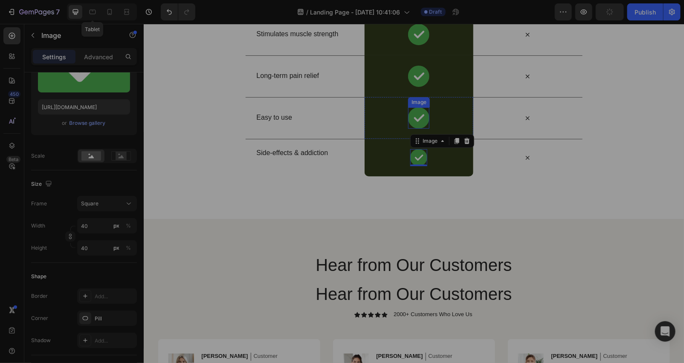
click at [416, 121] on img at bounding box center [417, 117] width 21 height 21
click at [95, 227] on input "50" at bounding box center [107, 226] width 60 height 15
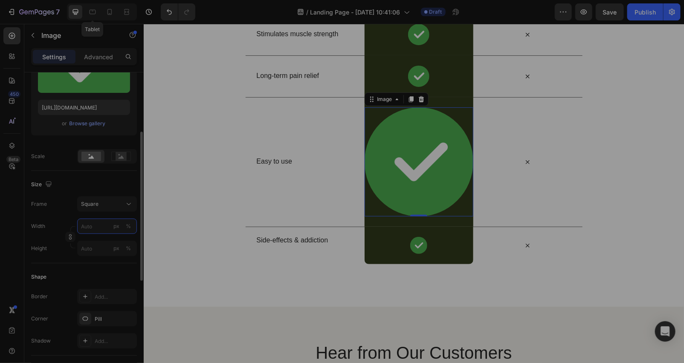
type input "4"
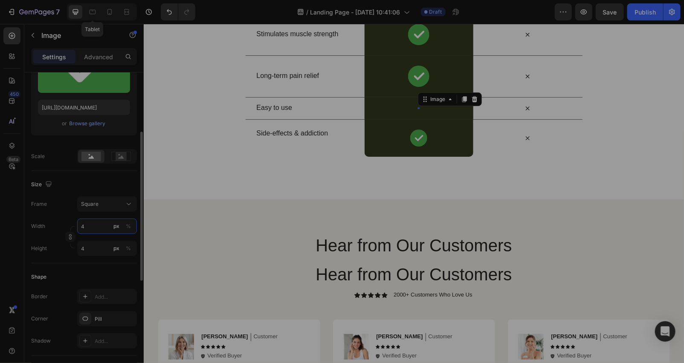
type input "40"
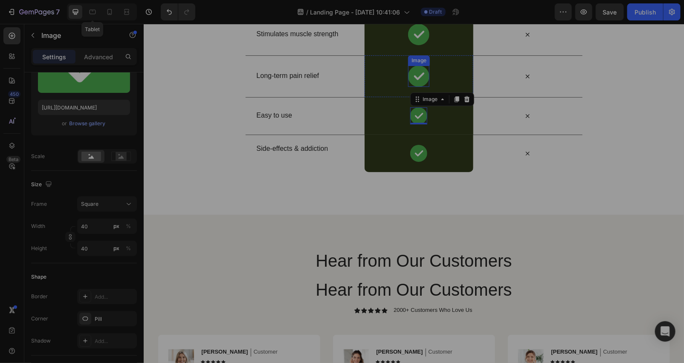
click at [419, 76] on img at bounding box center [417, 75] width 21 height 21
click at [100, 222] on input "50" at bounding box center [107, 226] width 60 height 15
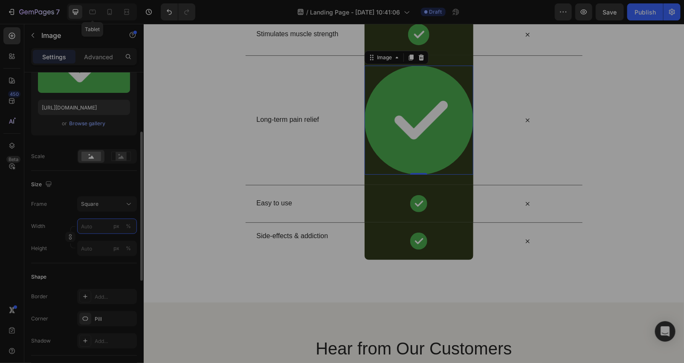
type input "4"
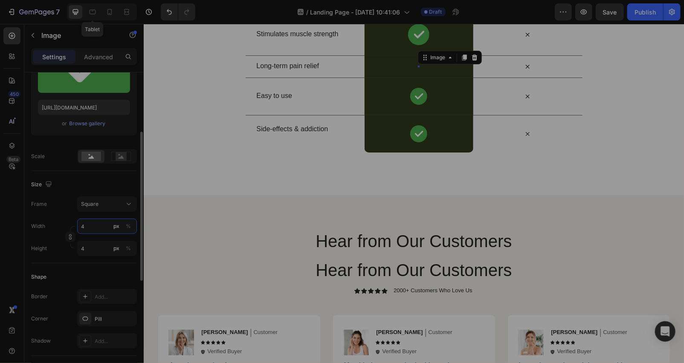
type input "40"
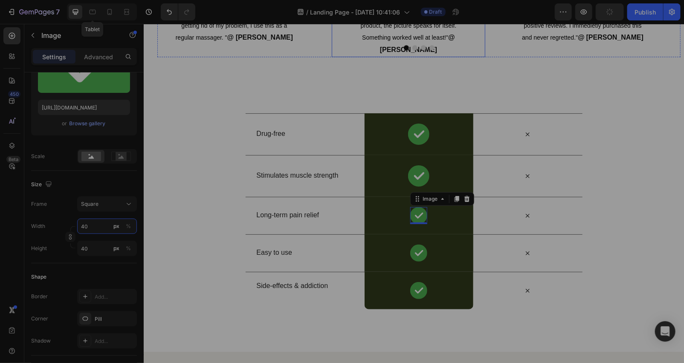
scroll to position [2576, 0]
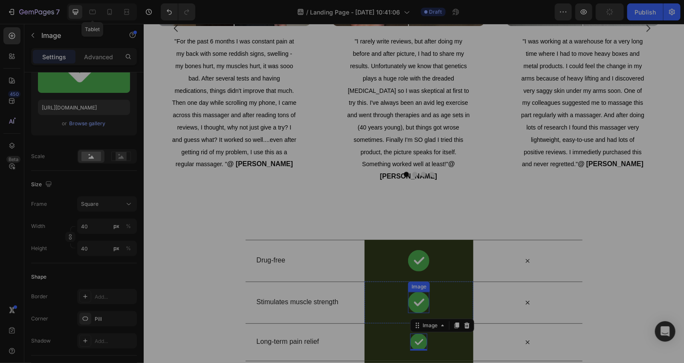
click at [424, 308] on div at bounding box center [417, 302] width 21 height 21
click at [89, 224] on input "50" at bounding box center [107, 226] width 60 height 15
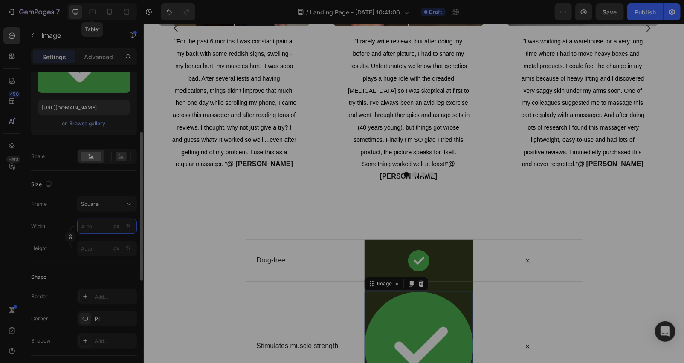
type input "4"
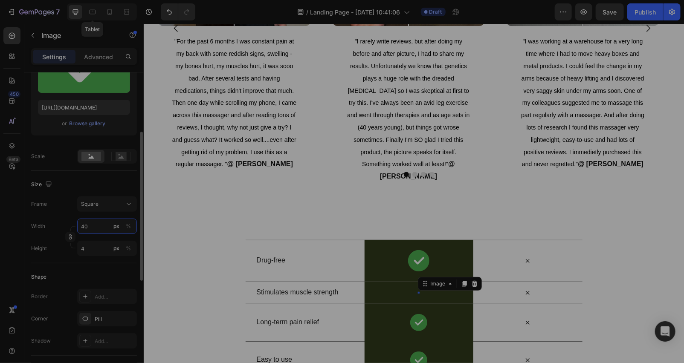
type input "401"
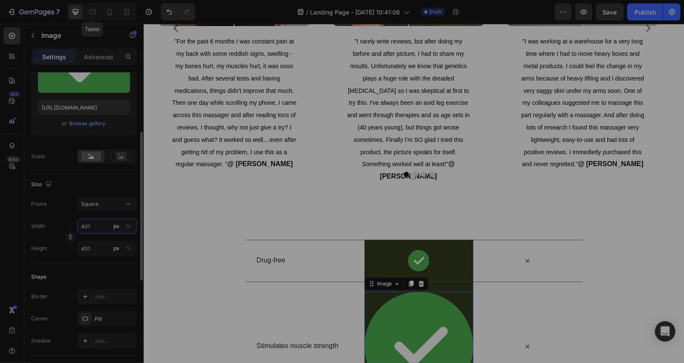
type input "40"
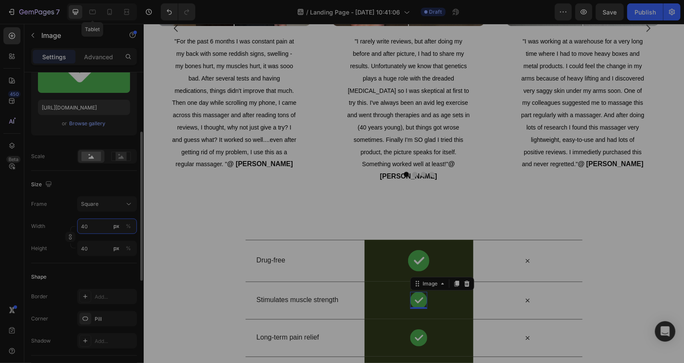
type input "4"
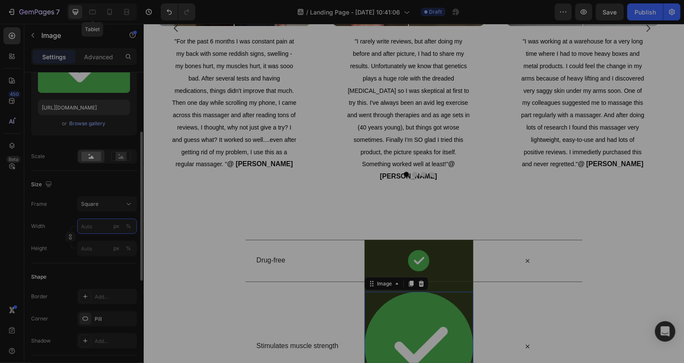
type input "4"
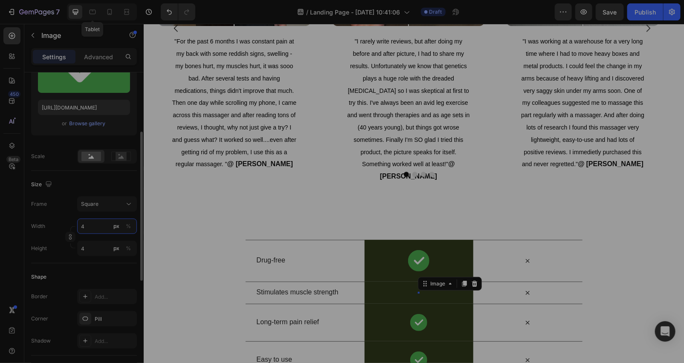
type input "40"
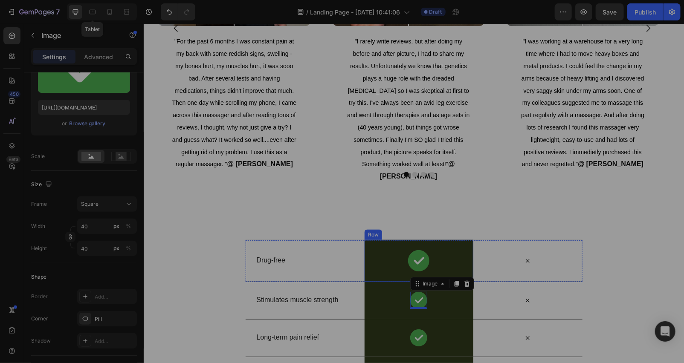
drag, startPoint x: 422, startPoint y: 261, endPoint x: 413, endPoint y: 260, distance: 8.7
click at [420, 261] on img at bounding box center [417, 260] width 21 height 21
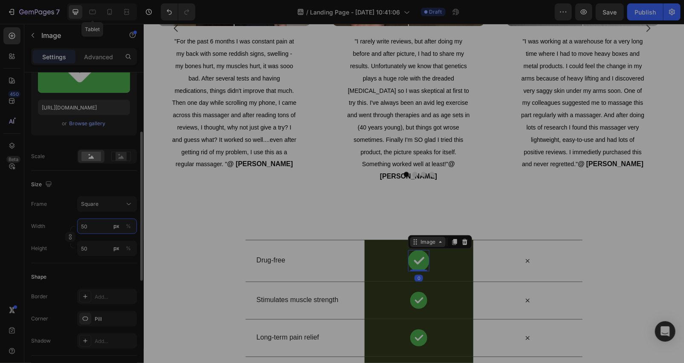
click at [94, 226] on input "50" at bounding box center [107, 226] width 60 height 15
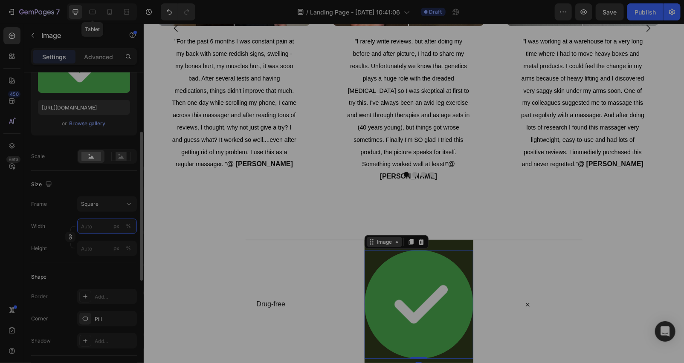
type input "4"
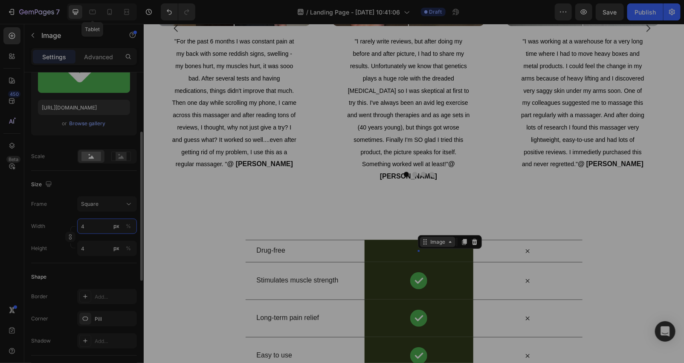
type input "40"
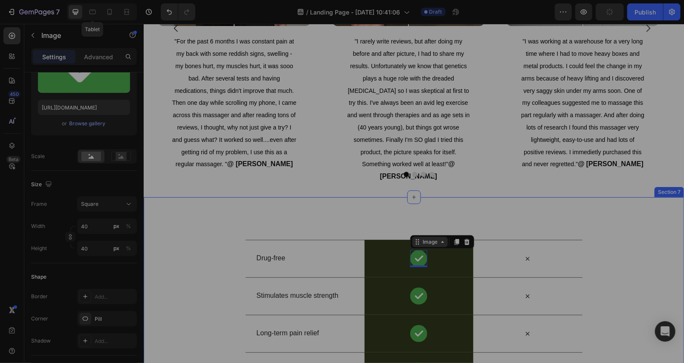
click at [226, 233] on div "Drug-free Text Block Image 0 Row Icon Row Stimulates muscle strength Text Block…" at bounding box center [413, 333] width 540 height 273
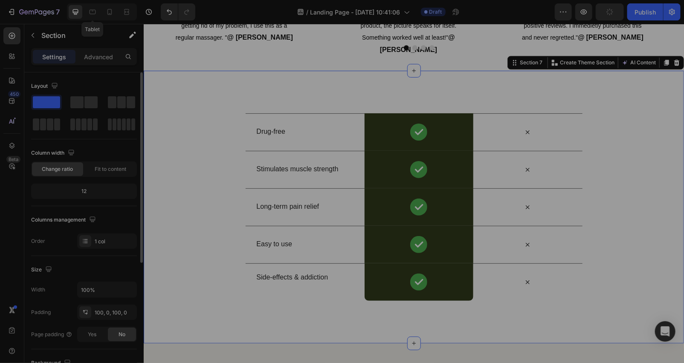
scroll to position [2828, 0]
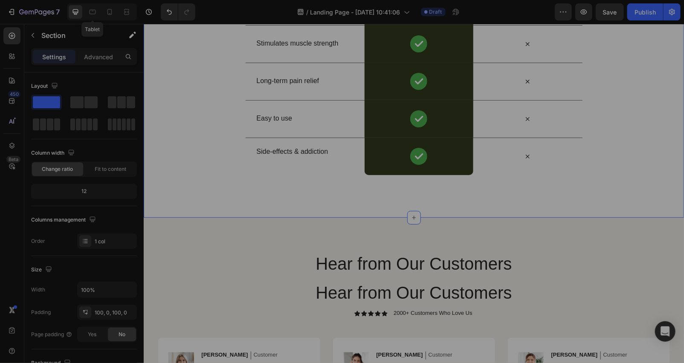
click at [594, 18] on div "Preview Save Publish" at bounding box center [617, 11] width 126 height 17
click at [614, 18] on button "Save" at bounding box center [609, 11] width 28 height 17
click at [105, 13] on icon at bounding box center [109, 12] width 9 height 9
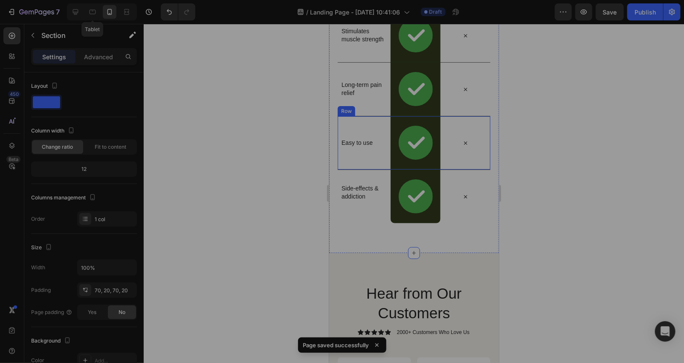
scroll to position [2553, 0]
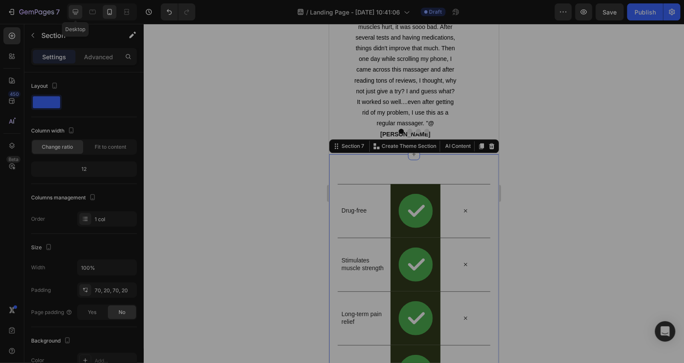
click at [72, 14] on icon at bounding box center [75, 12] width 9 height 9
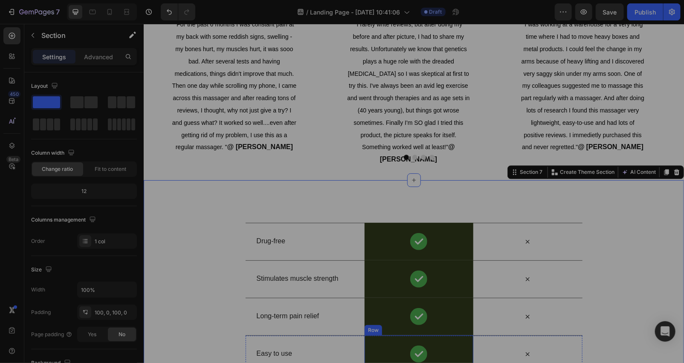
scroll to position [2720, 0]
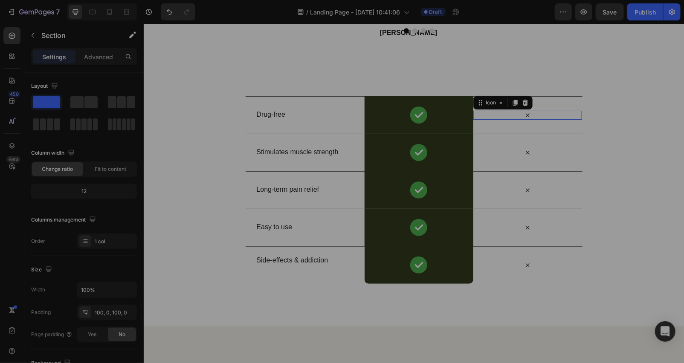
click at [523, 118] on div "Icon 0" at bounding box center [527, 114] width 109 height 9
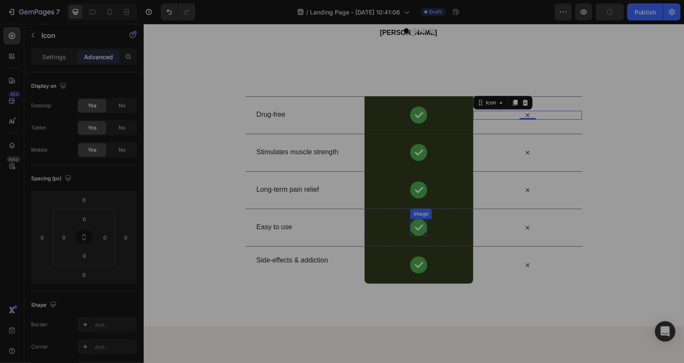
click at [416, 231] on img at bounding box center [418, 227] width 17 height 17
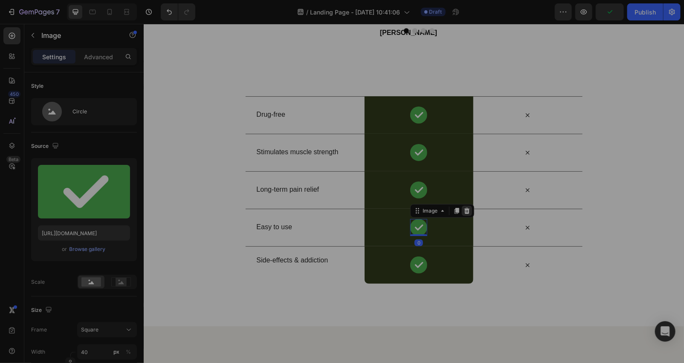
click at [464, 213] on icon at bounding box center [467, 211] width 6 height 6
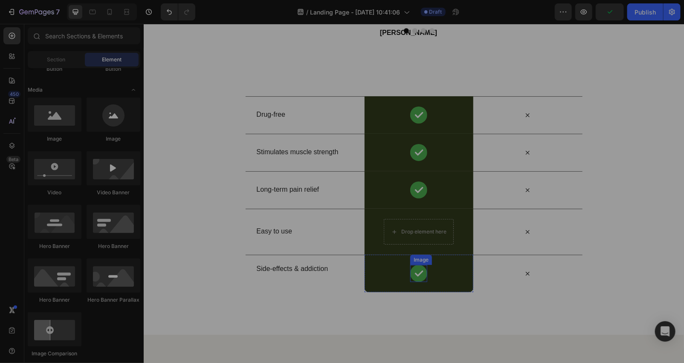
click at [410, 271] on img at bounding box center [418, 273] width 17 height 17
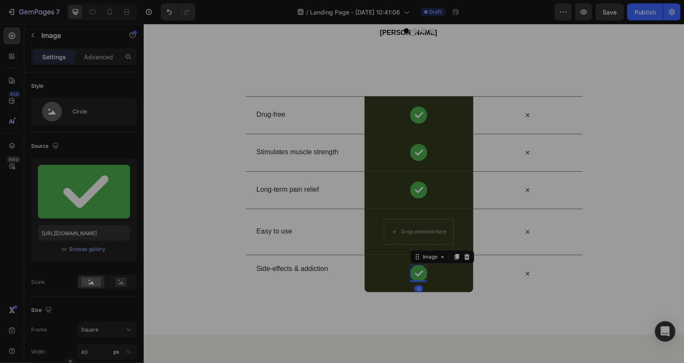
drag, startPoint x: 463, startPoint y: 260, endPoint x: 424, endPoint y: 260, distance: 39.6
click at [463, 260] on icon at bounding box center [466, 256] width 7 height 7
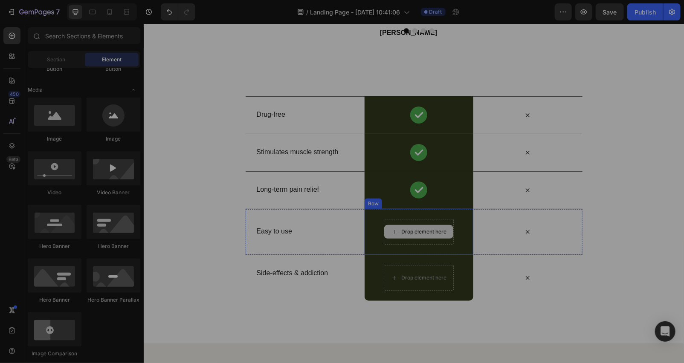
click at [412, 238] on div "Drop element here" at bounding box center [418, 232] width 69 height 14
drag, startPoint x: 254, startPoint y: 145, endPoint x: 390, endPoint y: 226, distance: 158.5
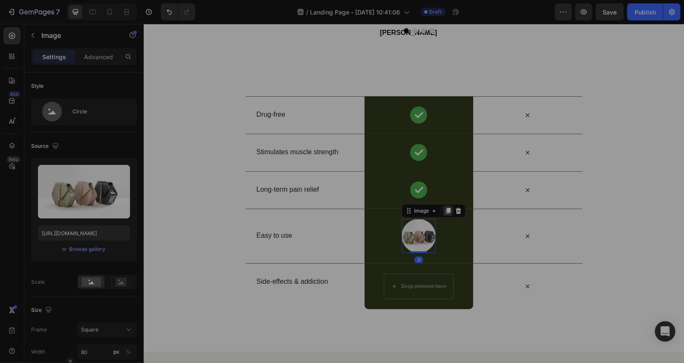
click at [445, 211] on icon at bounding box center [447, 211] width 5 height 6
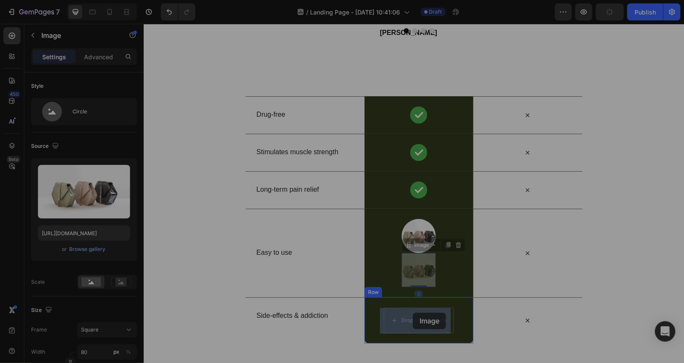
drag, startPoint x: 422, startPoint y: 246, endPoint x: 413, endPoint y: 313, distance: 68.0
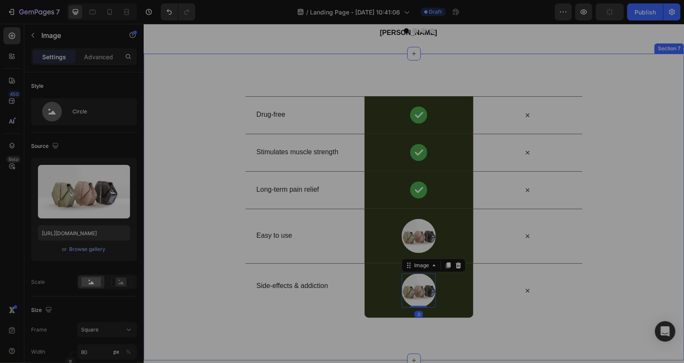
click at [414, 338] on div "Drug-free Text Block Image Row Icon Row Stimulates muscle strength Text Block I…" at bounding box center [413, 206] width 540 height 307
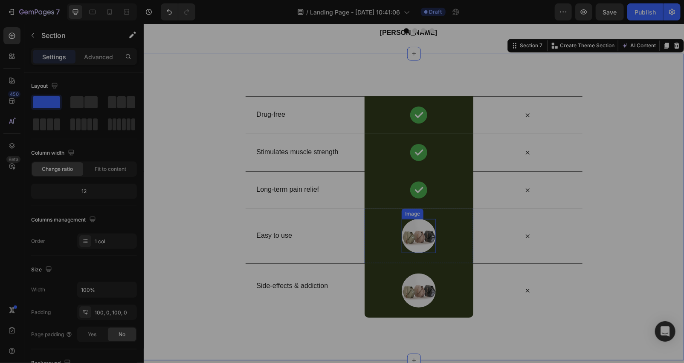
click at [417, 230] on img at bounding box center [418, 236] width 34 height 34
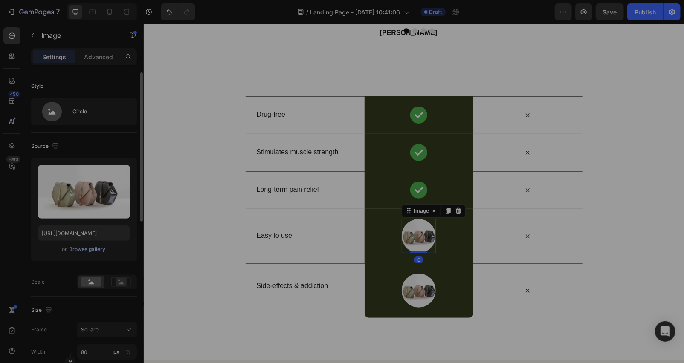
click at [79, 246] on div "Browse gallery" at bounding box center [87, 249] width 36 height 8
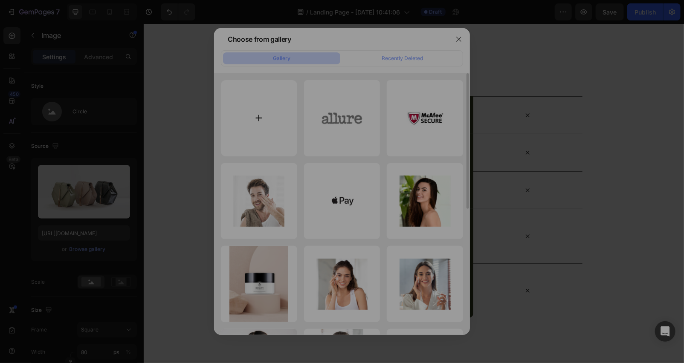
click at [278, 107] on input "file" at bounding box center [259, 118] width 76 height 76
type input "C:\fakepath\close.png"
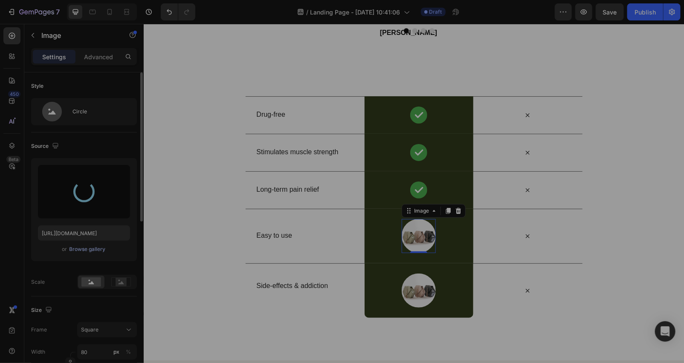
click at [87, 251] on div "Browse gallery" at bounding box center [87, 249] width 36 height 8
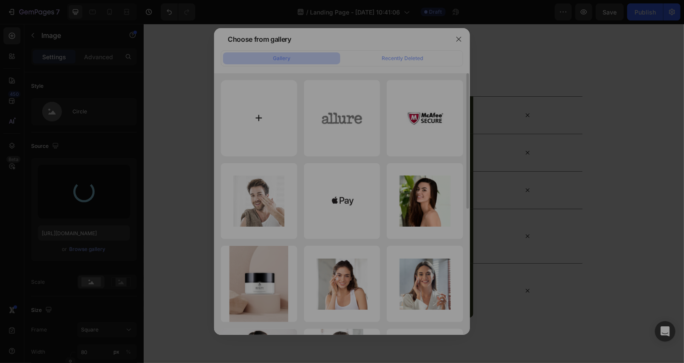
type input "[URL][DOMAIN_NAME]"
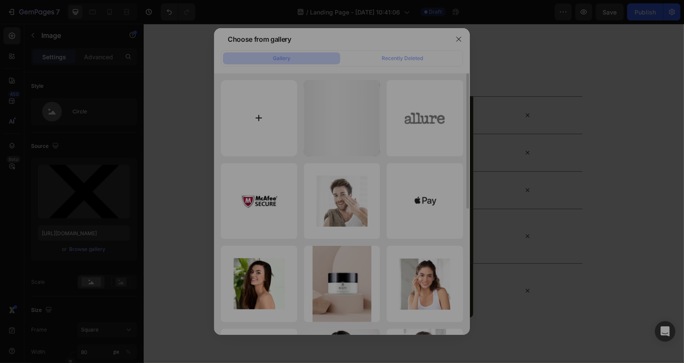
click at [272, 99] on input "file" at bounding box center [259, 118] width 76 height 76
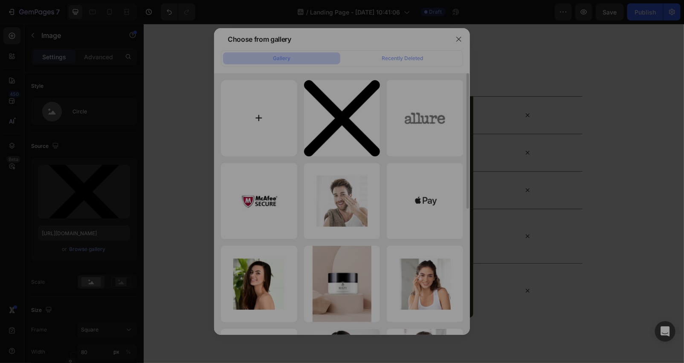
type input "C:\fakepath\close.png"
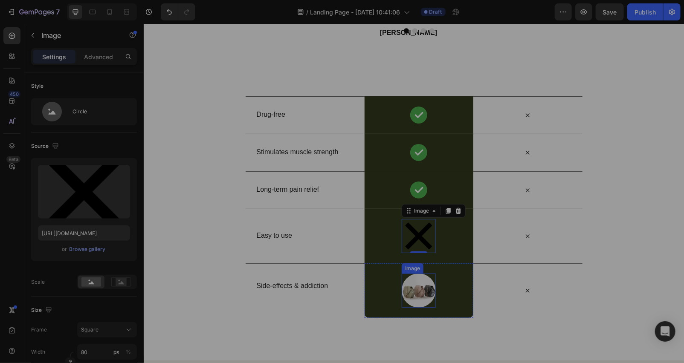
click at [420, 291] on img at bounding box center [418, 290] width 34 height 34
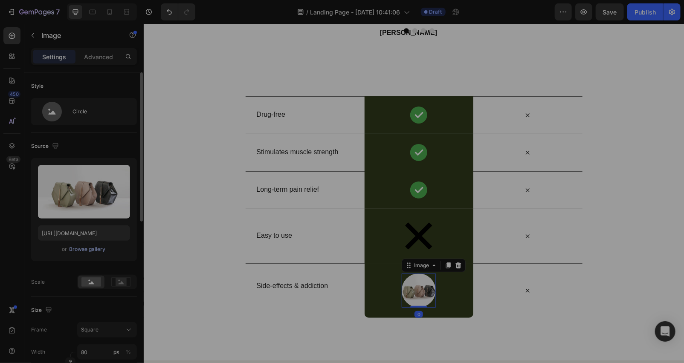
click at [87, 245] on div "Browse gallery" at bounding box center [87, 249] width 36 height 8
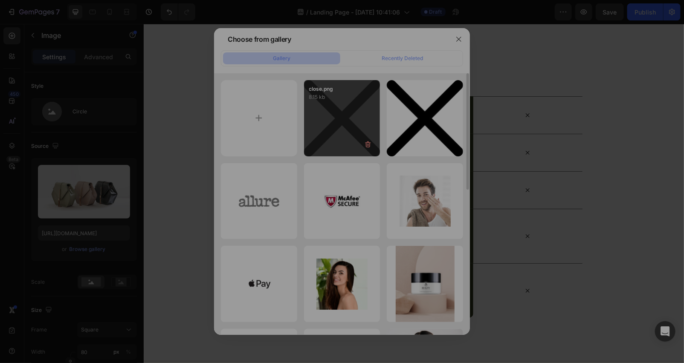
click at [356, 120] on div "close.png 8.15 kb" at bounding box center [342, 118] width 76 height 76
type input "[URL][DOMAIN_NAME]"
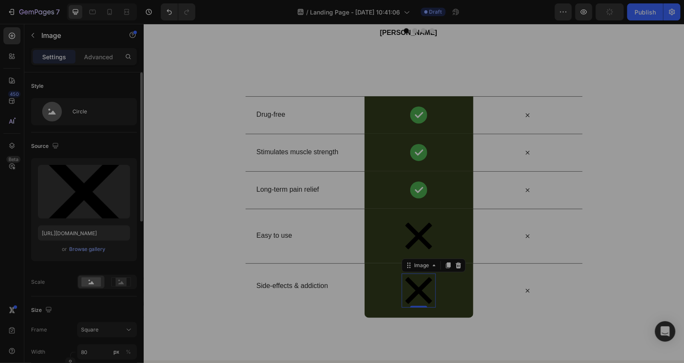
scroll to position [126, 0]
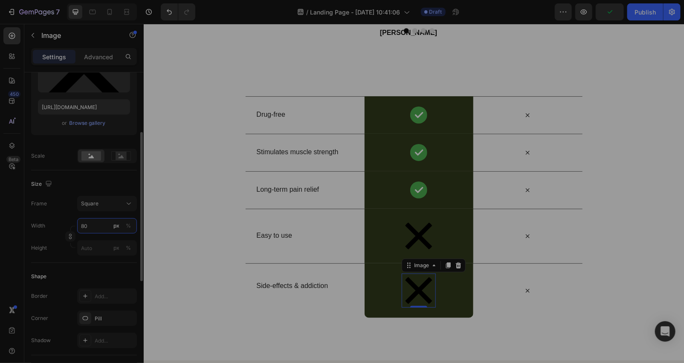
click at [95, 228] on input "80" at bounding box center [107, 225] width 60 height 15
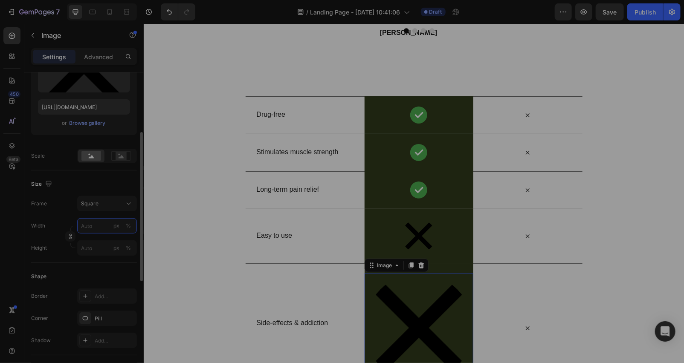
type input "4"
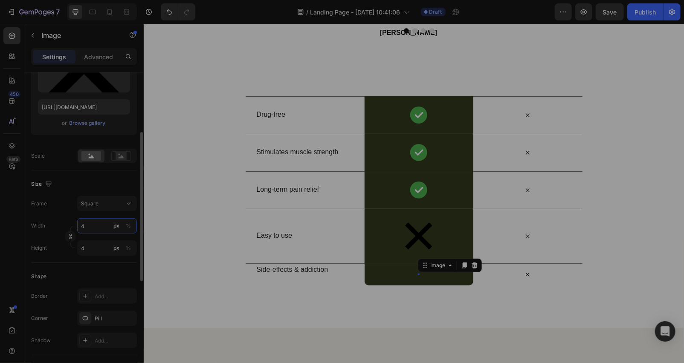
type input "40"
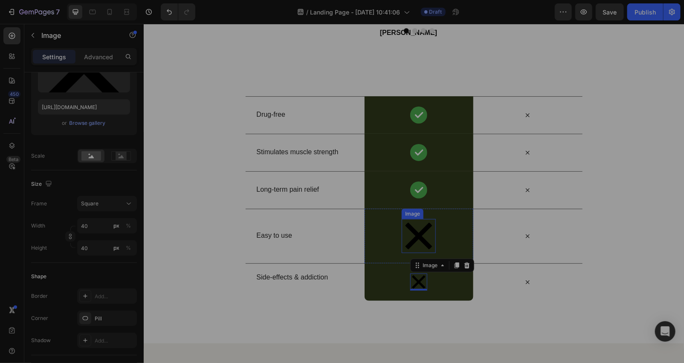
click at [419, 222] on img at bounding box center [418, 236] width 34 height 34
click at [88, 223] on input "80" at bounding box center [107, 226] width 60 height 15
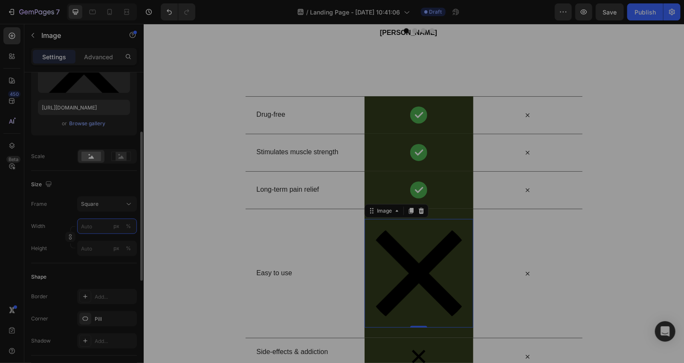
type input "4"
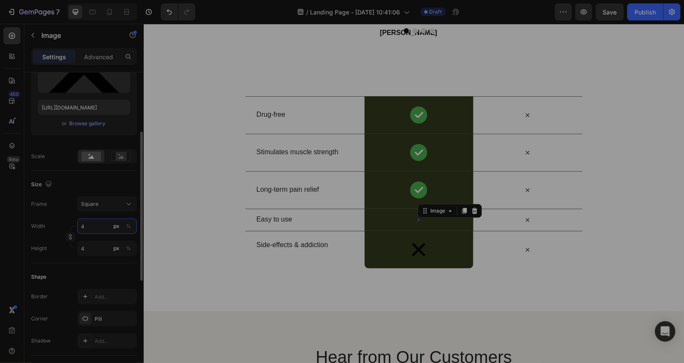
type input "40"
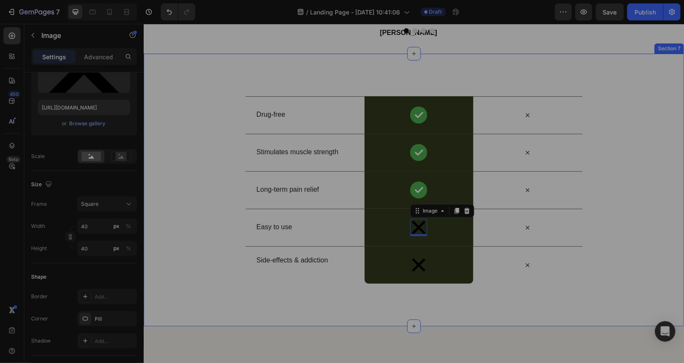
click at [165, 172] on div "Drug-free Text Block Image Row Icon Row Stimulates muscle strength Text Block I…" at bounding box center [413, 190] width 540 height 188
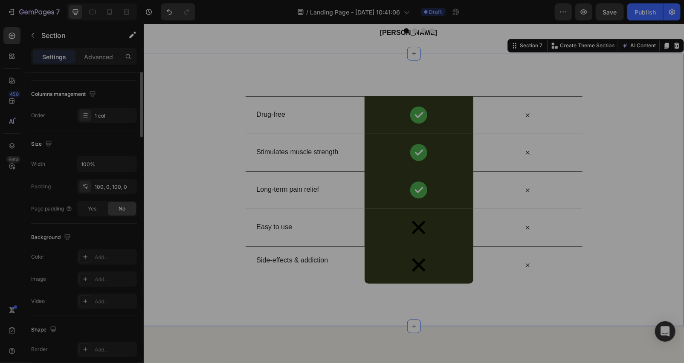
scroll to position [0, 0]
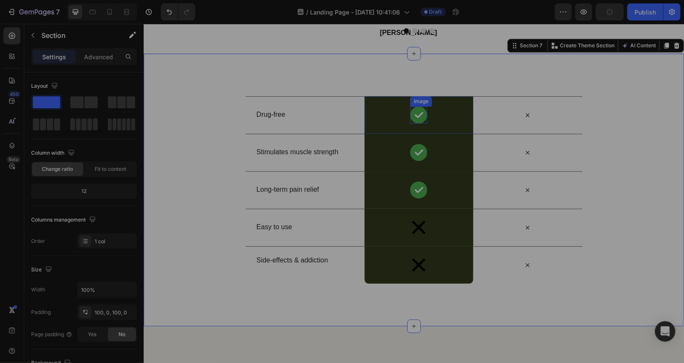
click at [415, 109] on img at bounding box center [418, 114] width 17 height 17
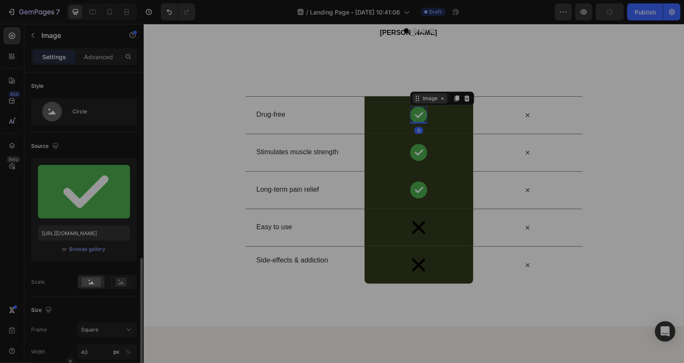
scroll to position [126, 0]
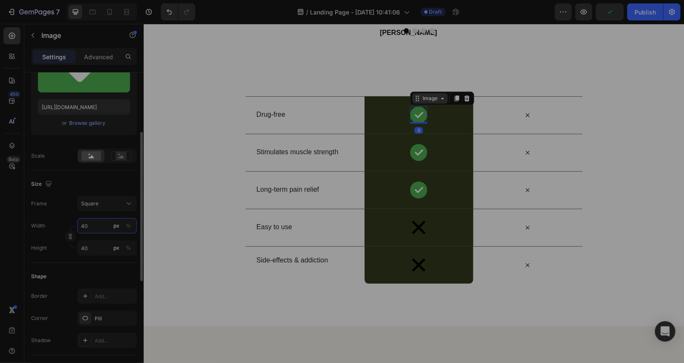
click at [95, 219] on input "40" at bounding box center [107, 225] width 60 height 15
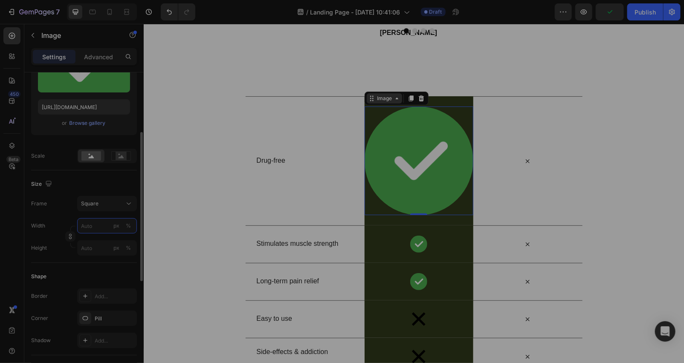
type input "2"
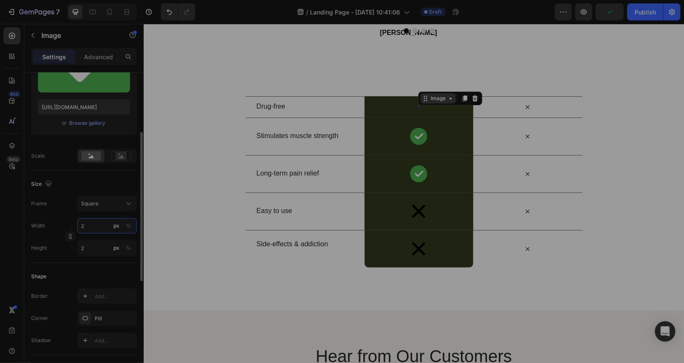
type input "25"
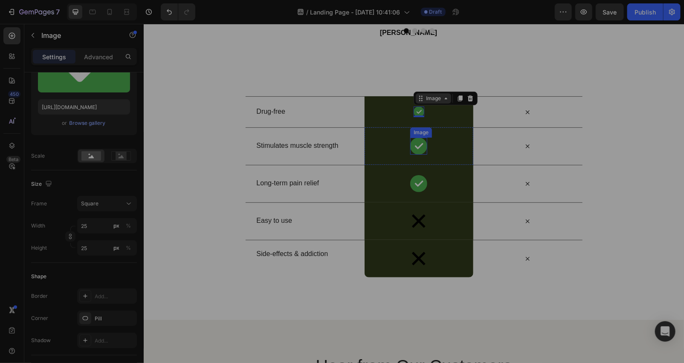
click at [412, 147] on img at bounding box center [418, 145] width 17 height 17
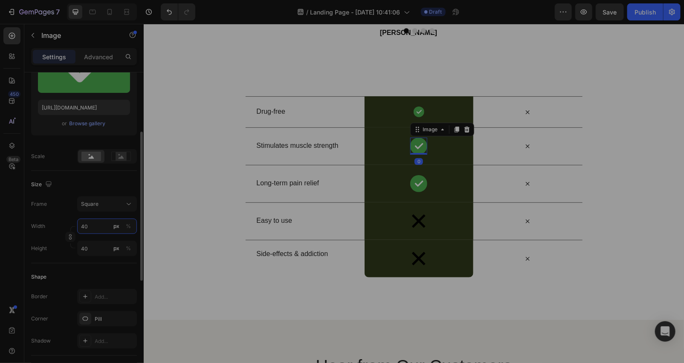
click at [94, 225] on input "40" at bounding box center [107, 226] width 60 height 15
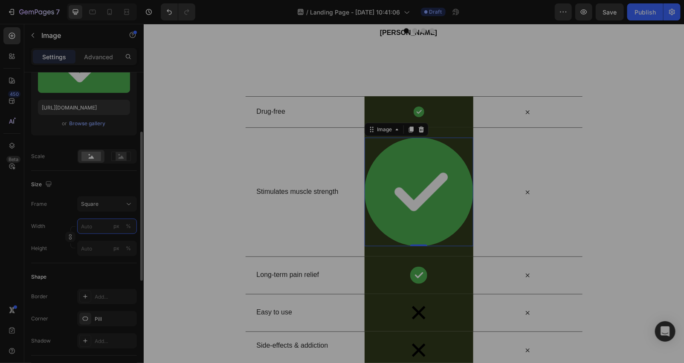
type input "2"
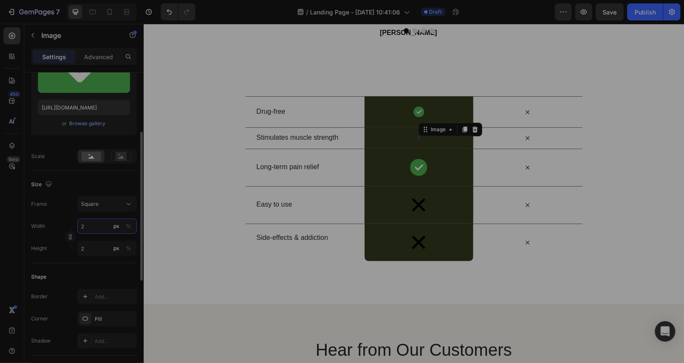
type input "25"
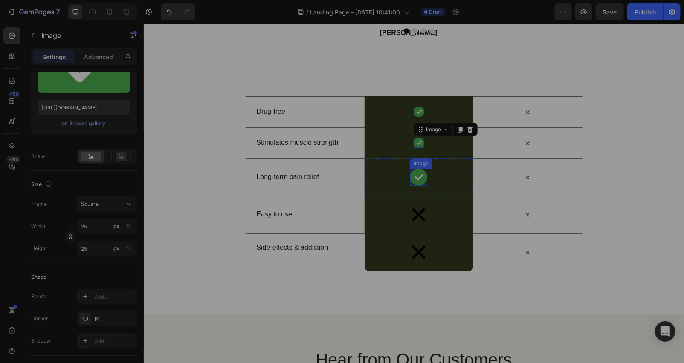
click at [411, 175] on img at bounding box center [418, 176] width 17 height 17
click at [91, 221] on input "40" at bounding box center [107, 226] width 60 height 15
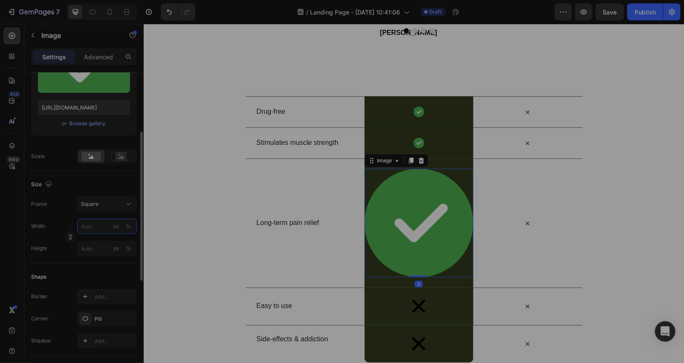
type input "2"
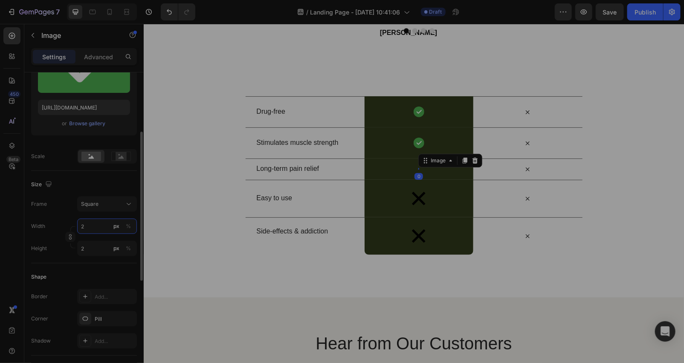
type input "25"
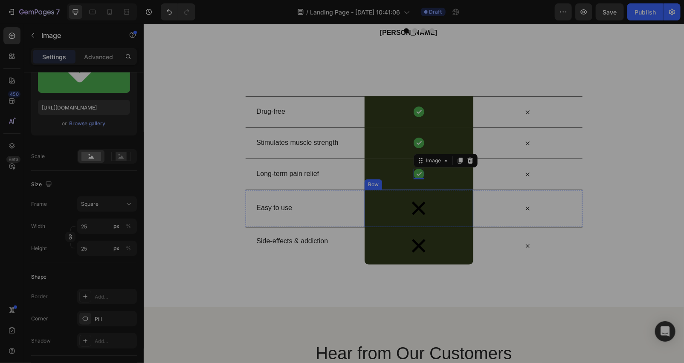
click at [424, 205] on div "Image Row" at bounding box center [418, 208] width 109 height 38
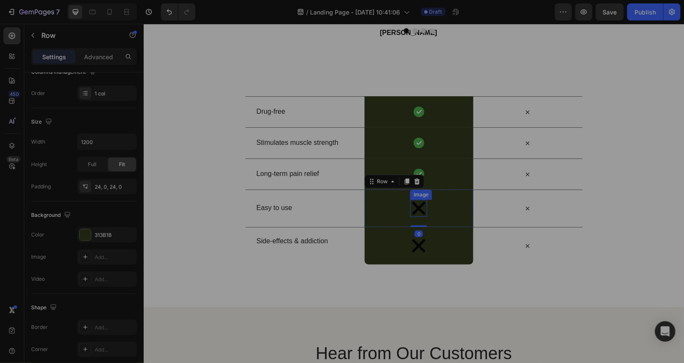
scroll to position [0, 0]
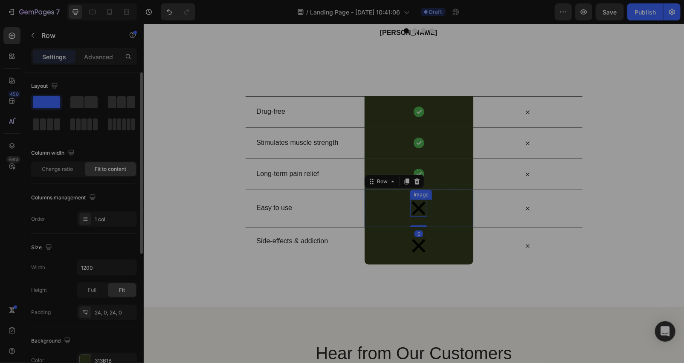
click at [415, 206] on img at bounding box center [418, 207] width 17 height 17
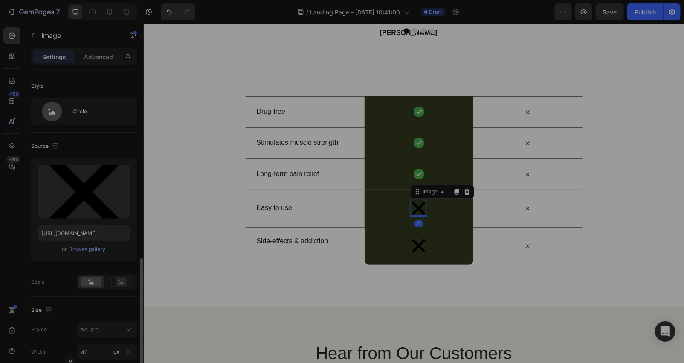
scroll to position [126, 0]
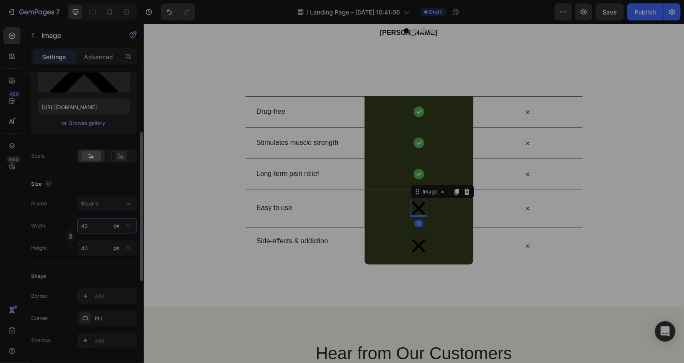
click at [94, 219] on input "40" at bounding box center [107, 225] width 60 height 15
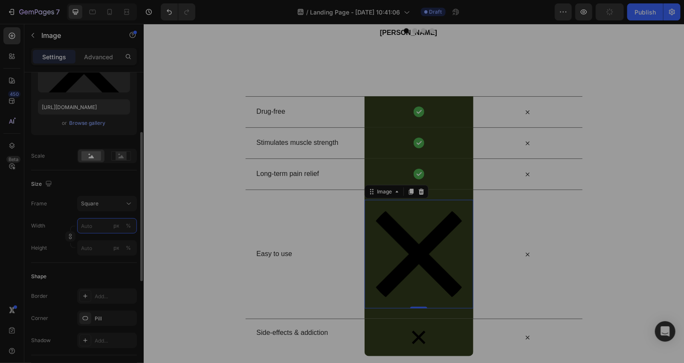
type input "2"
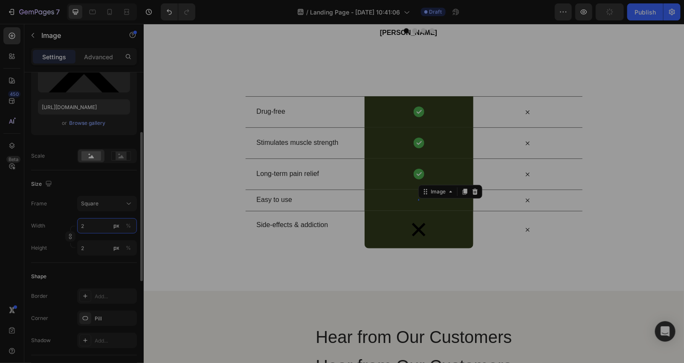
type input "25"
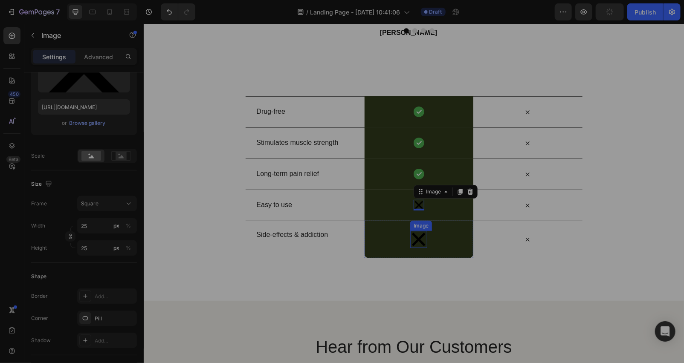
click at [415, 239] on img at bounding box center [418, 239] width 17 height 17
click at [95, 226] on input "40" at bounding box center [107, 226] width 60 height 15
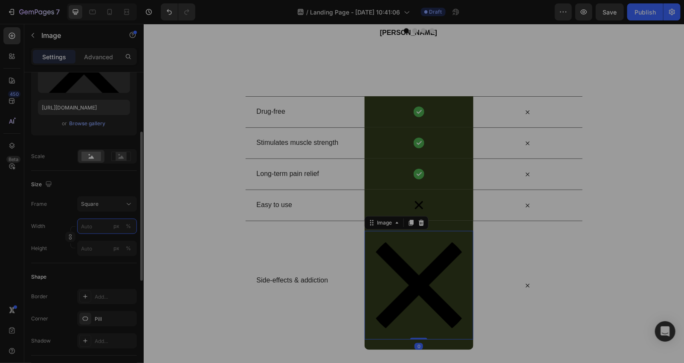
type input "2"
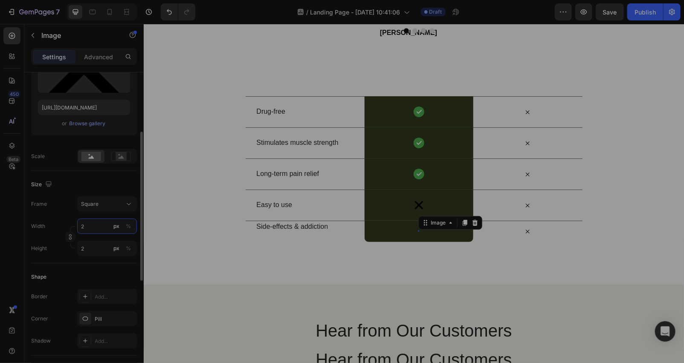
type input "25"
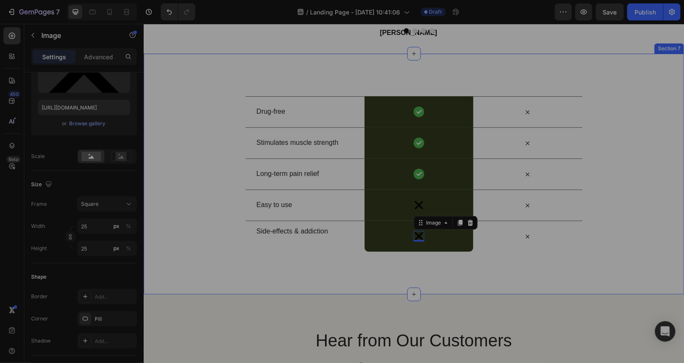
click at [363, 272] on div "Drug-free Text Block Image Row Icon Row Stimulates muscle strength Text Block I…" at bounding box center [413, 173] width 540 height 241
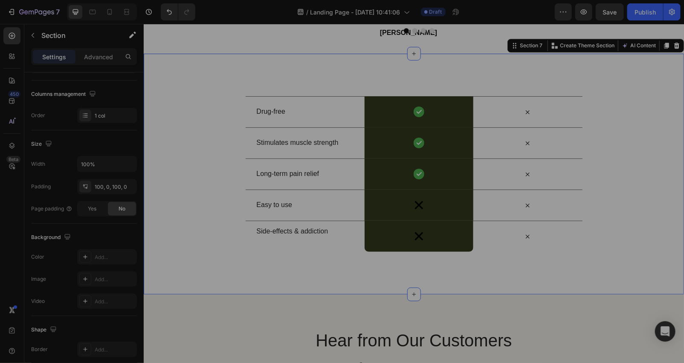
scroll to position [0, 0]
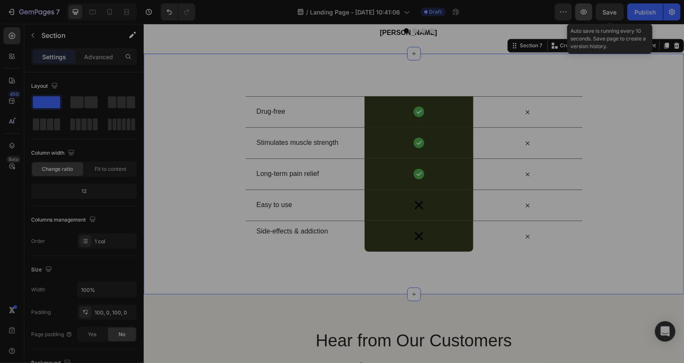
drag, startPoint x: 615, startPoint y: 4, endPoint x: 590, endPoint y: 4, distance: 24.7
click at [615, 4] on button "Save" at bounding box center [609, 11] width 28 height 17
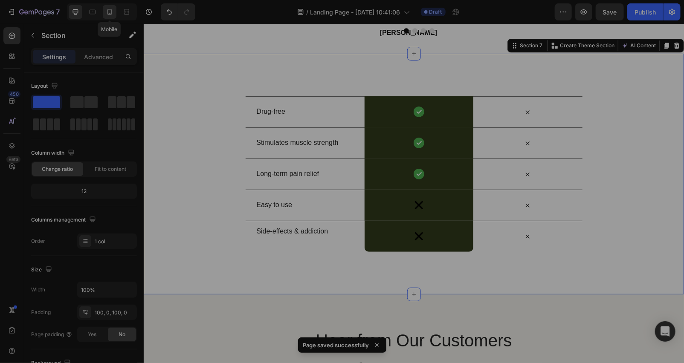
drag, startPoint x: 115, startPoint y: 12, endPoint x: 280, endPoint y: 133, distance: 204.8
click at [115, 12] on div at bounding box center [110, 12] width 14 height 14
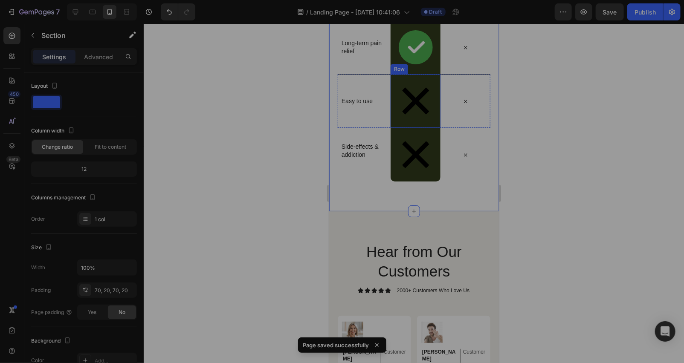
scroll to position [2653, 0]
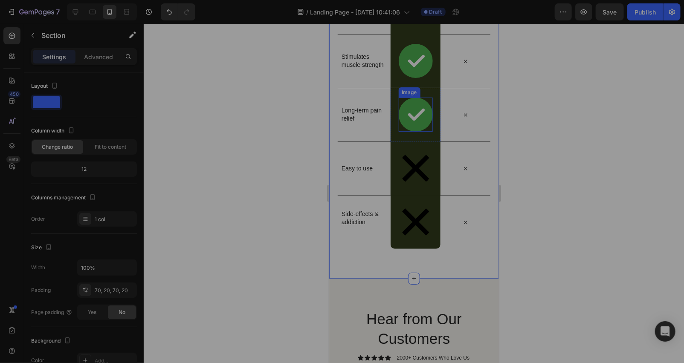
click at [407, 126] on img at bounding box center [415, 114] width 34 height 34
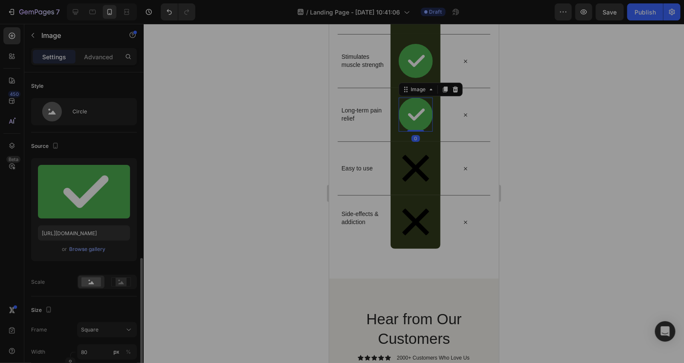
scroll to position [126, 0]
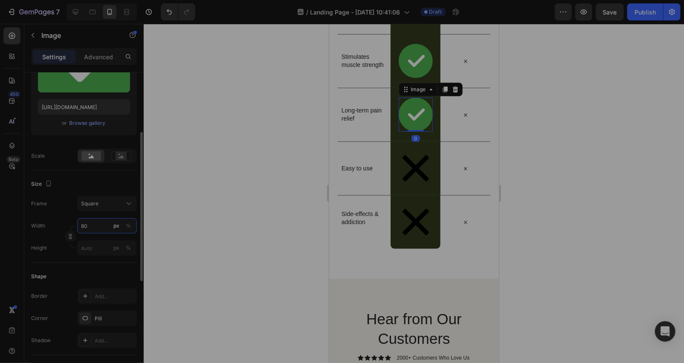
click at [95, 225] on input "80" at bounding box center [107, 225] width 60 height 15
type input "2"
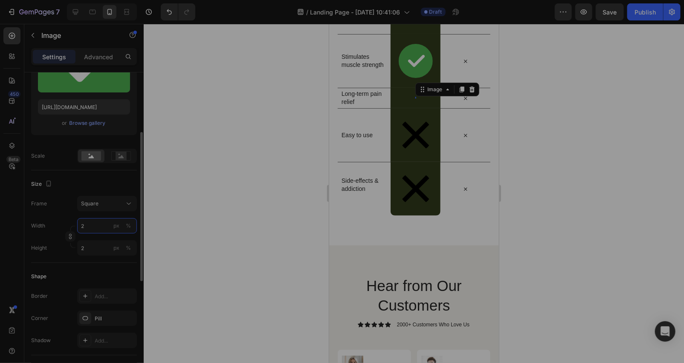
type input "25"
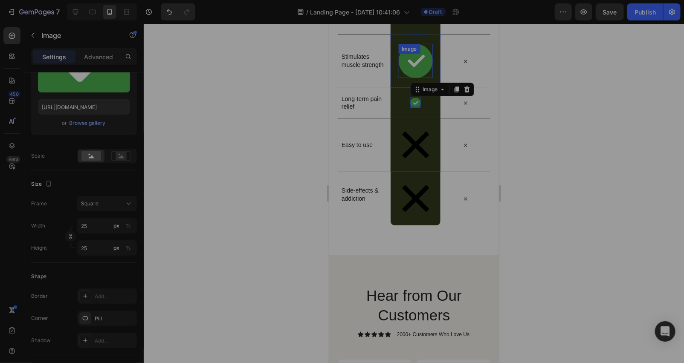
click at [404, 64] on img at bounding box center [415, 60] width 34 height 34
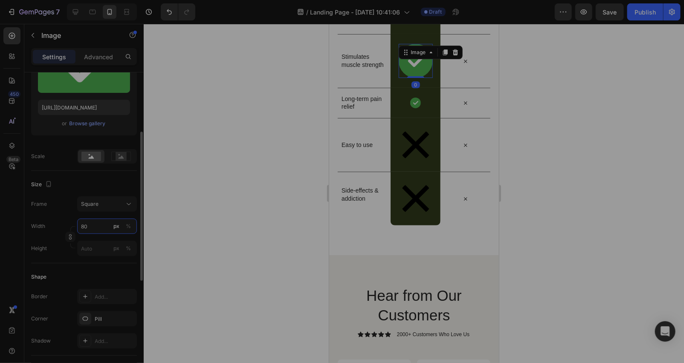
click at [100, 227] on input "80" at bounding box center [107, 226] width 60 height 15
type input "5"
type input "2"
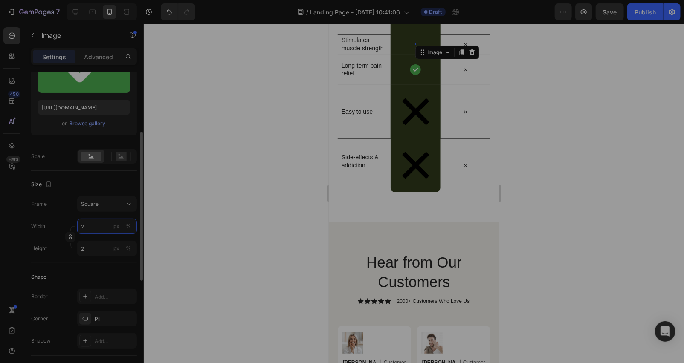
type input "25"
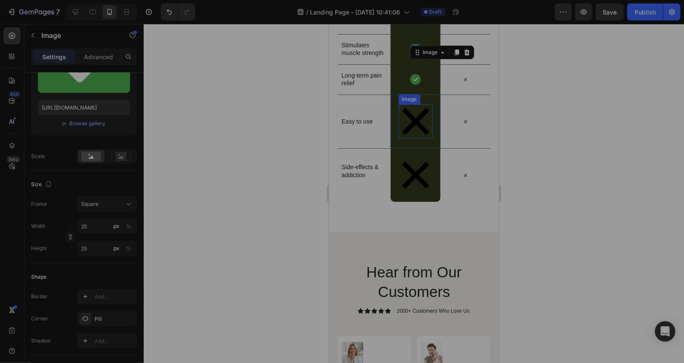
click at [406, 115] on img at bounding box center [415, 121] width 34 height 34
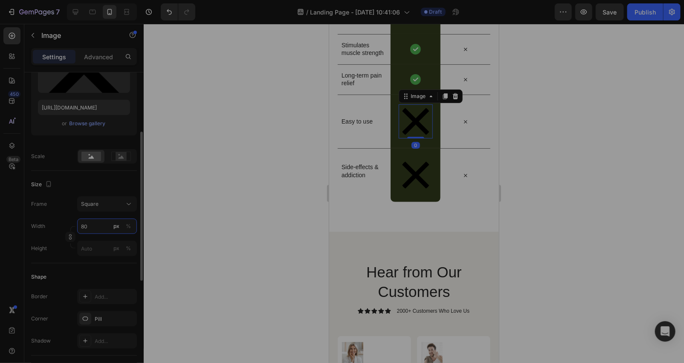
click at [93, 222] on input "80" at bounding box center [107, 226] width 60 height 15
type input "2"
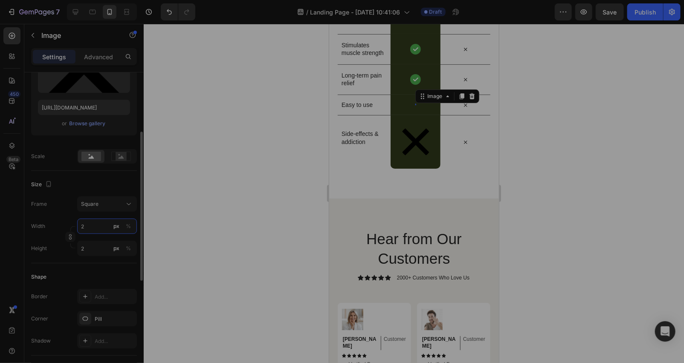
type input "25"
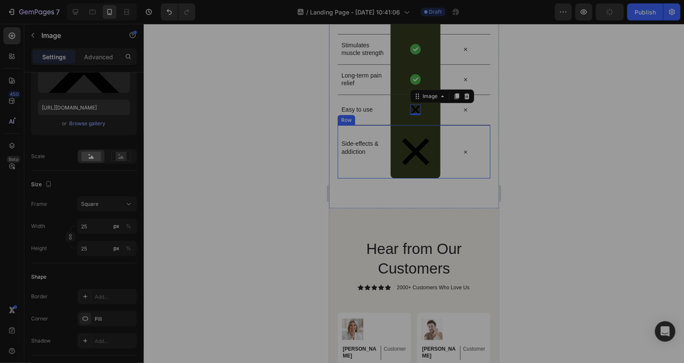
click at [408, 158] on img at bounding box center [415, 151] width 34 height 34
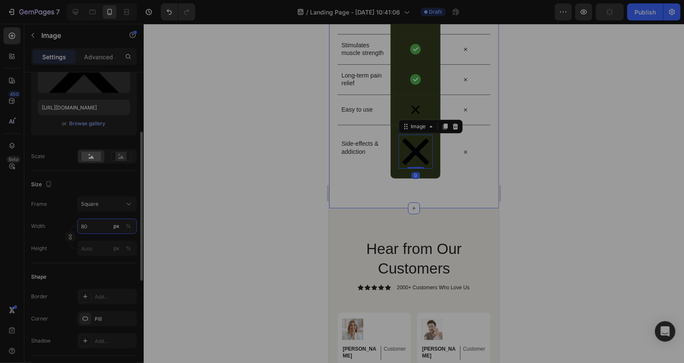
click at [90, 223] on input "80" at bounding box center [107, 226] width 60 height 15
type input "2"
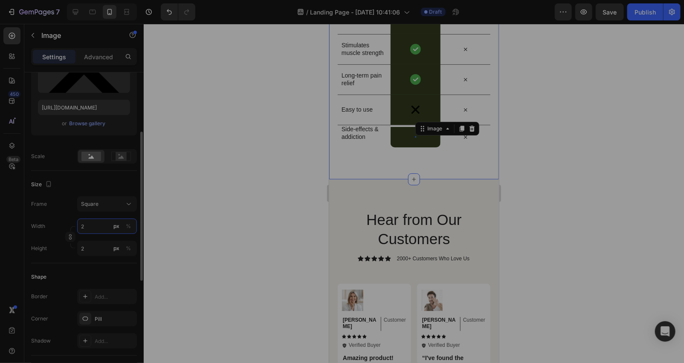
type input "25"
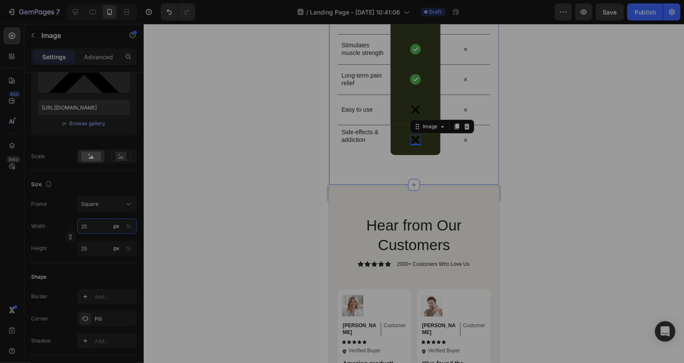
scroll to position [2527, 0]
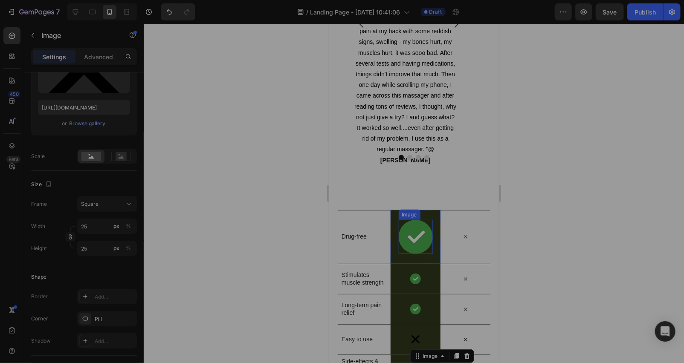
click at [408, 239] on img at bounding box center [415, 236] width 34 height 34
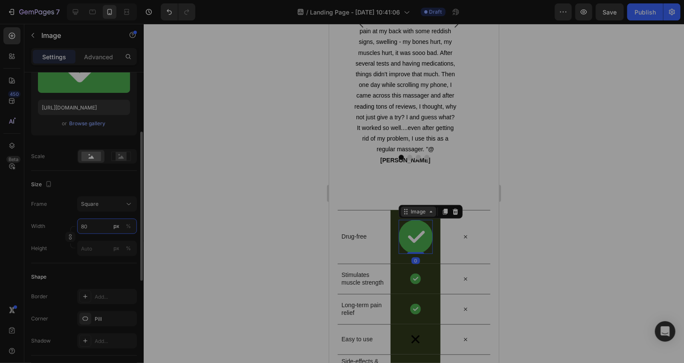
click at [87, 226] on input "80" at bounding box center [107, 226] width 60 height 15
type input "2"
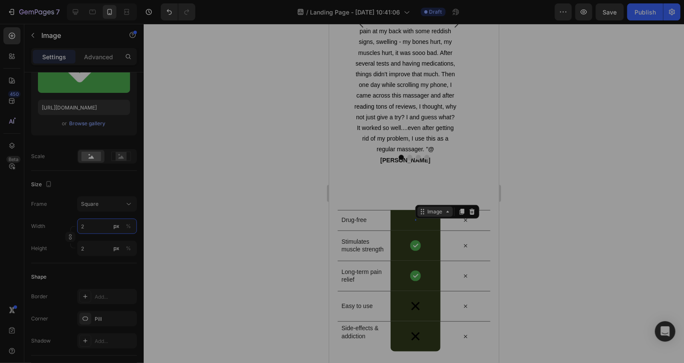
type input "25"
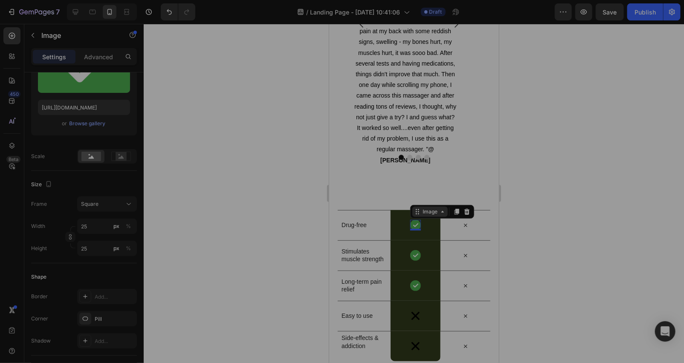
click at [253, 209] on div at bounding box center [414, 193] width 540 height 339
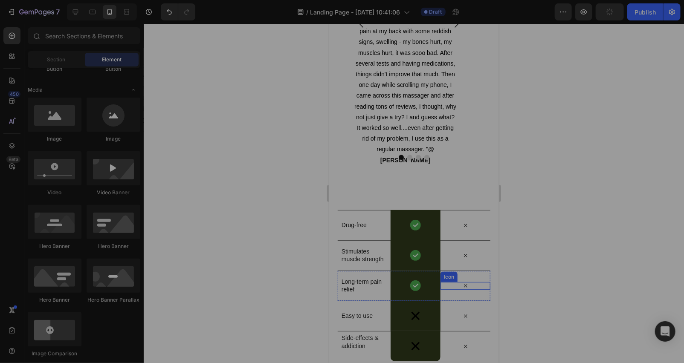
scroll to position [2653, 0]
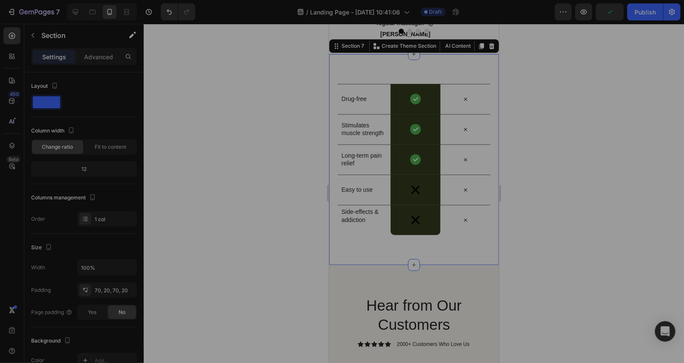
click at [391, 247] on div "Drug-free Text Block Image Row Icon Row Stimulates muscle strength Text Block I…" at bounding box center [414, 159] width 170 height 211
click at [104, 58] on p "Advanced" at bounding box center [98, 56] width 29 height 9
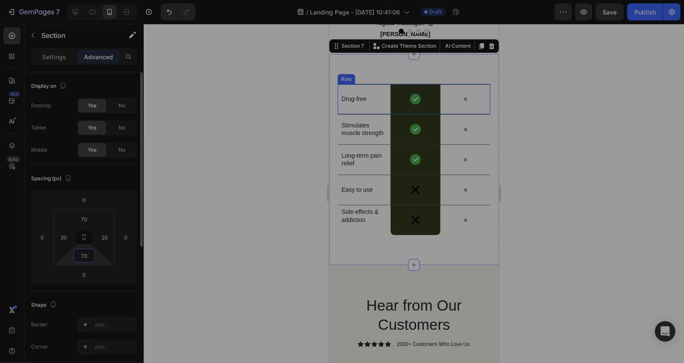
click at [89, 257] on input "70" at bounding box center [84, 255] width 17 height 13
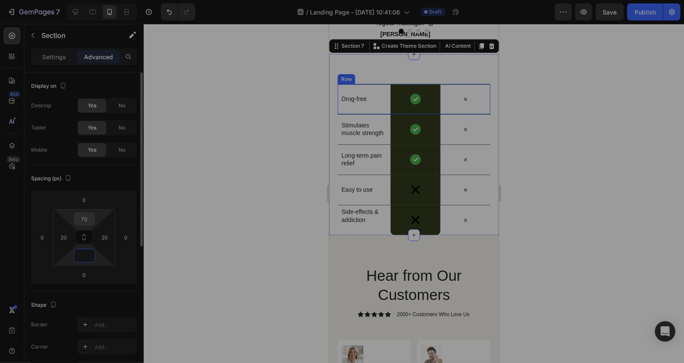
type input "0"
click at [90, 220] on input "70" at bounding box center [84, 219] width 17 height 13
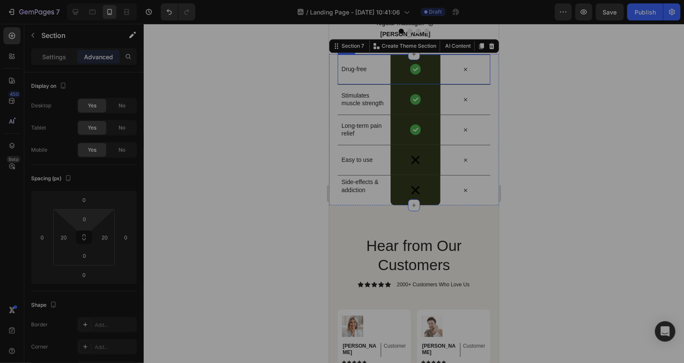
drag, startPoint x: 273, startPoint y: 228, endPoint x: 271, endPoint y: 219, distance: 9.5
click at [273, 227] on div at bounding box center [414, 193] width 540 height 339
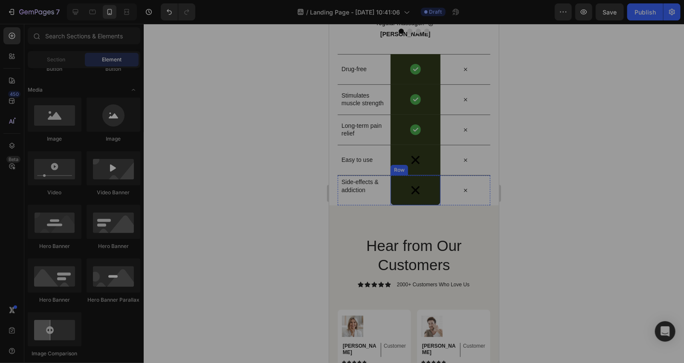
scroll to position [2527, 0]
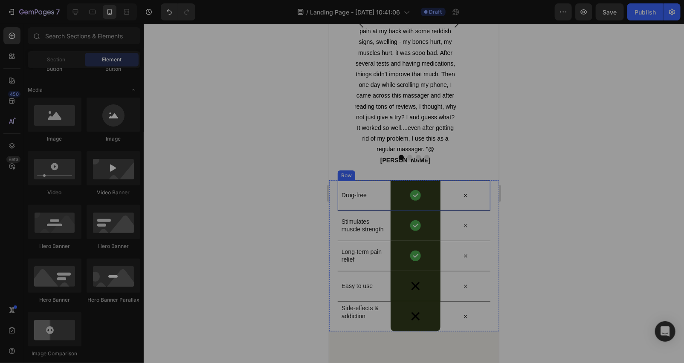
click at [338, 190] on div "Drug-free Text Block Image Row Icon Row" at bounding box center [413, 195] width 153 height 30
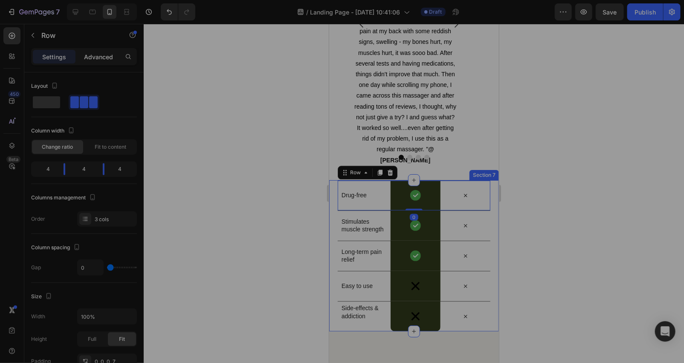
click at [96, 60] on p "Advanced" at bounding box center [98, 56] width 29 height 9
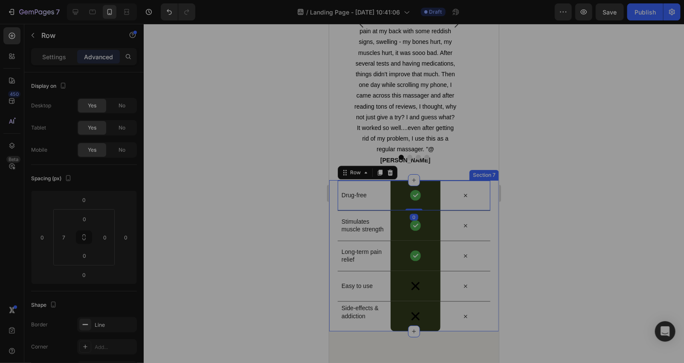
drag, startPoint x: 186, startPoint y: 149, endPoint x: 256, endPoint y: 163, distance: 71.7
click at [195, 151] on div at bounding box center [414, 193] width 540 height 339
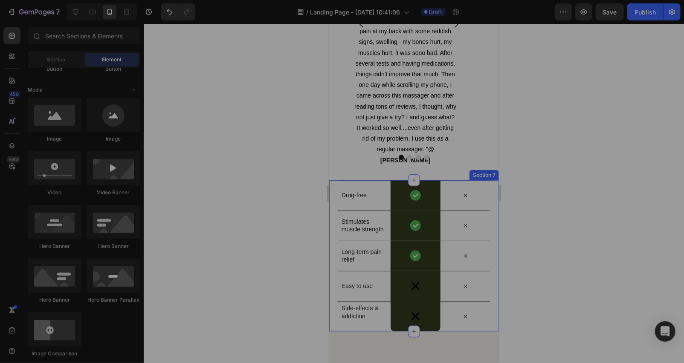
click at [329, 193] on div "Drug-free Text Block Image Row Icon Row Stimulates muscle strength Text Block I…" at bounding box center [414, 255] width 170 height 151
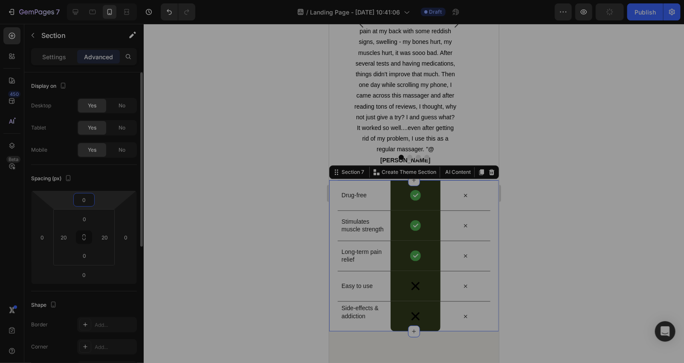
click at [89, 196] on input "0" at bounding box center [83, 199] width 17 height 13
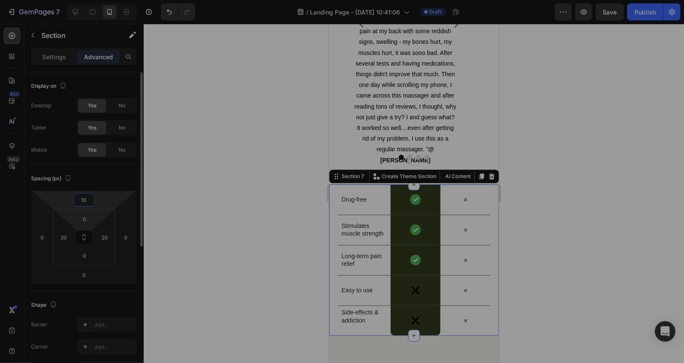
type input "1"
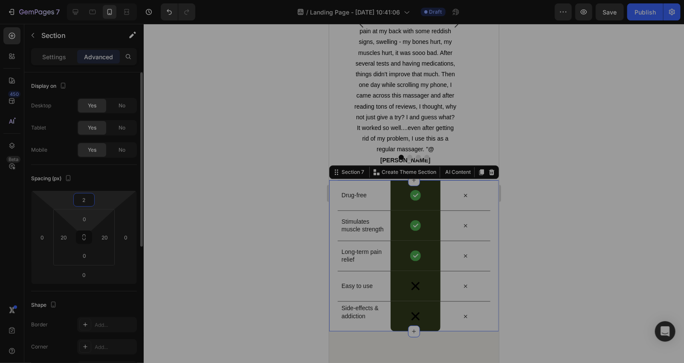
type input "25"
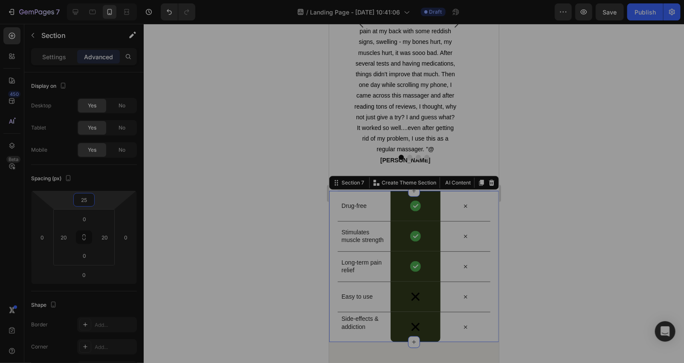
click at [271, 214] on div at bounding box center [414, 193] width 540 height 339
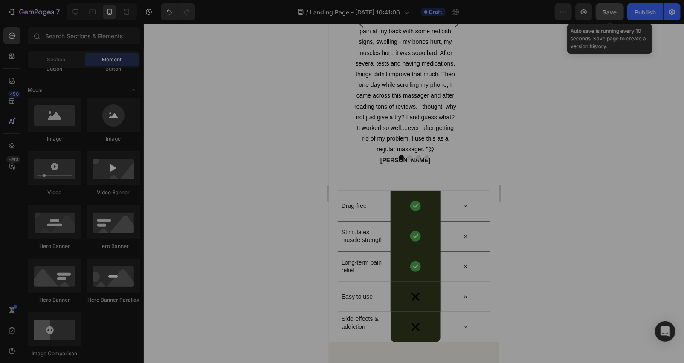
click at [614, 14] on span "Save" at bounding box center [610, 12] width 14 height 7
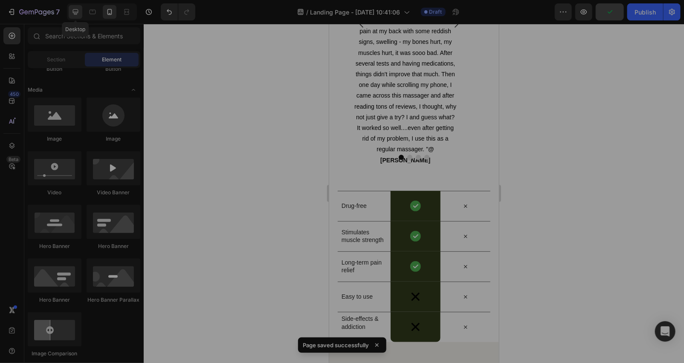
click at [79, 16] on div at bounding box center [76, 12] width 14 height 14
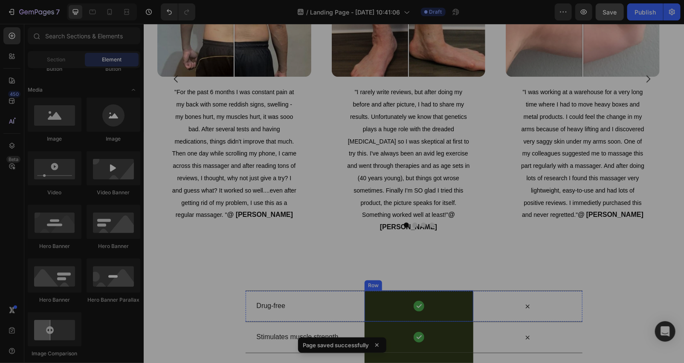
scroll to position [2652, 0]
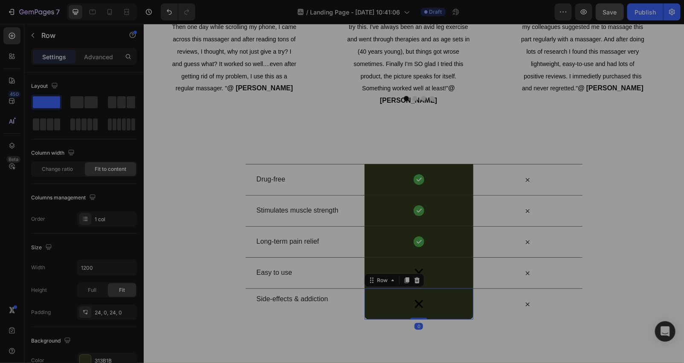
click at [387, 303] on div "Image Row 0" at bounding box center [418, 303] width 109 height 31
click at [401, 283] on div at bounding box center [406, 280] width 10 height 10
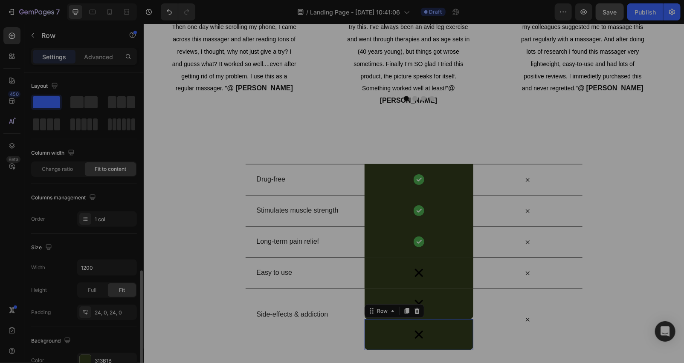
scroll to position [126, 0]
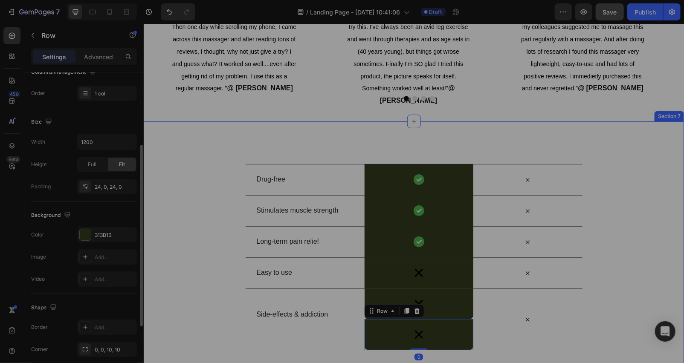
drag, startPoint x: 189, startPoint y: 304, endPoint x: 207, endPoint y: 287, distance: 25.0
click at [191, 304] on div "Drug-free Text Block Image Row Icon Row Stimulates muscle strength Text Block I…" at bounding box center [413, 257] width 540 height 186
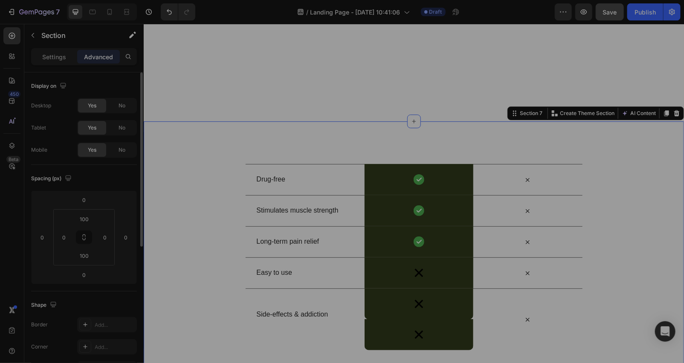
scroll to position [2778, 0]
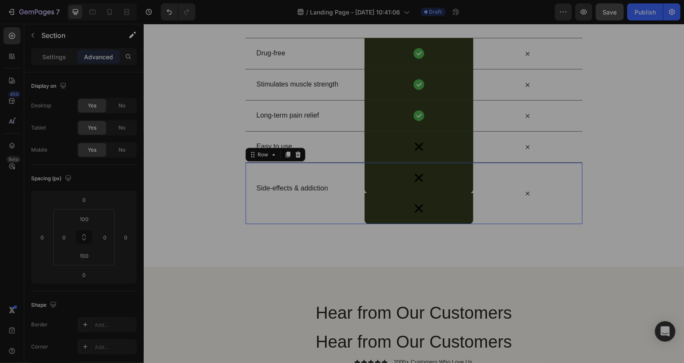
click at [332, 209] on div "Side-effects & addiction Text Block" at bounding box center [309, 192] width 109 height 61
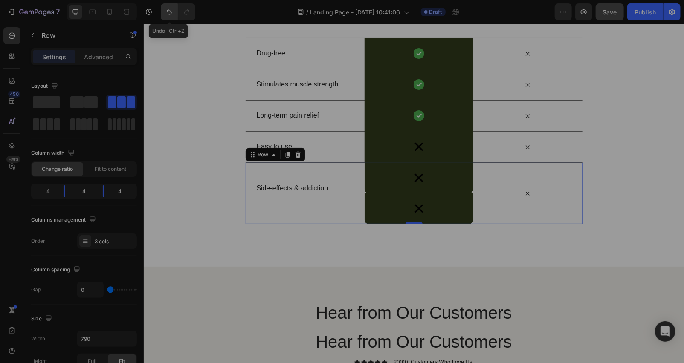
click at [162, 12] on button "Undo/Redo" at bounding box center [169, 11] width 17 height 17
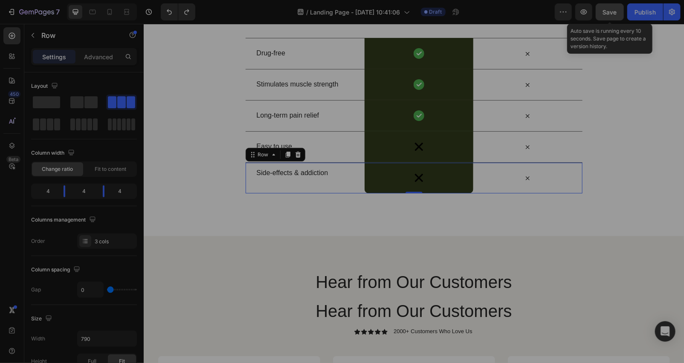
drag, startPoint x: 608, startPoint y: 4, endPoint x: 563, endPoint y: 0, distance: 45.8
click at [608, 5] on button "Save" at bounding box center [609, 11] width 28 height 17
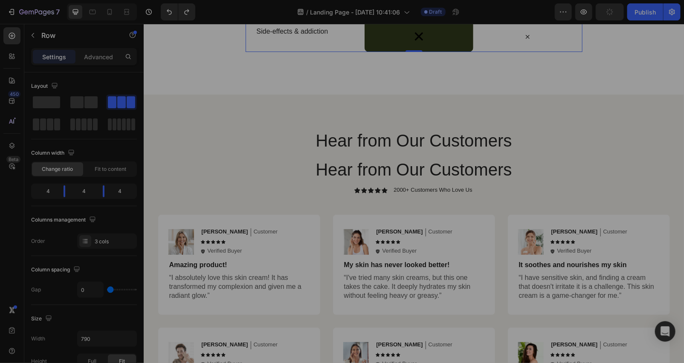
scroll to position [2652, 0]
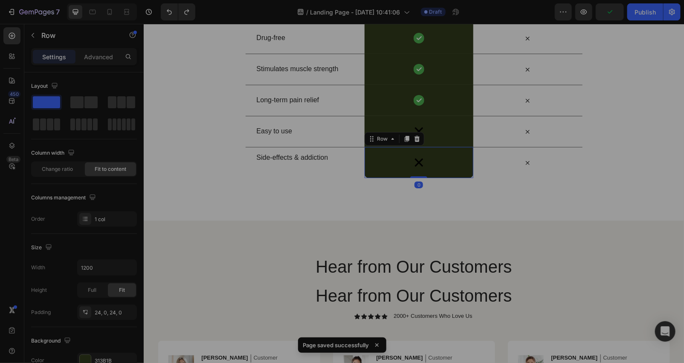
click at [377, 170] on div "Image Row 0" at bounding box center [418, 162] width 109 height 31
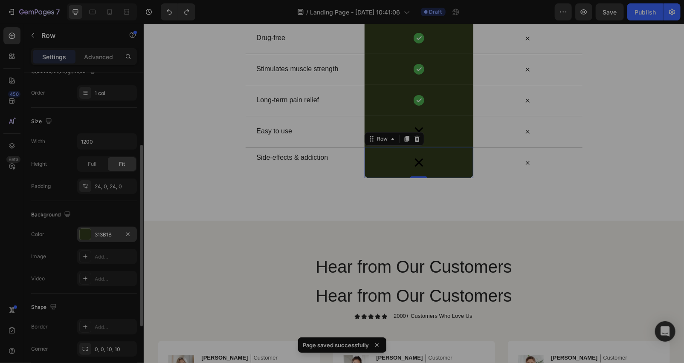
click at [87, 235] on div at bounding box center [85, 234] width 11 height 11
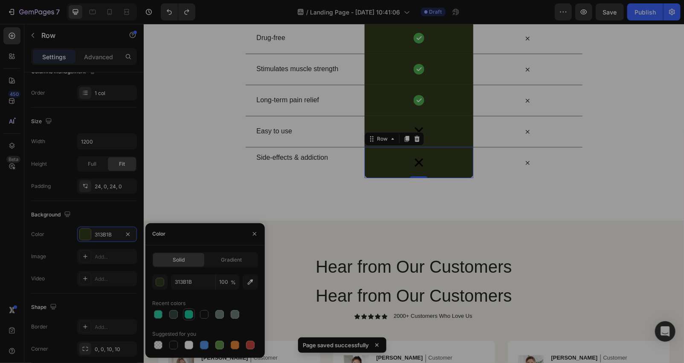
click at [186, 317] on div at bounding box center [189, 314] width 9 height 9
type input "1CC9A1"
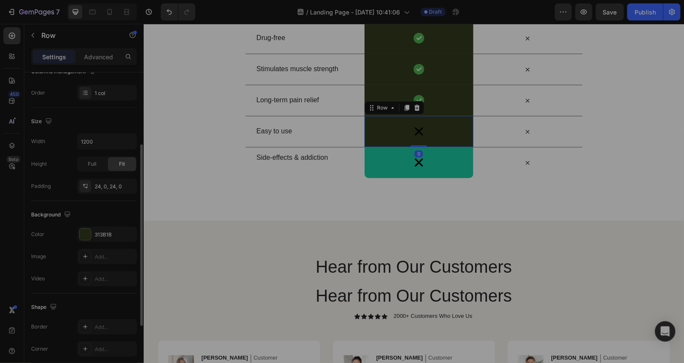
scroll to position [126, 0]
click at [82, 237] on div at bounding box center [85, 234] width 11 height 11
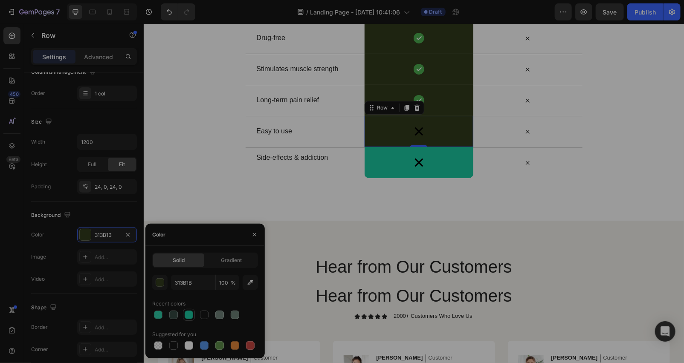
click at [191, 315] on div at bounding box center [189, 315] width 9 height 9
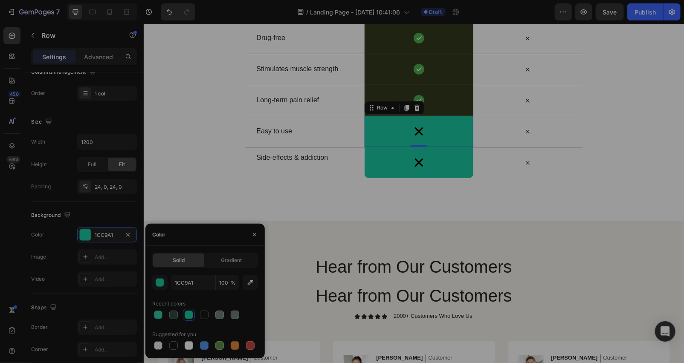
click at [184, 318] on div at bounding box center [189, 315] width 10 height 10
click at [201, 279] on input "1CC9A1" at bounding box center [193, 282] width 44 height 15
paste input "#45726"
type input "#457261"
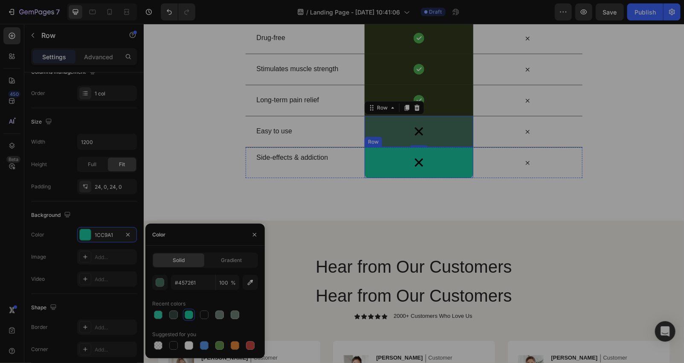
click at [376, 167] on div "Image Row" at bounding box center [418, 162] width 109 height 31
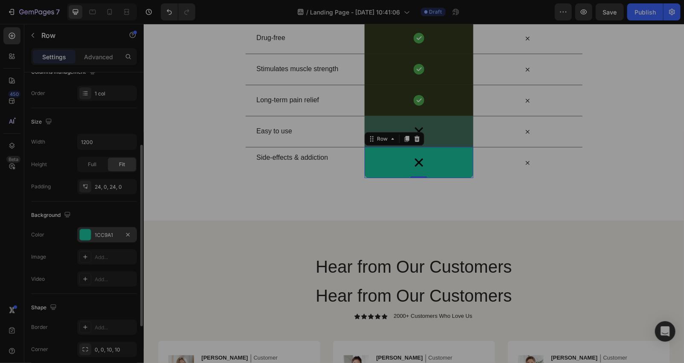
click at [80, 240] on div at bounding box center [85, 235] width 12 height 12
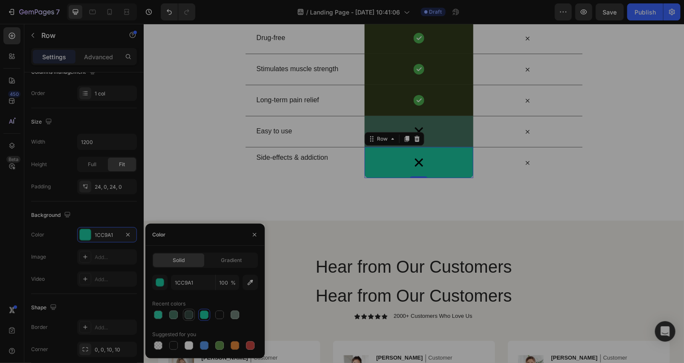
click at [183, 314] on div at bounding box center [189, 315] width 12 height 12
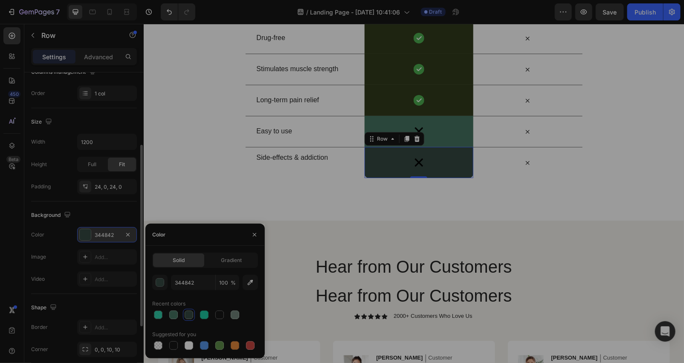
click at [82, 238] on div at bounding box center [85, 234] width 11 height 11
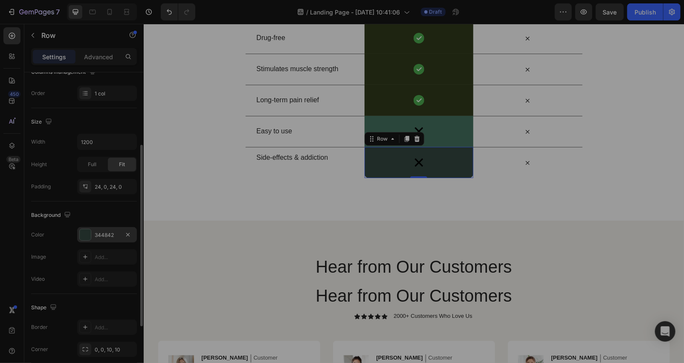
click at [80, 237] on div at bounding box center [85, 234] width 11 height 11
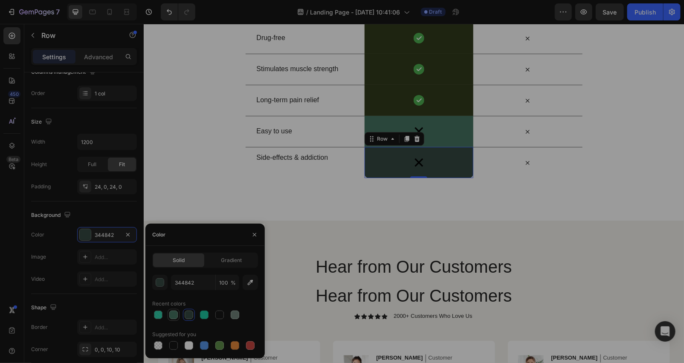
click at [169, 313] on div at bounding box center [173, 315] width 9 height 9
type input "457261"
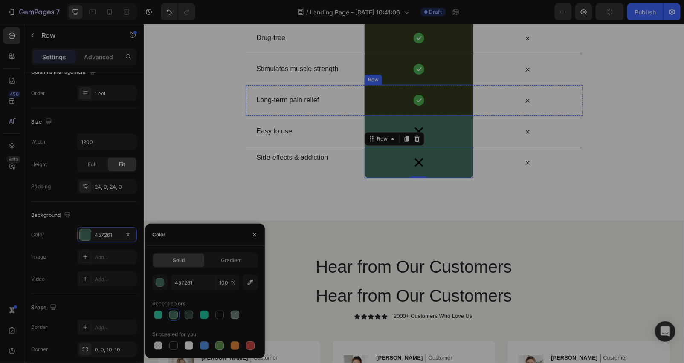
click at [378, 99] on div "Image Row" at bounding box center [418, 99] width 109 height 31
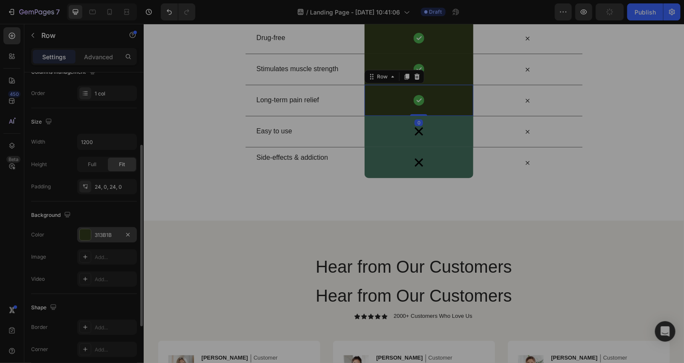
click at [86, 236] on div at bounding box center [85, 234] width 11 height 11
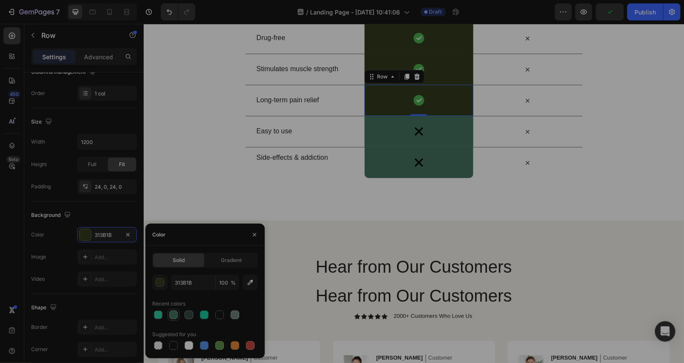
click at [169, 317] on div at bounding box center [173, 315] width 9 height 9
type input "457261"
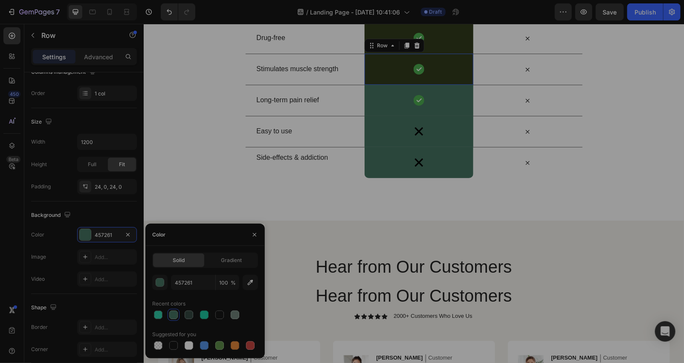
click at [376, 60] on div "Image Row 0" at bounding box center [418, 68] width 109 height 31
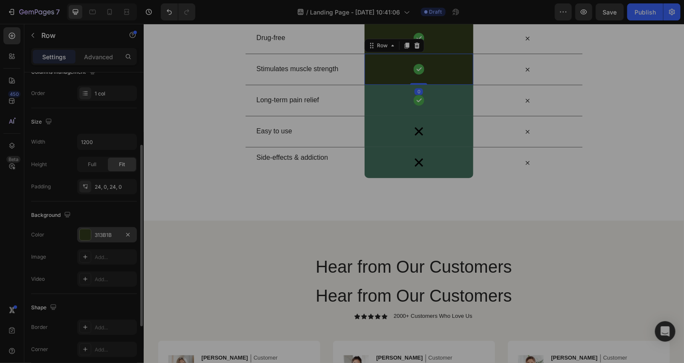
click at [82, 235] on div at bounding box center [85, 234] width 11 height 11
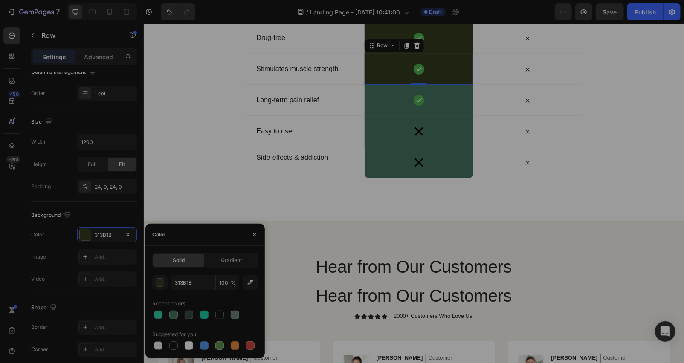
drag, startPoint x: 185, startPoint y: 316, endPoint x: 205, endPoint y: 306, distance: 21.9
click at [185, 316] on div at bounding box center [189, 315] width 9 height 9
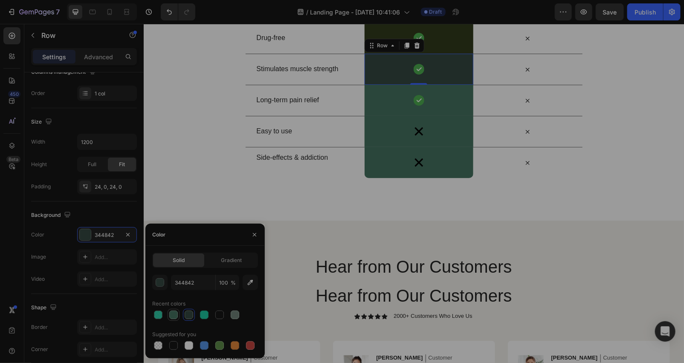
click at [176, 318] on div at bounding box center [173, 315] width 9 height 9
type input "457261"
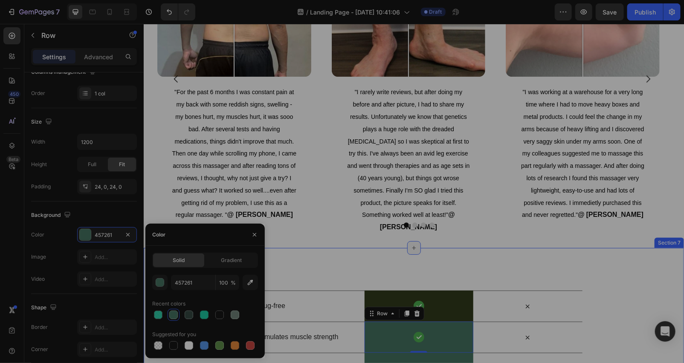
scroll to position [2652, 0]
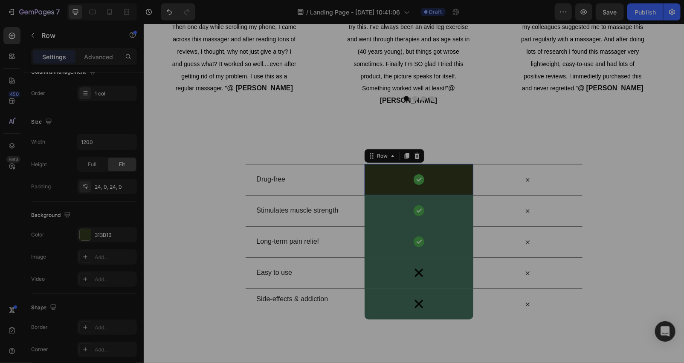
click at [389, 171] on div "Image Row 0" at bounding box center [418, 179] width 109 height 31
click at [87, 236] on div at bounding box center [85, 234] width 11 height 11
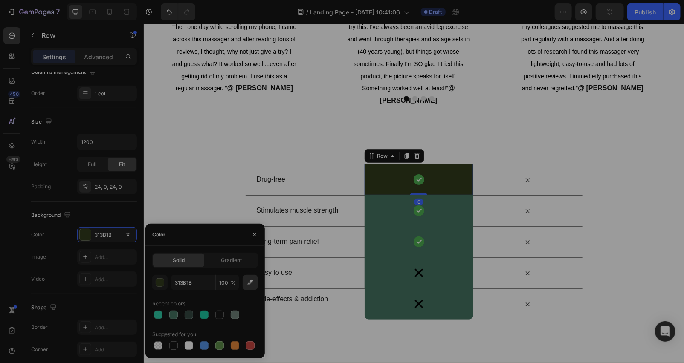
drag, startPoint x: 187, startPoint y: 317, endPoint x: 244, endPoint y: 286, distance: 65.0
click at [187, 317] on div at bounding box center [189, 315] width 9 height 9
drag, startPoint x: 169, startPoint y: 318, endPoint x: 260, endPoint y: 318, distance: 91.2
click at [172, 318] on div at bounding box center [173, 315] width 9 height 9
type input "457261"
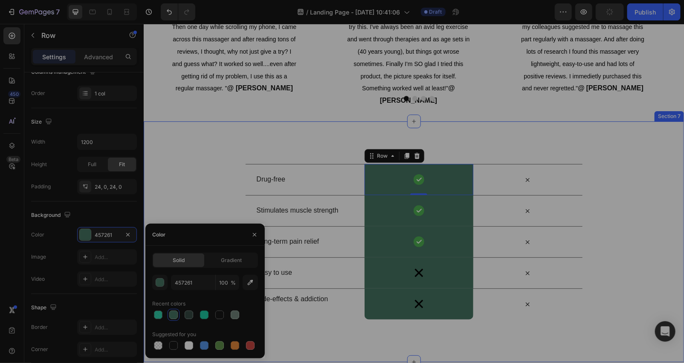
drag, startPoint x: 341, startPoint y: 333, endPoint x: 340, endPoint y: 324, distance: 8.5
click at [342, 333] on div "Drug-free Text Block Image Row 0 Icon Row Stimulates muscle strength Text Block…" at bounding box center [413, 241] width 540 height 241
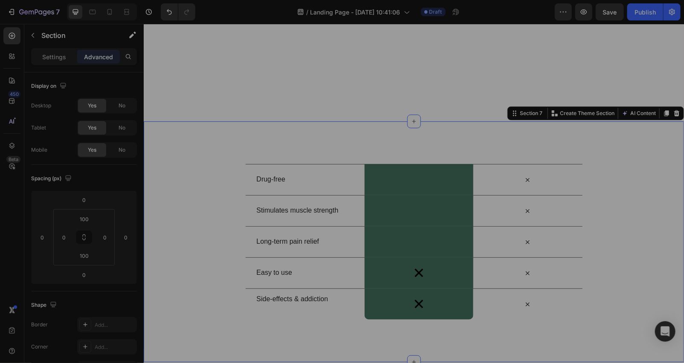
scroll to position [2778, 0]
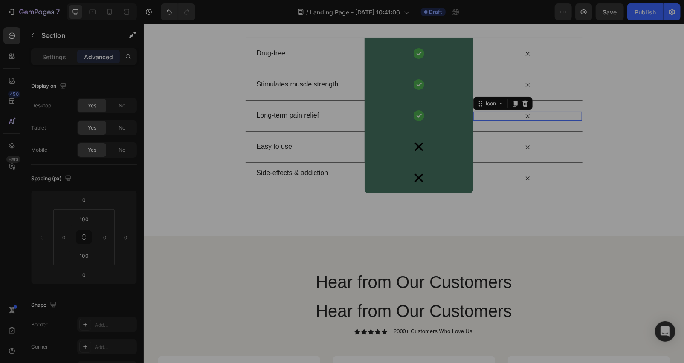
click at [523, 116] on icon at bounding box center [527, 115] width 9 height 9
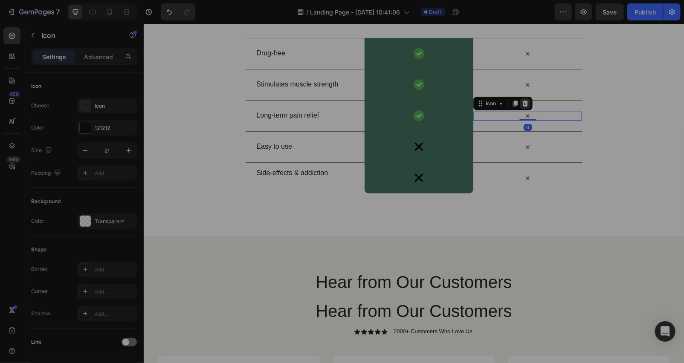
click at [521, 104] on icon at bounding box center [524, 103] width 7 height 7
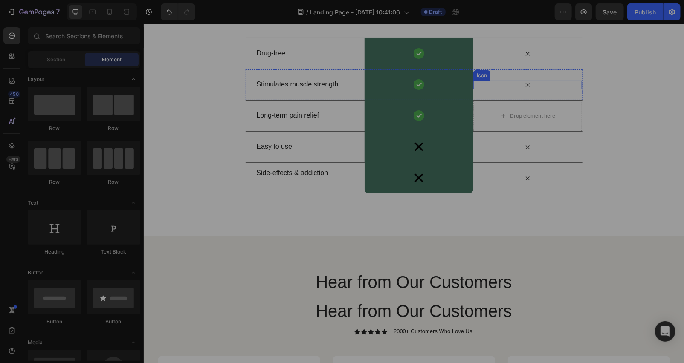
click at [523, 87] on icon at bounding box center [527, 84] width 9 height 9
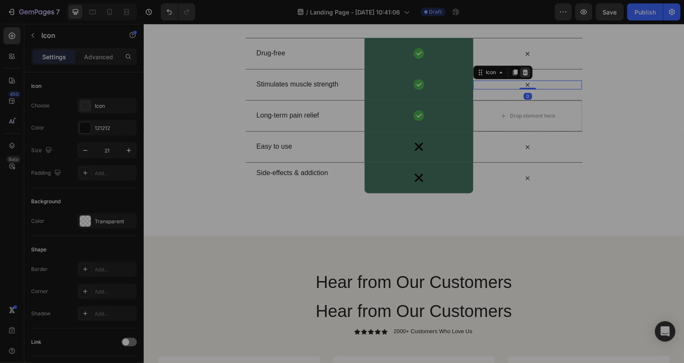
click at [522, 74] on icon at bounding box center [525, 72] width 6 height 6
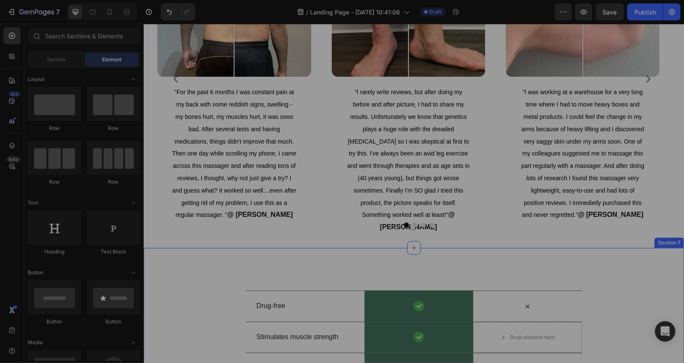
scroll to position [2652, 0]
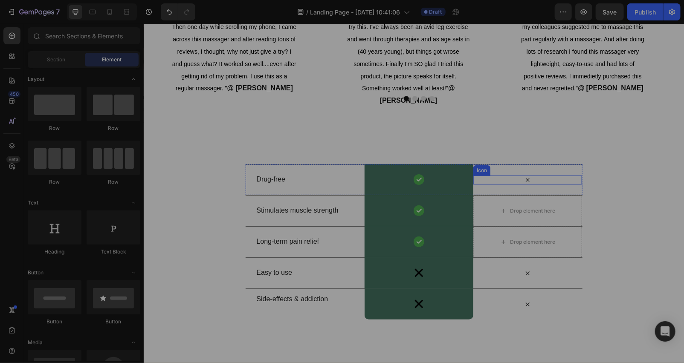
drag, startPoint x: 520, startPoint y: 179, endPoint x: 524, endPoint y: 180, distance: 4.3
click at [523, 179] on icon at bounding box center [527, 179] width 9 height 9
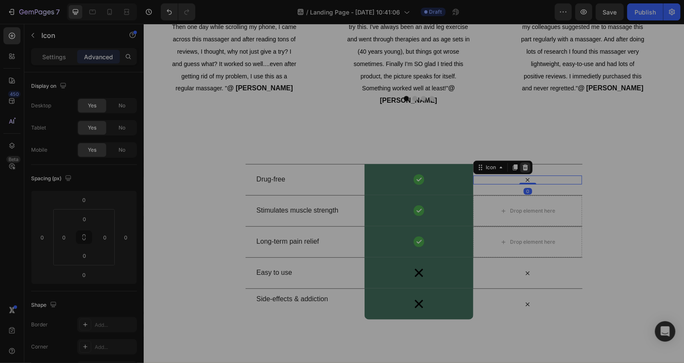
click at [522, 171] on div at bounding box center [525, 167] width 10 height 10
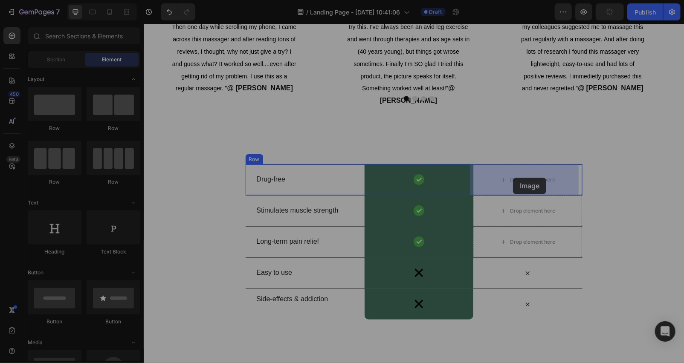
drag, startPoint x: 155, startPoint y: 118, endPoint x: 512, endPoint y: 177, distance: 362.0
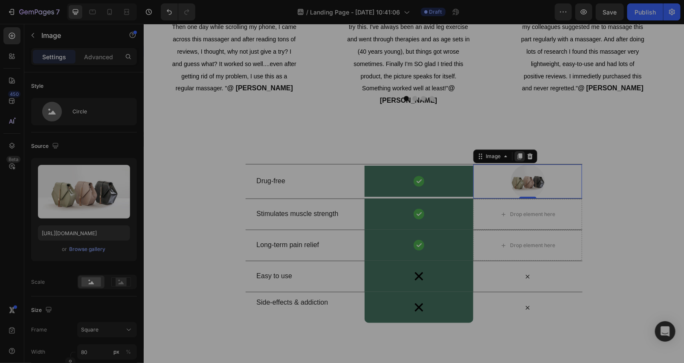
click at [517, 155] on icon at bounding box center [519, 156] width 5 height 6
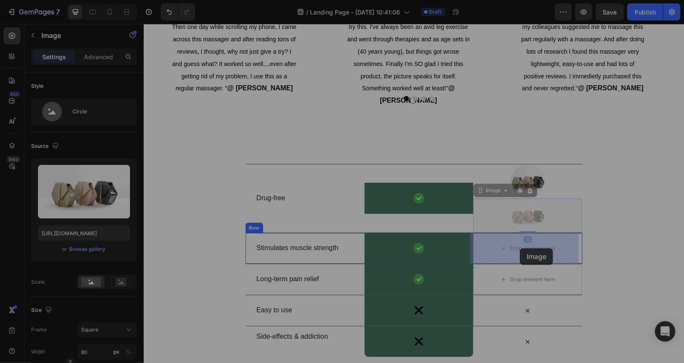
drag, startPoint x: 497, startPoint y: 189, endPoint x: 519, endPoint y: 248, distance: 62.9
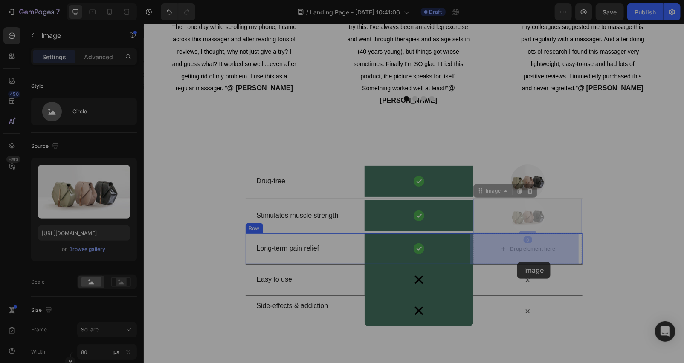
drag, startPoint x: 499, startPoint y: 192, endPoint x: 514, endPoint y: 257, distance: 66.5
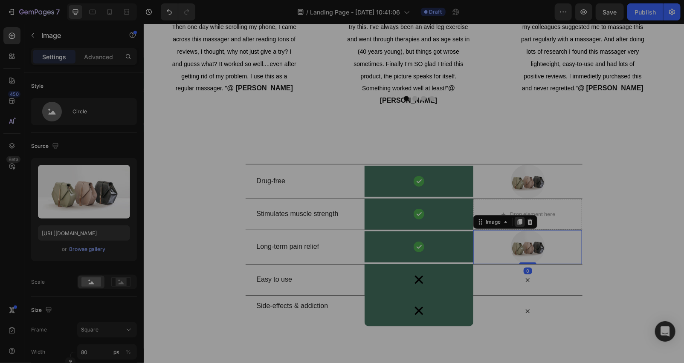
click at [517, 222] on icon at bounding box center [519, 222] width 5 height 6
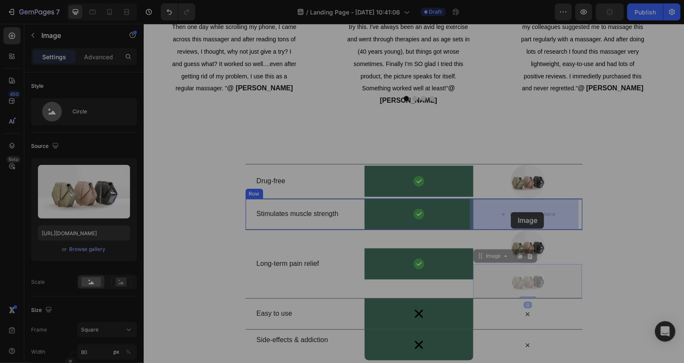
drag, startPoint x: 503, startPoint y: 257, endPoint x: 508, endPoint y: 218, distance: 38.7
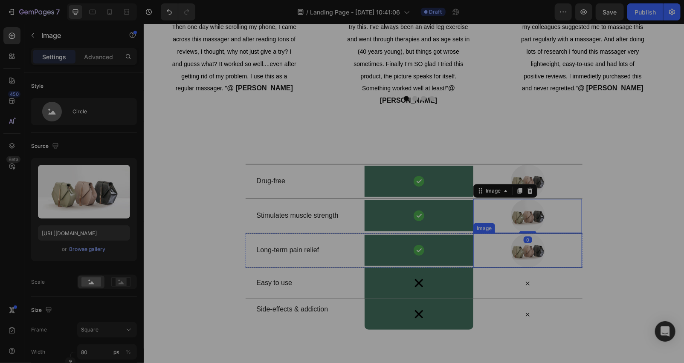
click at [510, 245] on img at bounding box center [527, 250] width 34 height 34
click at [516, 222] on icon at bounding box center [519, 225] width 7 height 7
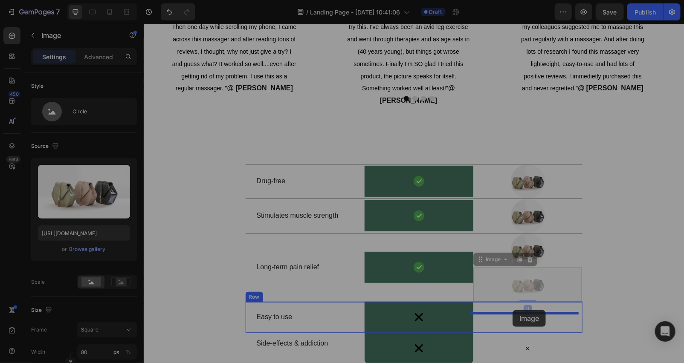
drag, startPoint x: 497, startPoint y: 260, endPoint x: 512, endPoint y: 310, distance: 52.6
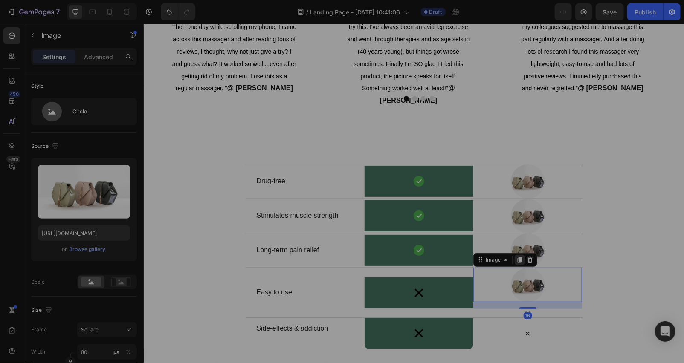
click at [519, 259] on icon at bounding box center [519, 259] width 7 height 7
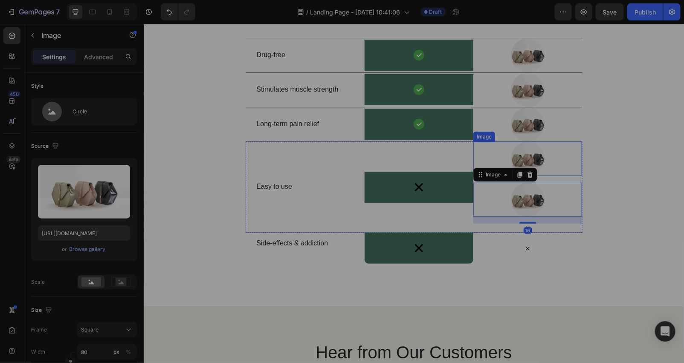
scroll to position [2904, 0]
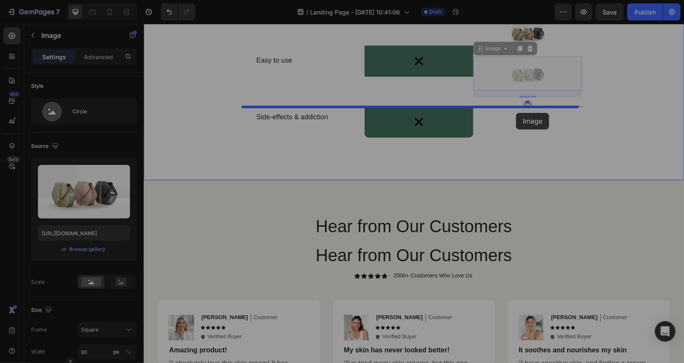
drag, startPoint x: 484, startPoint y: 49, endPoint x: 515, endPoint y: 113, distance: 70.9
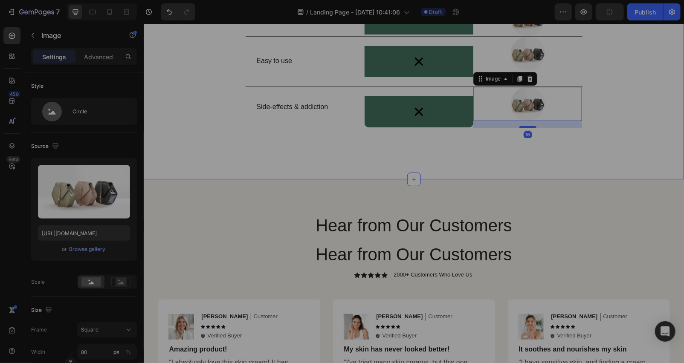
scroll to position [2757, 0]
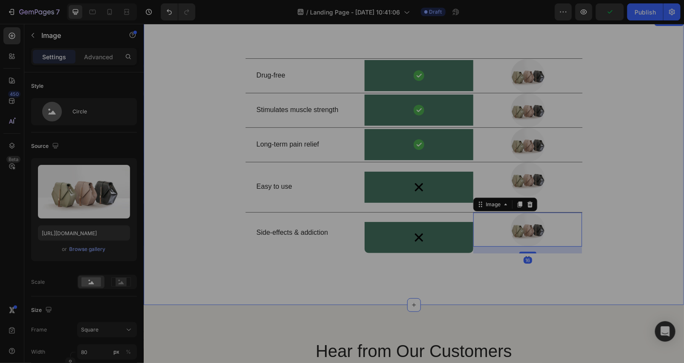
click at [582, 155] on div "Drug-free Text Block Image Row Image Row Stimulates muscle strength Text Block …" at bounding box center [413, 160] width 540 height 204
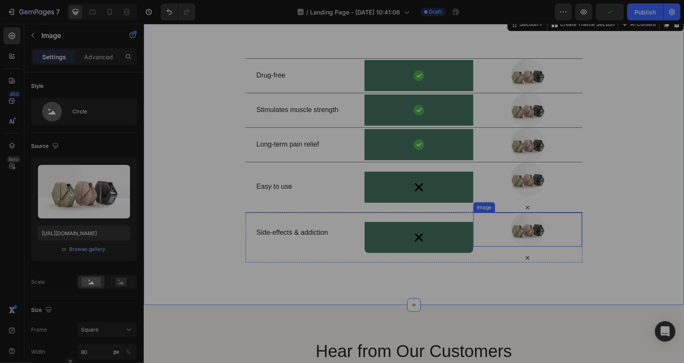
click at [535, 231] on img at bounding box center [527, 229] width 34 height 34
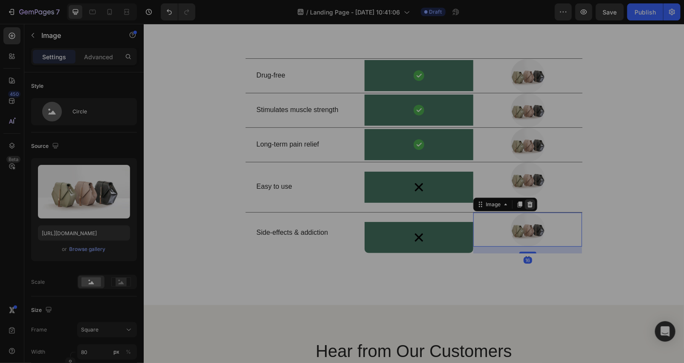
click at [527, 203] on icon at bounding box center [530, 204] width 6 height 6
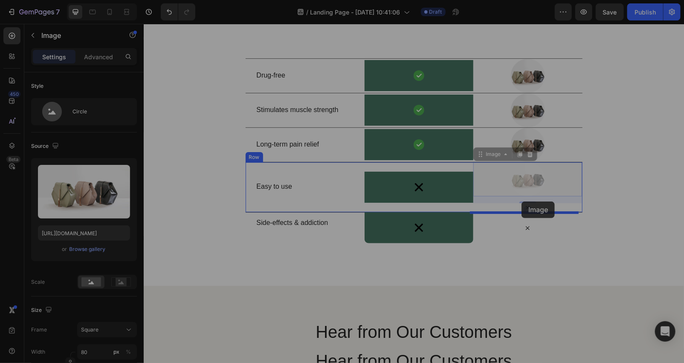
drag, startPoint x: 523, startPoint y: 177, endPoint x: 521, endPoint y: 201, distance: 23.9
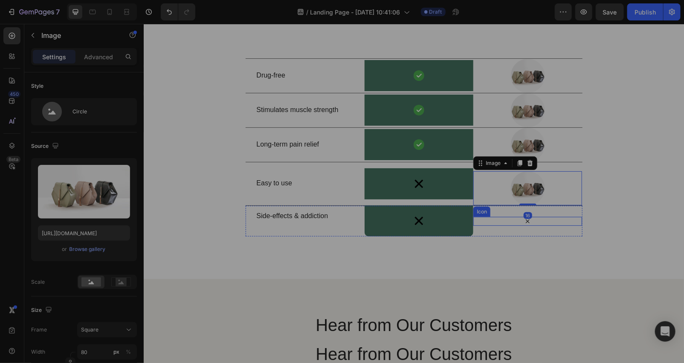
click at [572, 220] on div "Icon" at bounding box center [527, 221] width 109 height 9
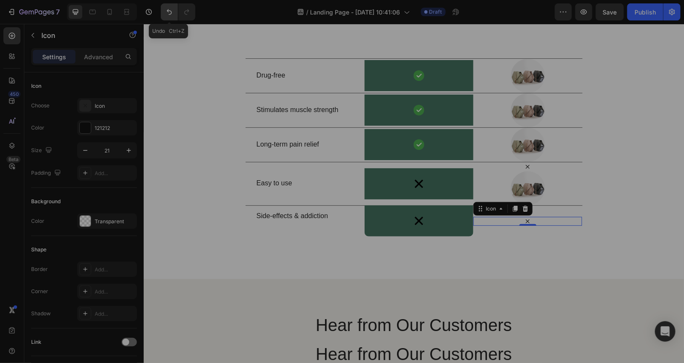
click at [171, 14] on icon "Undo/Redo" at bounding box center [169, 12] width 9 height 9
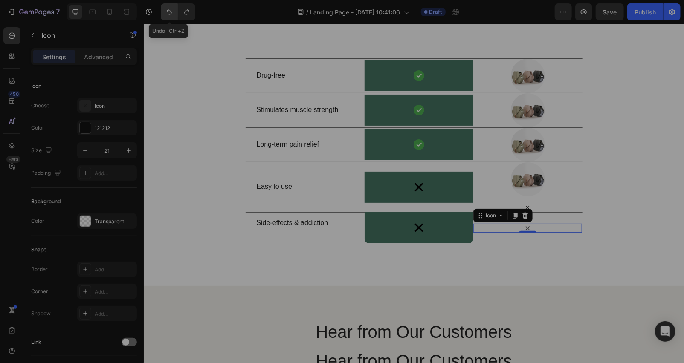
click at [171, 14] on icon "Undo/Redo" at bounding box center [169, 12] width 9 height 9
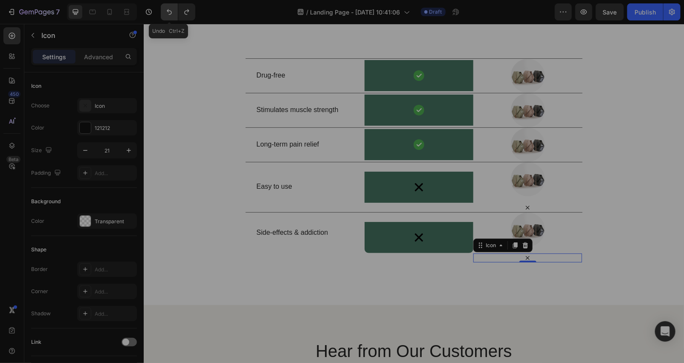
click at [170, 11] on icon "Undo/Redo" at bounding box center [169, 12] width 9 height 9
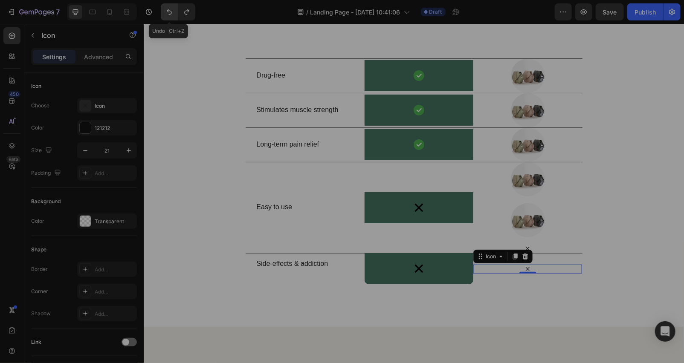
click at [170, 11] on icon "Undo/Redo" at bounding box center [169, 12] width 9 height 9
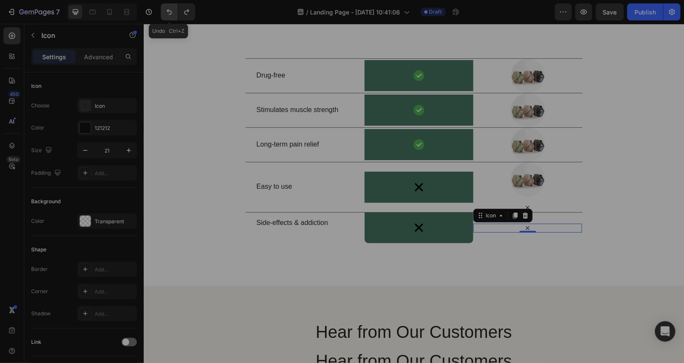
click at [170, 11] on icon "Undo/Redo" at bounding box center [169, 12] width 9 height 9
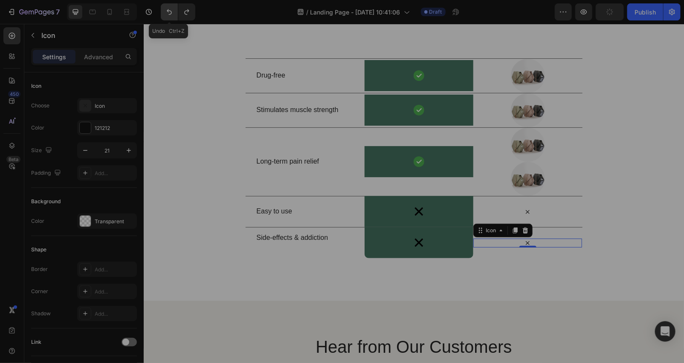
click at [170, 11] on icon "Undo/Redo" at bounding box center [169, 12] width 9 height 9
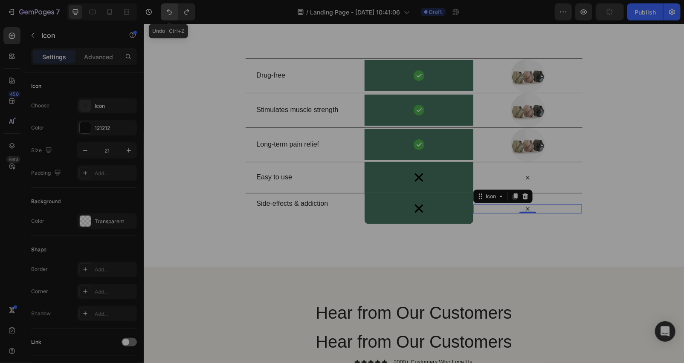
click at [170, 11] on icon "Undo/Redo" at bounding box center [169, 12] width 9 height 9
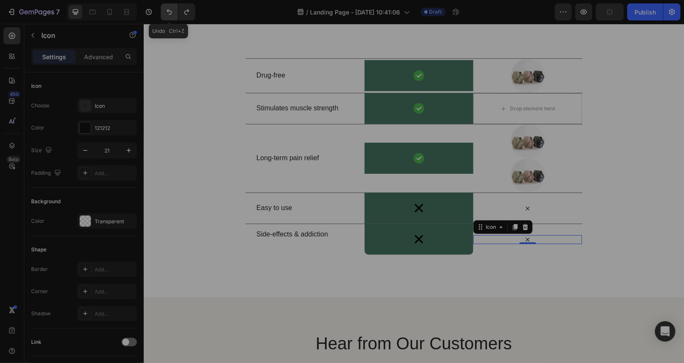
click at [170, 11] on icon "Undo/Redo" at bounding box center [169, 12] width 9 height 9
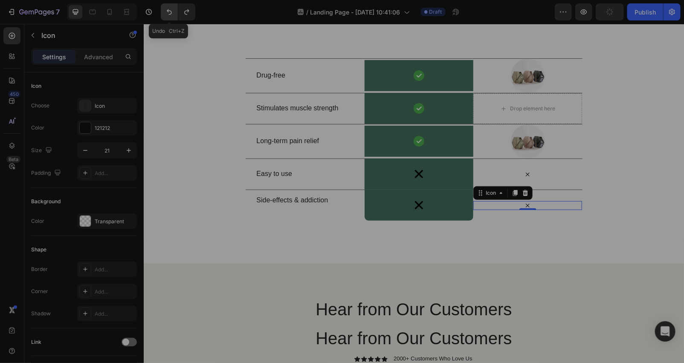
click at [170, 11] on icon "Undo/Redo" at bounding box center [169, 12] width 9 height 9
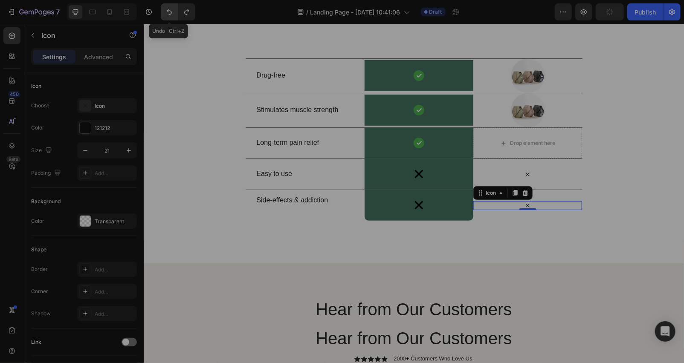
click at [170, 11] on icon "Undo/Redo" at bounding box center [169, 12] width 9 height 9
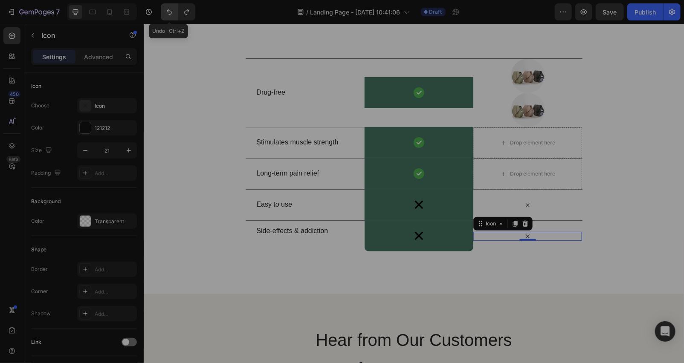
click at [170, 11] on icon "Undo/Redo" at bounding box center [169, 12] width 9 height 9
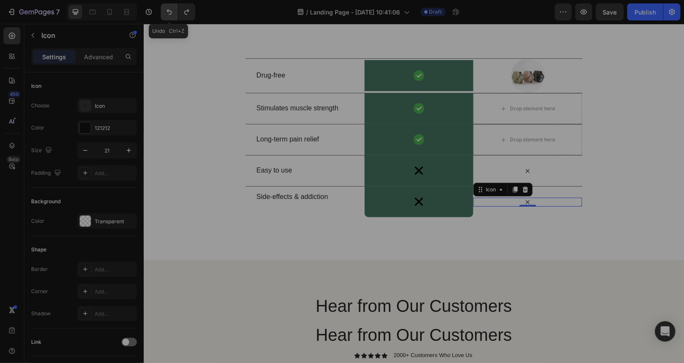
click at [168, 9] on icon "Undo/Redo" at bounding box center [169, 12] width 5 height 6
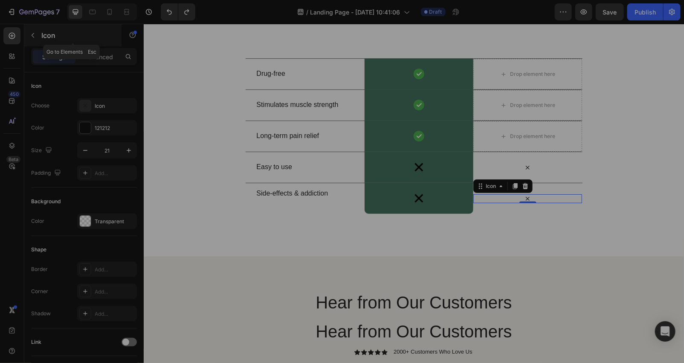
click at [29, 39] on button "button" at bounding box center [33, 36] width 14 height 14
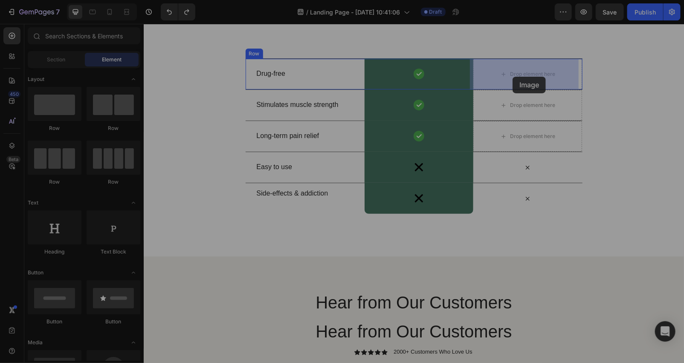
drag, startPoint x: 248, startPoint y: 137, endPoint x: 512, endPoint y: 76, distance: 270.7
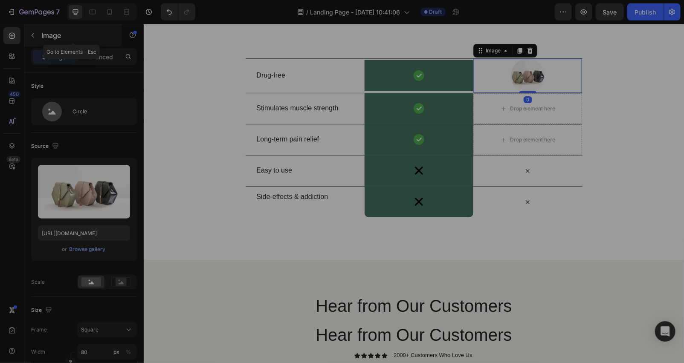
click at [37, 35] on button "button" at bounding box center [33, 36] width 14 height 14
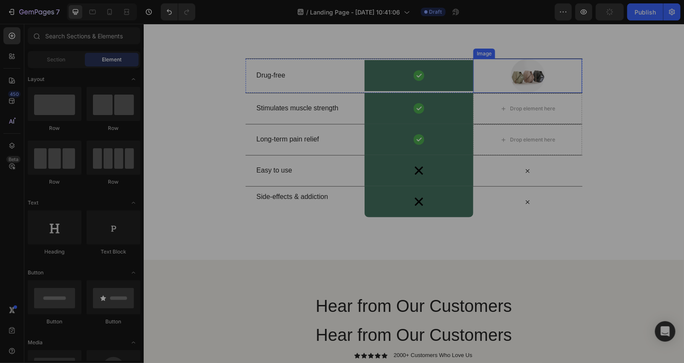
drag, startPoint x: 519, startPoint y: 79, endPoint x: 488, endPoint y: 81, distance: 31.1
click at [519, 79] on img at bounding box center [527, 75] width 34 height 34
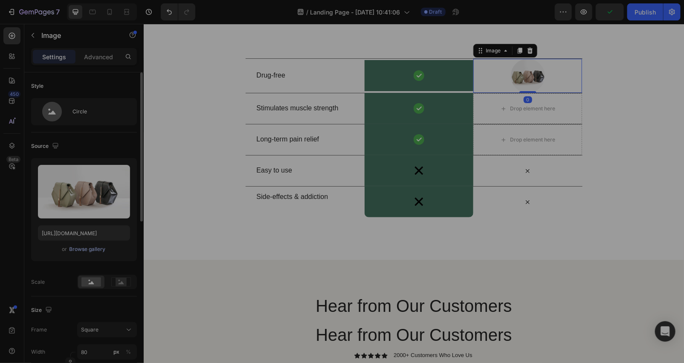
click at [95, 248] on div "Browse gallery" at bounding box center [87, 249] width 36 height 8
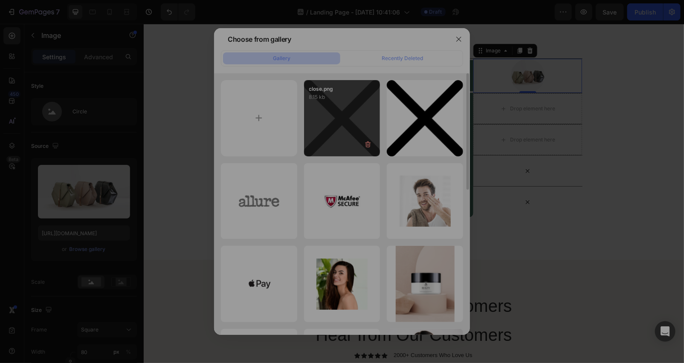
click at [360, 130] on div "close.png 8.15 kb" at bounding box center [342, 118] width 76 height 76
type input "[URL][DOMAIN_NAME]"
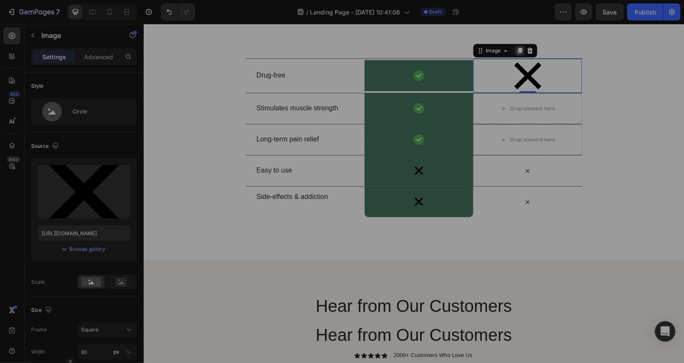
click at [517, 52] on icon at bounding box center [519, 50] width 5 height 6
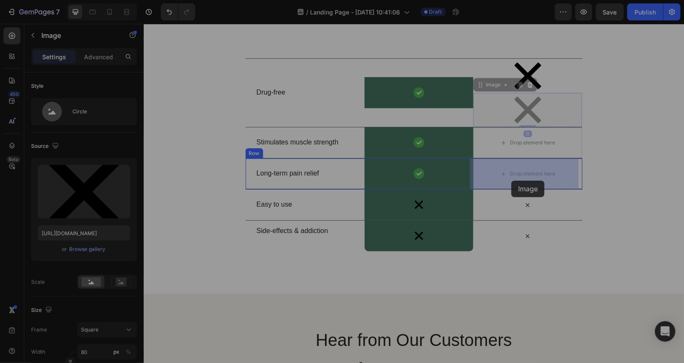
drag, startPoint x: 489, startPoint y: 81, endPoint x: 511, endPoint y: 180, distance: 101.6
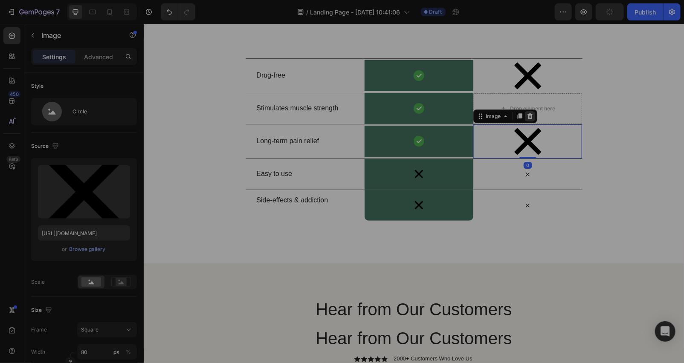
click at [527, 116] on icon at bounding box center [530, 116] width 6 height 6
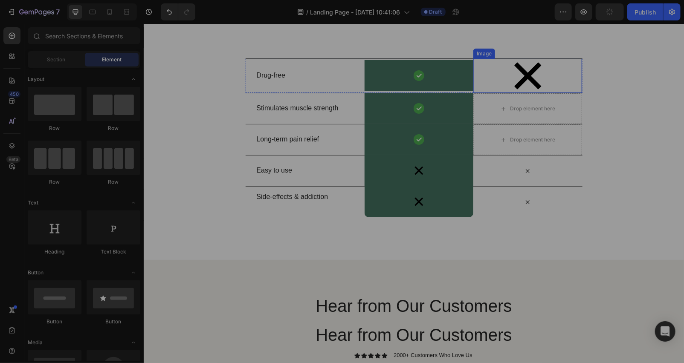
click at [511, 70] on img at bounding box center [527, 75] width 34 height 34
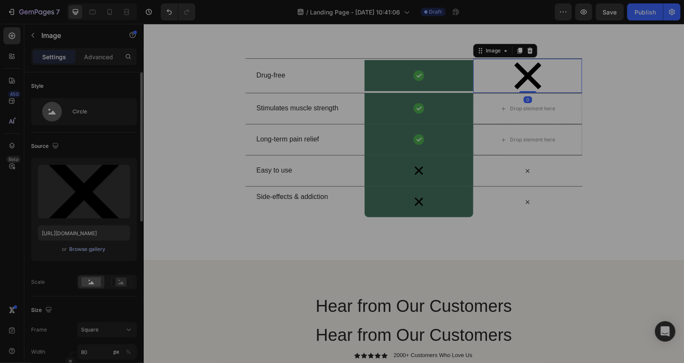
click at [78, 246] on div "Browse gallery" at bounding box center [87, 249] width 36 height 8
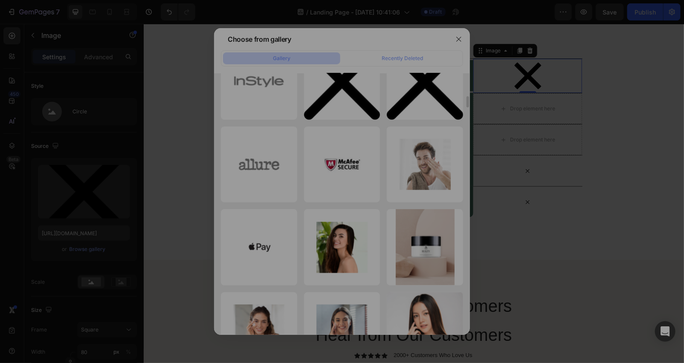
scroll to position [0, 0]
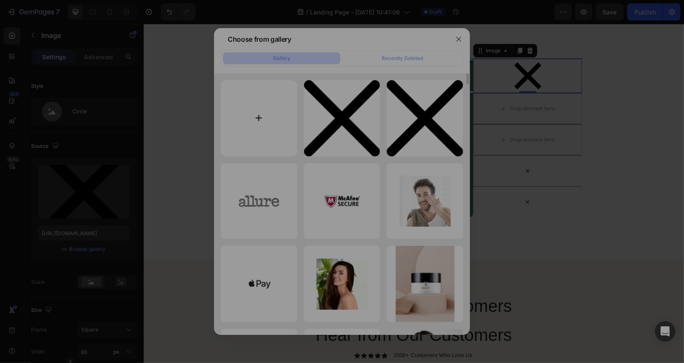
click at [253, 127] on input "file" at bounding box center [259, 118] width 76 height 76
type input "C:\fakepath\mark (1).png"
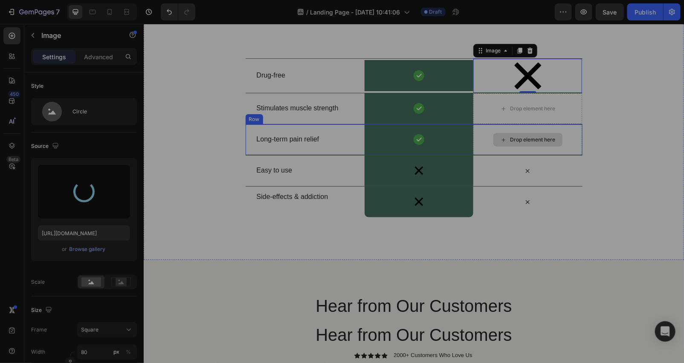
type input "https://cdn.shopify.com/s/files/1/0689/8574/9551/files/gempages_571770883585082…"
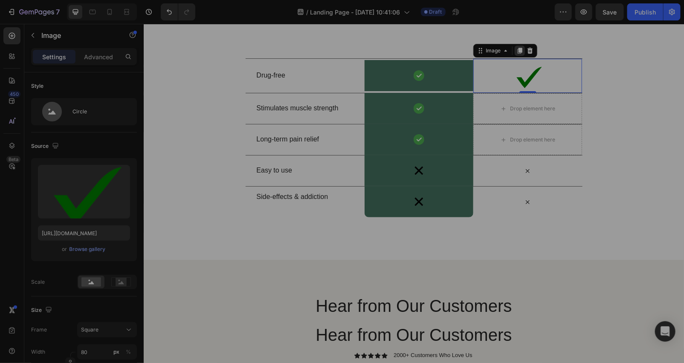
click at [517, 49] on icon at bounding box center [519, 50] width 5 height 6
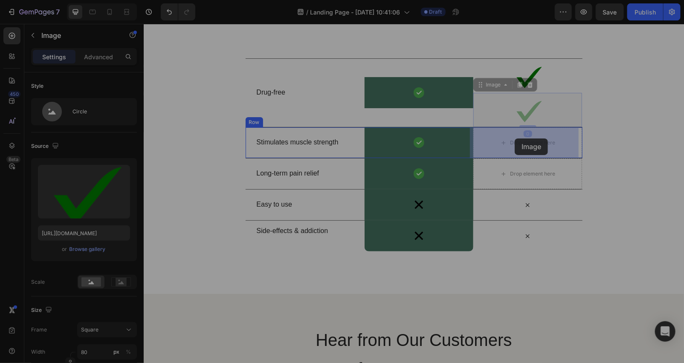
drag, startPoint x: 492, startPoint y: 87, endPoint x: 514, endPoint y: 138, distance: 56.0
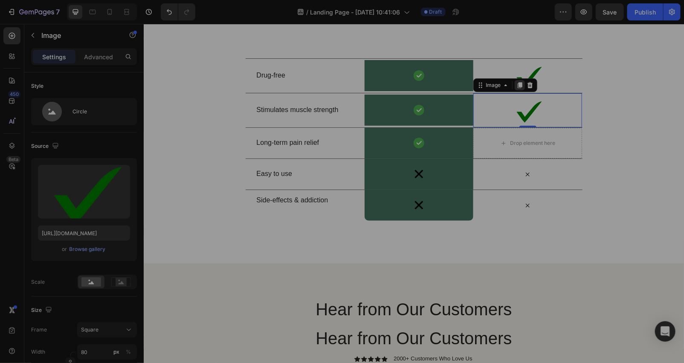
click at [517, 87] on icon at bounding box center [519, 85] width 5 height 6
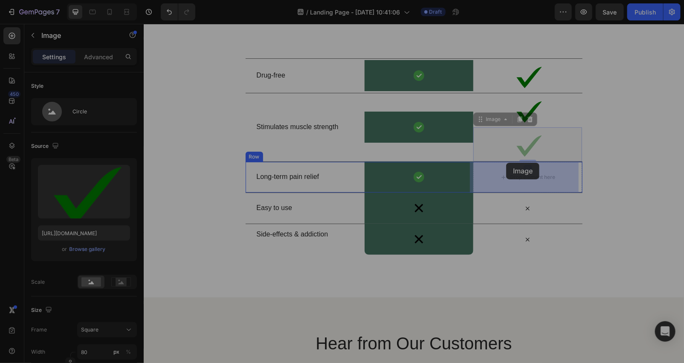
drag, startPoint x: 496, startPoint y: 115, endPoint x: 505, endPoint y: 162, distance: 48.7
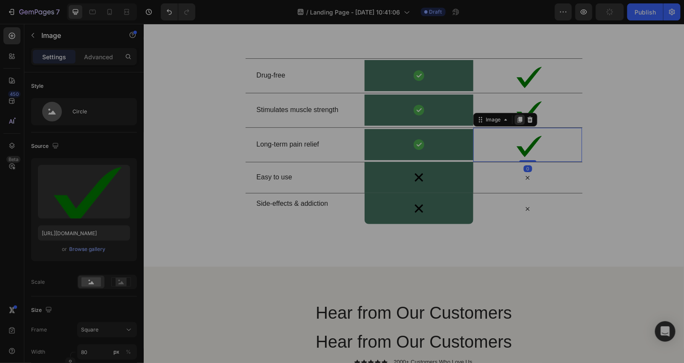
click at [517, 118] on icon at bounding box center [519, 119] width 5 height 6
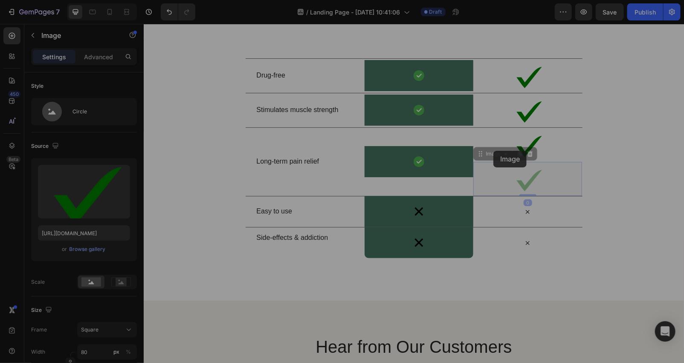
drag, startPoint x: 493, startPoint y: 150, endPoint x: 498, endPoint y: 139, distance: 13.2
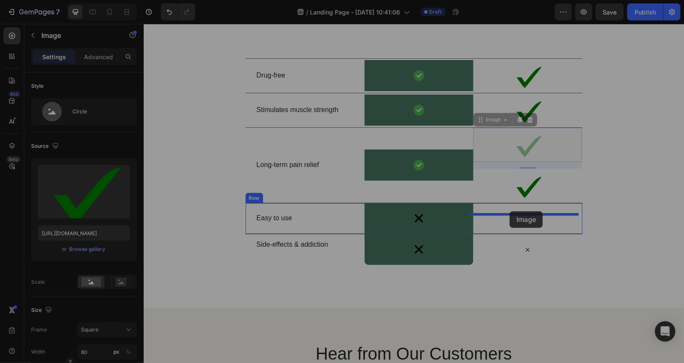
drag, startPoint x: 493, startPoint y: 118, endPoint x: 509, endPoint y: 211, distance: 94.3
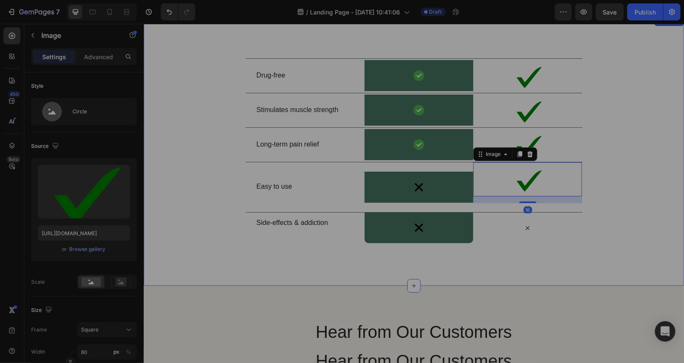
click at [624, 183] on div "Drug-free Text Block Image Row Image Row Stimulates muscle strength Text Block …" at bounding box center [413, 150] width 540 height 185
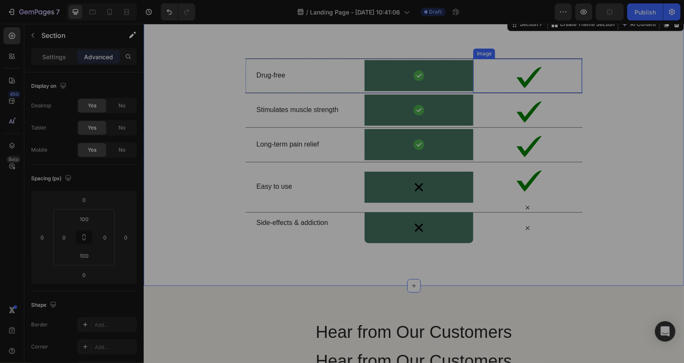
click at [530, 84] on img at bounding box center [527, 75] width 34 height 34
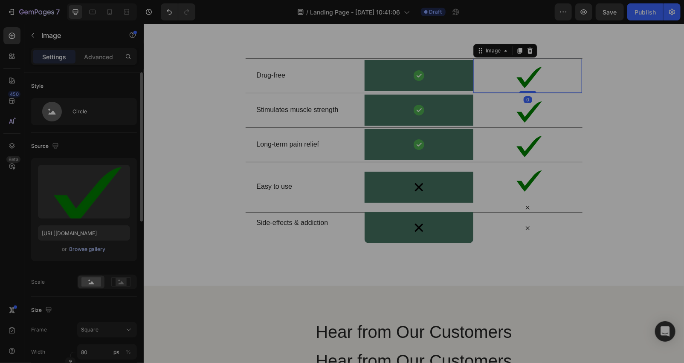
scroll to position [126, 0]
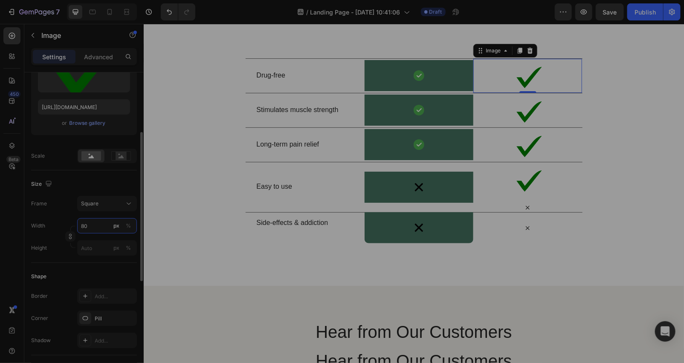
click at [97, 227] on input "80" at bounding box center [107, 225] width 60 height 15
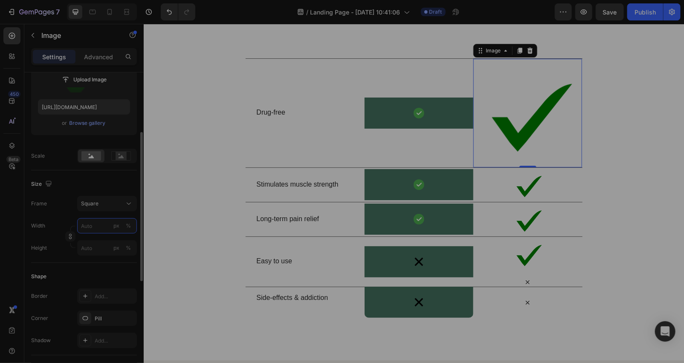
type input "2"
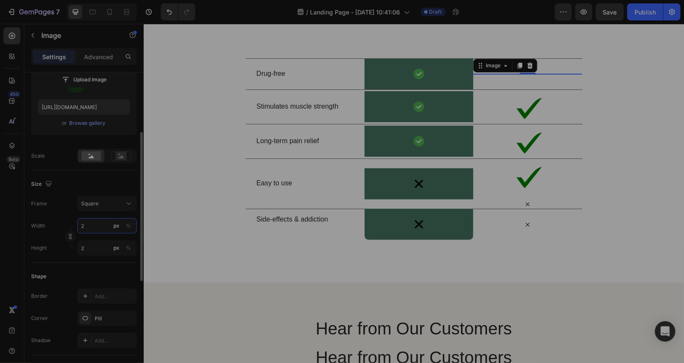
type input "25"
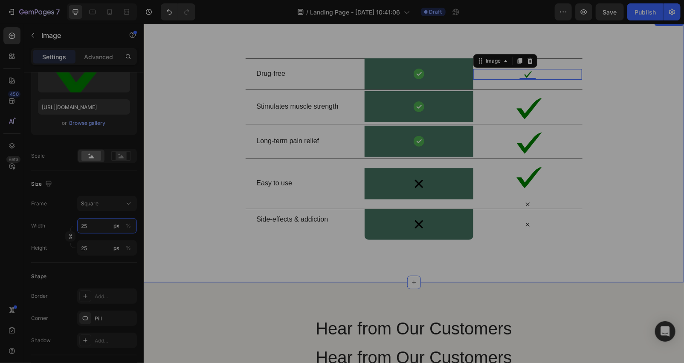
type input "2"
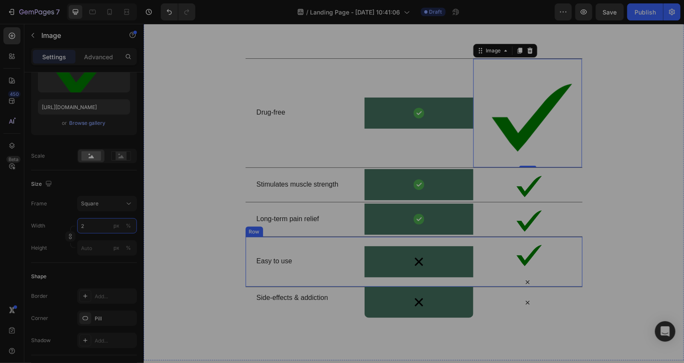
type input "23"
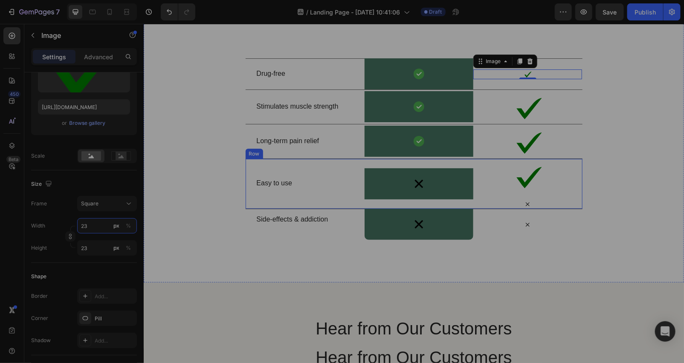
type input "230"
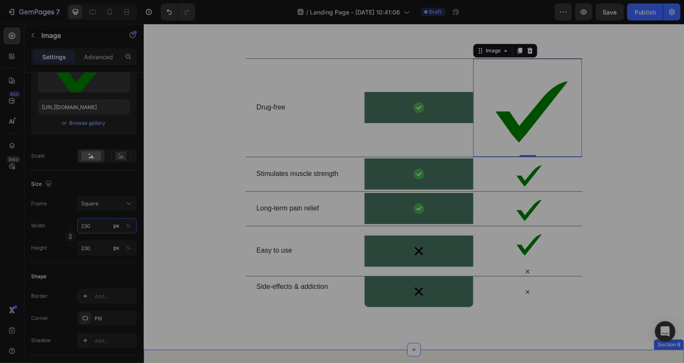
type input "23"
type input "2"
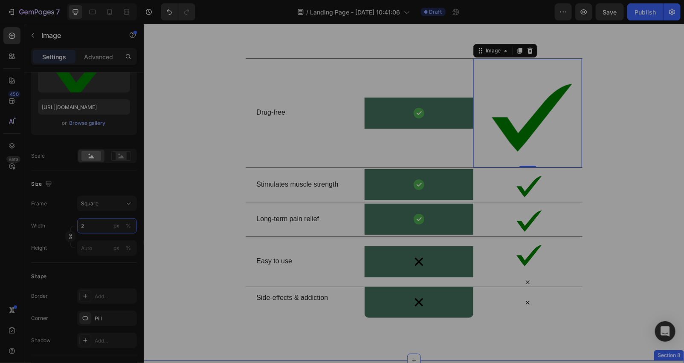
type input "23"
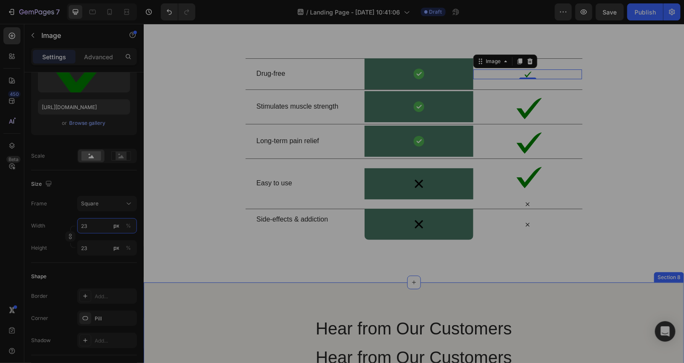
type input "230"
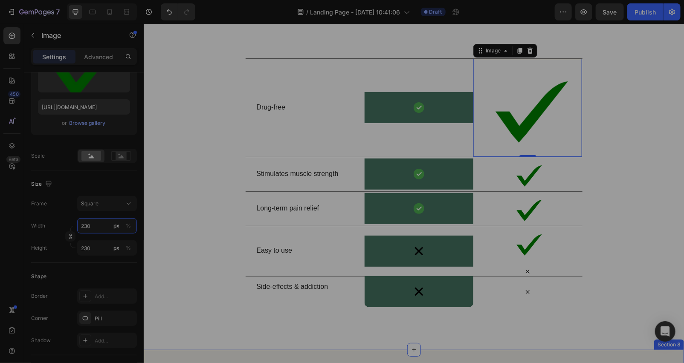
type input "23"
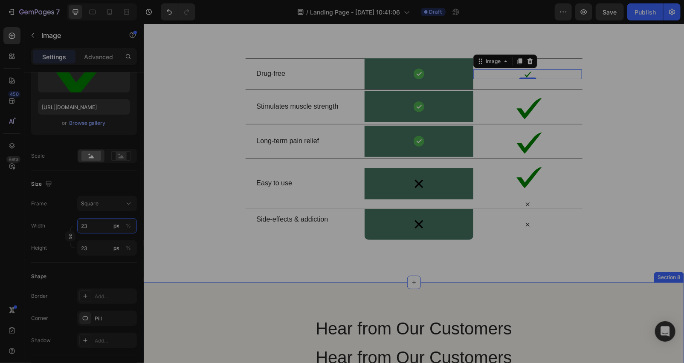
type input "2"
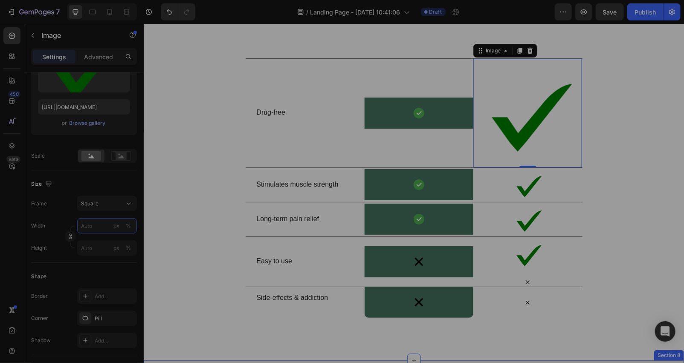
type input "2"
type input "3"
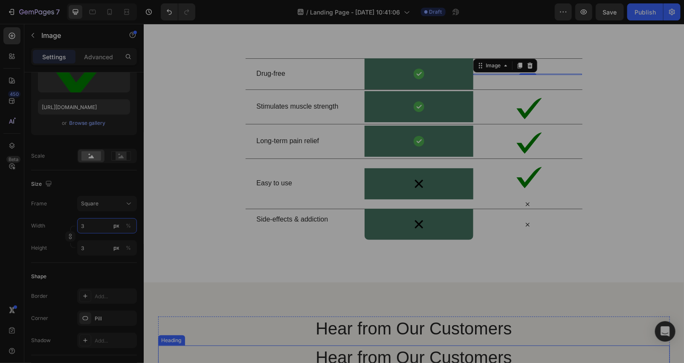
type input "30"
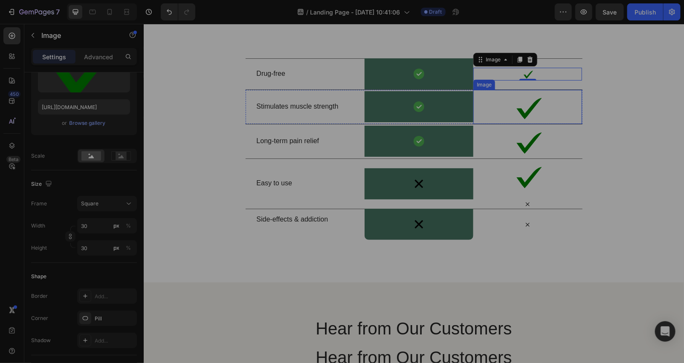
click at [525, 105] on img at bounding box center [527, 106] width 34 height 34
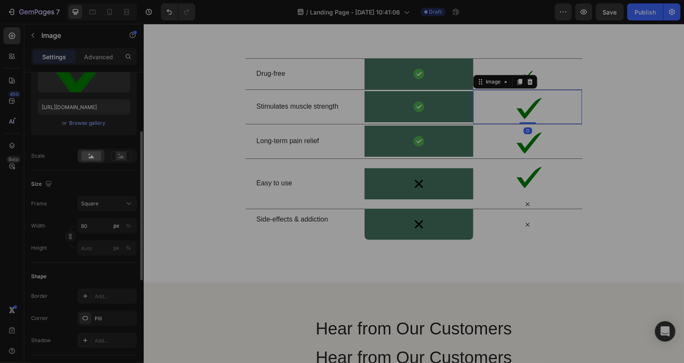
scroll to position [126, 0]
click at [97, 220] on input "80" at bounding box center [107, 226] width 60 height 15
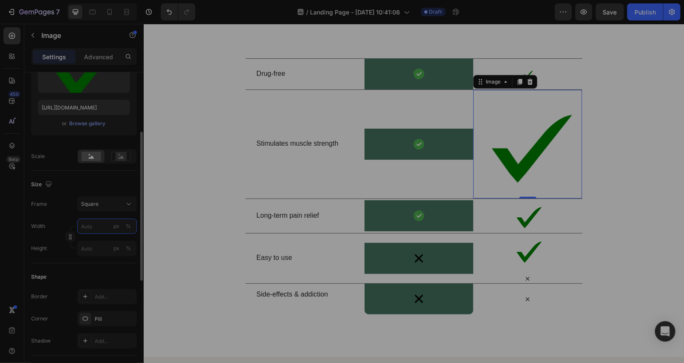
type input "3"
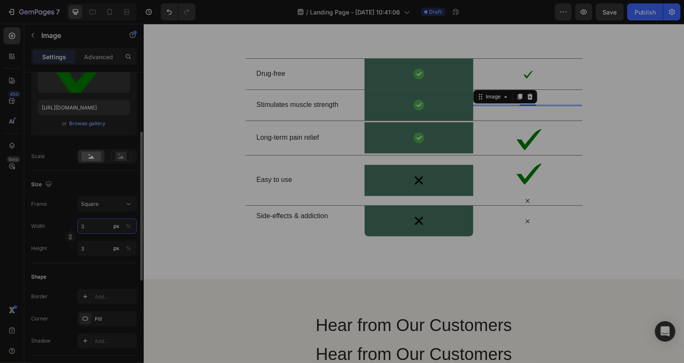
type input "30"
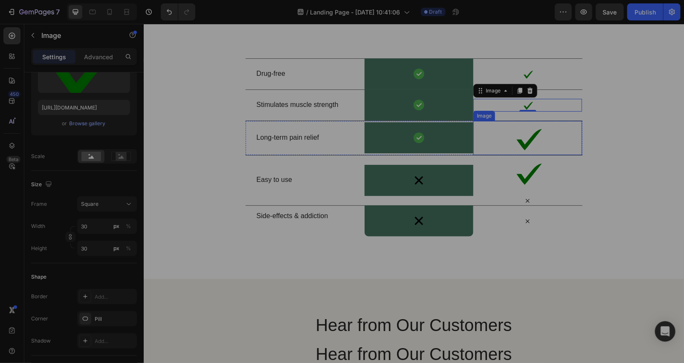
click at [518, 130] on img at bounding box center [527, 138] width 34 height 34
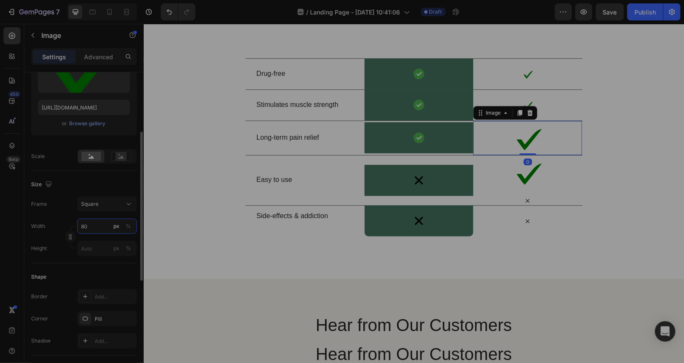
click at [95, 229] on input "80" at bounding box center [107, 226] width 60 height 15
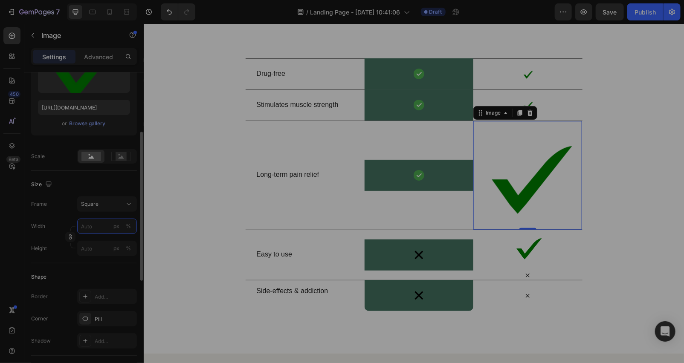
type input "3"
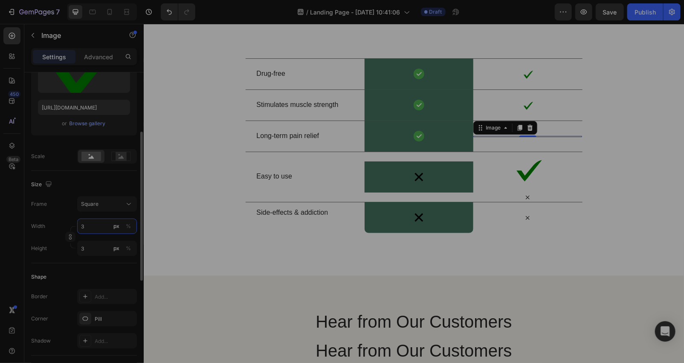
type input "30"
click at [517, 166] on img at bounding box center [527, 169] width 34 height 34
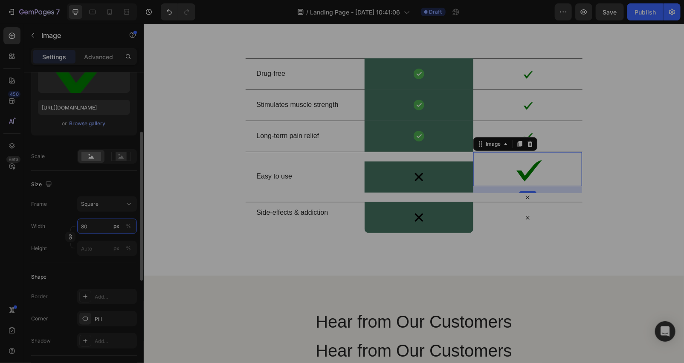
click at [94, 226] on input "80" at bounding box center [107, 226] width 60 height 15
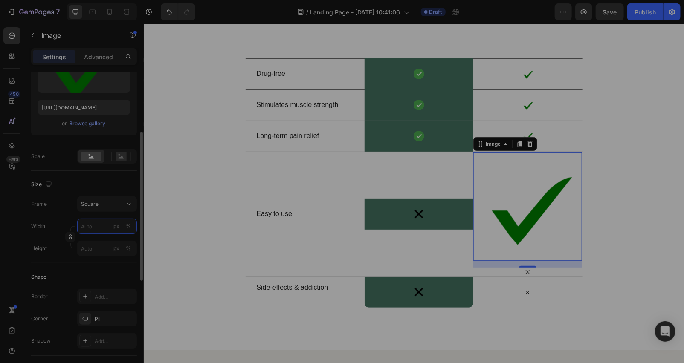
type input "3"
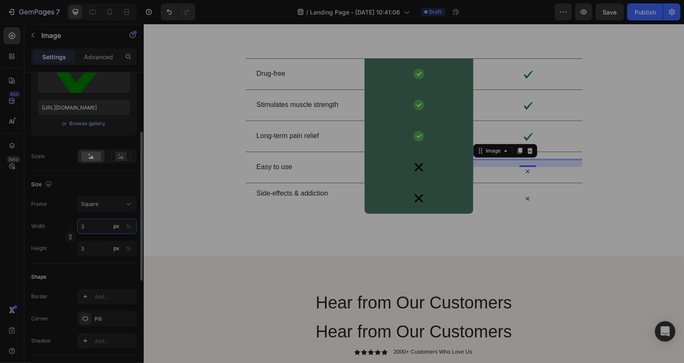
type input "30"
click at [526, 177] on div "16" at bounding box center [527, 179] width 9 height 7
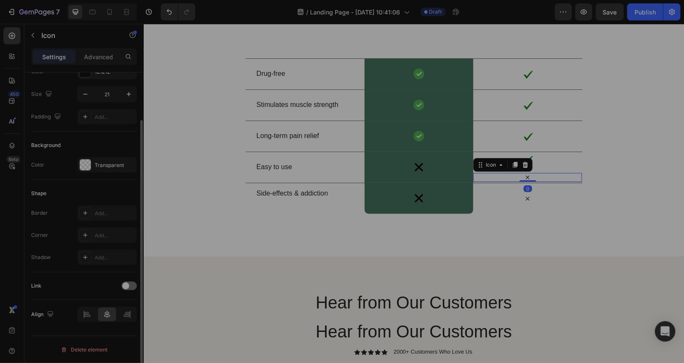
click at [514, 176] on div "Icon 0" at bounding box center [527, 177] width 109 height 9
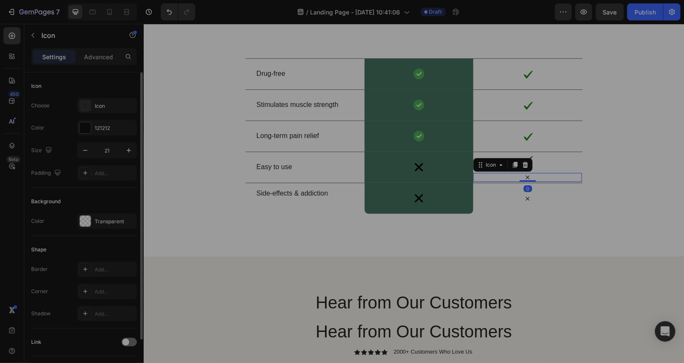
drag, startPoint x: 521, startPoint y: 166, endPoint x: 524, endPoint y: 172, distance: 7.1
click at [523, 165] on icon at bounding box center [524, 164] width 7 height 7
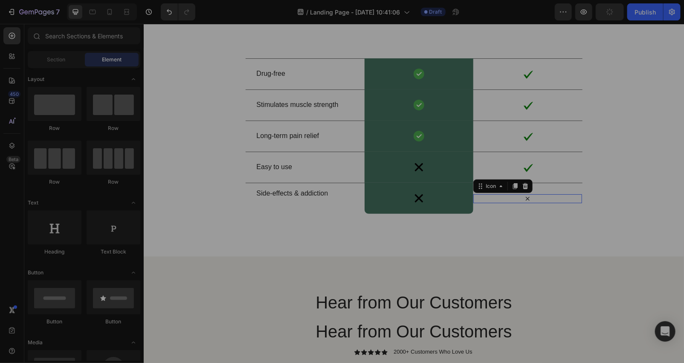
click at [523, 200] on icon at bounding box center [527, 198] width 9 height 9
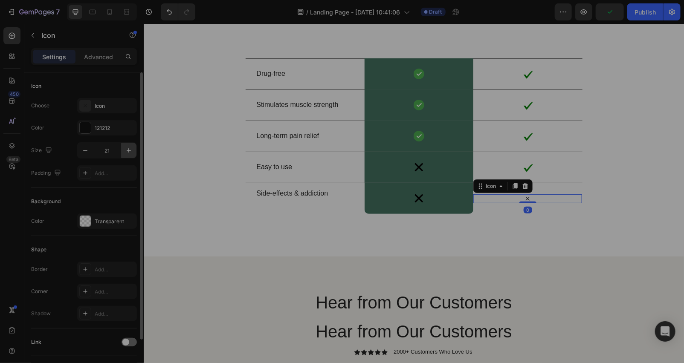
click at [124, 151] on icon "button" at bounding box center [128, 150] width 9 height 9
click at [125, 151] on icon "button" at bounding box center [128, 150] width 9 height 9
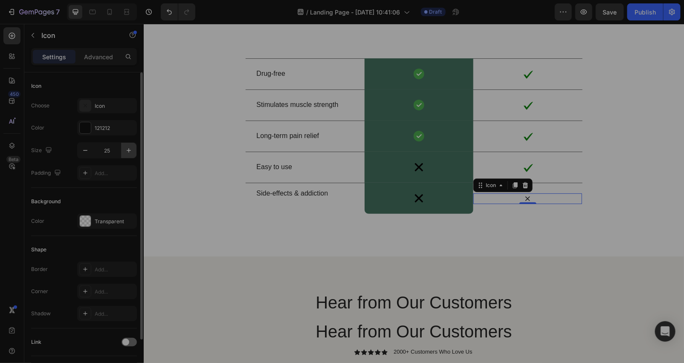
click at [125, 151] on icon "button" at bounding box center [128, 150] width 9 height 9
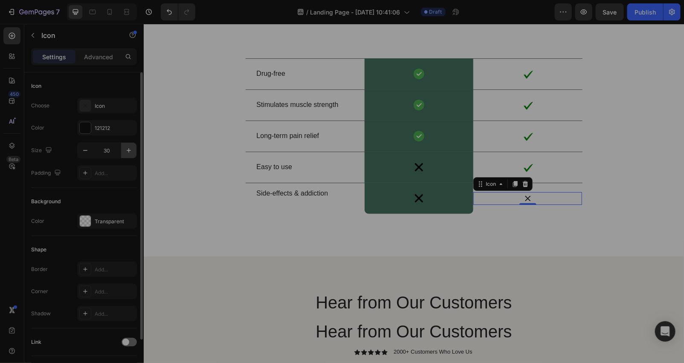
click at [125, 151] on icon "button" at bounding box center [128, 150] width 9 height 9
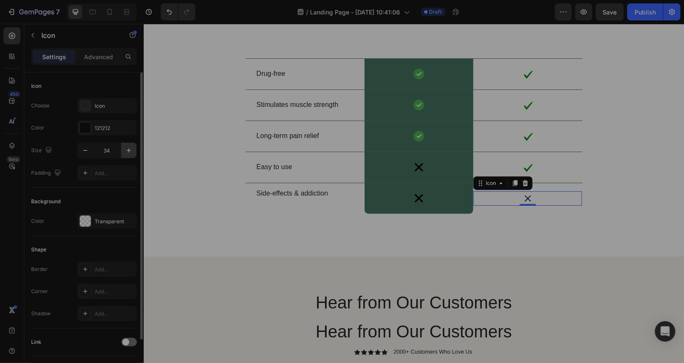
click at [125, 151] on icon "button" at bounding box center [128, 150] width 9 height 9
type input "36"
click at [231, 218] on div "Drug-free Text Block Image Row Image Row Stimulates muscle strength Text Block …" at bounding box center [413, 135] width 540 height 241
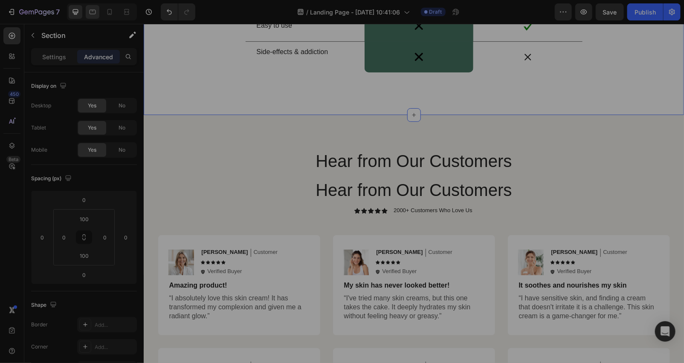
scroll to position [2631, 0]
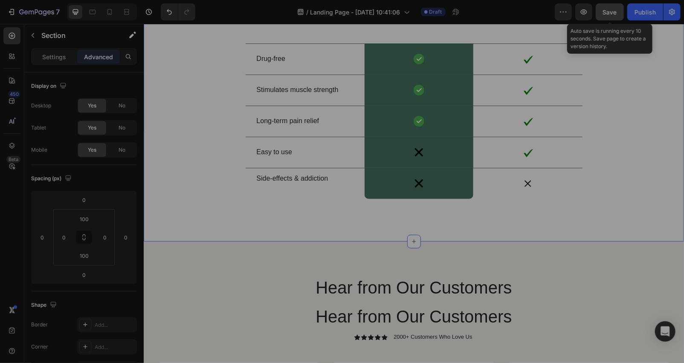
click at [613, 10] on span "Save" at bounding box center [610, 12] width 14 height 7
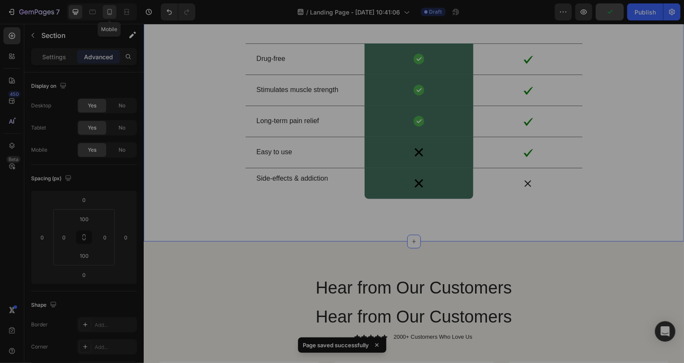
drag, startPoint x: 103, startPoint y: 13, endPoint x: 116, endPoint y: 16, distance: 13.0
click at [104, 13] on div at bounding box center [110, 12] width 14 height 14
type input "25"
type input "0"
type input "20"
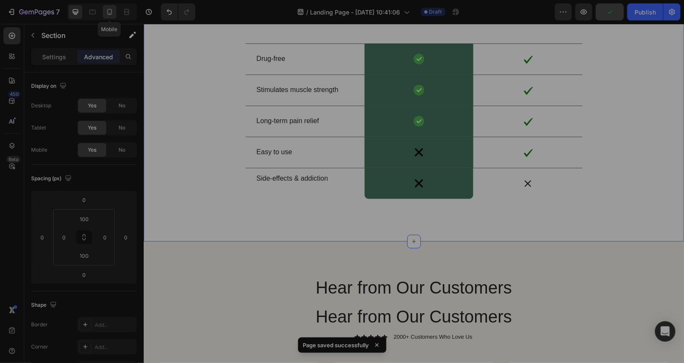
type input "0"
type input "20"
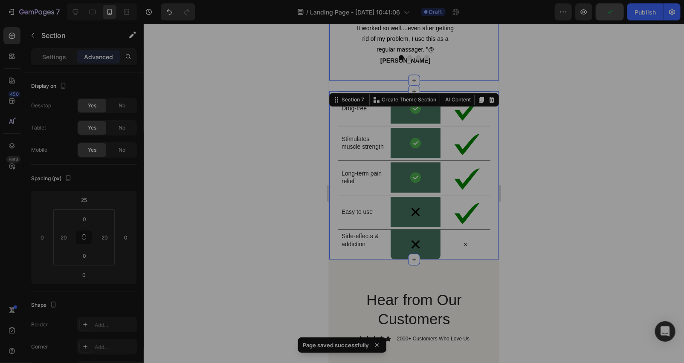
scroll to position [2549, 0]
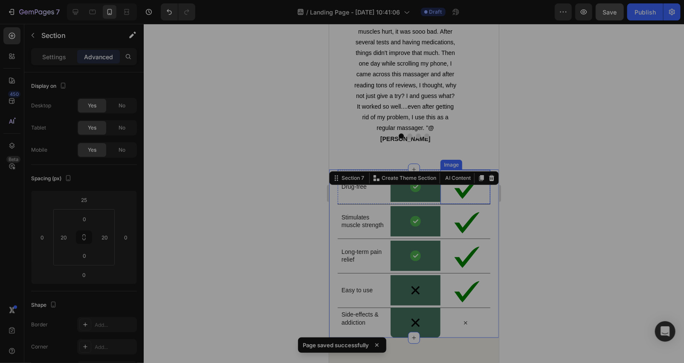
click at [463, 192] on img at bounding box center [465, 187] width 34 height 34
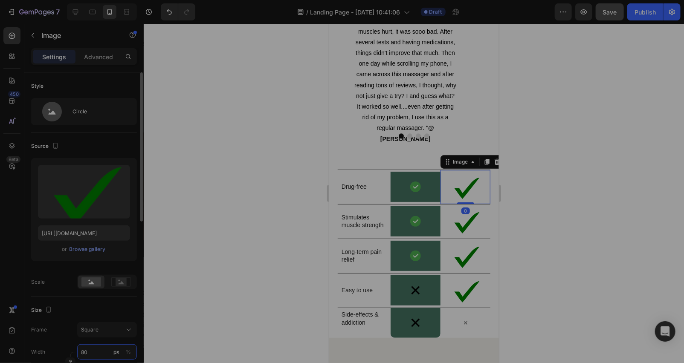
click at [92, 351] on input "80" at bounding box center [107, 351] width 60 height 15
type input "3"
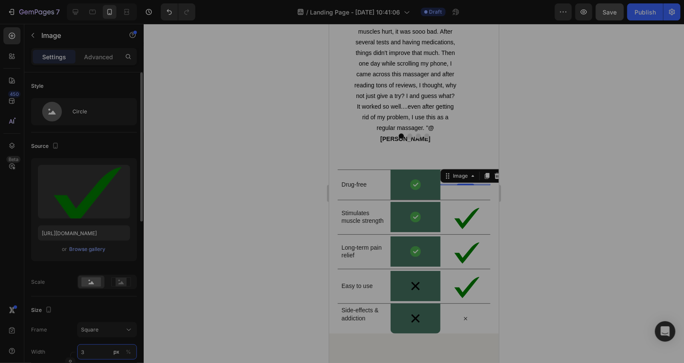
type input "30"
click at [448, 222] on img at bounding box center [465, 217] width 34 height 34
click at [92, 352] on input "80" at bounding box center [107, 351] width 60 height 15
type input "3"
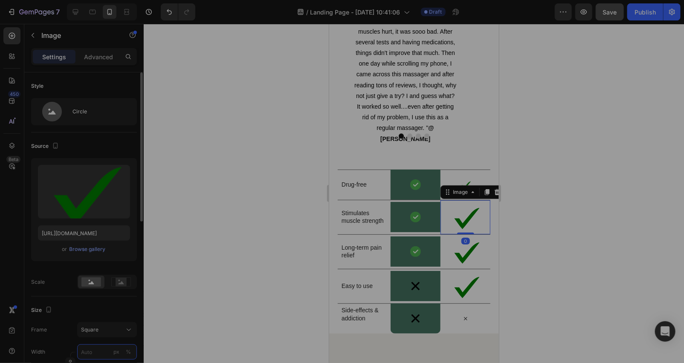
type input "3"
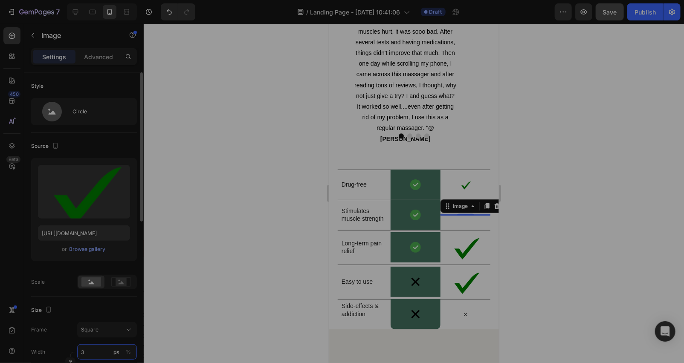
type input "30"
click at [463, 249] on img at bounding box center [465, 247] width 34 height 34
click at [92, 352] on input "80" at bounding box center [107, 351] width 60 height 15
type input "3"
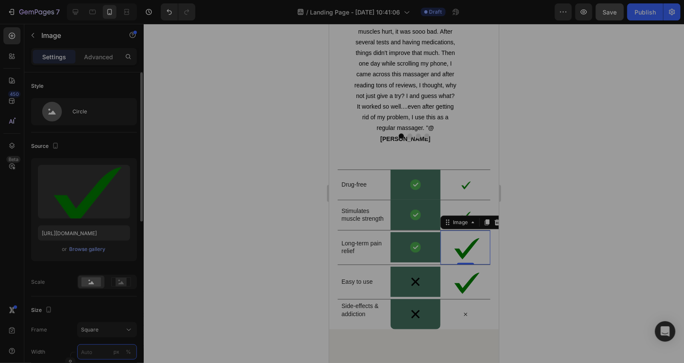
type input "3"
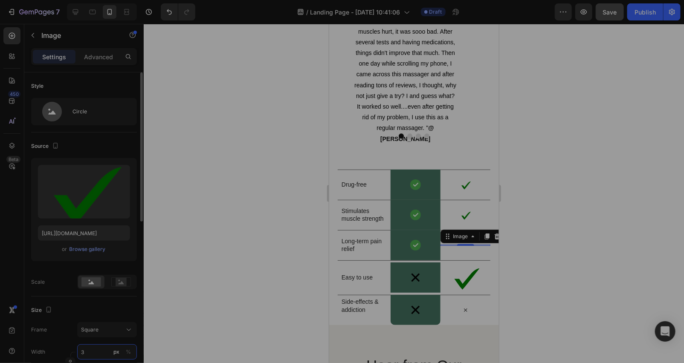
type input "30"
click at [455, 282] on img at bounding box center [465, 277] width 34 height 34
click at [92, 355] on input "80" at bounding box center [107, 351] width 60 height 15
type input "3"
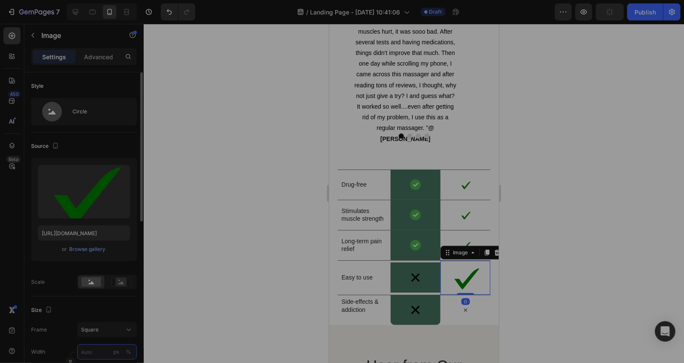
type input "3"
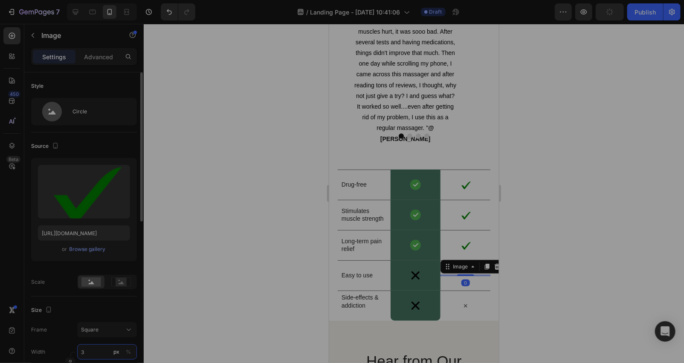
type input "30"
click at [286, 188] on div at bounding box center [414, 193] width 540 height 339
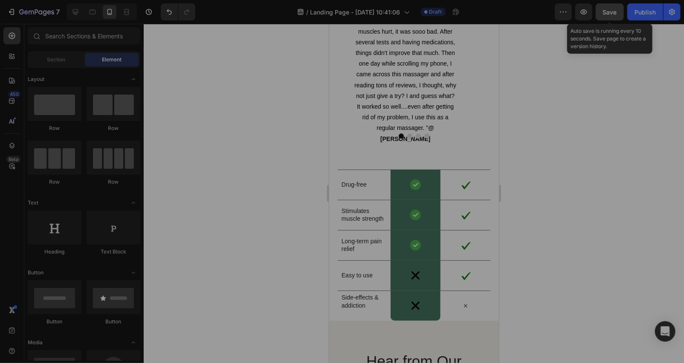
click at [604, 11] on span "Save" at bounding box center [610, 12] width 14 height 7
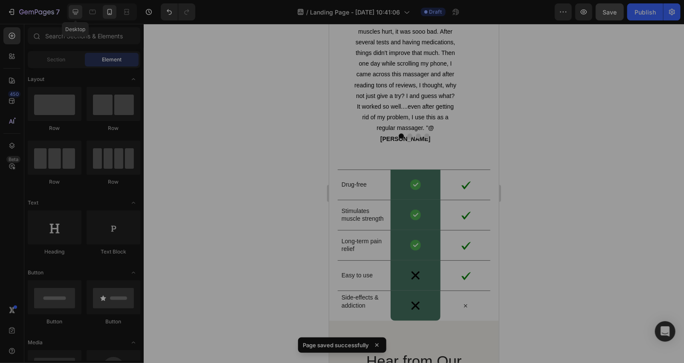
click at [72, 15] on icon at bounding box center [75, 12] width 9 height 9
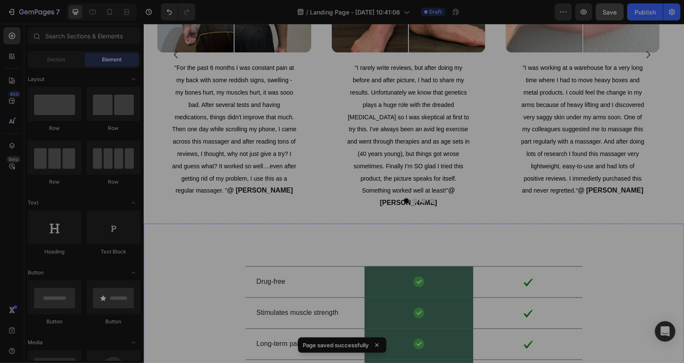
scroll to position [2802, 0]
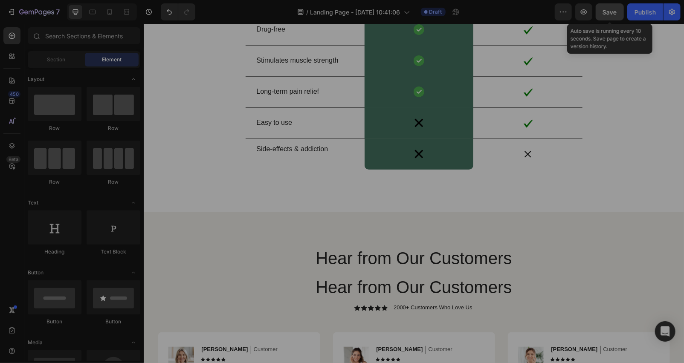
click at [611, 15] on div "Save" at bounding box center [610, 12] width 14 height 9
